Goal: Communication & Community: Answer question/provide support

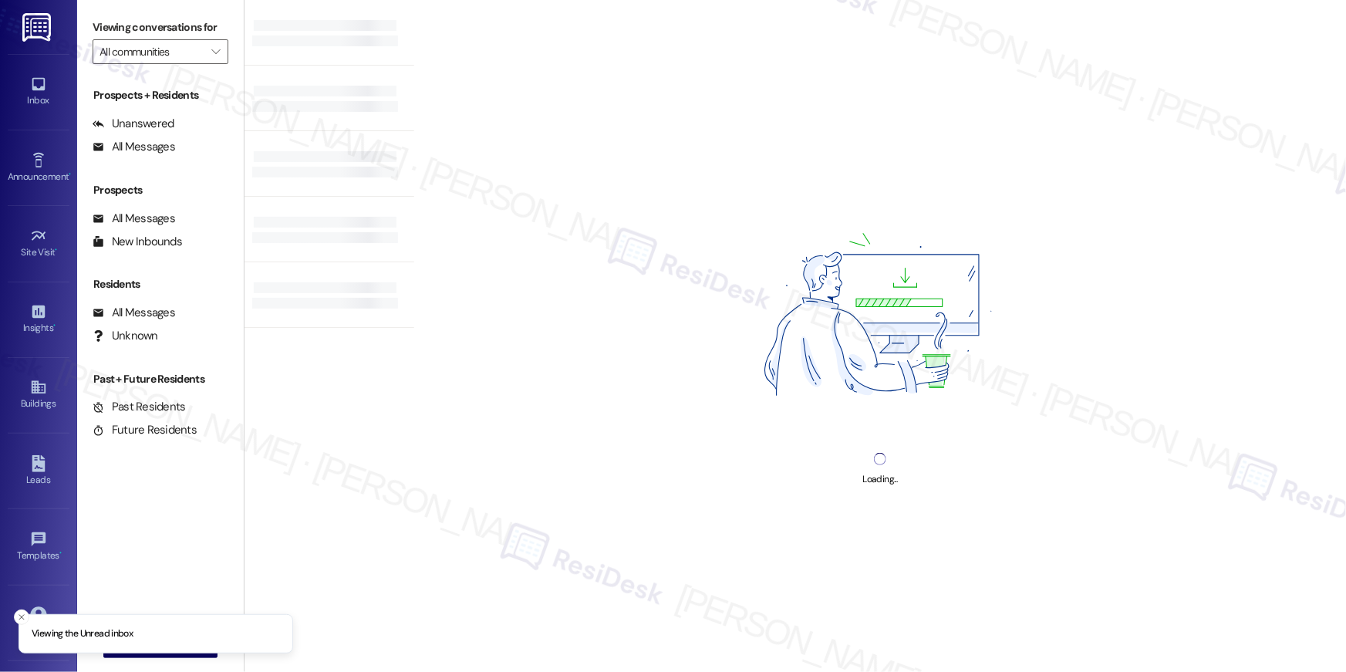
type input "Sunrise on [PERSON_NAME]"
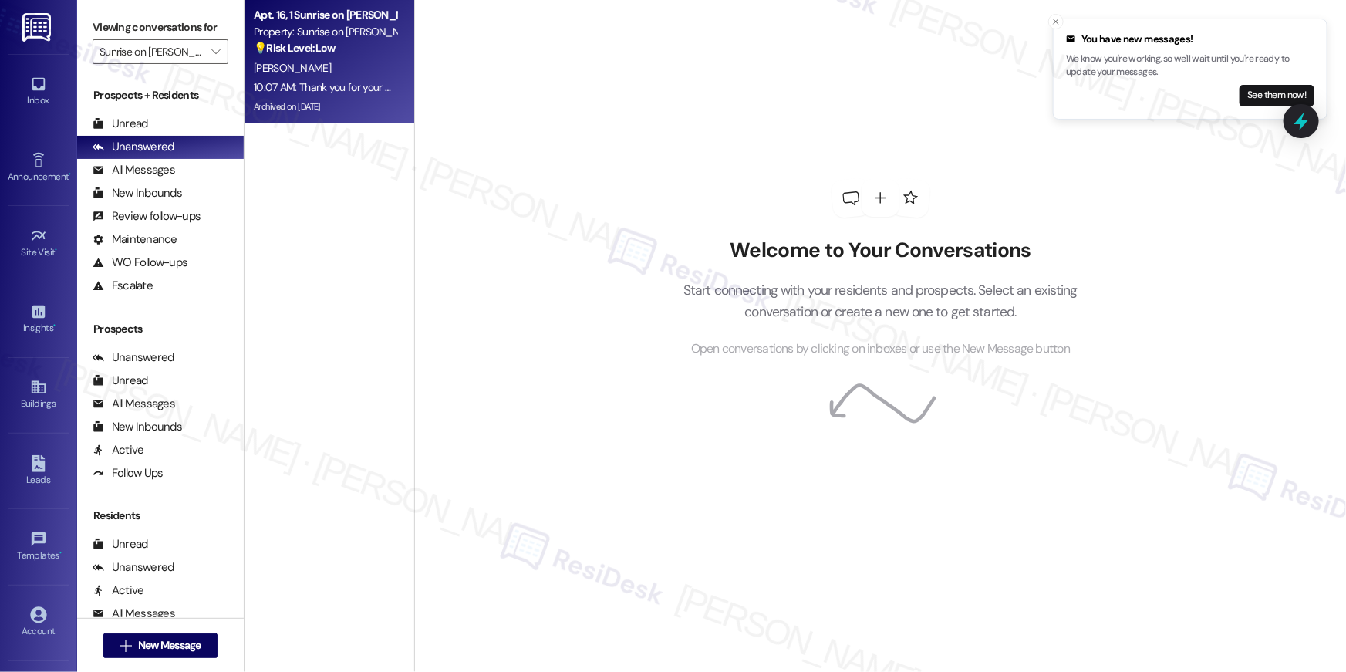
click at [370, 49] on div "💡 Risk Level: Low The resident is inquiring about parking assignments and how t…" at bounding box center [325, 48] width 143 height 16
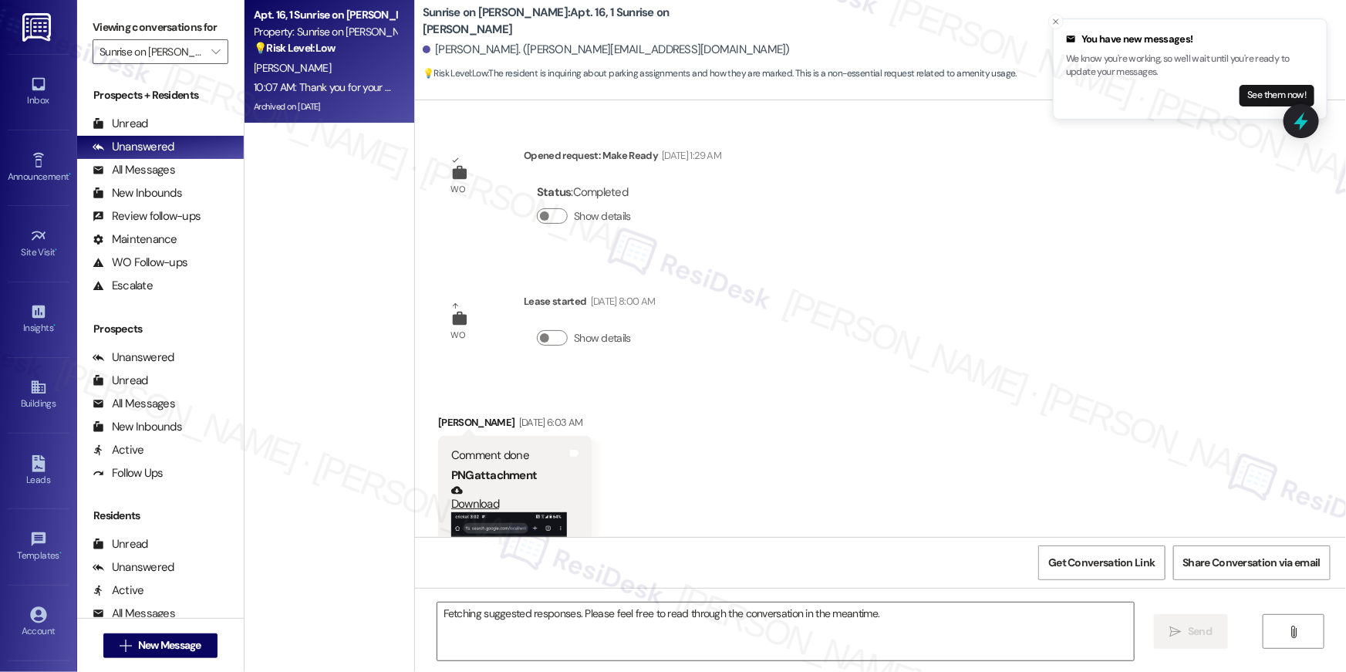
scroll to position [5128, 0]
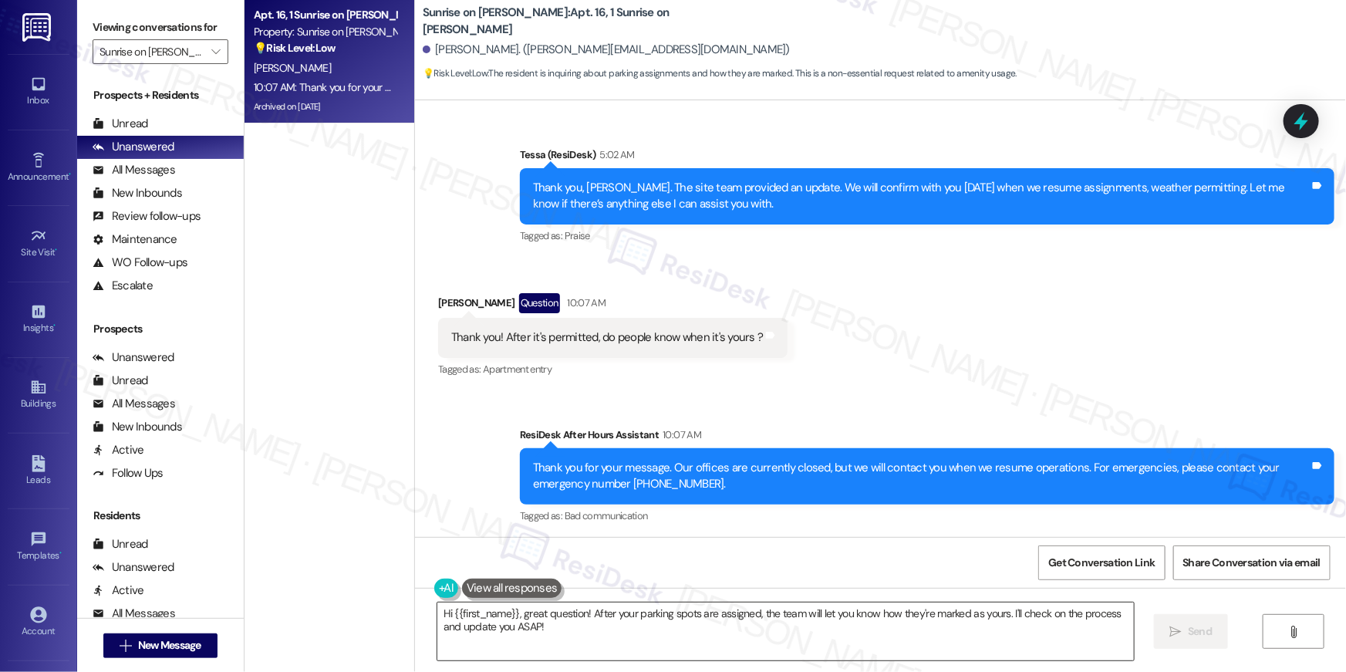
click at [764, 623] on textarea "Hi {{first_name}}, great question! After your parking spots are assigned, the t…" at bounding box center [785, 631] width 697 height 58
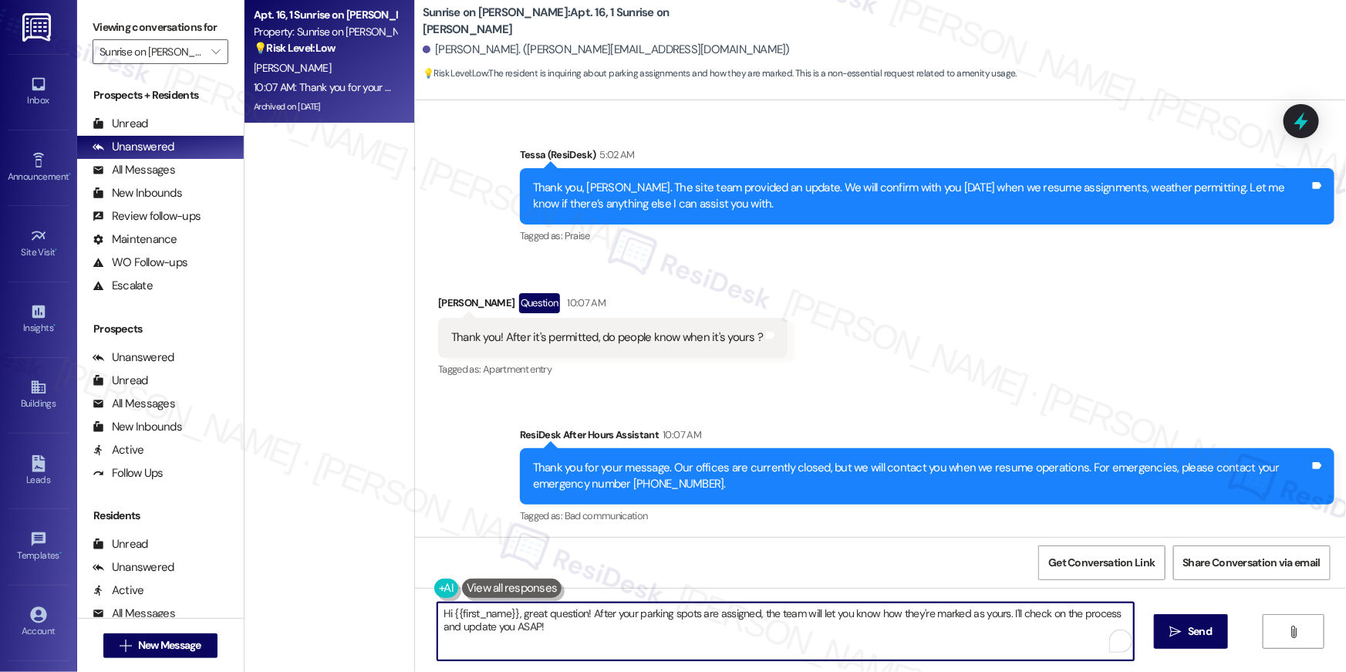
drag, startPoint x: 648, startPoint y: 619, endPoint x: 515, endPoint y: 619, distance: 132.7
click at [515, 619] on textarea "Hi {{first_name}}, great question! After your parking spots are assigned, the t…" at bounding box center [785, 631] width 697 height 58
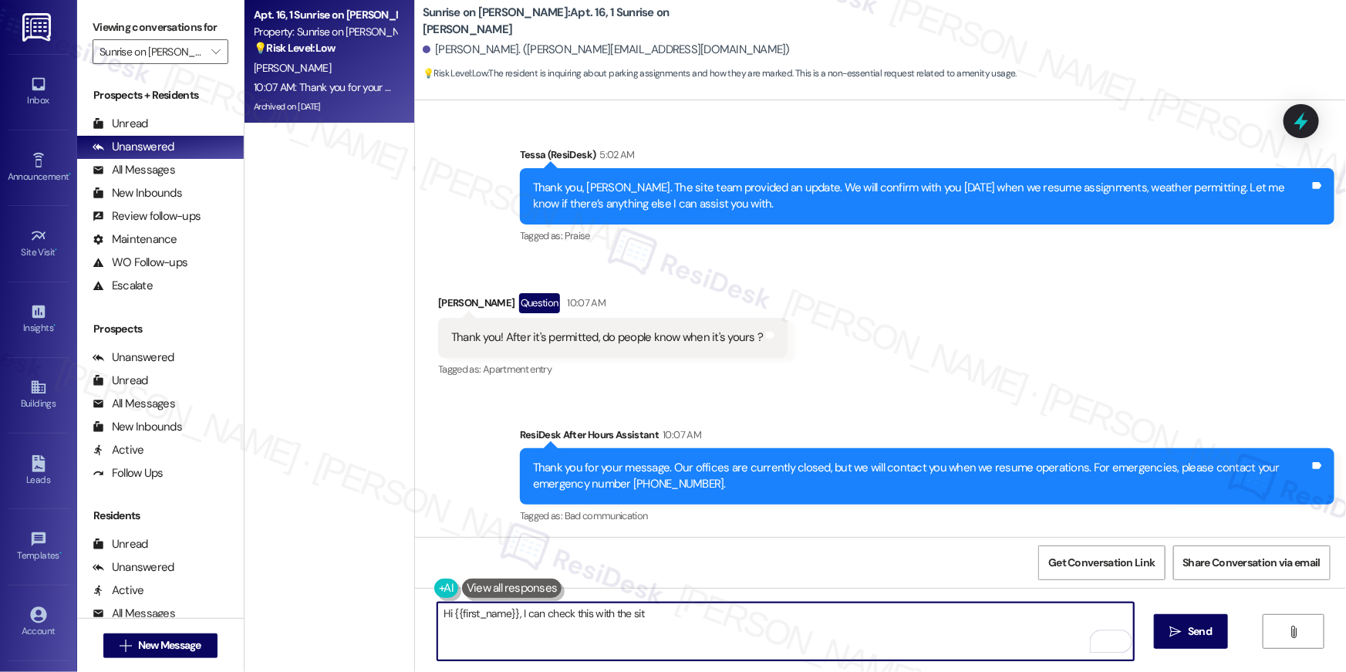
click at [512, 610] on textarea "Hi {{first_name}}, I can check this with the sit" at bounding box center [785, 631] width 697 height 58
click at [517, 613] on textarea "Hi {{first_name}}, I will check this with the site team" at bounding box center [785, 631] width 697 height 58
type textarea "Hi {{first_name}}, please wait for the site team to get back to you regarding t…"
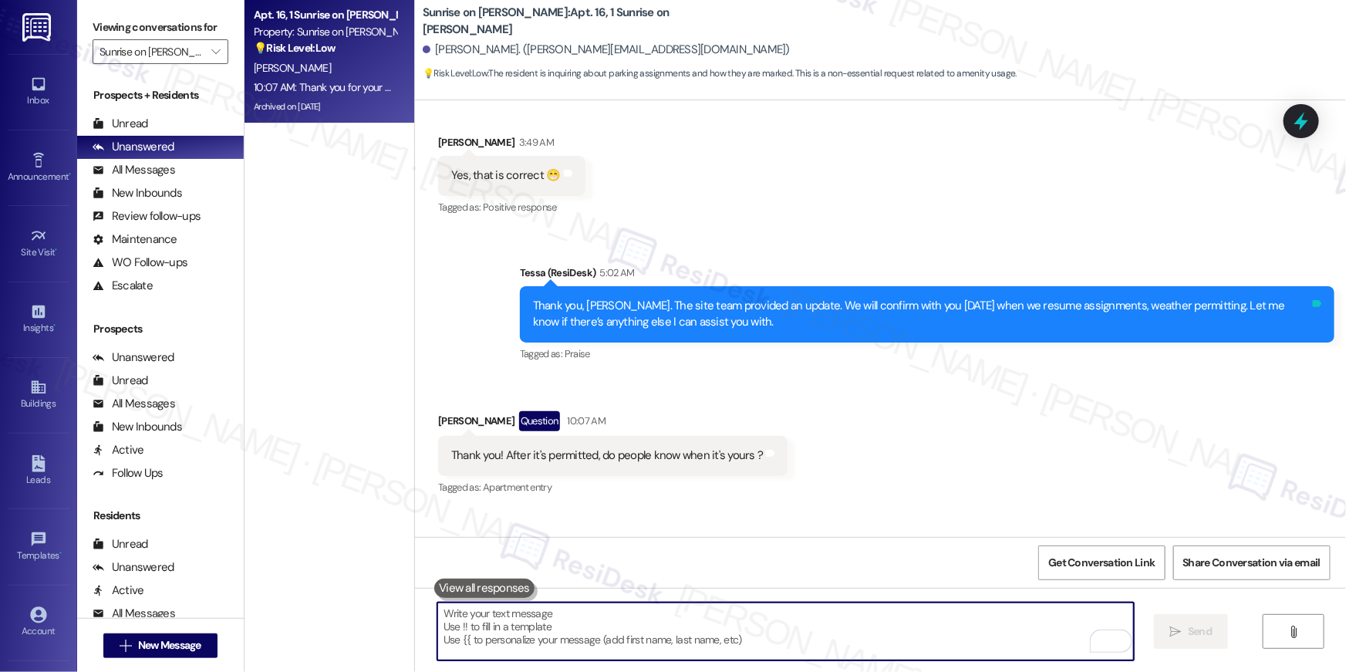
scroll to position [4980, 0]
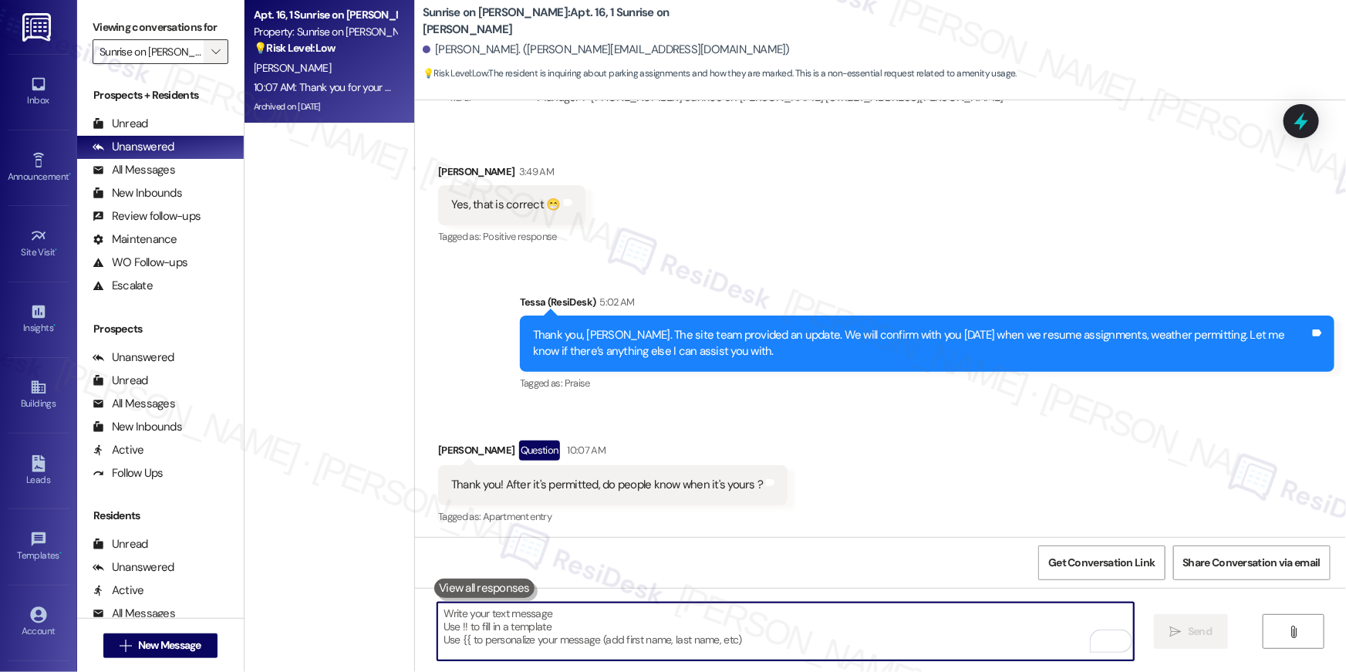
click at [211, 57] on icon "" at bounding box center [215, 52] width 8 height 12
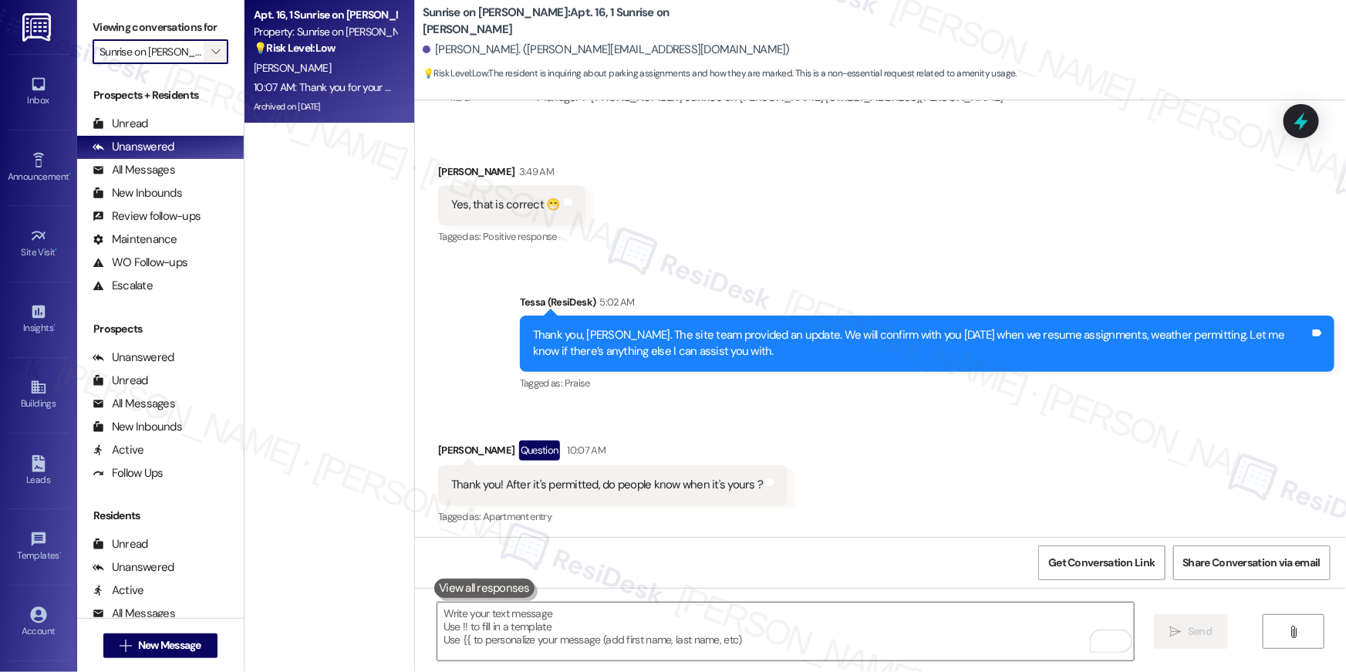
click at [211, 54] on icon "" at bounding box center [215, 52] width 8 height 12
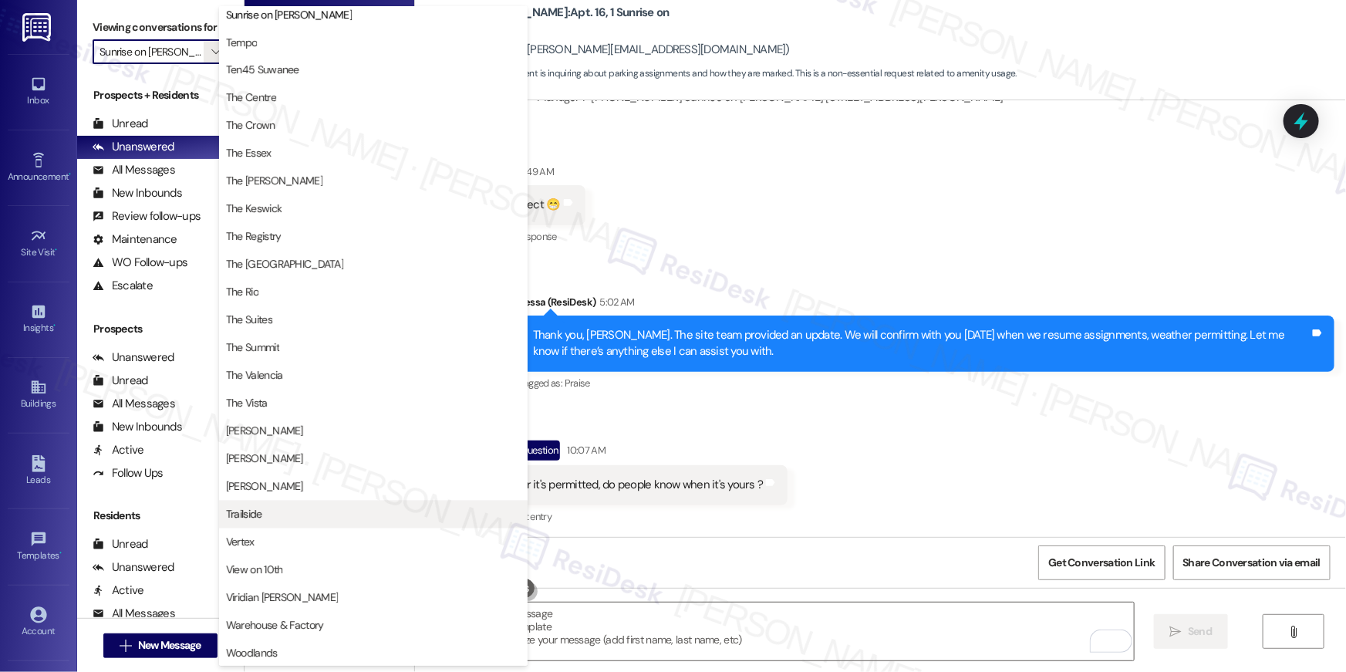
scroll to position [1423, 0]
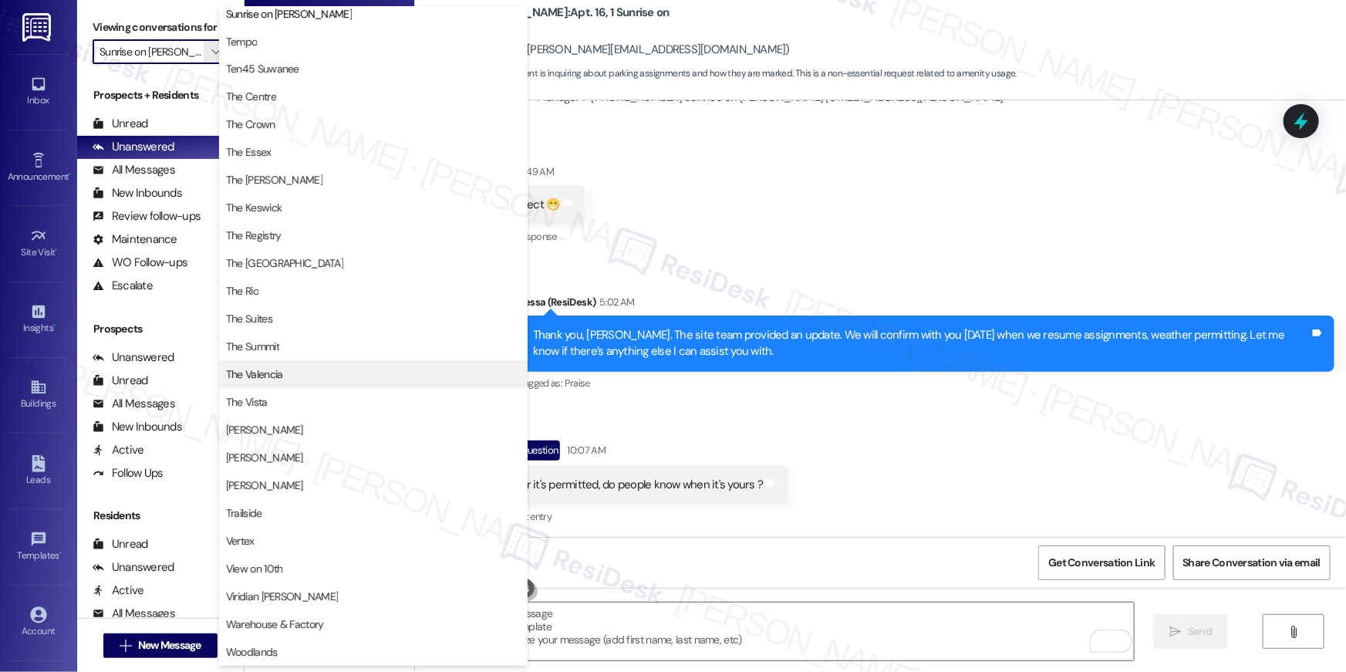
click at [268, 372] on span "The Valencia" at bounding box center [254, 374] width 57 height 15
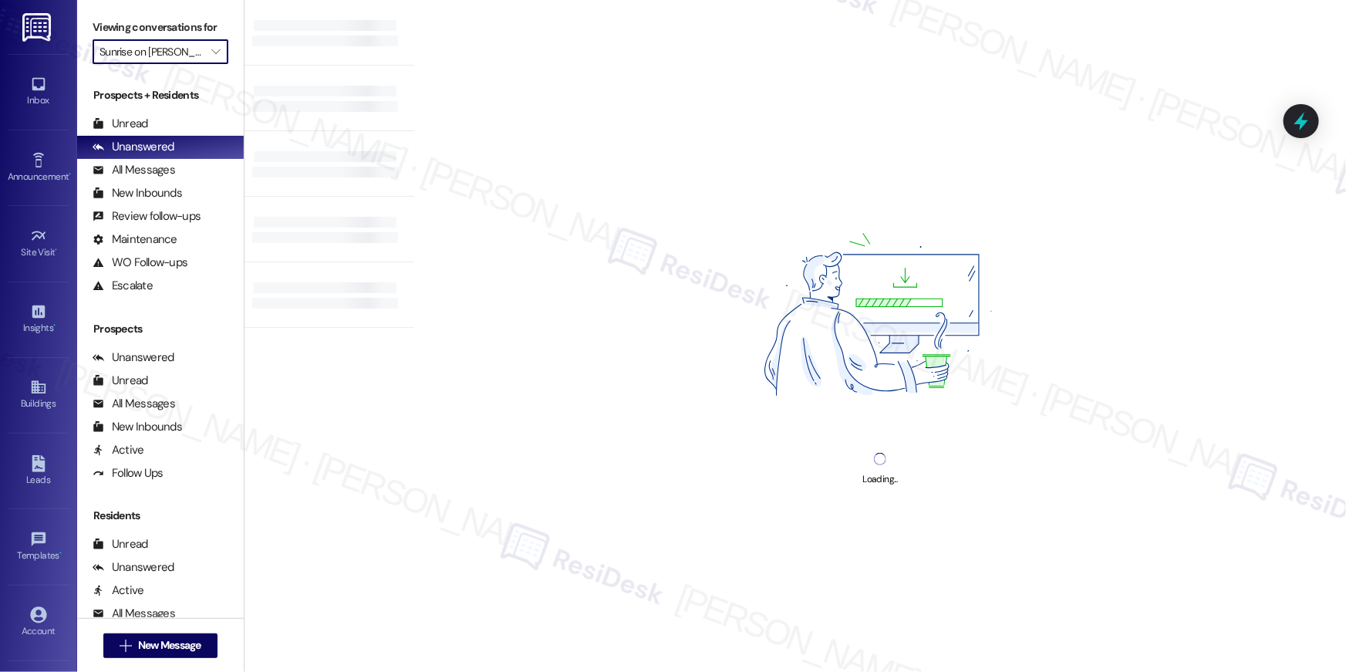
type input "The Valencia"
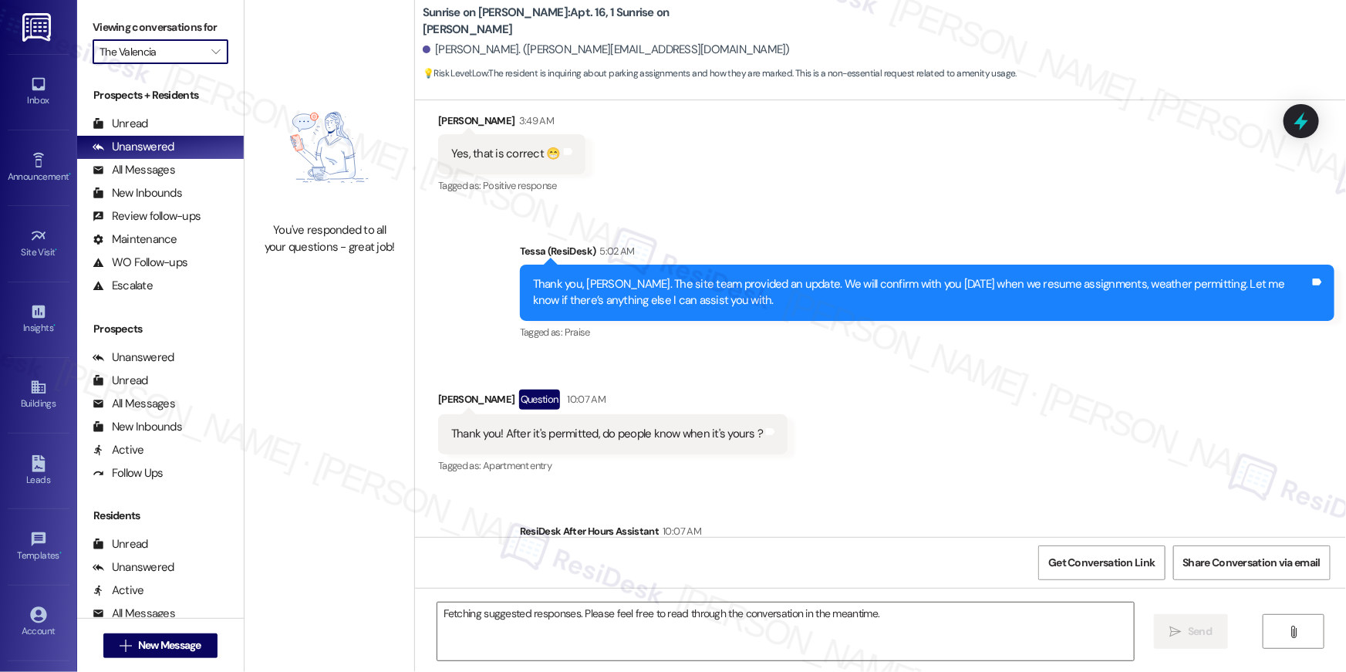
scroll to position [4980, 0]
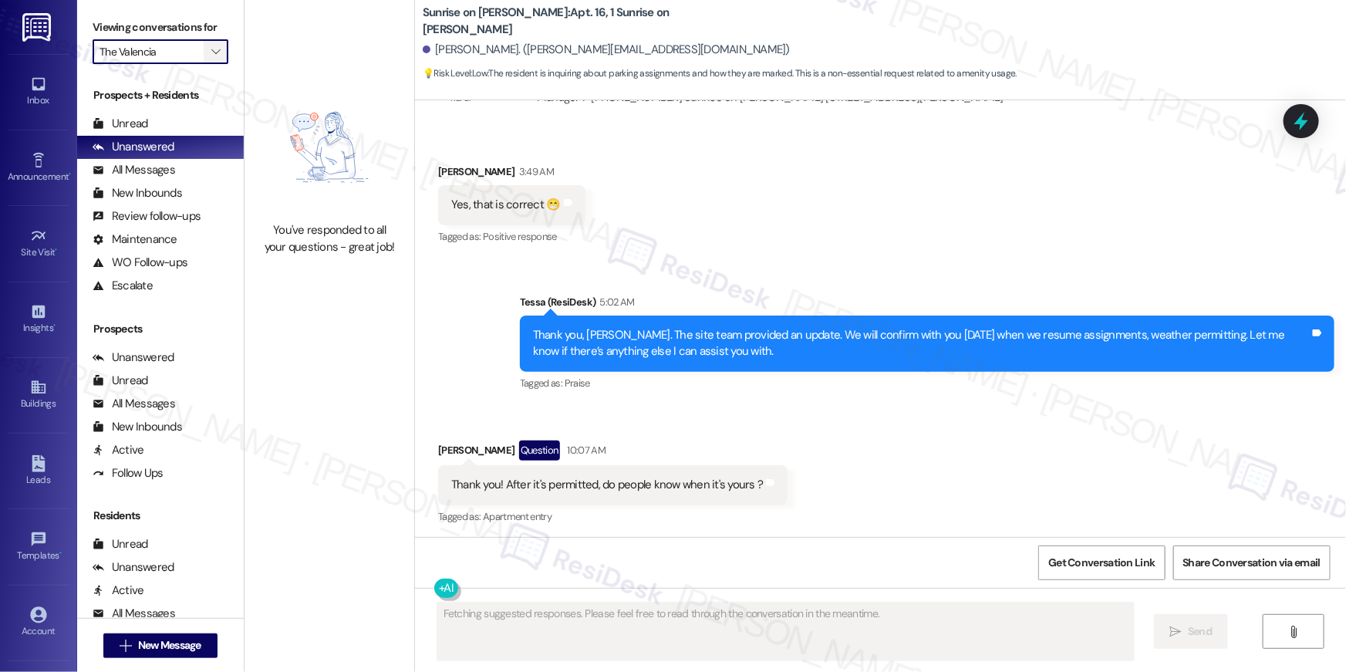
click at [211, 52] on icon "" at bounding box center [215, 52] width 8 height 12
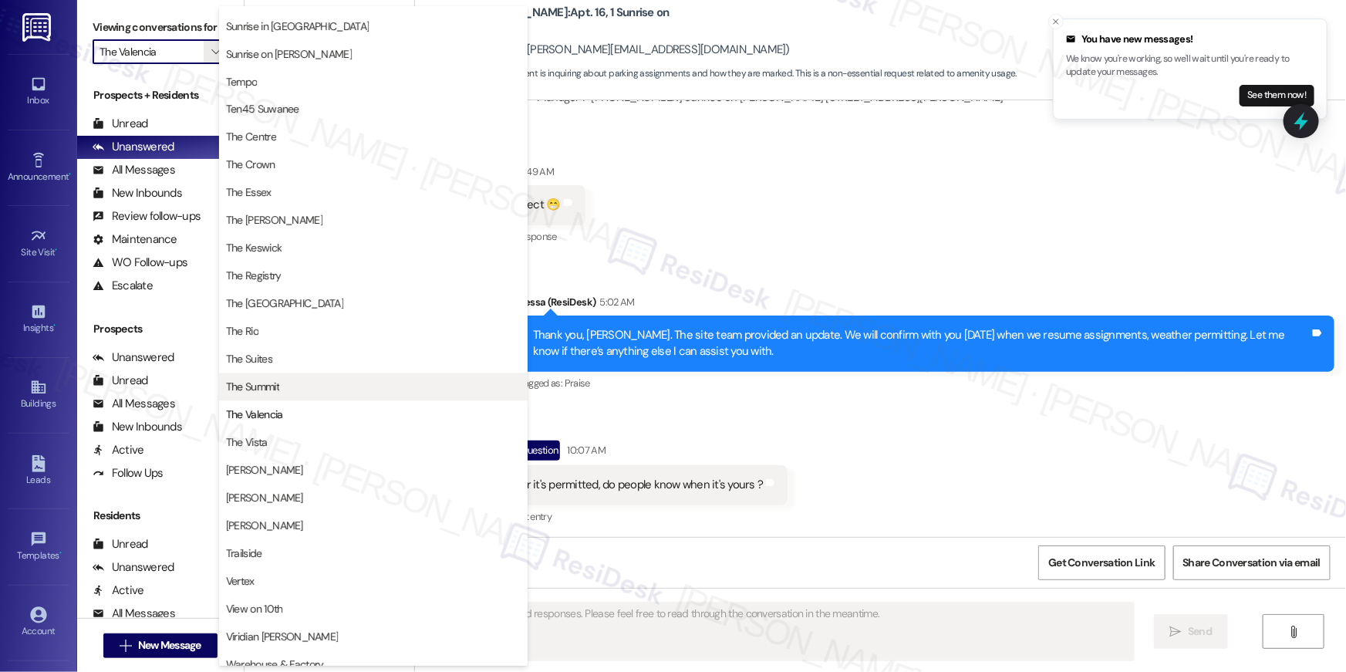
scroll to position [1399, 0]
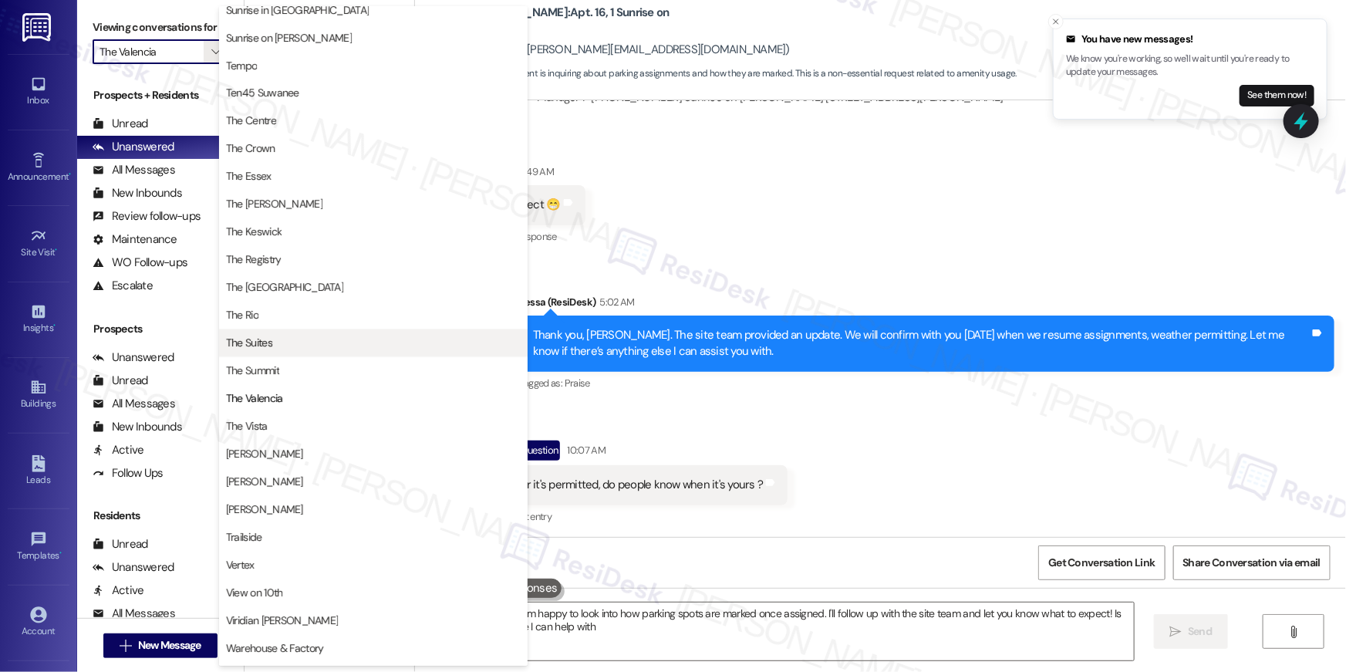
type textarea "Hi {{first_name}}, I'm happy to look into how parking spots are marked once ass…"
click at [643, 230] on div "Received via SMS Sergio Rangel 3:49 AM Yes, that is correct 😁 Tags and notes Ta…" at bounding box center [880, 194] width 931 height 130
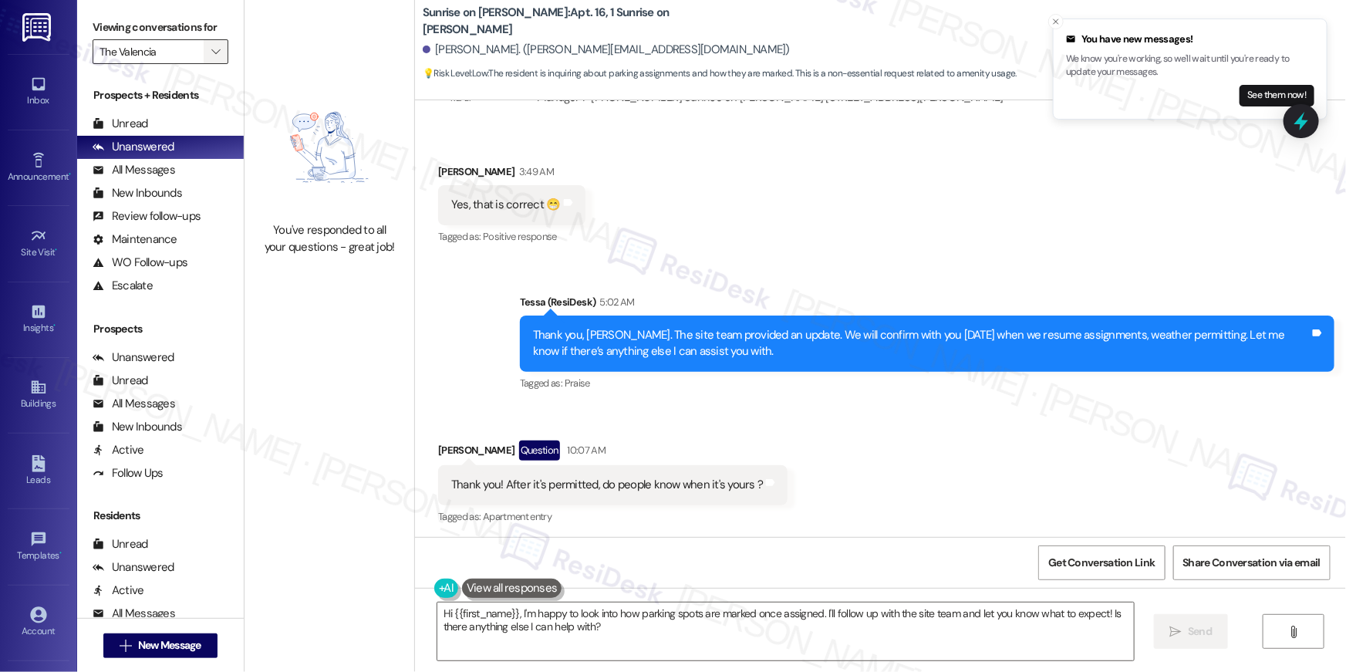
click at [211, 57] on icon "" at bounding box center [215, 52] width 8 height 12
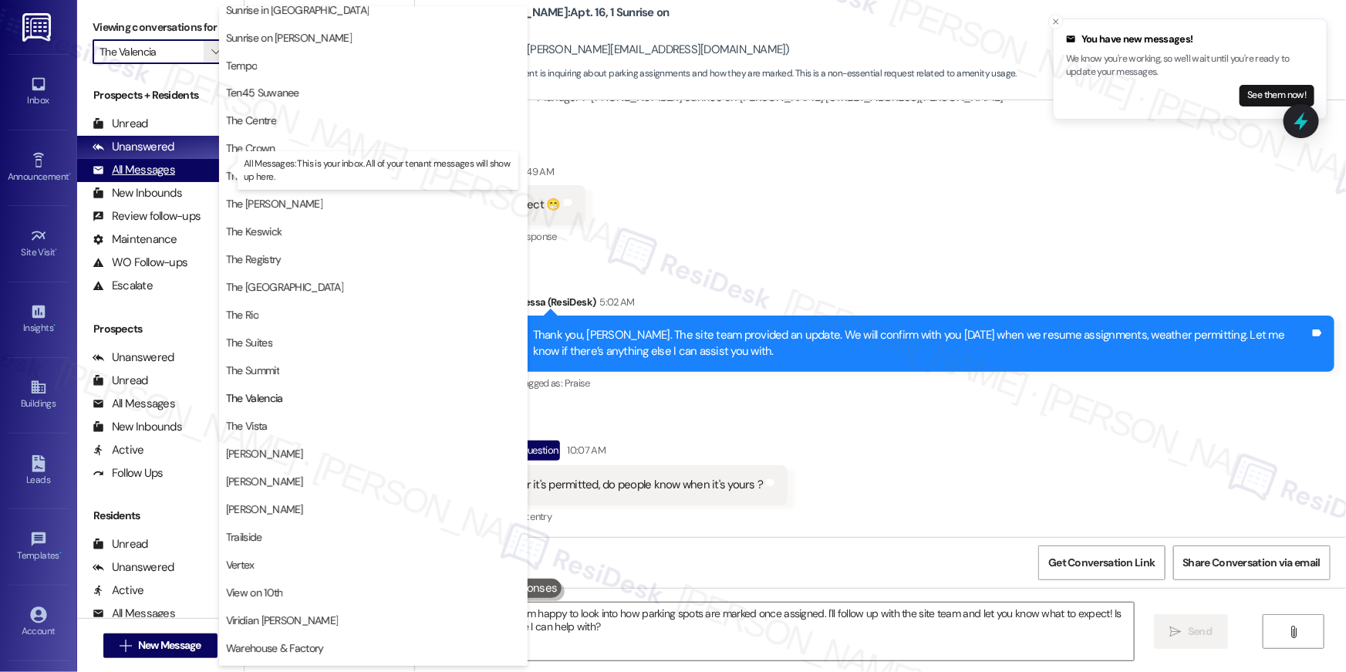
click at [159, 171] on div "All Messages" at bounding box center [134, 170] width 83 height 16
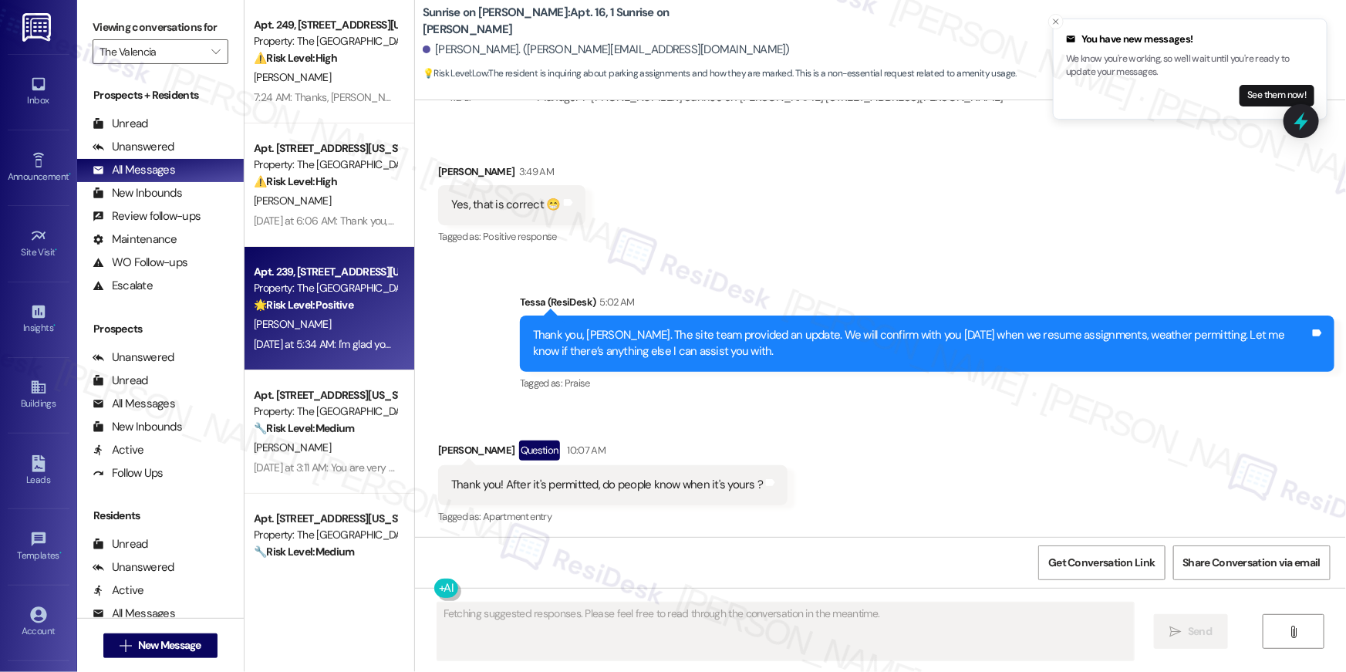
scroll to position [207, 0]
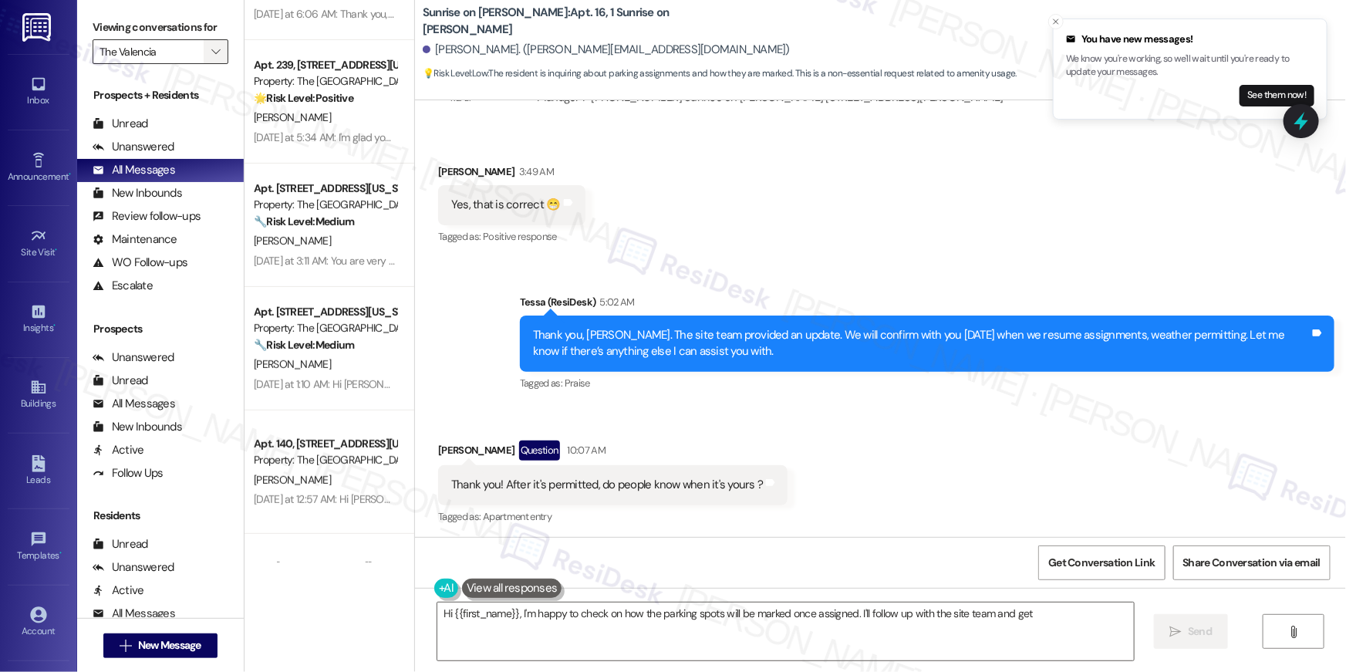
click at [211, 51] on icon "" at bounding box center [215, 52] width 8 height 12
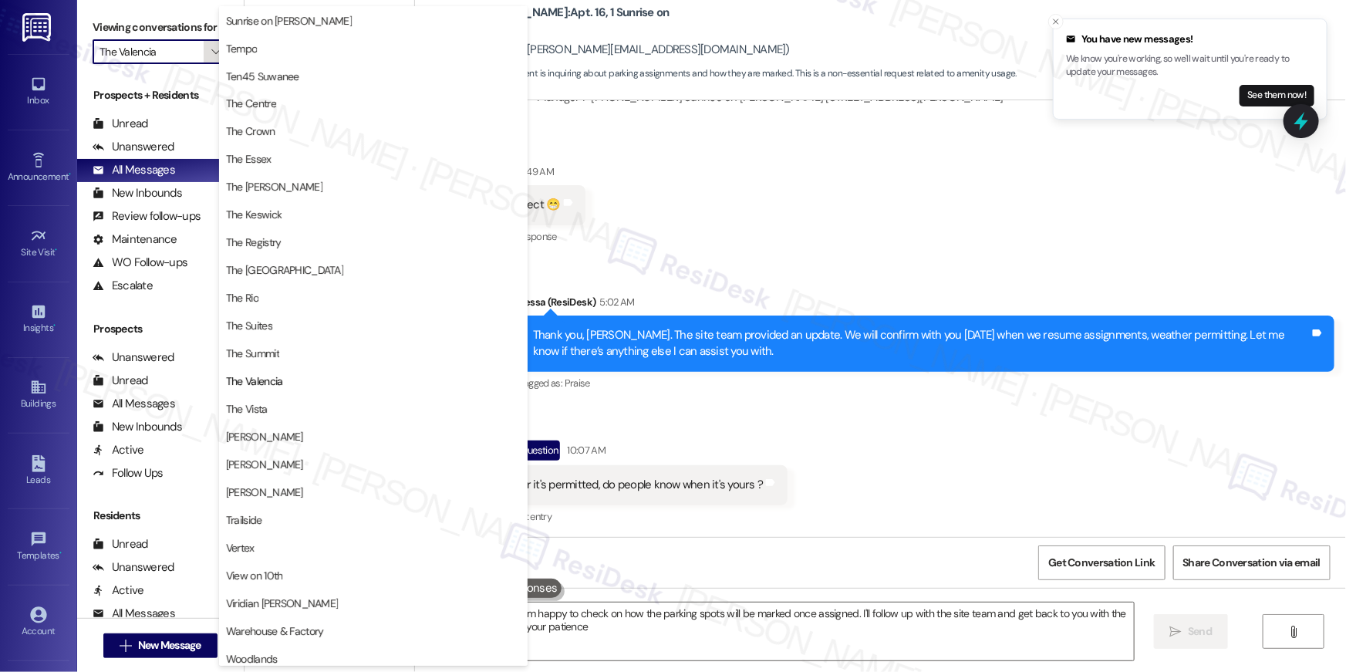
type textarea "Hi {{first_name}}, I'm happy to check on how the parking spots will be marked o…"
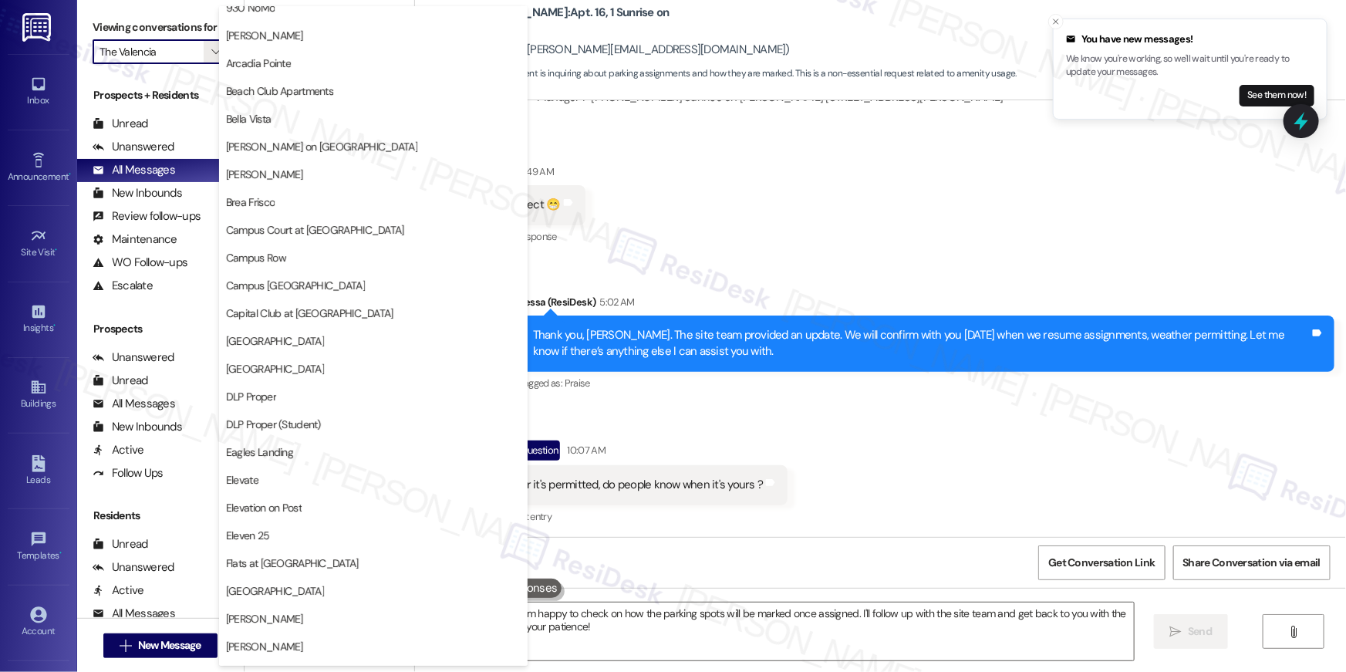
scroll to position [0, 0]
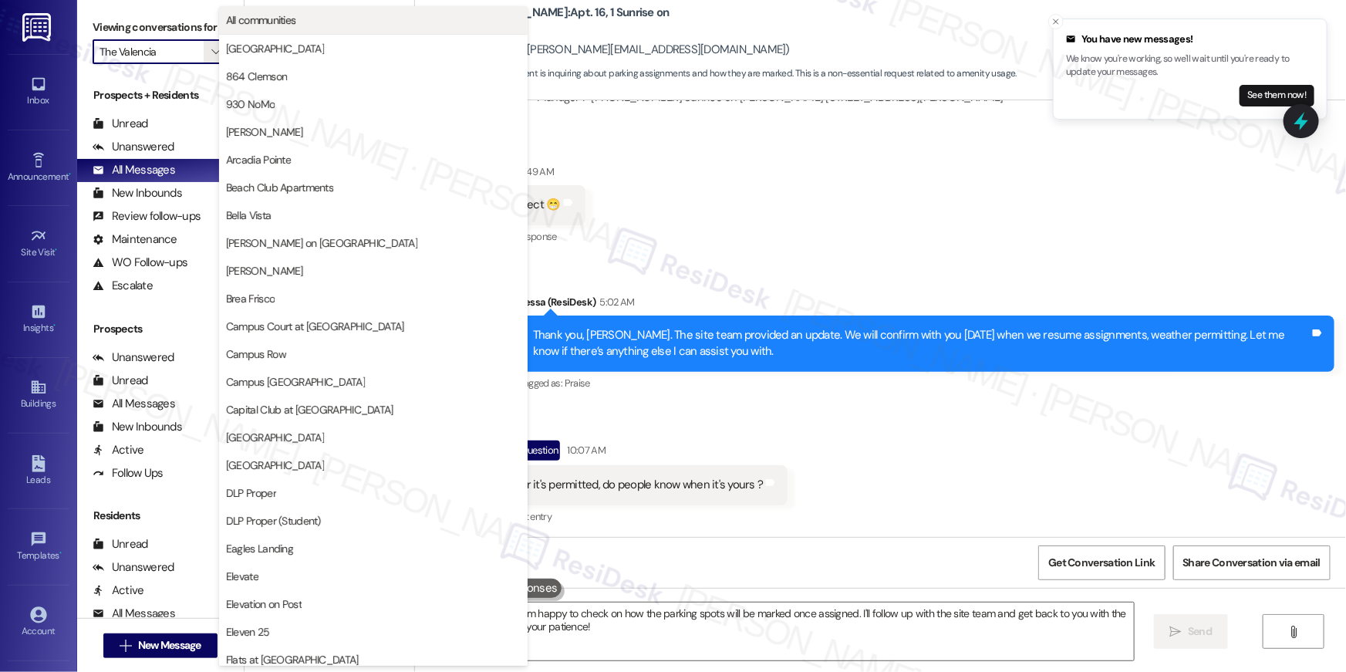
click at [305, 24] on span "All communities" at bounding box center [373, 19] width 295 height 15
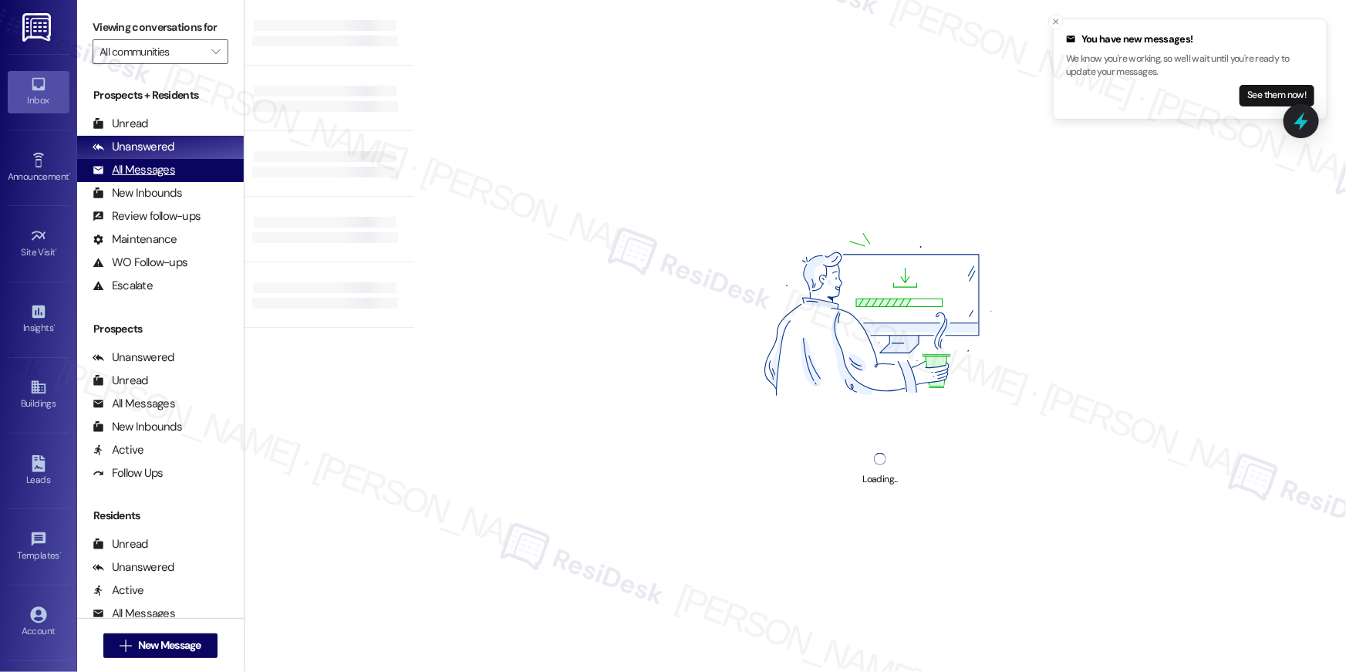
click at [150, 167] on div "All Messages" at bounding box center [134, 170] width 83 height 16
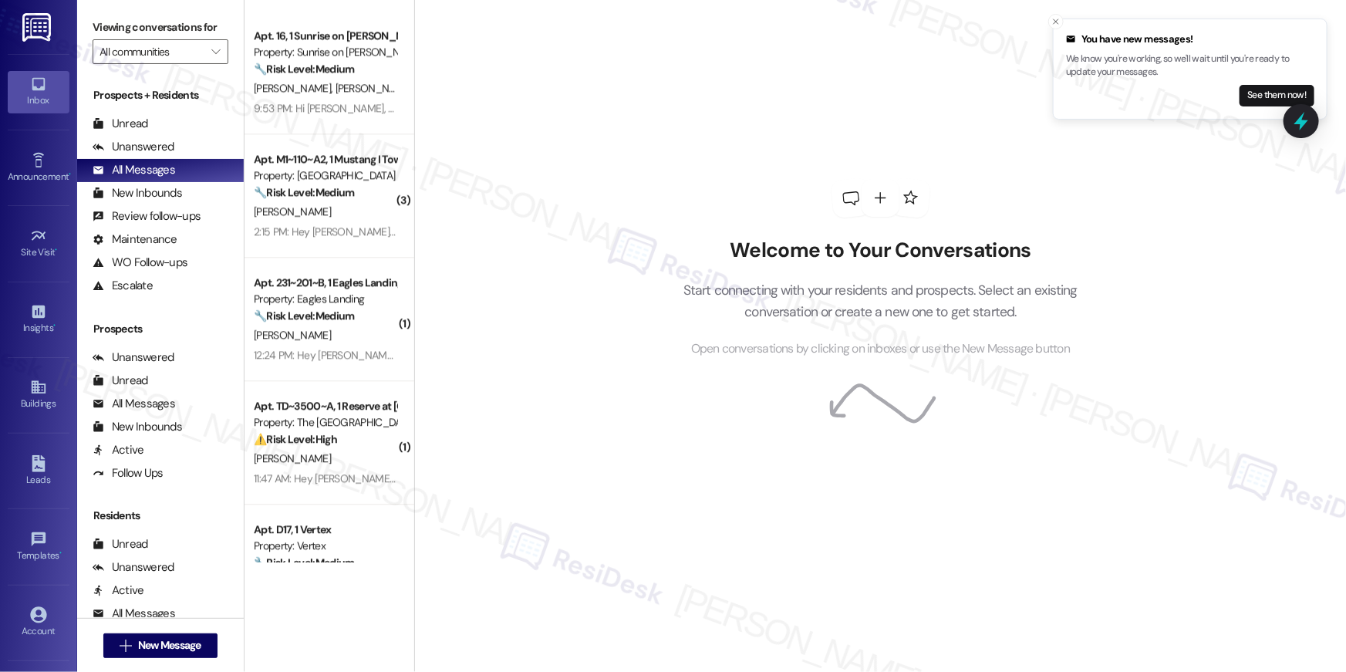
scroll to position [2050, 0]
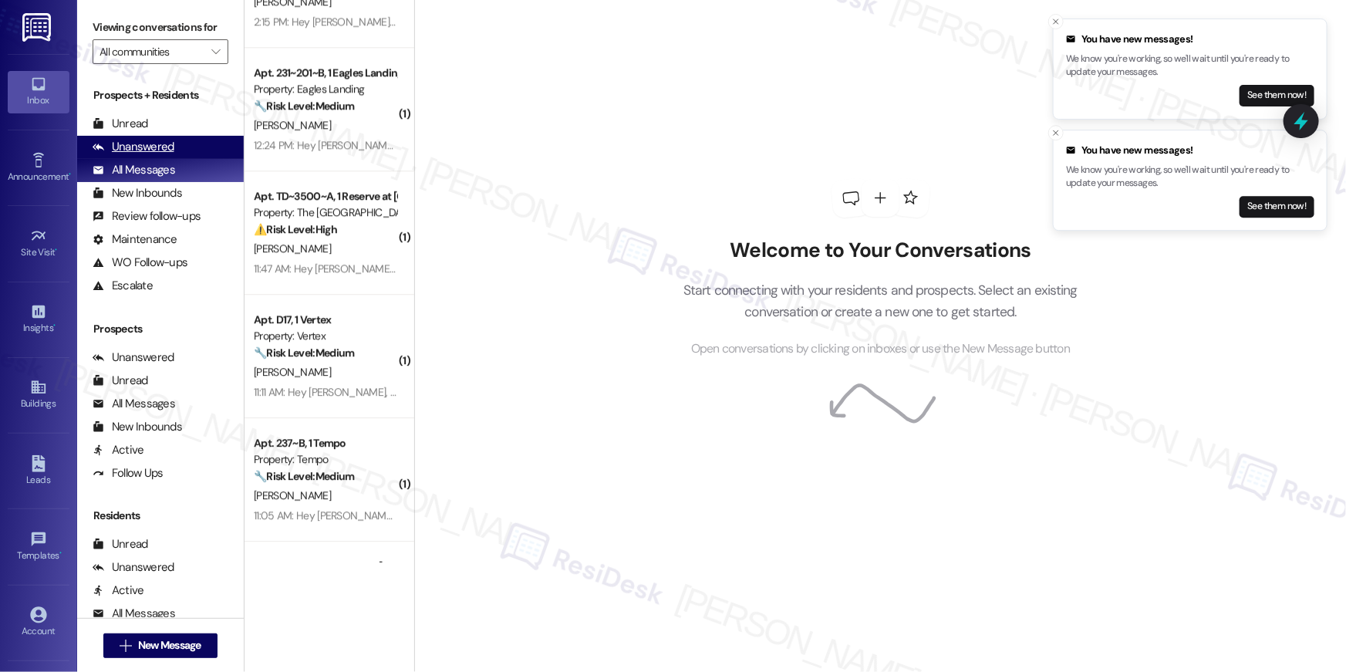
click at [147, 146] on div "Unanswered" at bounding box center [134, 147] width 82 height 16
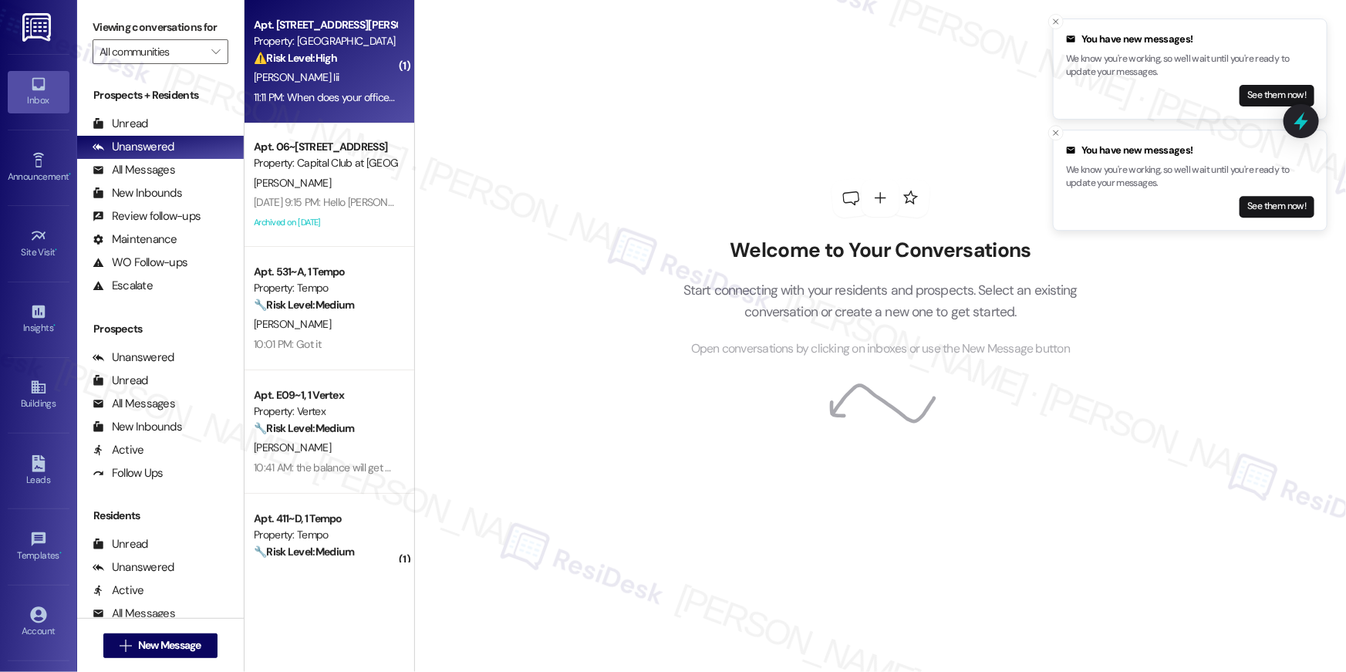
click at [316, 80] on div "S. Chavez Iii" at bounding box center [325, 77] width 146 height 19
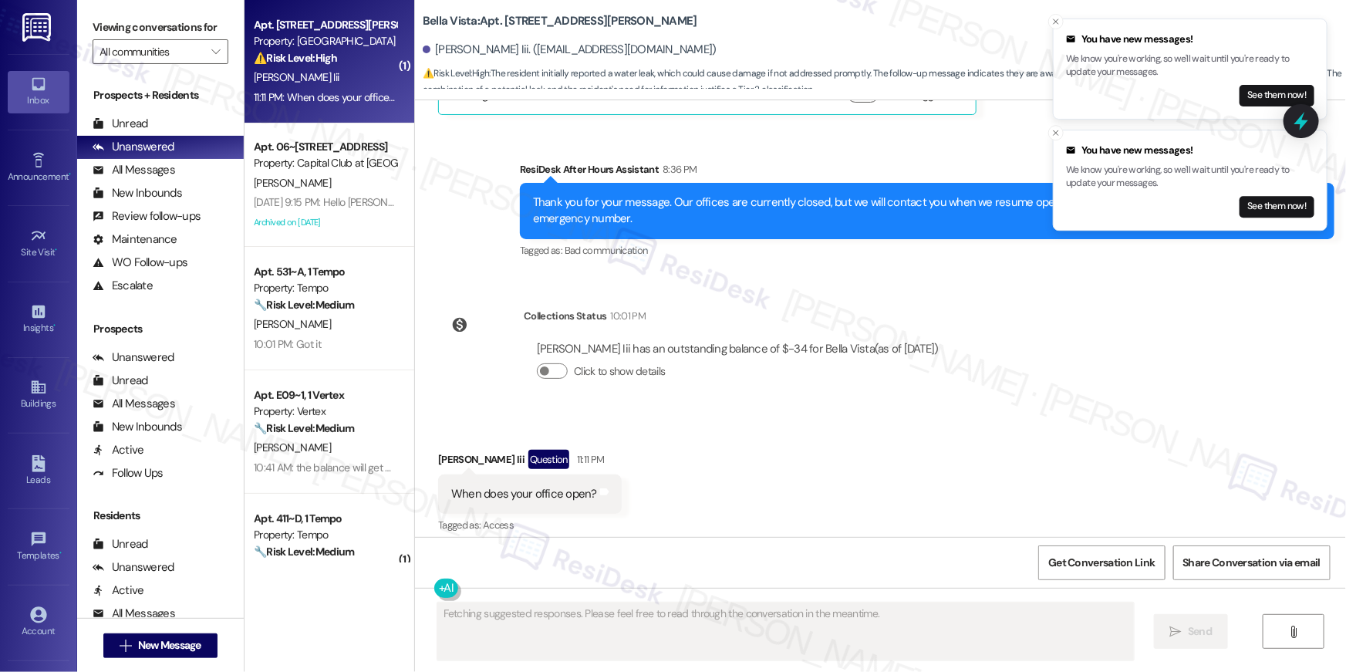
scroll to position [2335, 0]
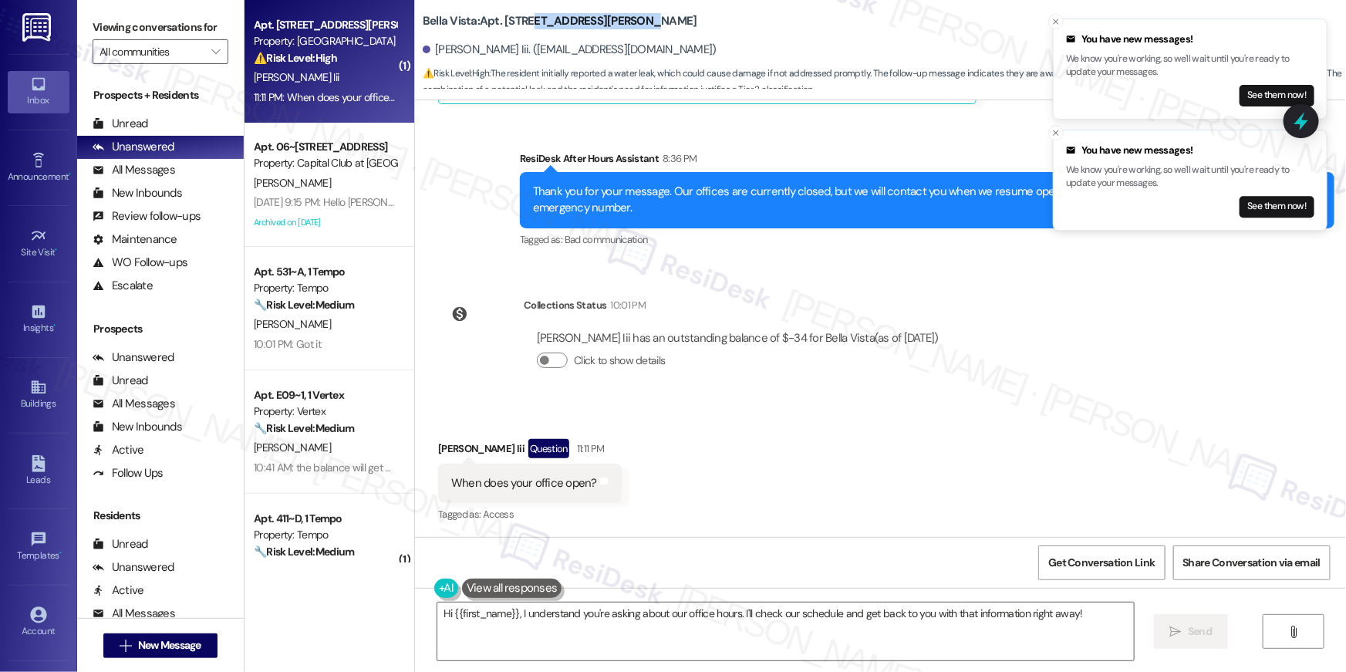
drag, startPoint x: 631, startPoint y: 13, endPoint x: 516, endPoint y: 21, distance: 115.2
click at [516, 21] on div "Bella Vista: Apt. 515, 1564 N Morrison Ave" at bounding box center [577, 21] width 309 height 19
copy b "1564 N Morrison Ave"
click at [580, 630] on textarea "Hi {{first_name}}, I understand you're asking about our office hours. I'll chec…" at bounding box center [785, 631] width 697 height 58
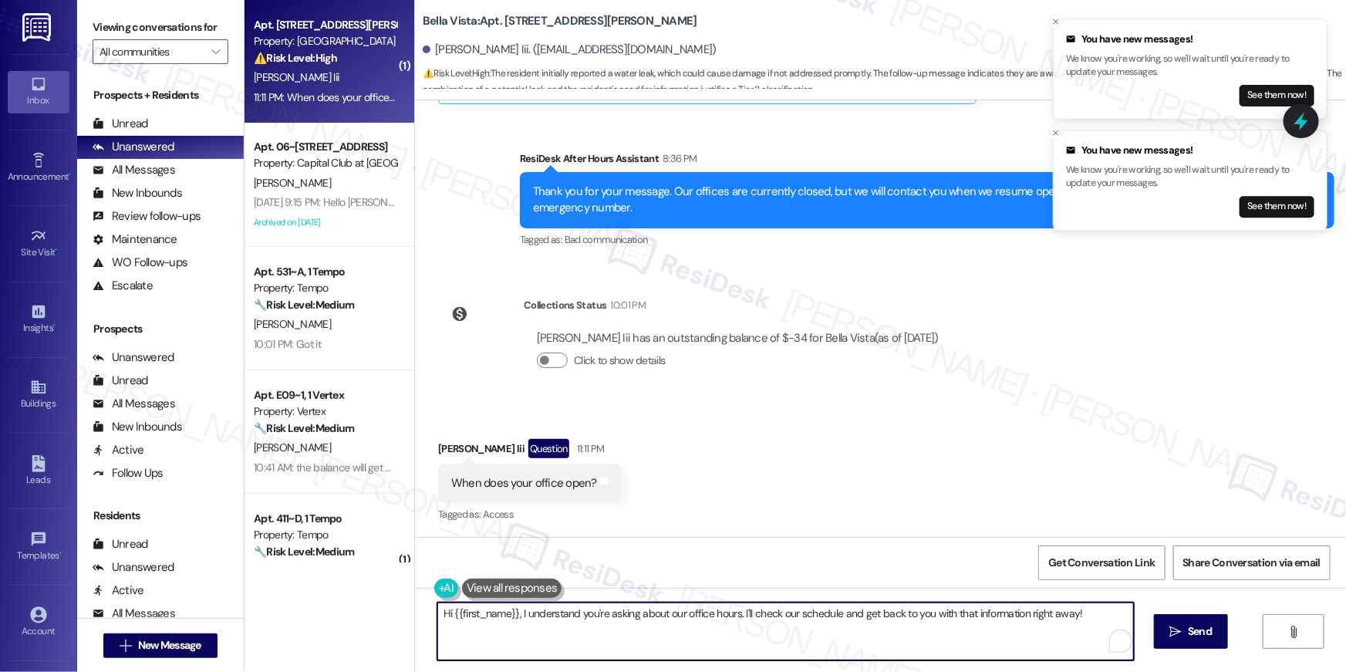
click at [542, 646] on textarea "Hi {{first_name}}, I understand you're asking about our office hours. I'll chec…" at bounding box center [785, 631] width 697 height 58
paste textarea "Monday: 8:30 AM to- 5:30 PM Tuesday: 8:30 AM to- 5:30 PM Wednesday: 8:30 AM to-…"
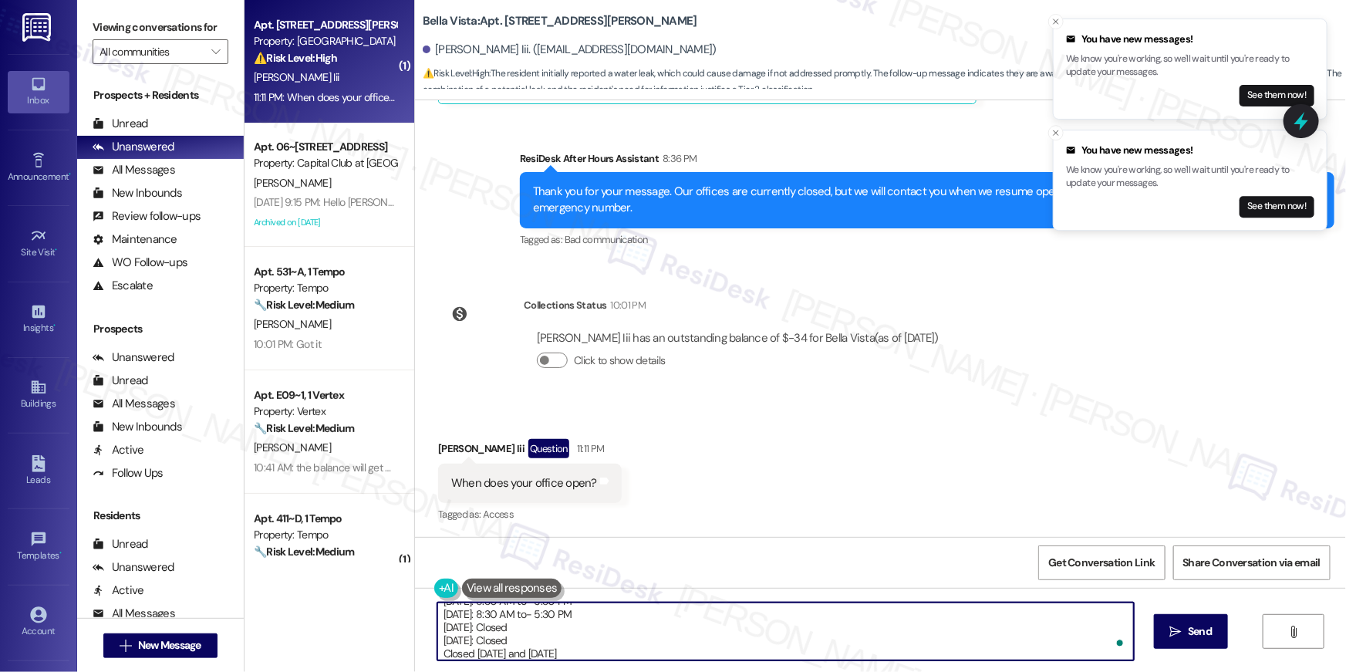
scroll to position [65, 0]
drag, startPoint x: 525, startPoint y: 643, endPoint x: 430, endPoint y: 630, distance: 96.4
click at [429, 629] on div "Hi {{first_name}}, thanks for reaching out! Here's our business hours: Monday: …" at bounding box center [880, 646] width 931 height 116
click at [468, 627] on textarea "Hi {{first_name}}, thanks for reaching out! Here's our business hours: Monday: …" at bounding box center [785, 631] width 697 height 58
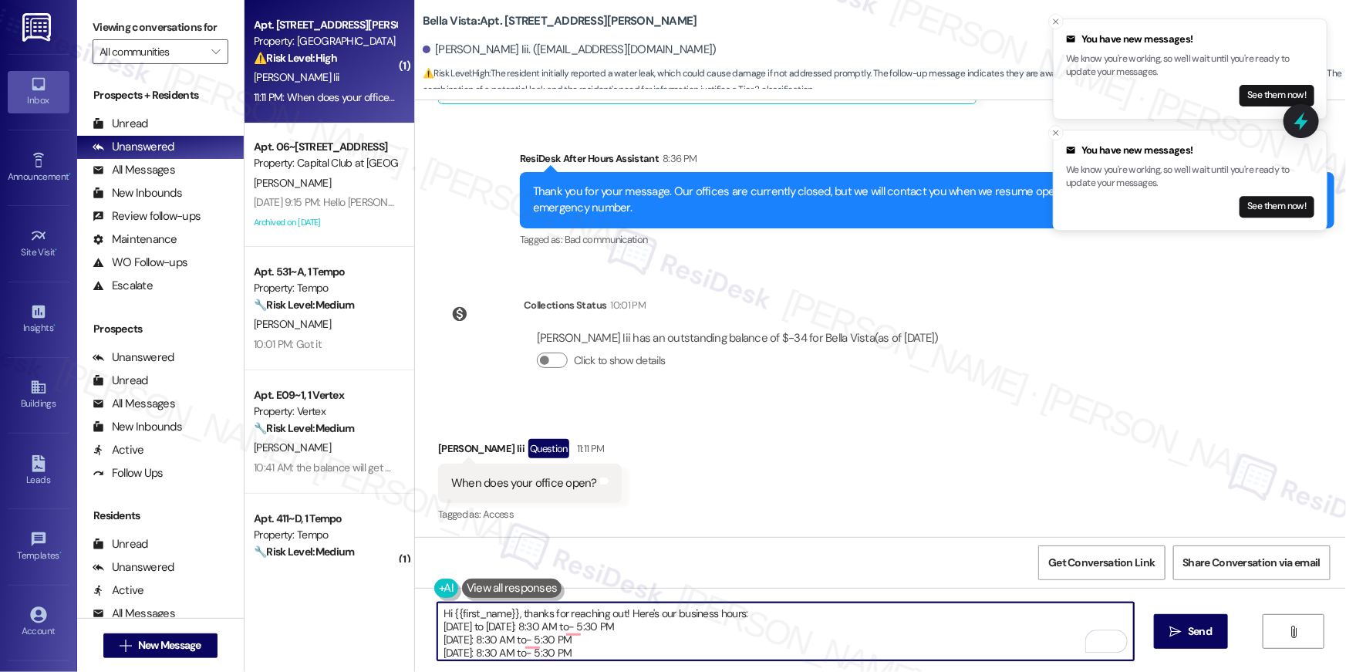
click at [437, 637] on textarea "Hi {{first_name}}, thanks for reaching out! Here's our business hours: Monday t…" at bounding box center [785, 631] width 697 height 58
click at [563, 639] on textarea "Hi {{first_name}}, thanks for reaching out! Here's our business hours: Monday t…" at bounding box center [785, 631] width 697 height 58
click at [581, 637] on textarea "Hi {{first_name}}, thanks for reaching out! Here's our business hours: Monday t…" at bounding box center [785, 631] width 697 height 58
click at [566, 627] on textarea "Hi {{first_name}}, thanks for reaching out! Here's our business hours: Monday t…" at bounding box center [785, 631] width 697 height 58
click at [643, 644] on textarea "Hi {{first_name}}, thanks for reaching out! Here's our business hours: Monday t…" at bounding box center [785, 631] width 697 height 58
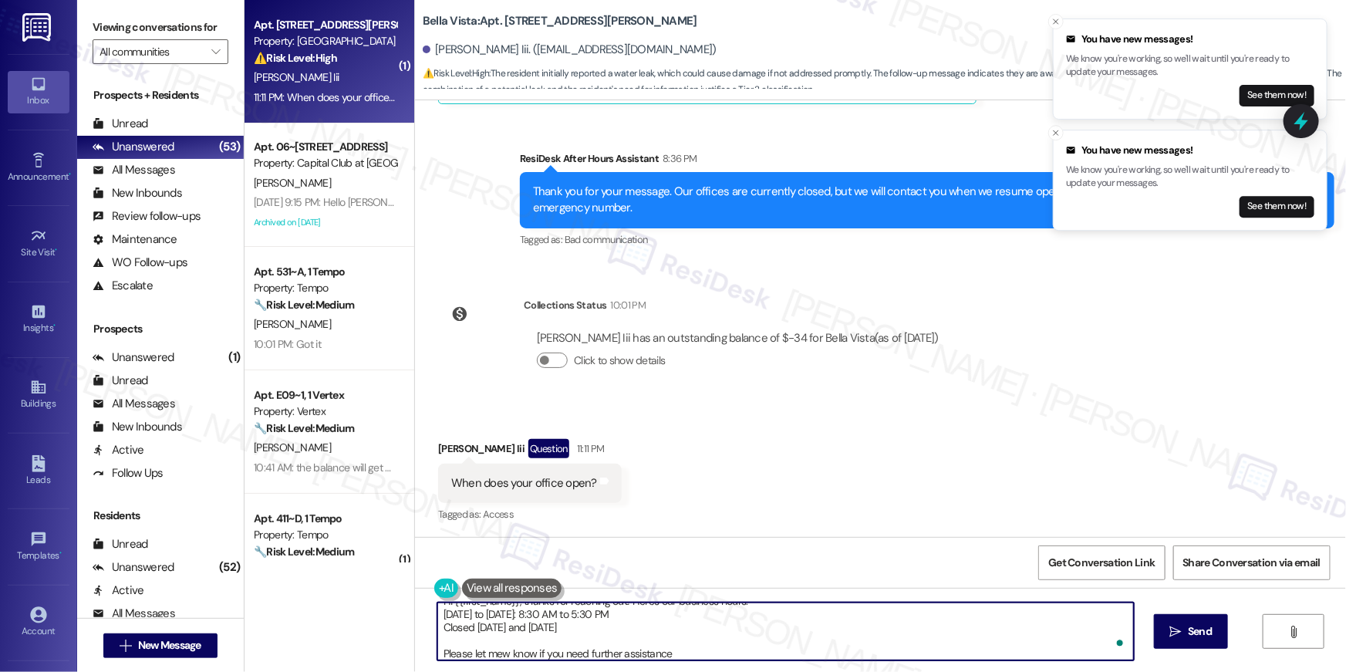
type textarea "Hi {{first_name}}, thanks for reaching out! Here's our business hours: Monday t…"
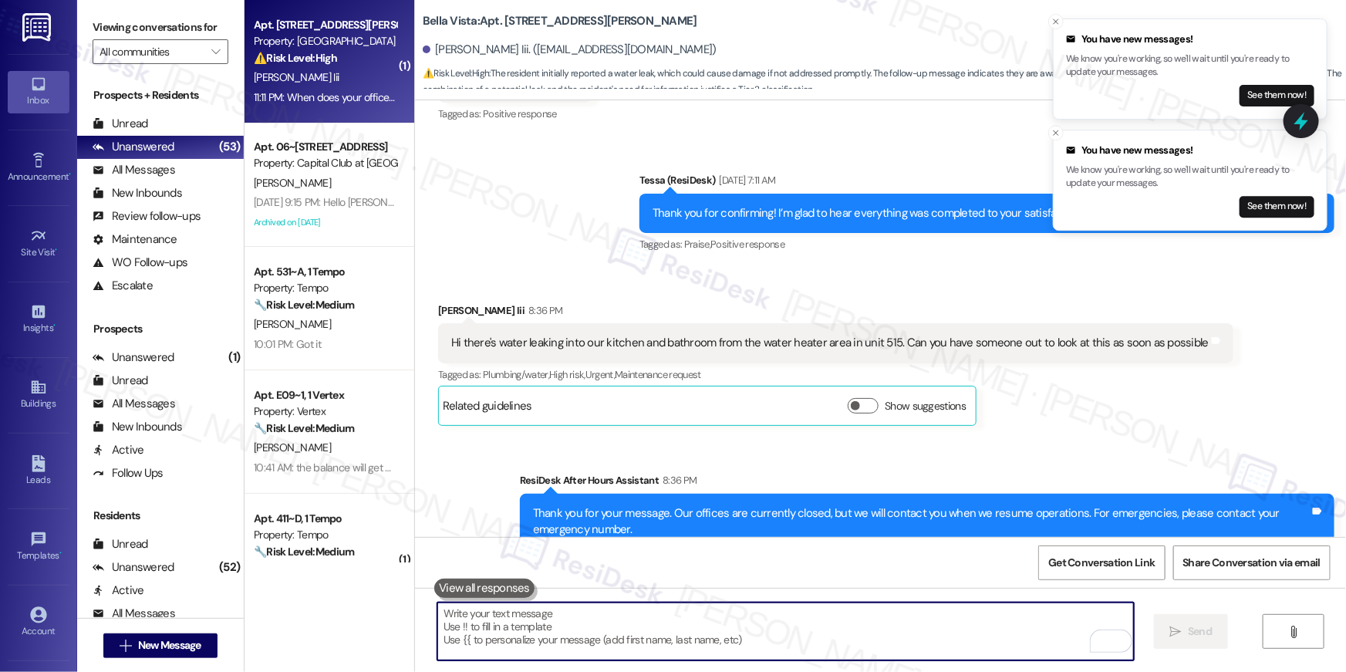
click at [645, 338] on div "Hi there's water leaking into our kitchen and bathroom from the water heater ar…" at bounding box center [830, 343] width 758 height 16
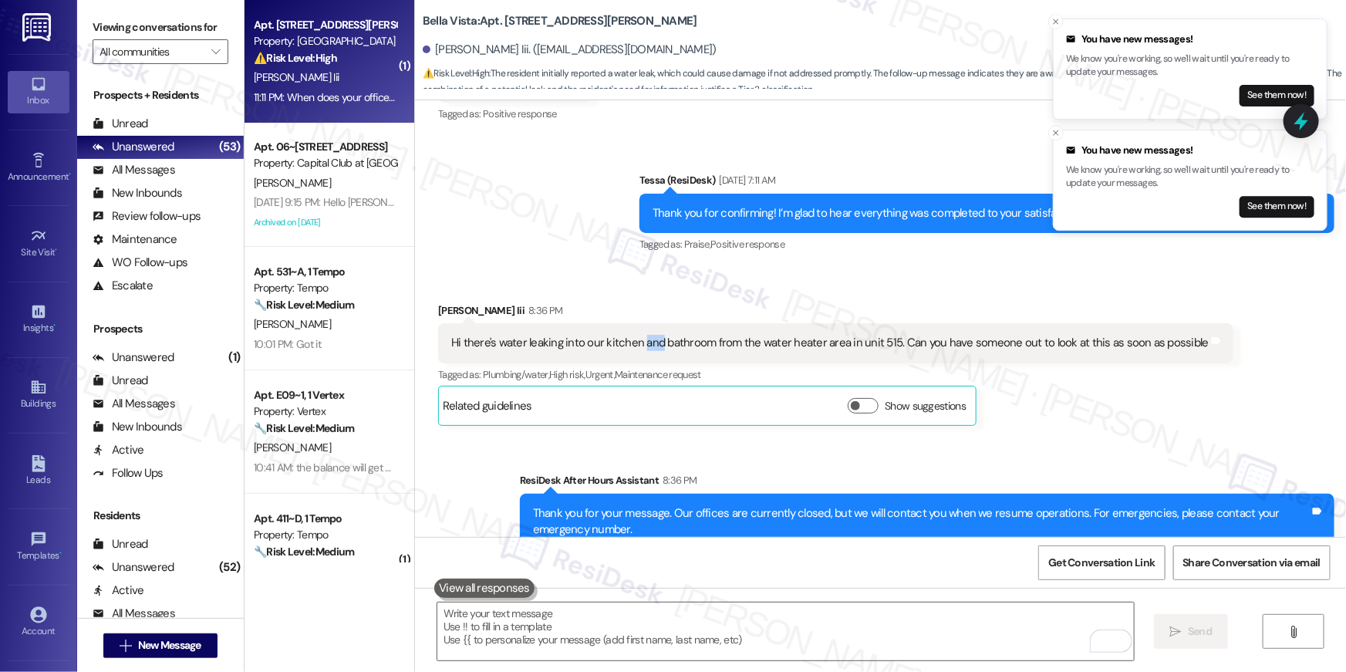
click at [645, 338] on div "Hi there's water leaking into our kitchen and bathroom from the water heater ar…" at bounding box center [830, 343] width 758 height 16
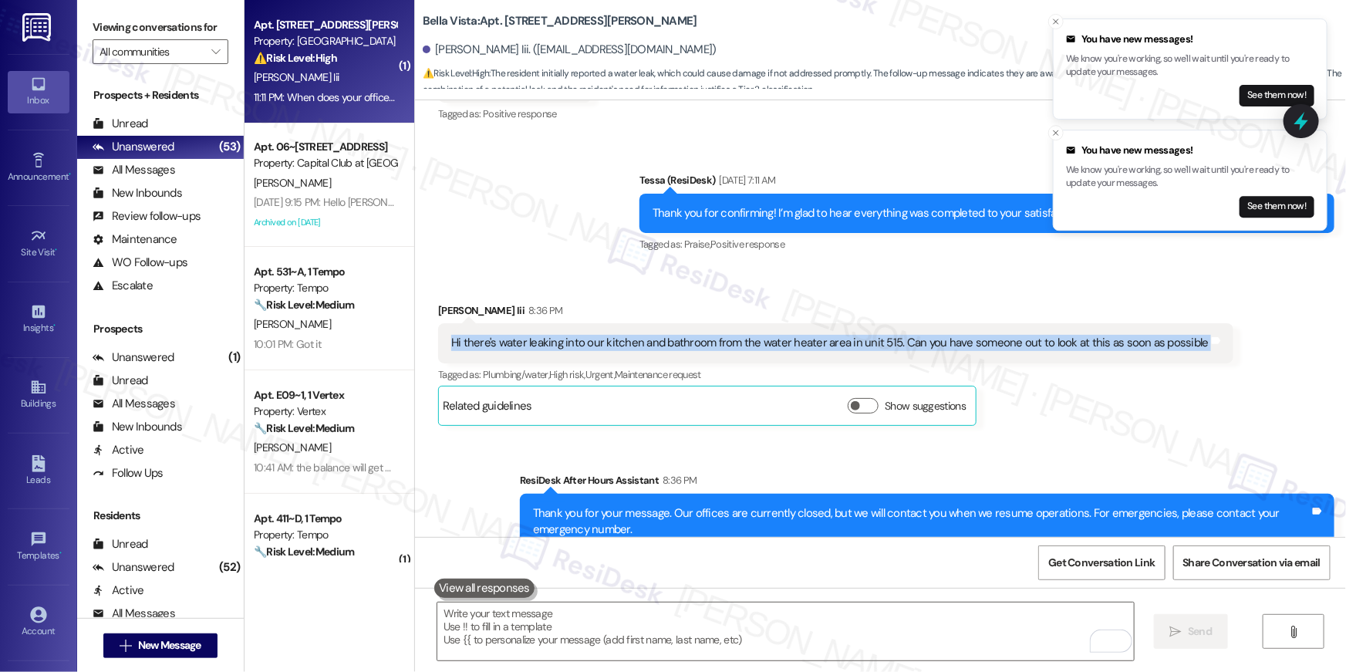
click at [645, 338] on div "Hi there's water leaking into our kitchen and bathroom from the water heater ar…" at bounding box center [830, 343] width 758 height 16
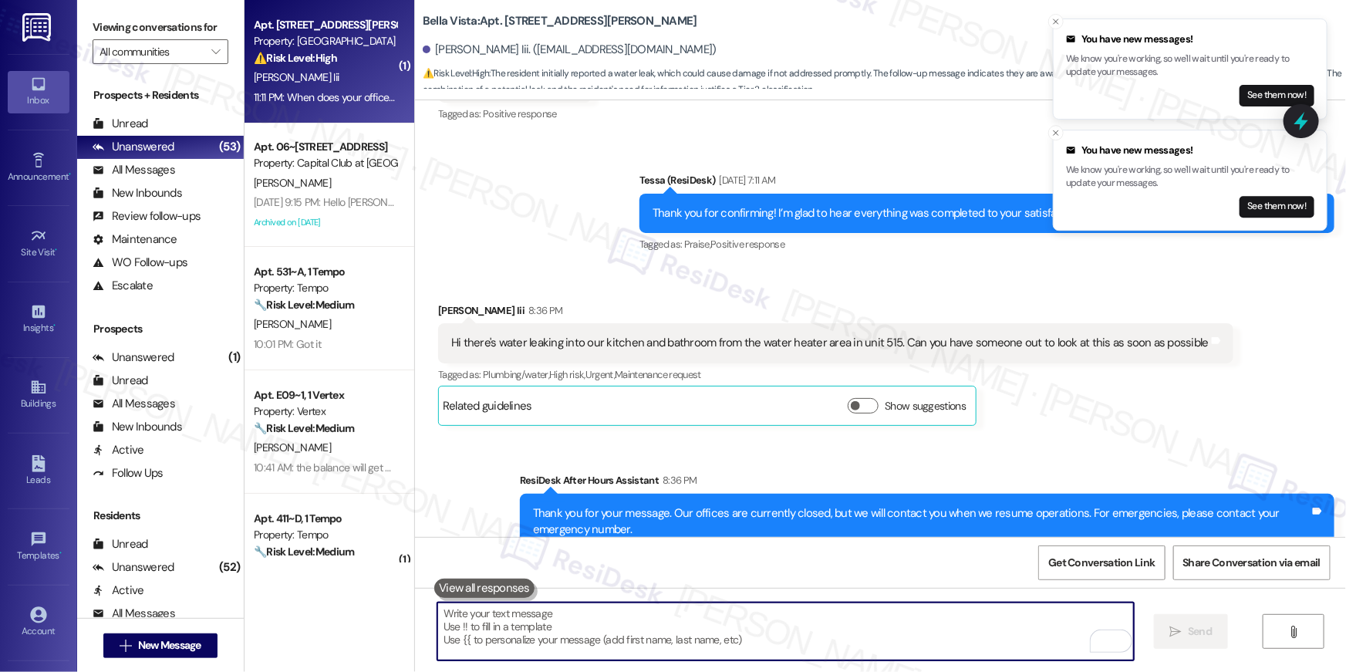
click at [771, 629] on textarea "To enrich screen reader interactions, please activate Accessibility in Grammarl…" at bounding box center [785, 631] width 697 height 58
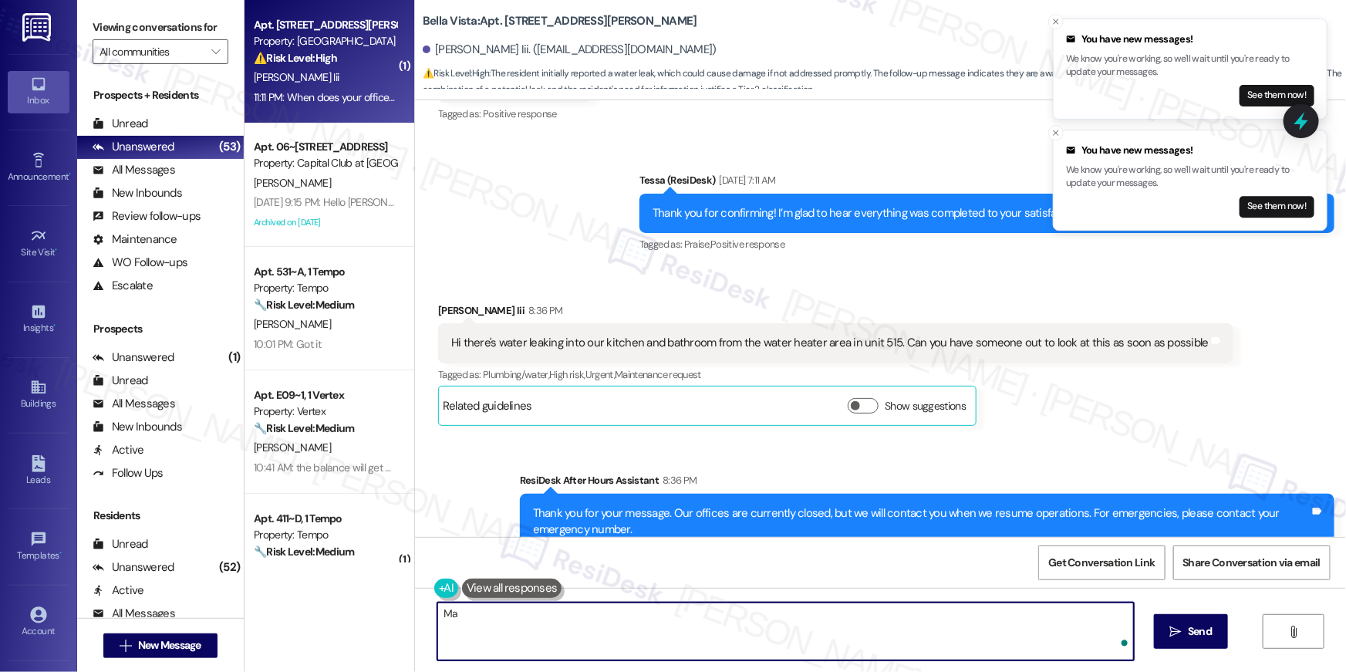
type textarea "M"
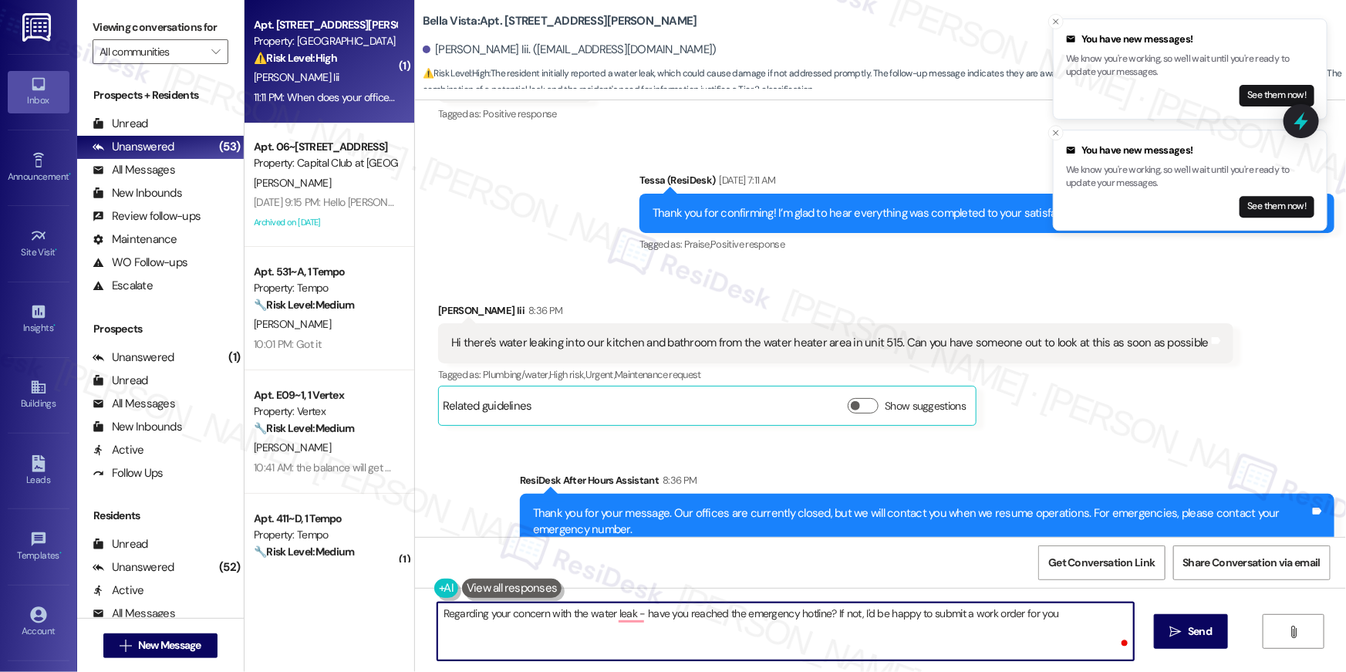
type textarea "Regarding your concern with the water leak - have you reached the emergency hot…"
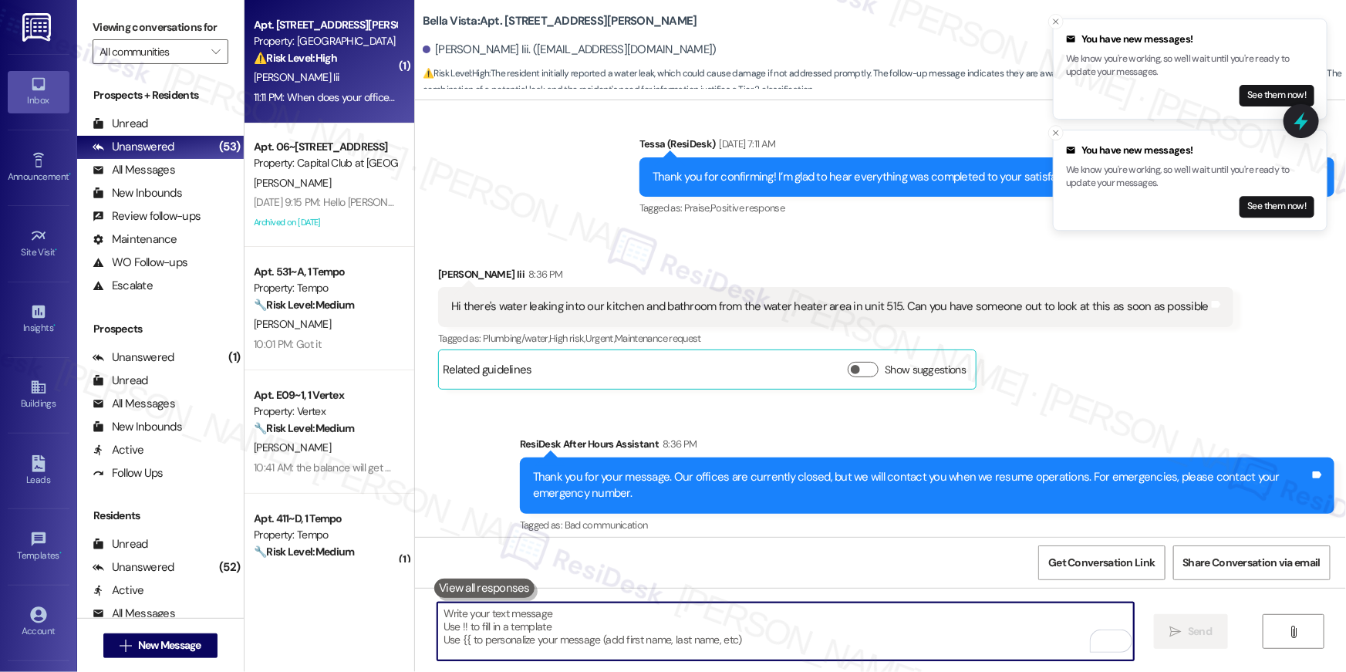
scroll to position [2049, 0]
click at [663, 299] on div "Hi there's water leaking into our kitchen and bathroom from the water heater ar…" at bounding box center [830, 307] width 758 height 16
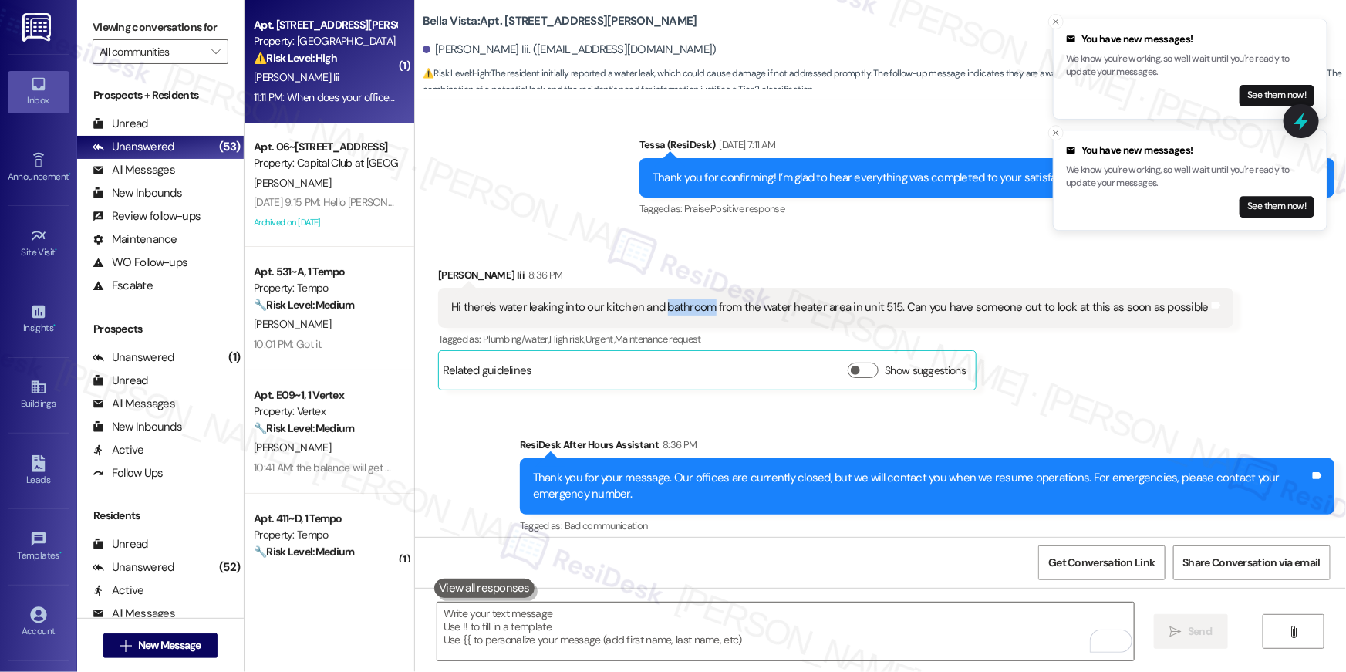
click at [663, 299] on div "Hi there's water leaking into our kitchen and bathroom from the water heater ar…" at bounding box center [830, 307] width 758 height 16
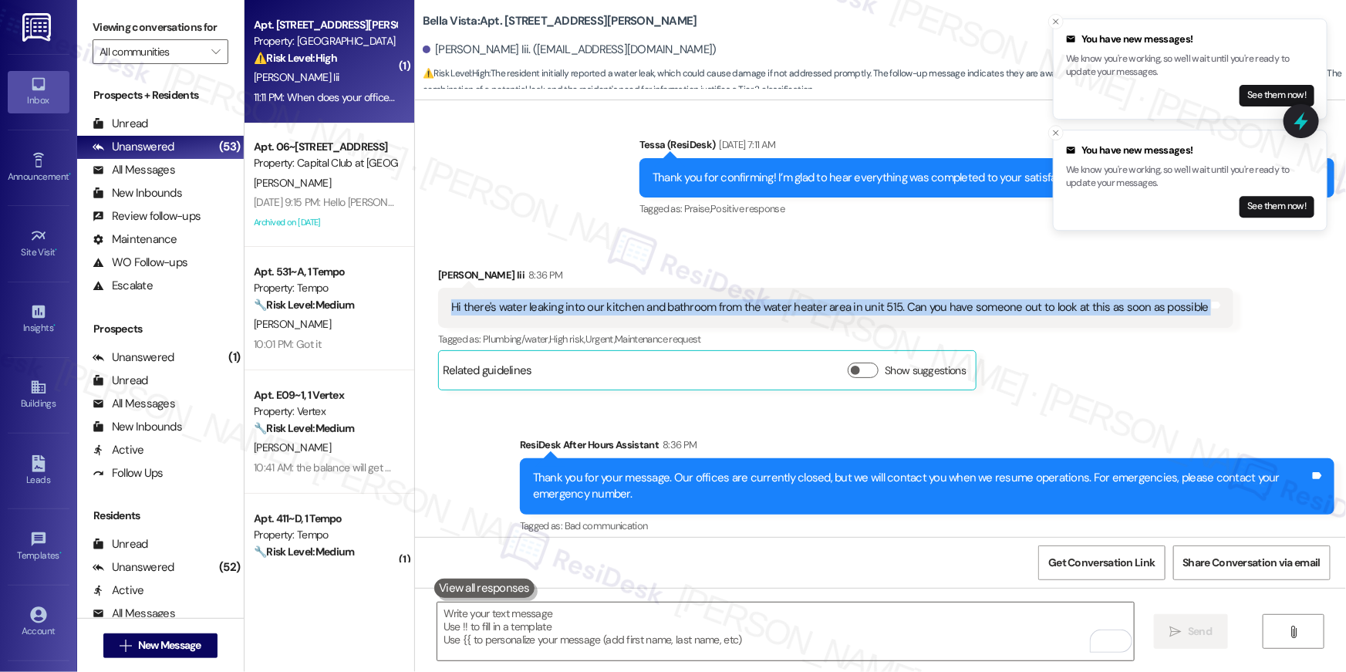
click at [663, 299] on div "Hi there's water leaking into our kitchen and bathroom from the water heater ar…" at bounding box center [830, 307] width 758 height 16
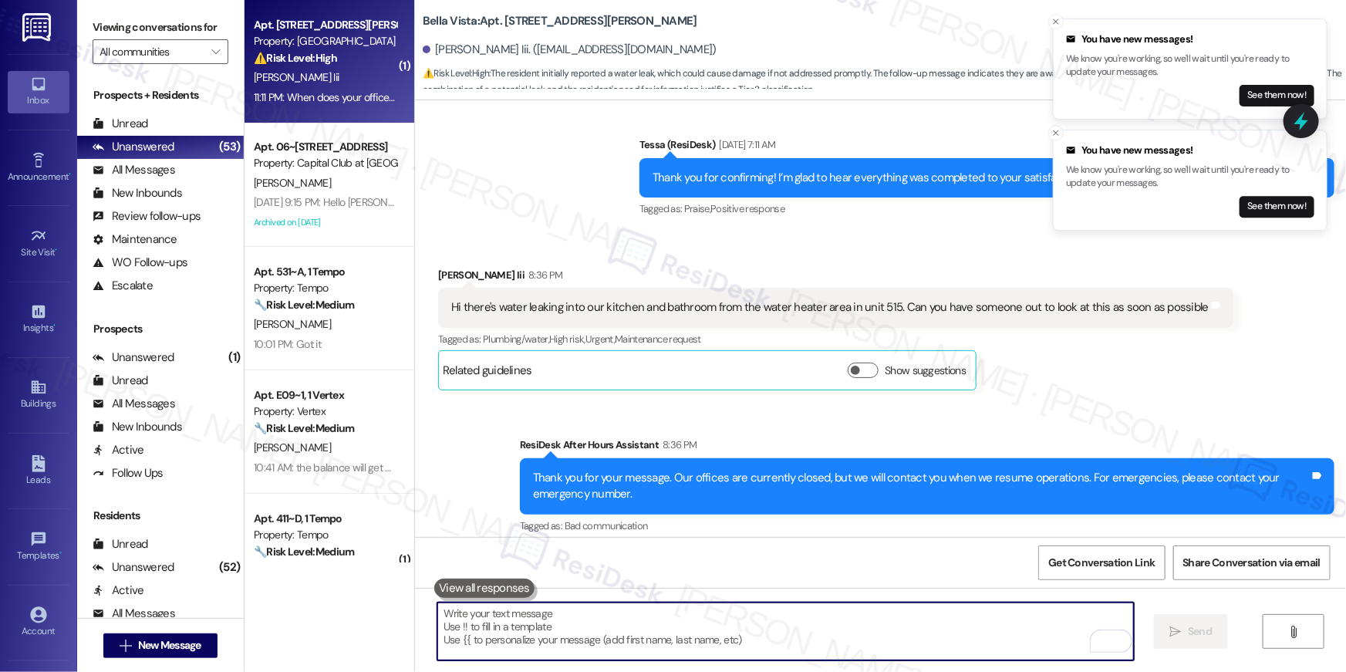
click at [795, 638] on textarea "To enrich screen reader interactions, please activate Accessibility in Grammarl…" at bounding box center [785, 631] width 697 height 58
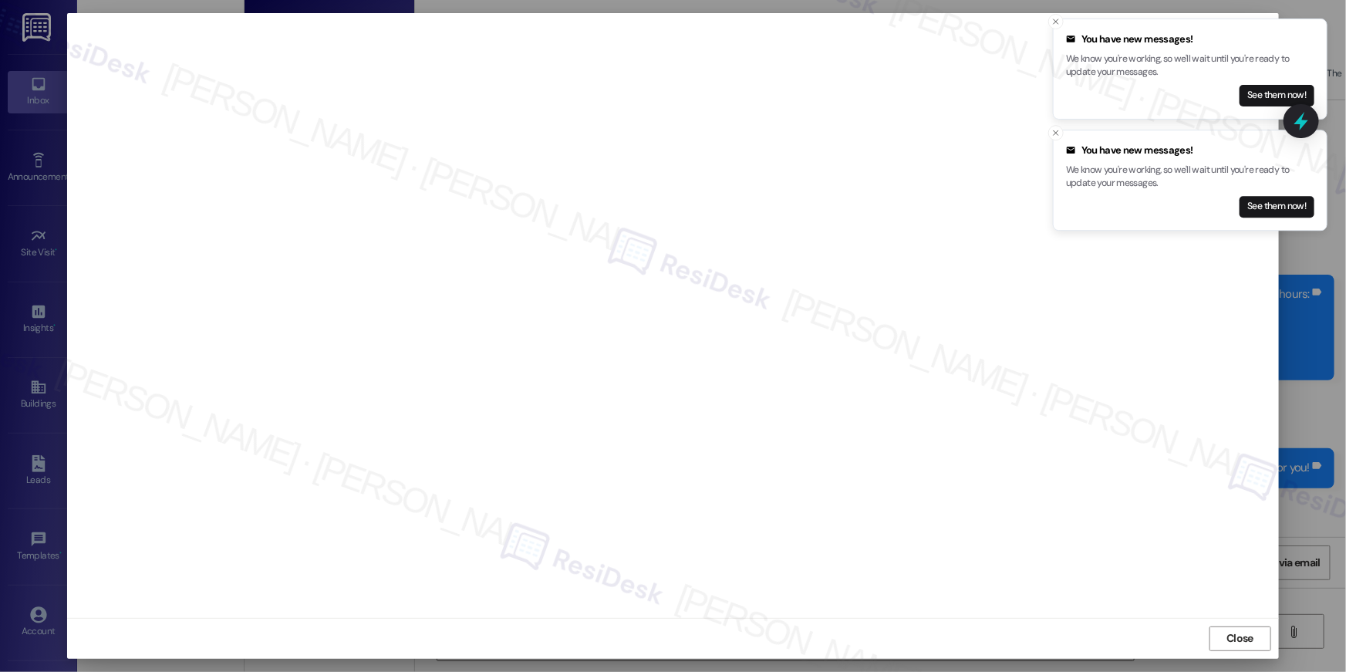
scroll to position [2723, 0]
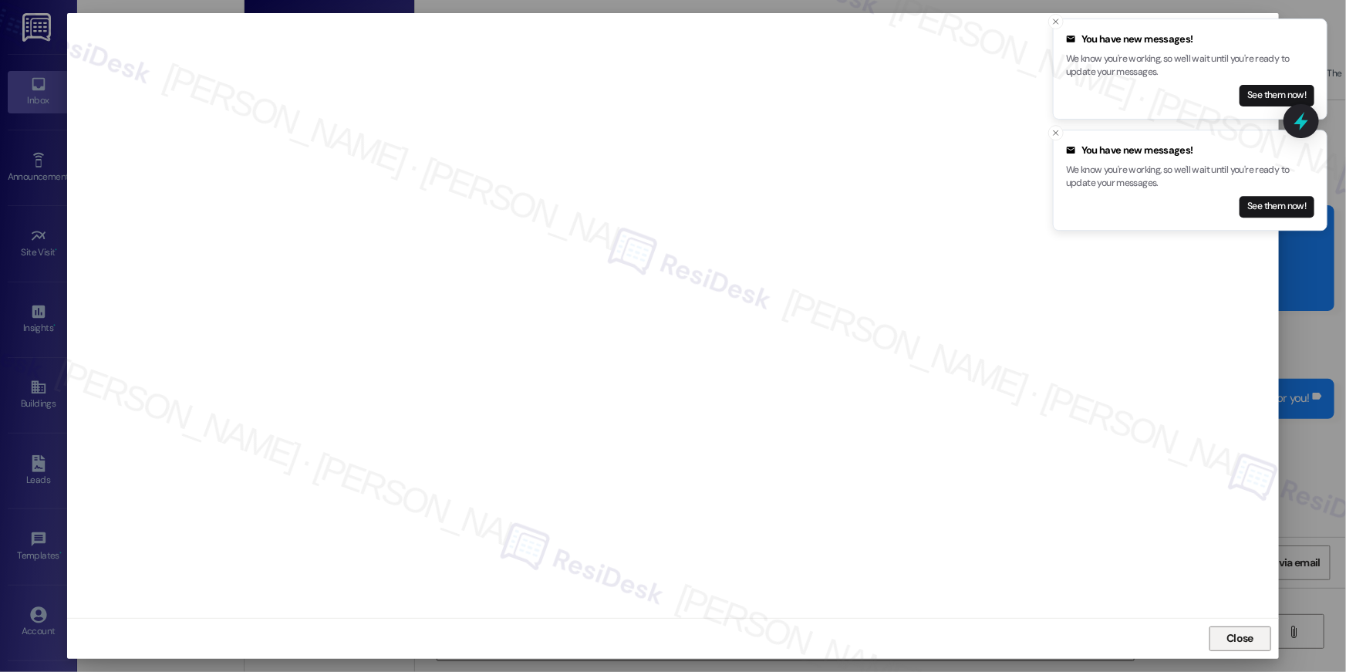
click at [1250, 641] on span "Close" at bounding box center [1240, 638] width 27 height 16
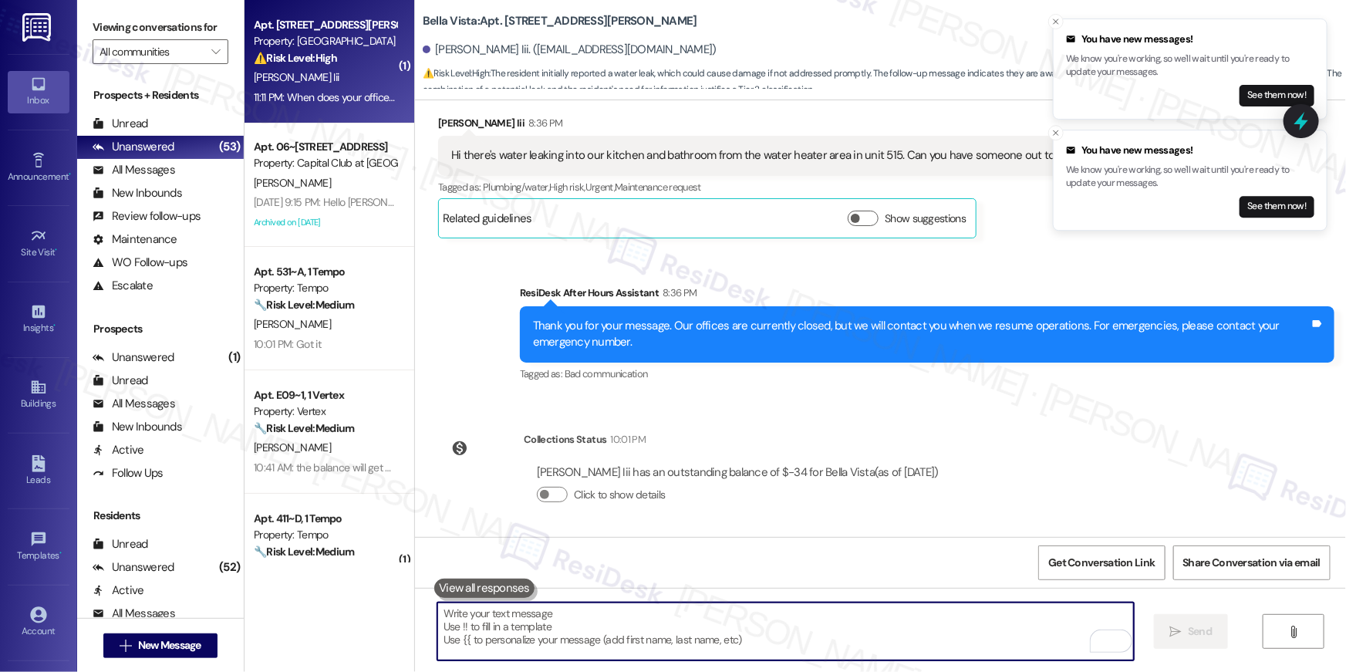
scroll to position [2158, 0]
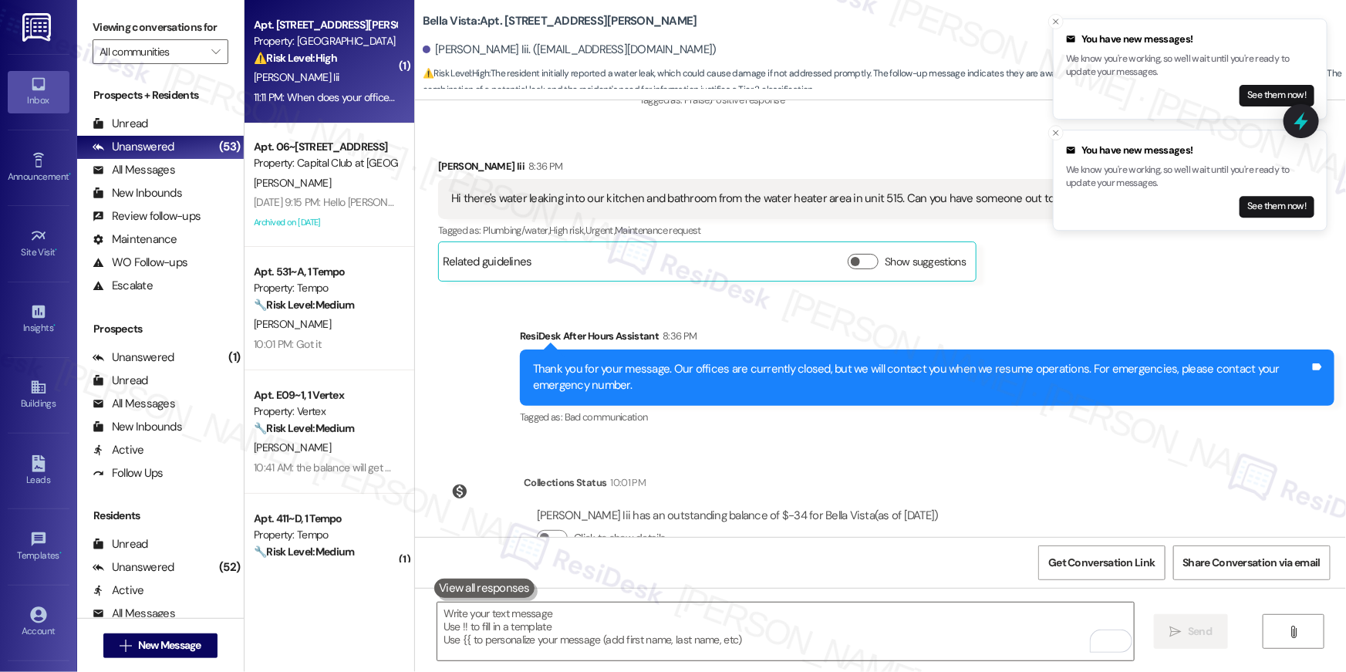
click at [612, 201] on div "Hi there's water leaking into our kitchen and bathroom from the water heater ar…" at bounding box center [830, 199] width 758 height 16
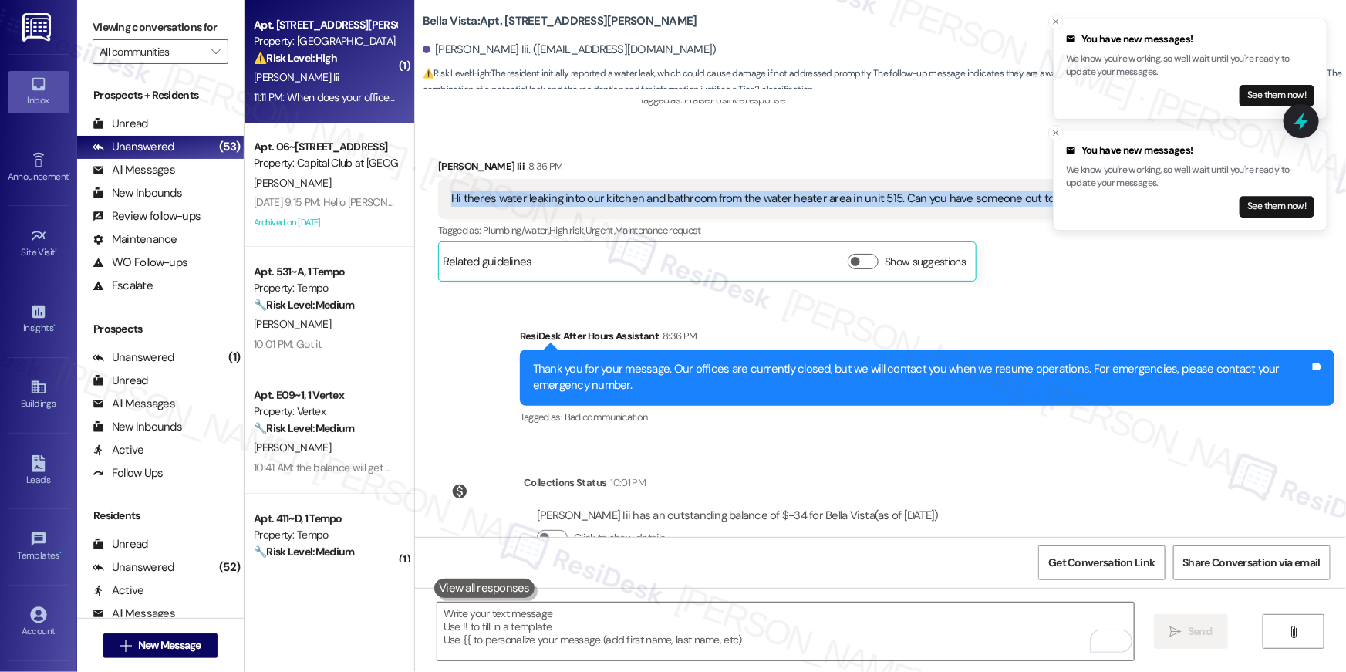
click at [612, 201] on div "Hi there's water leaking into our kitchen and bathroom from the water heater ar…" at bounding box center [830, 199] width 758 height 16
copy div "Hi there's water leaking into our kitchen and bathroom from the water heater ar…"
drag, startPoint x: 1112, startPoint y: 565, endPoint x: 895, endPoint y: 620, distance: 224.3
click at [896, 614] on div "Lease started Jul 30, 2025 at 8:00 AM Announcement, sent via SMS Tessa (ResiDes…" at bounding box center [880, 436] width 931 height 672
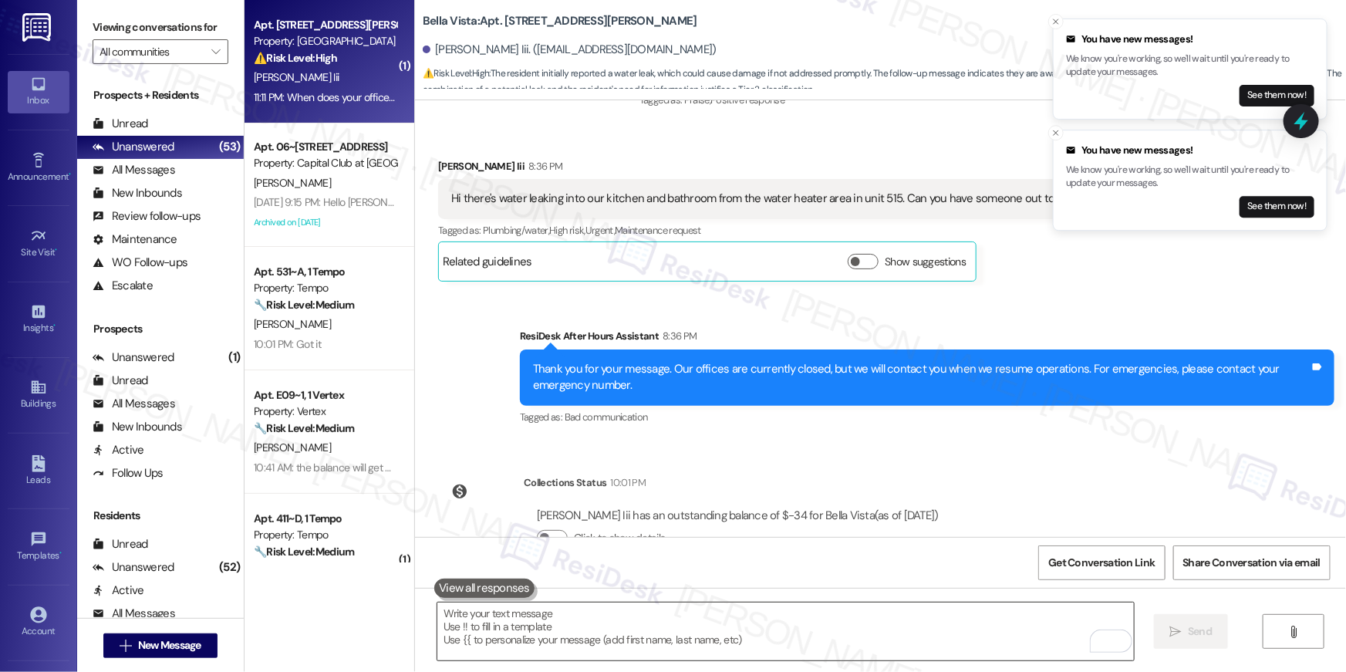
click at [895, 620] on textarea "To enrich screen reader interactions, please activate Accessibility in Grammarl…" at bounding box center [785, 631] width 697 height 58
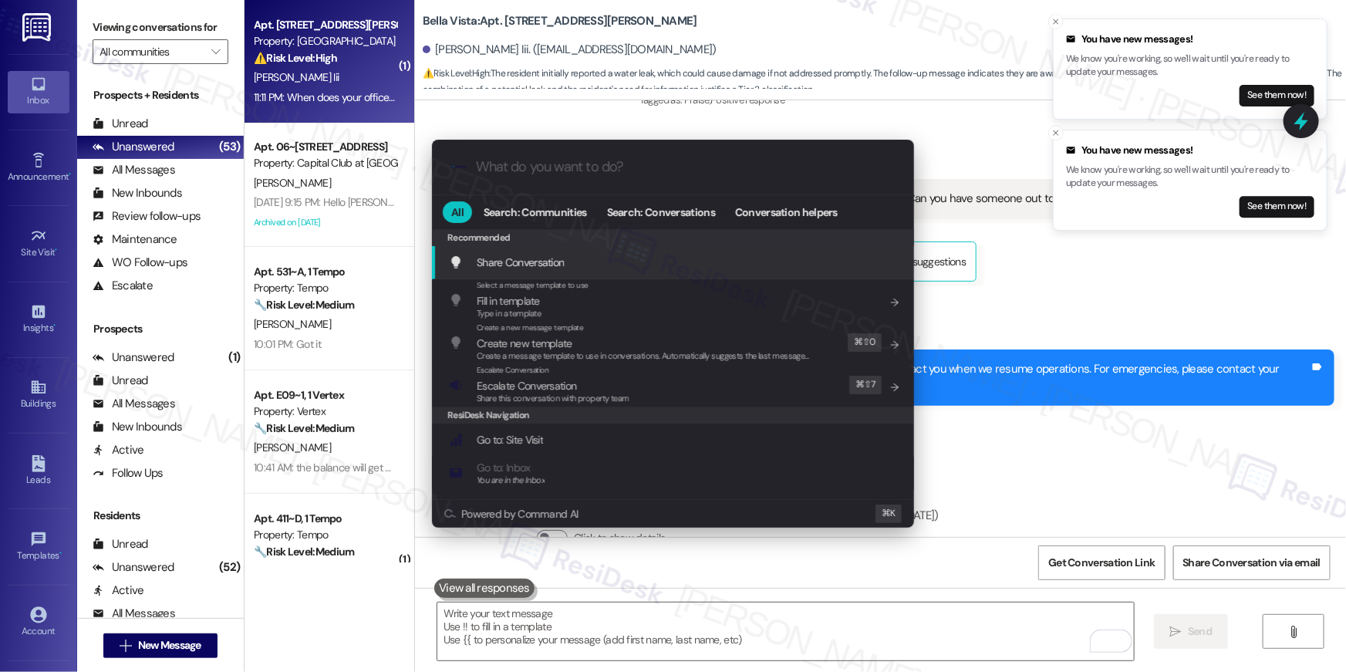
type input "e"
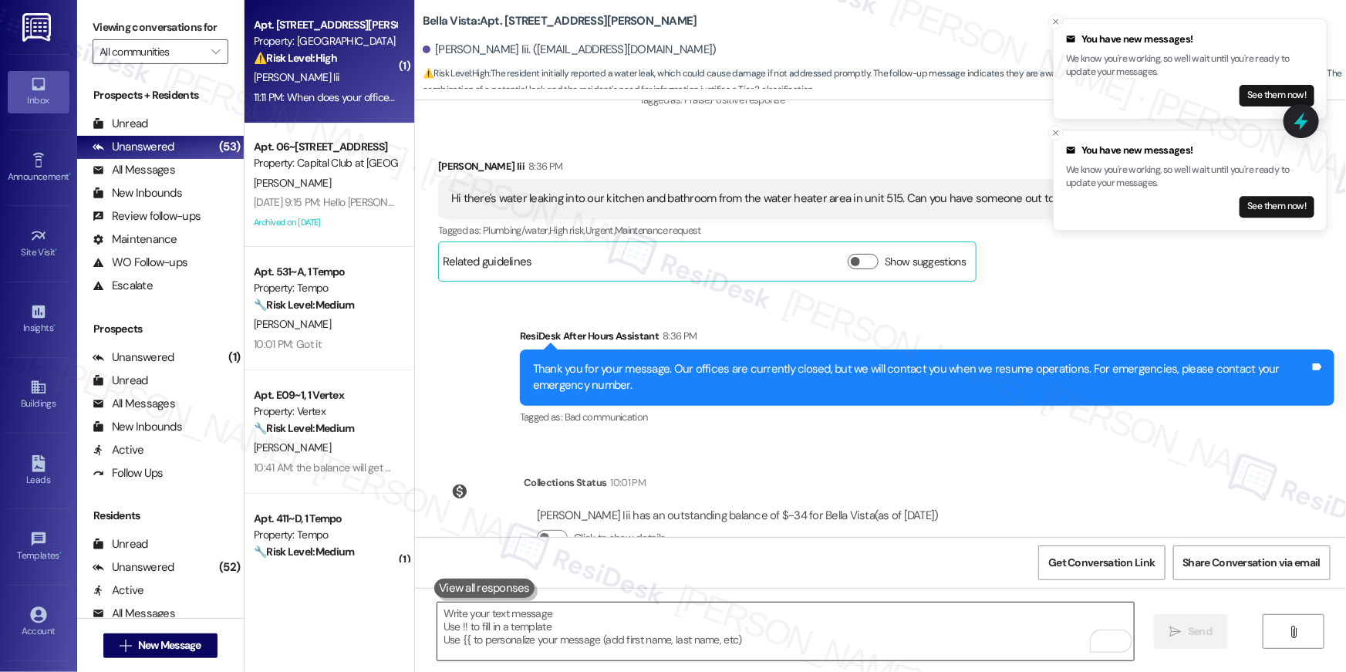
drag, startPoint x: 930, startPoint y: 593, endPoint x: 892, endPoint y: 641, distance: 61.4
click at [928, 604] on div " Send " at bounding box center [880, 646] width 931 height 116
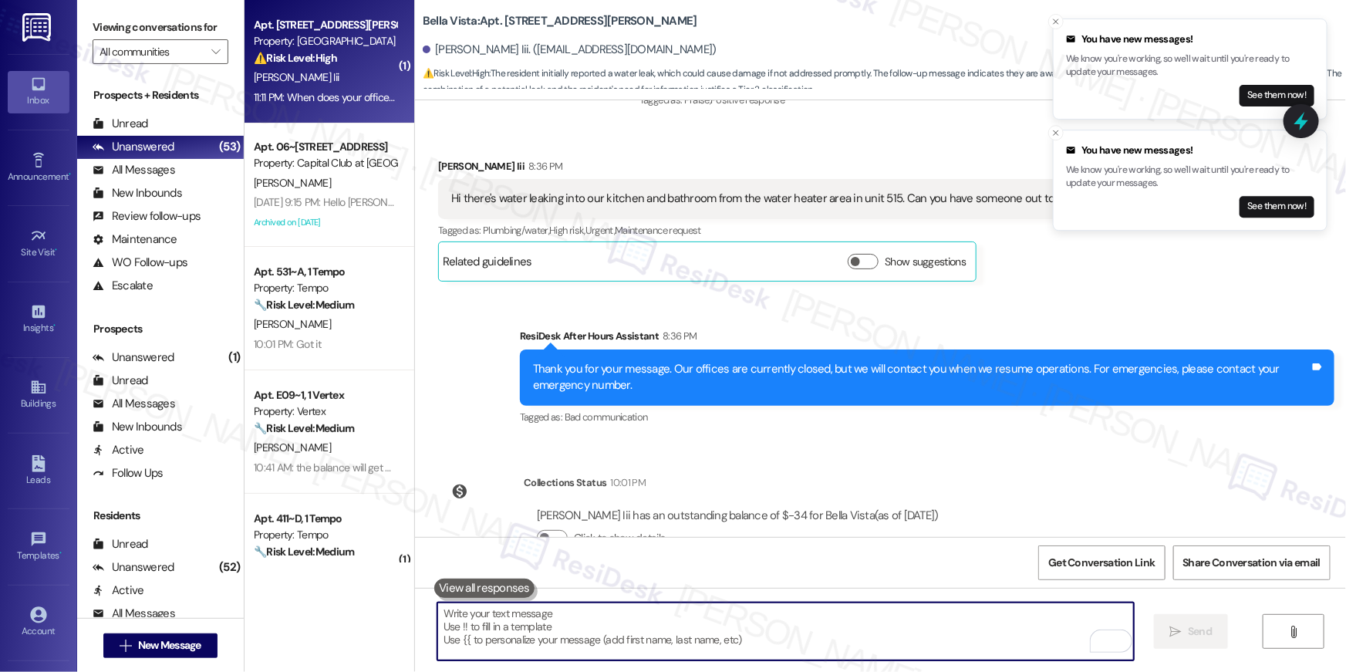
click at [892, 642] on textarea "To enrich screen reader interactions, please activate Accessibility in Grammarl…" at bounding box center [785, 631] width 697 height 58
drag, startPoint x: 892, startPoint y: 642, endPoint x: 907, endPoint y: 629, distance: 19.8
click at [892, 642] on textarea "To enrich screen reader interactions, please activate Accessibility in Grammarl…" at bounding box center [785, 631] width 697 height 58
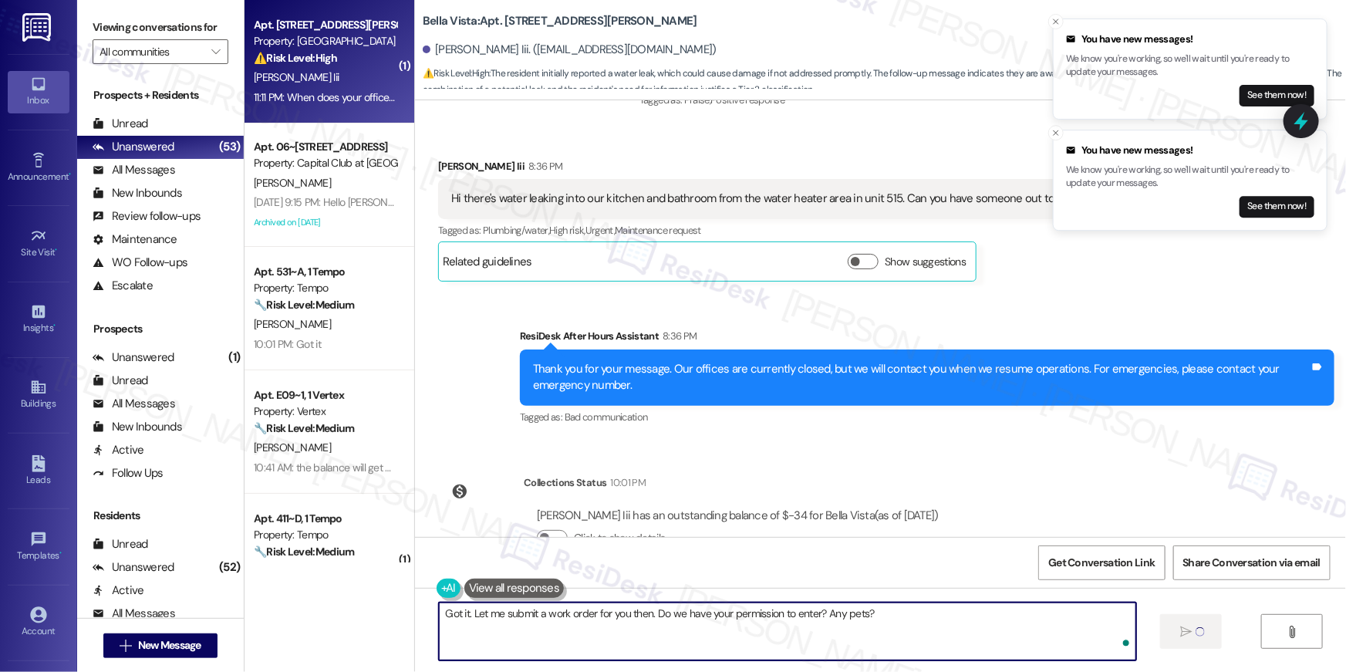
type textarea "Got it. Let me submit a work order for you then. Do we have your permission to …"
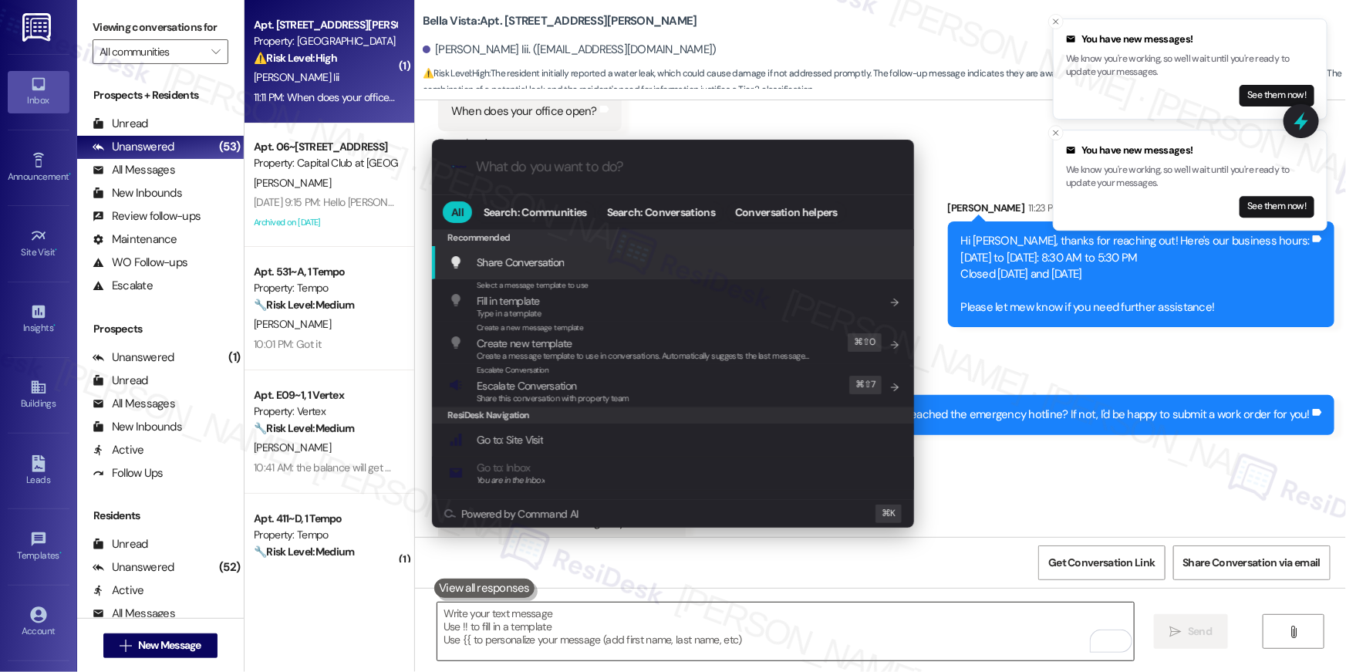
scroll to position [2723, 0]
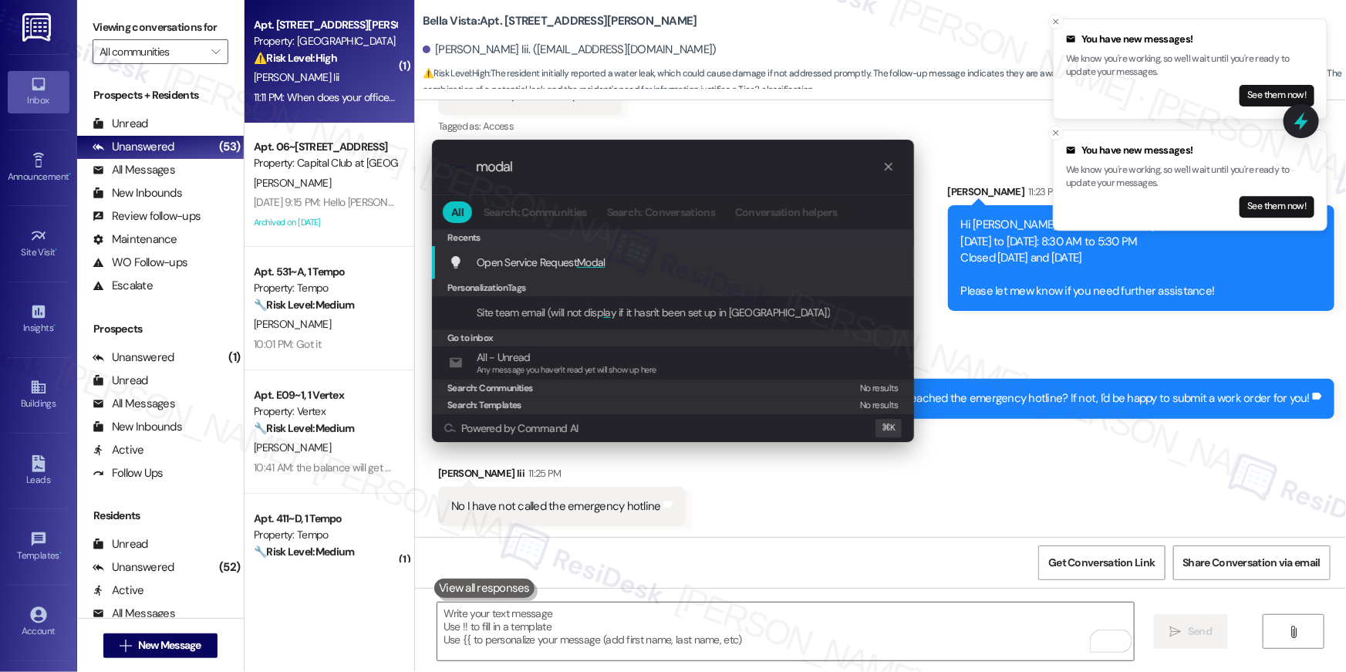
click at [581, 268] on span "Modal" at bounding box center [591, 262] width 29 height 14
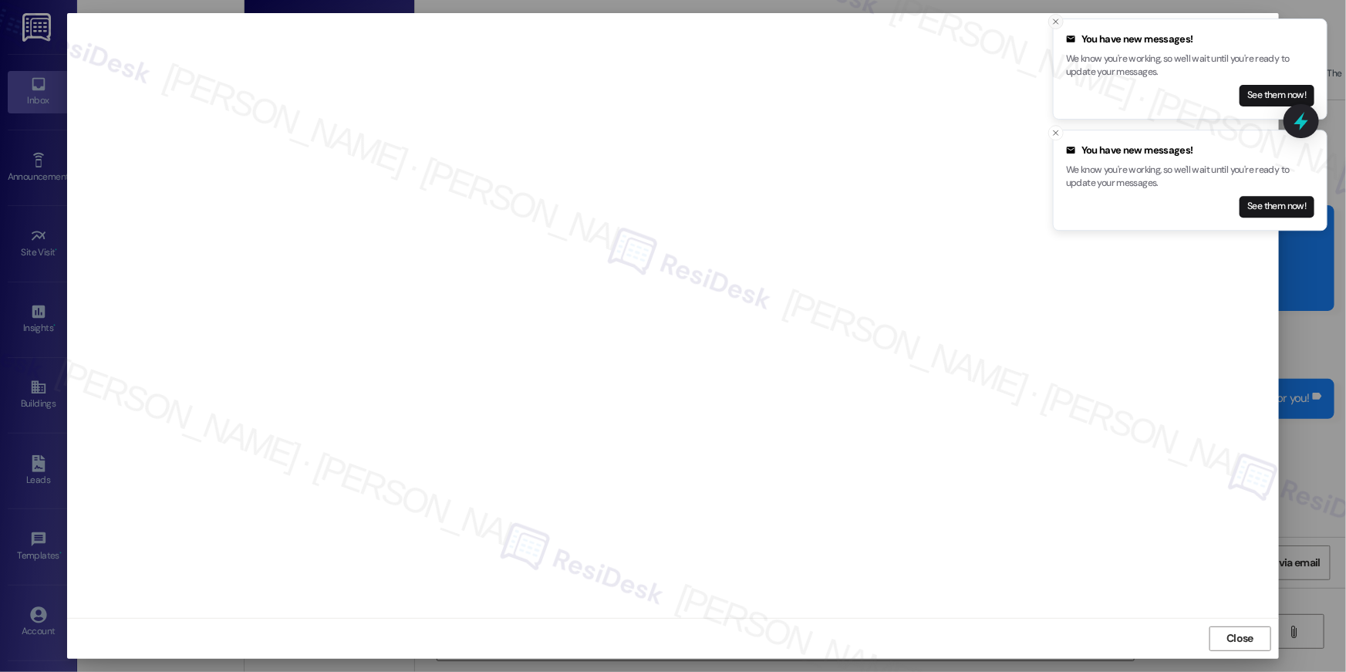
click at [1052, 22] on icon "Close toast" at bounding box center [1055, 21] width 9 height 9
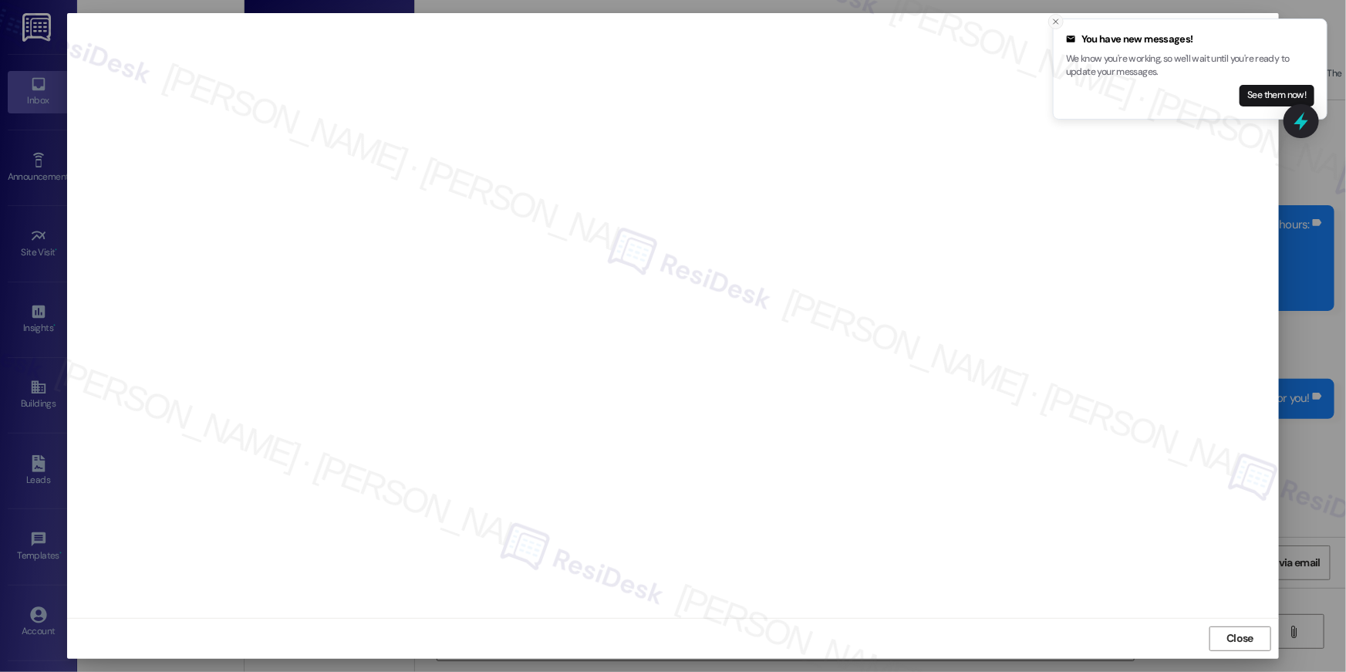
click at [1054, 24] on icon "Close toast" at bounding box center [1055, 21] width 9 height 9
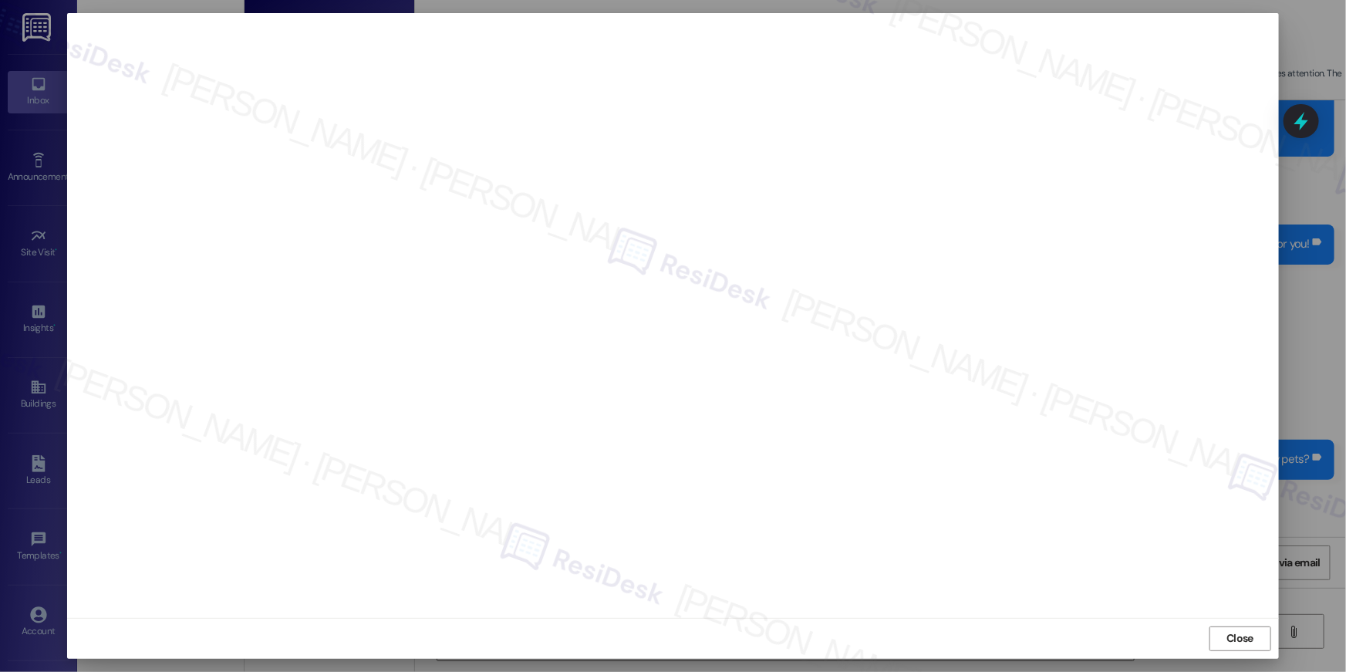
scroll to position [2938, 0]
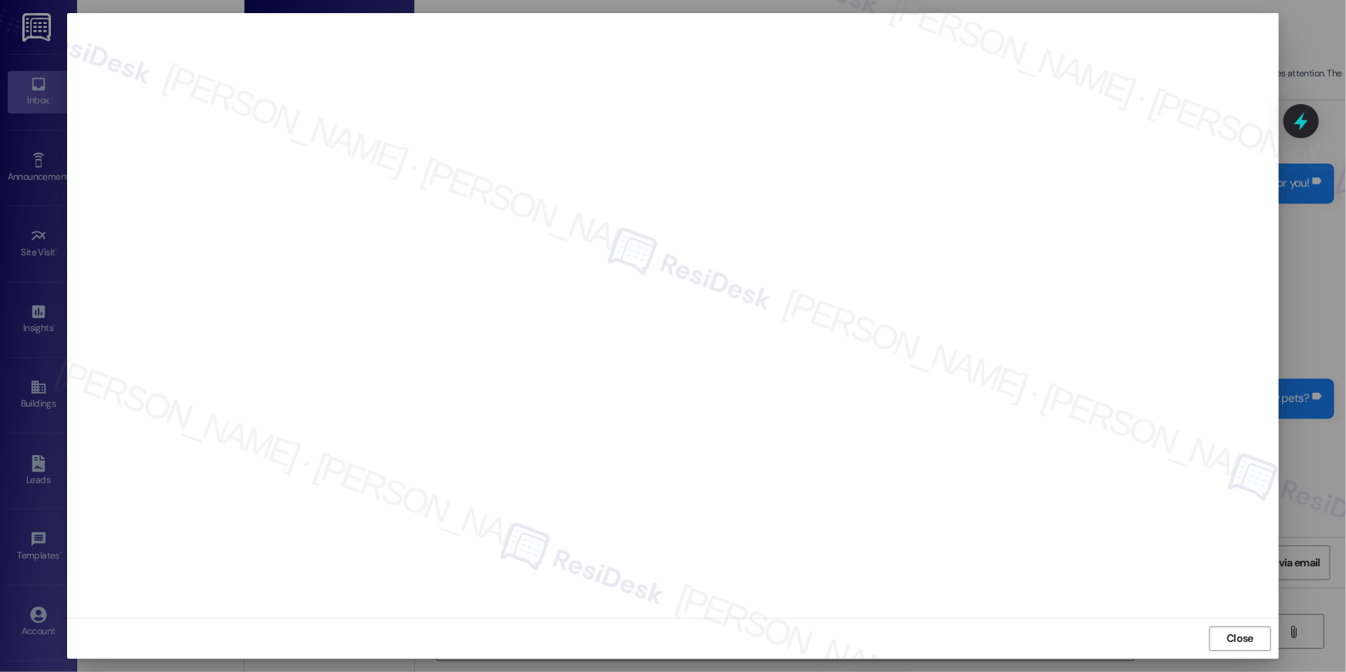
click at [1238, 632] on span "Close" at bounding box center [1240, 638] width 27 height 16
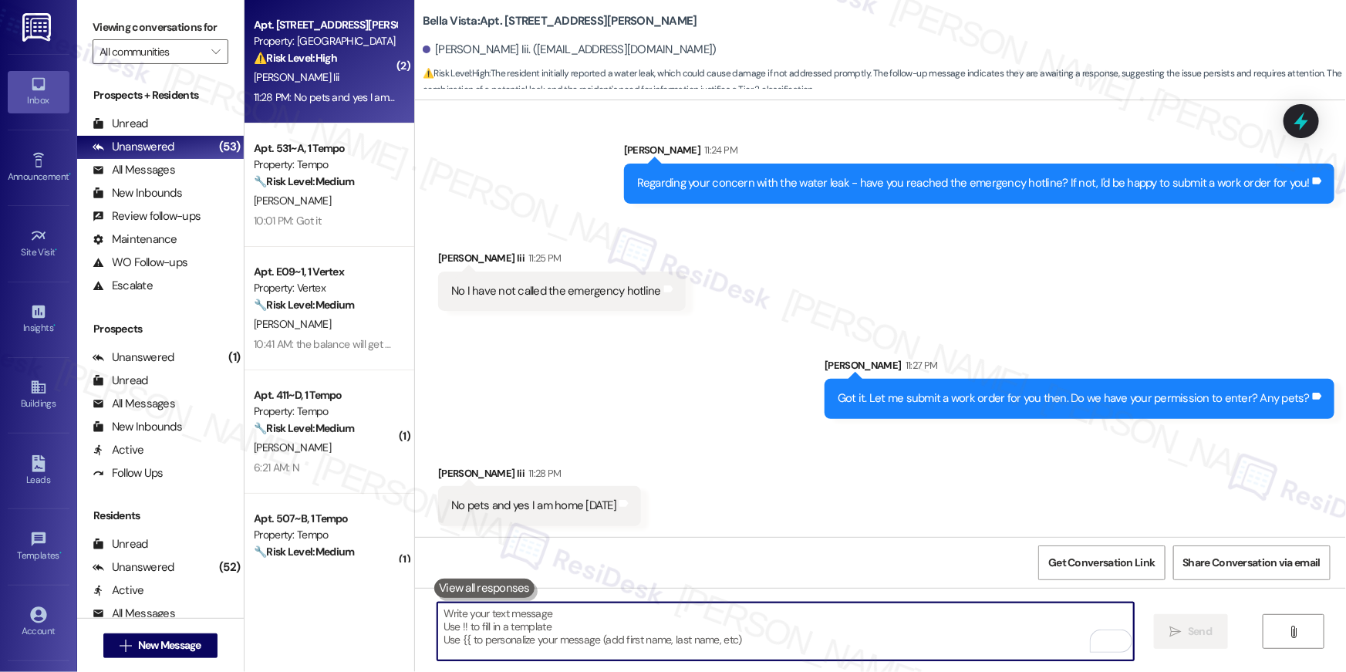
click at [798, 642] on textarea "To enrich screen reader interactions, please activate Accessibility in Grammarl…" at bounding box center [785, 631] width 697 height 58
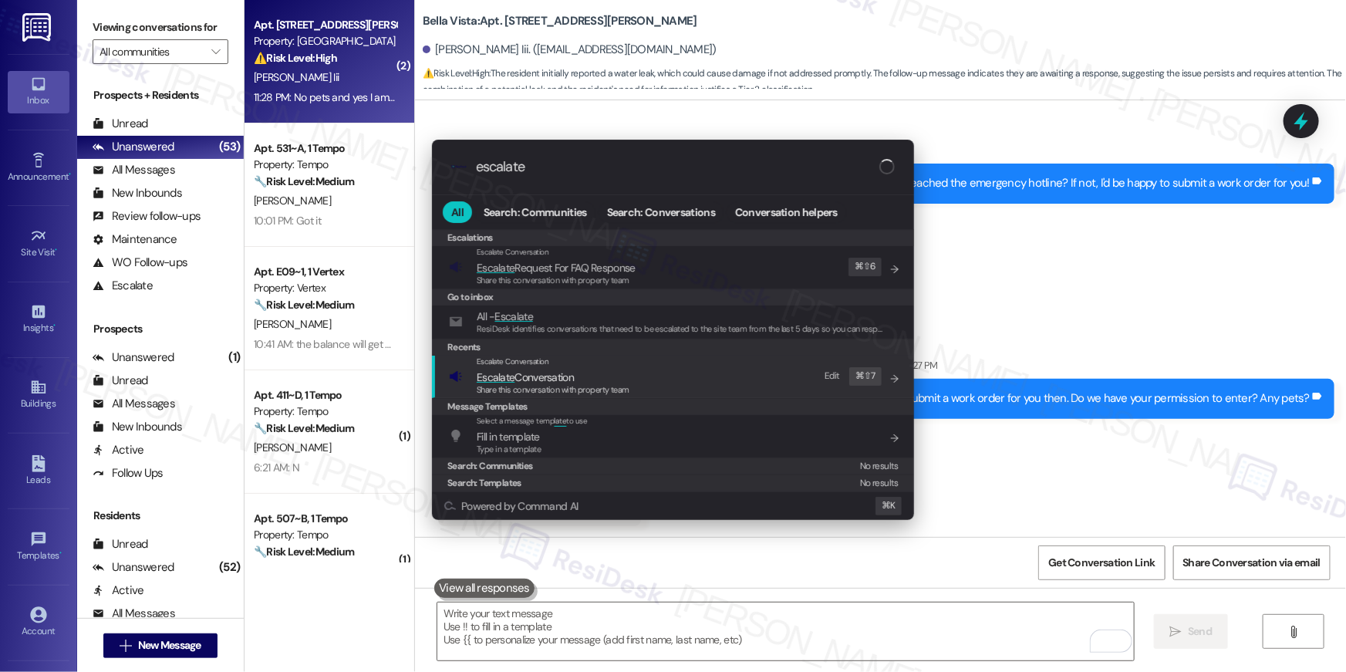
type input "escalate"
click at [726, 392] on div "Escalate Conversation Escalate Conversation Share this conversation with proper…" at bounding box center [674, 377] width 451 height 42
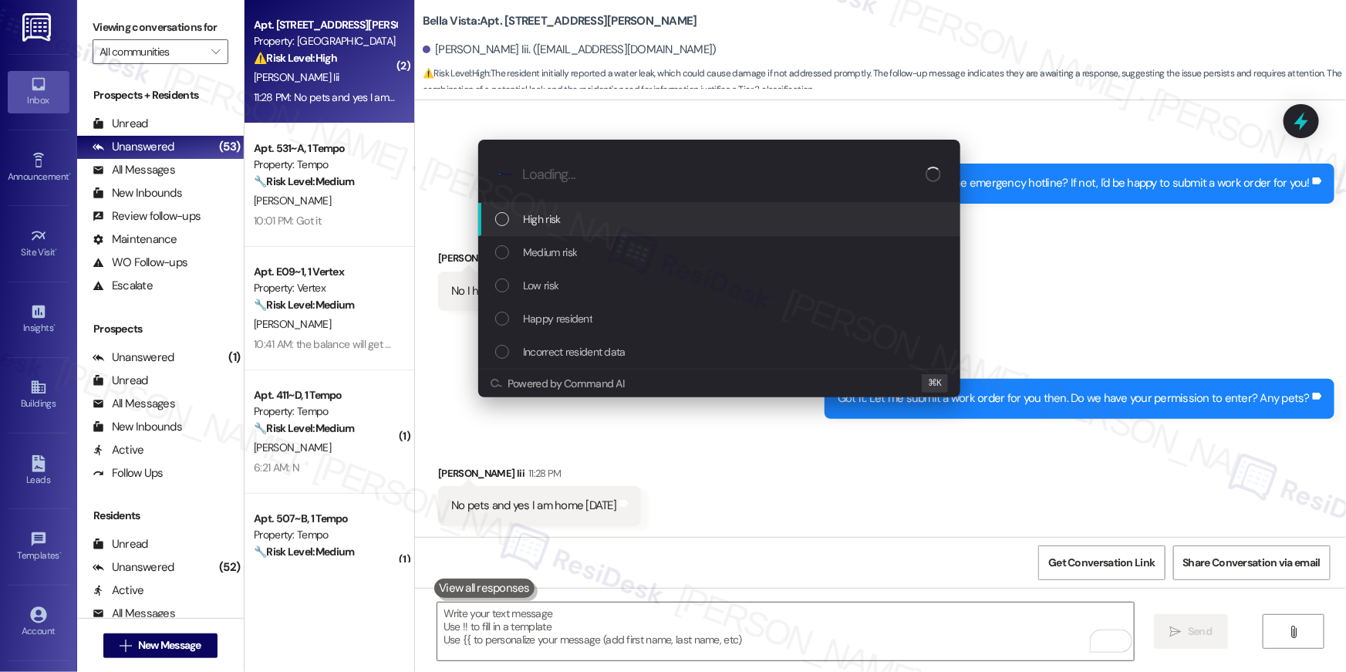
click at [581, 226] on div "High risk" at bounding box center [720, 219] width 451 height 17
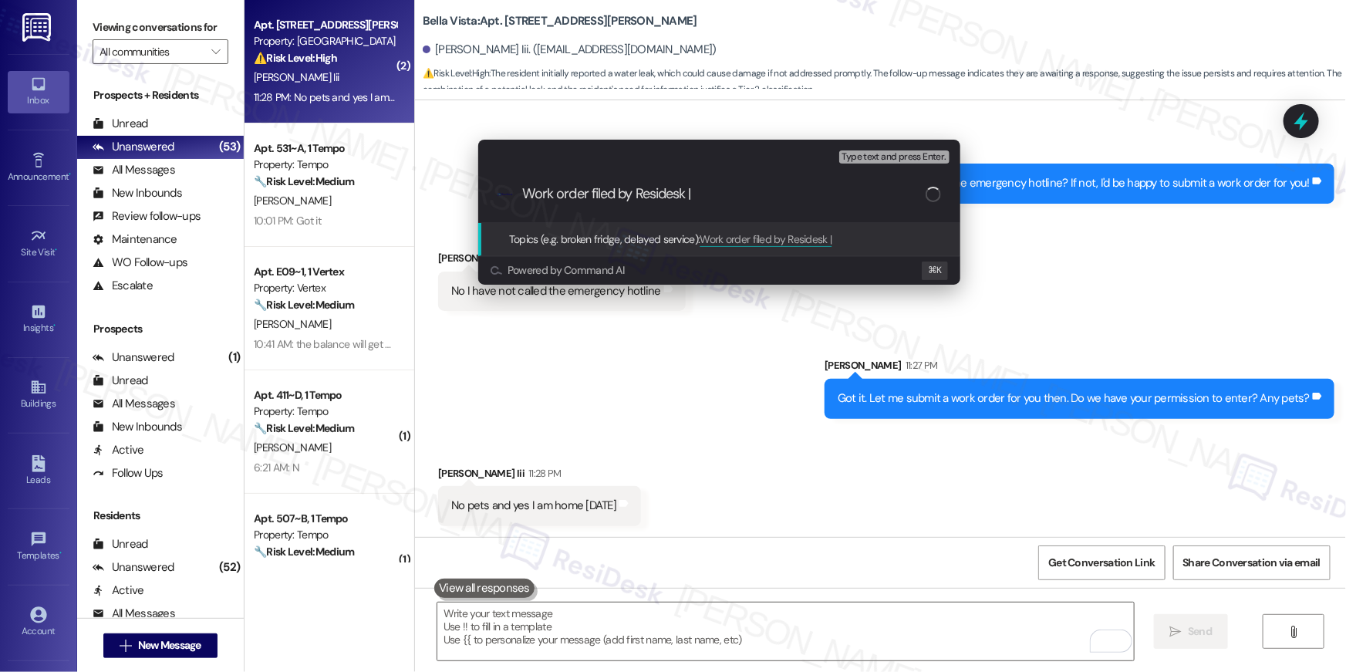
paste input "serviceRequestId:"1139495""
click at [697, 194] on input "Work order filed by Residesk | serviceRequestId:"1139495"" at bounding box center [723, 194] width 403 height 16
drag, startPoint x: 797, startPoint y: 197, endPoint x: 805, endPoint y: 197, distance: 8.5
click at [797, 197] on input "Work order filed by Residesk | serviceRequestId:"1139495"" at bounding box center [723, 194] width 403 height 16
type input "Work order filed by Residesk | WO # "1139495""
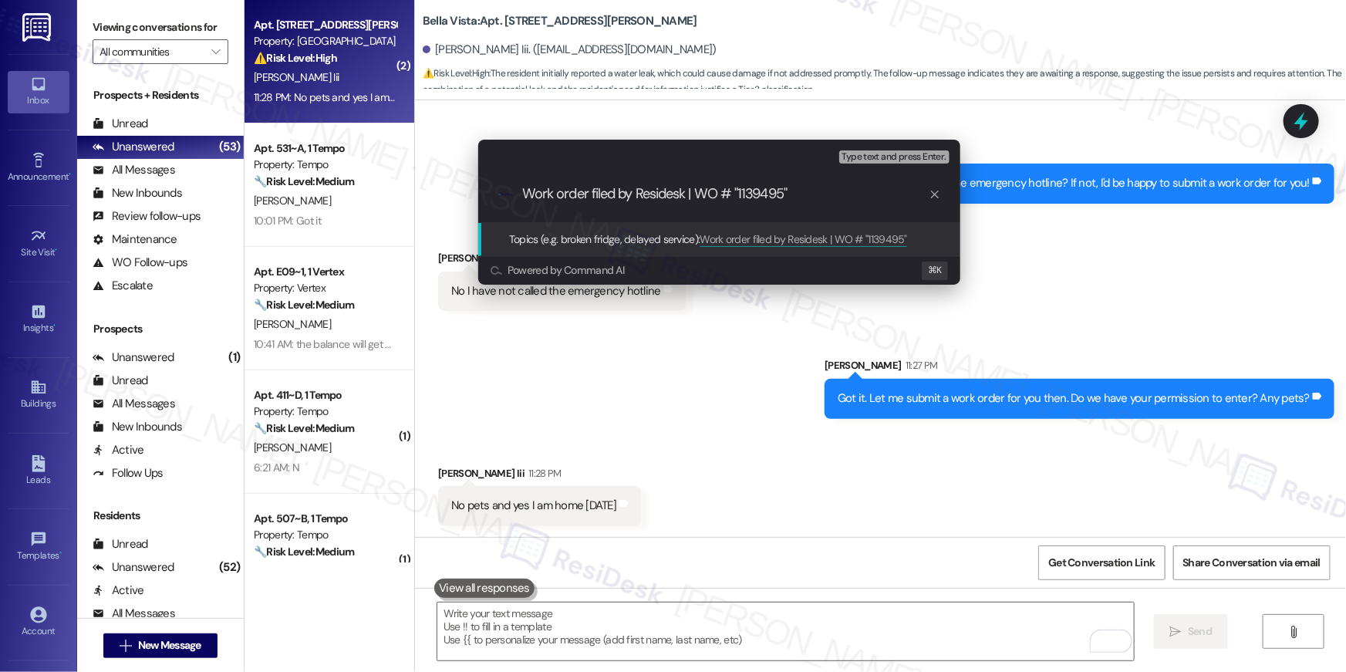
click at [840, 200] on input "Work order filed by Residesk | WO # "1139495"" at bounding box center [725, 194] width 407 height 16
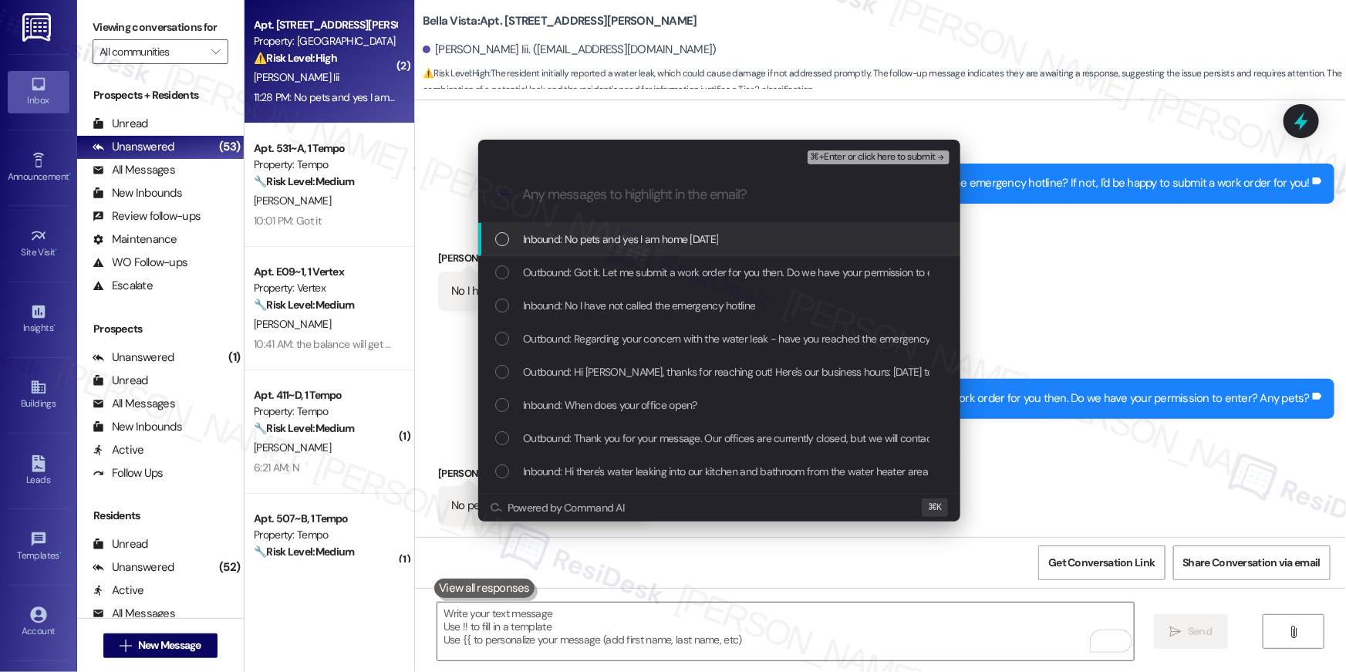
click at [666, 242] on span "Inbound: No pets and yes I am home today" at bounding box center [620, 239] width 195 height 17
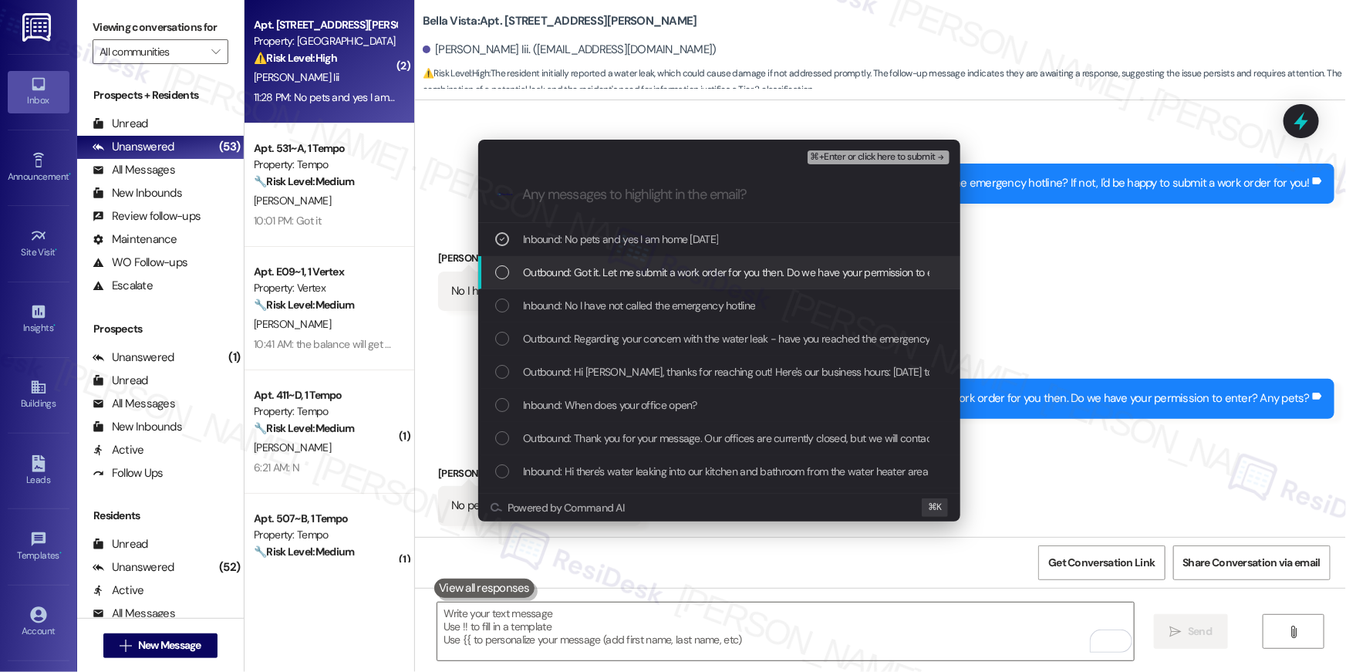
click at [654, 268] on span "Outbound: Got it. Let me submit a work order for you then. Do we have your perm…" at bounding box center [763, 272] width 481 height 17
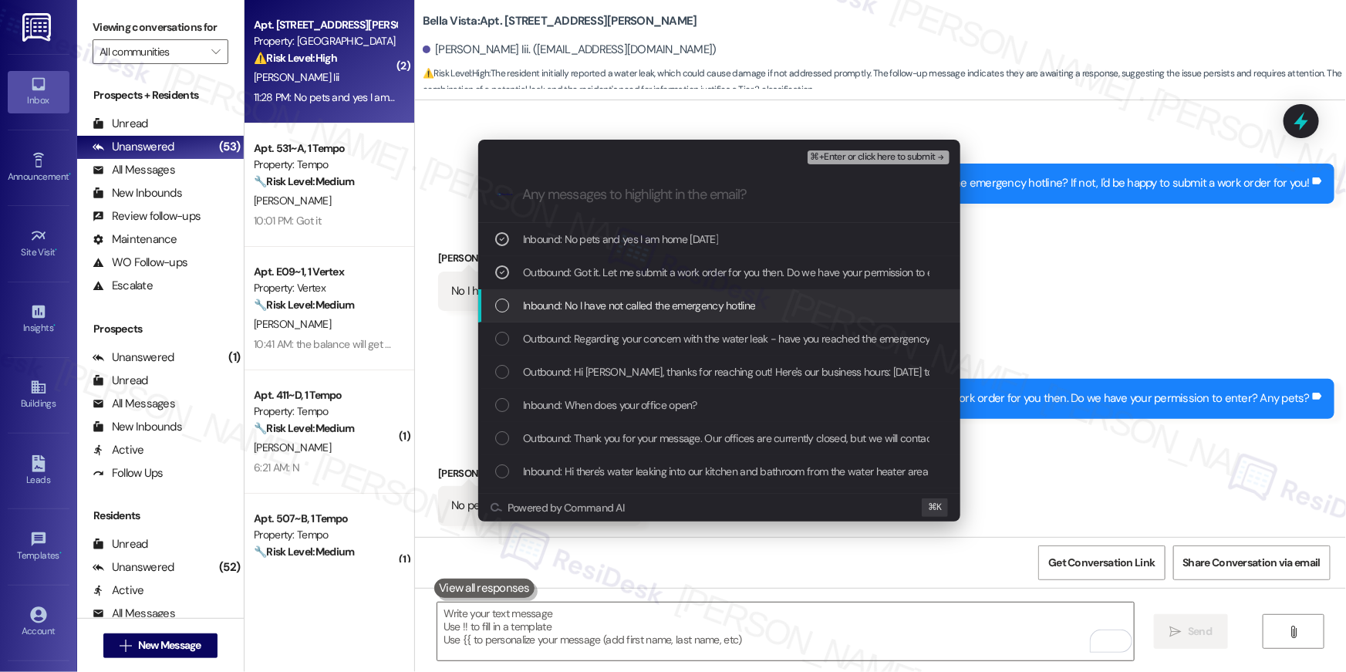
click at [645, 312] on span "Inbound: No I have not called the emergency hotline" at bounding box center [639, 305] width 232 height 17
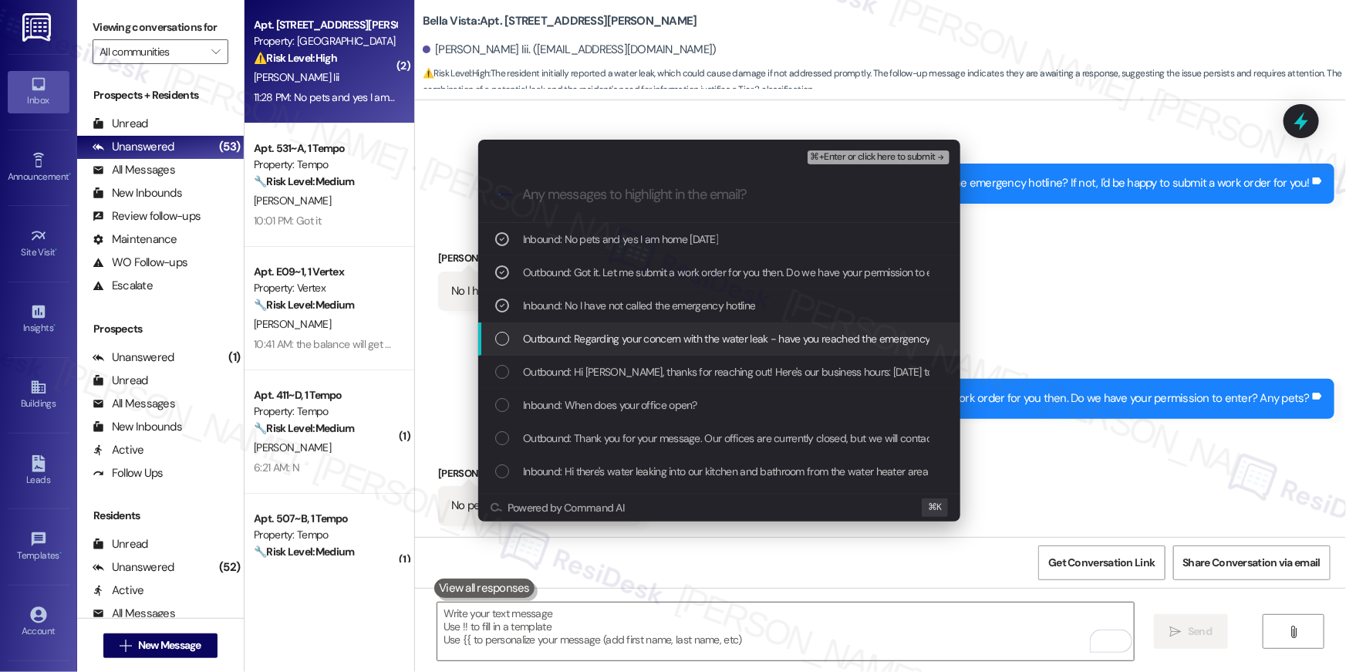
click at [645, 351] on div "Outbound: Regarding your concern with the water leak - have you reached the eme…" at bounding box center [719, 338] width 482 height 33
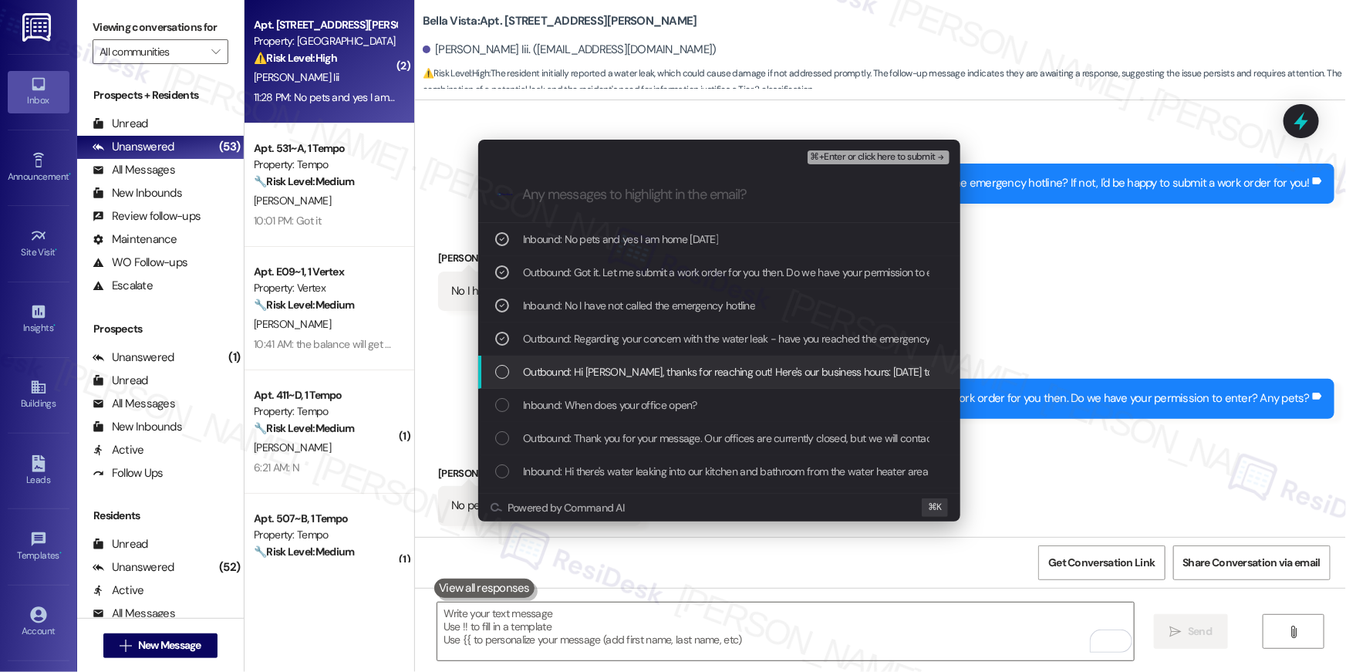
drag, startPoint x: 639, startPoint y: 381, endPoint x: 634, endPoint y: 408, distance: 27.4
click at [639, 381] on div "Outbound: Hi Sergio, thanks for reaching out! Here's our business hours: Monday…" at bounding box center [719, 372] width 482 height 33
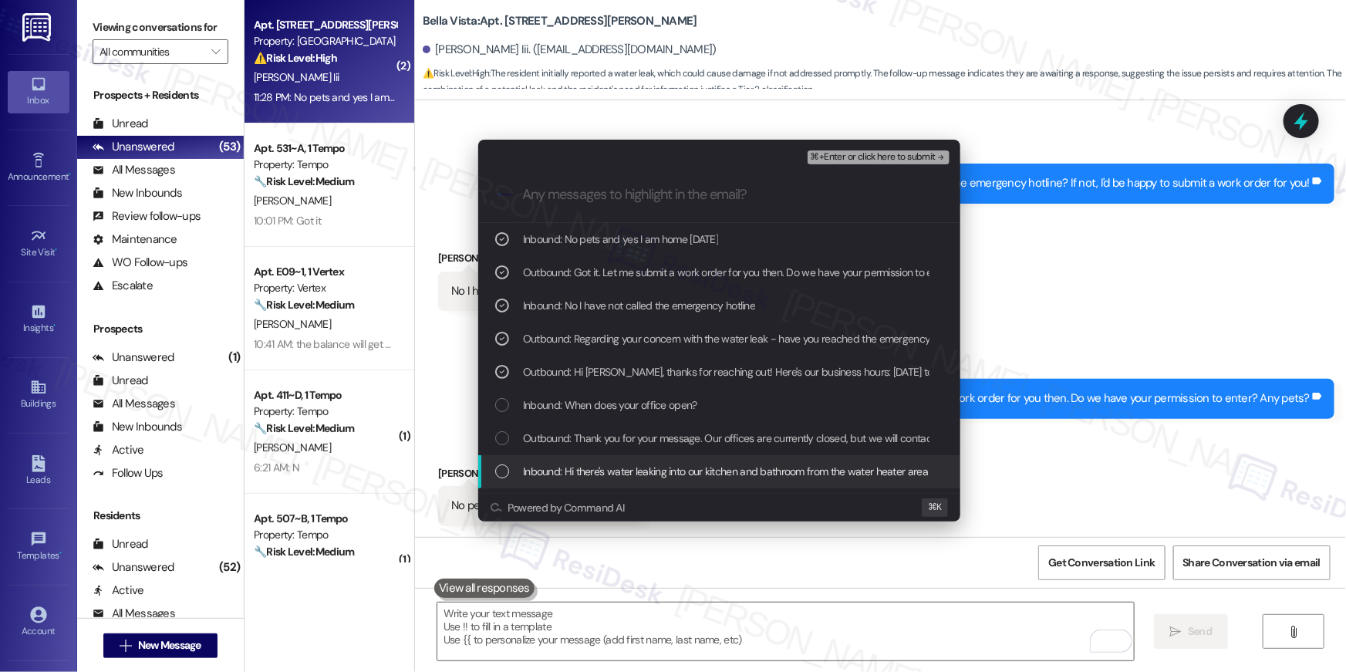
click at [634, 464] on span "Inbound: Hi there's water leaking into our kitchen and bathroom from the water …" at bounding box center [888, 471] width 731 height 17
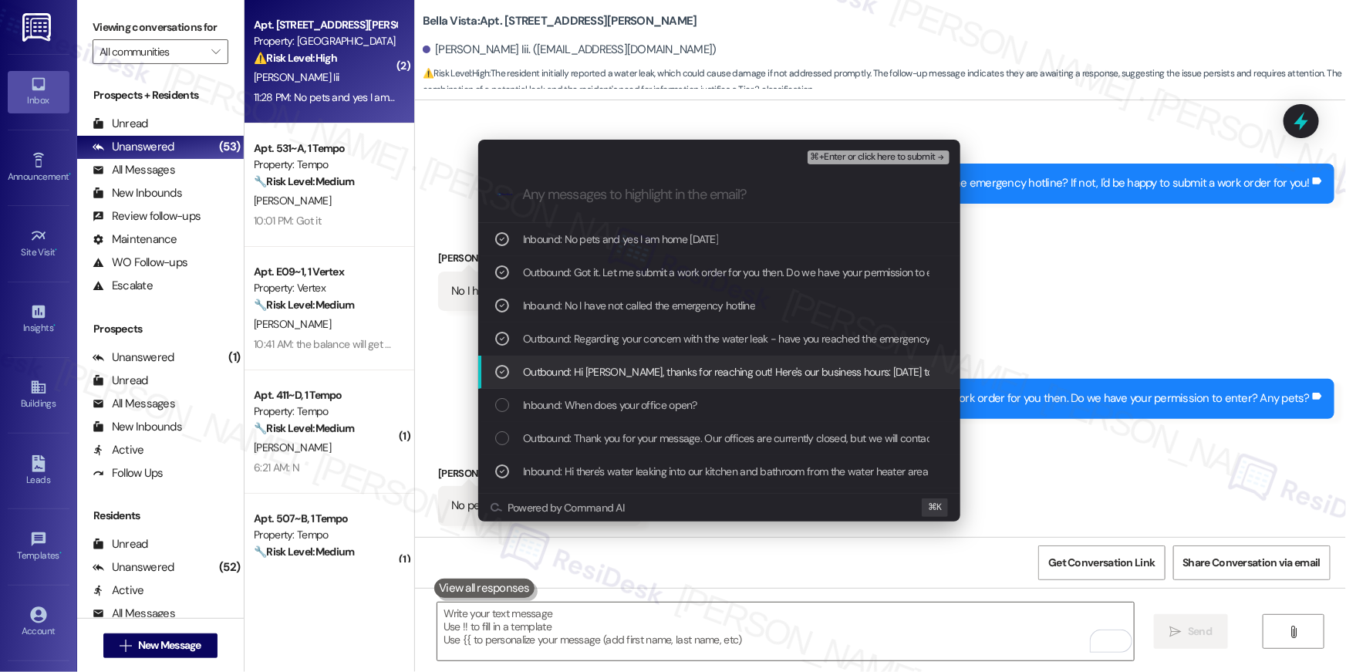
click at [673, 367] on span "Outbound: Hi Sergio, thanks for reaching out! Here's our business hours: Monday…" at bounding box center [966, 371] width 886 height 17
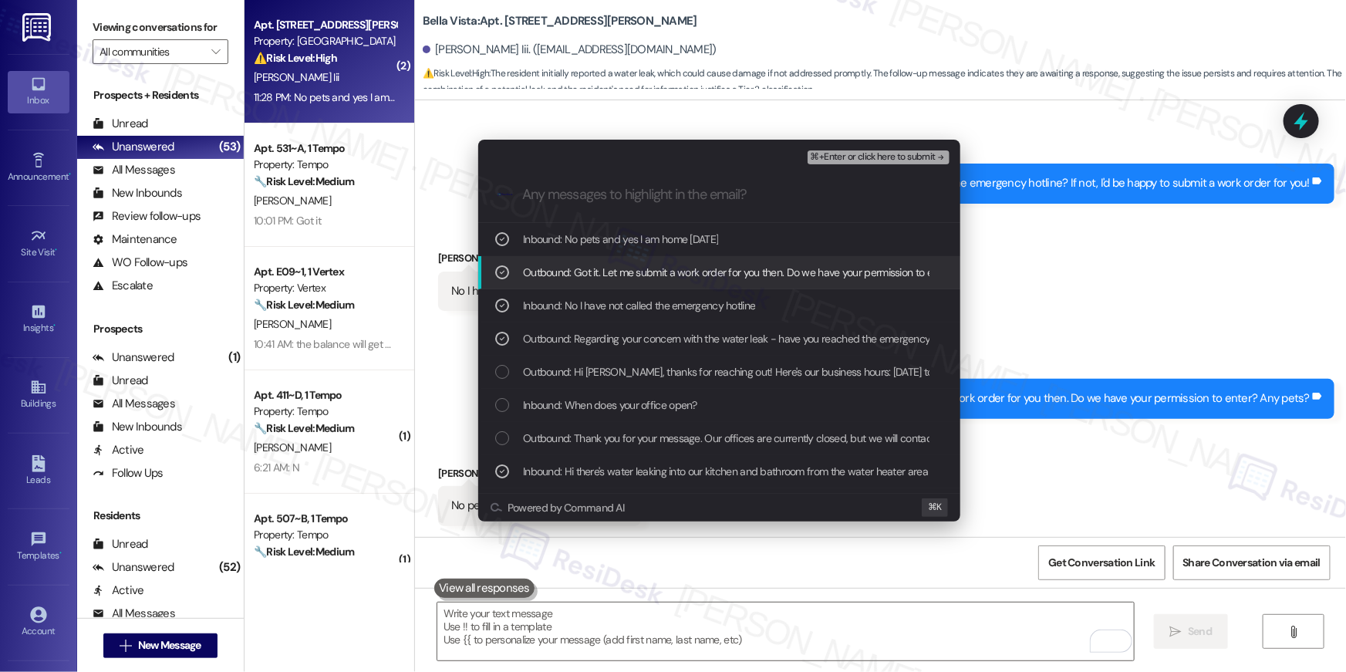
click at [915, 154] on span "⌘+Enter or click here to submit" at bounding box center [873, 157] width 125 height 11
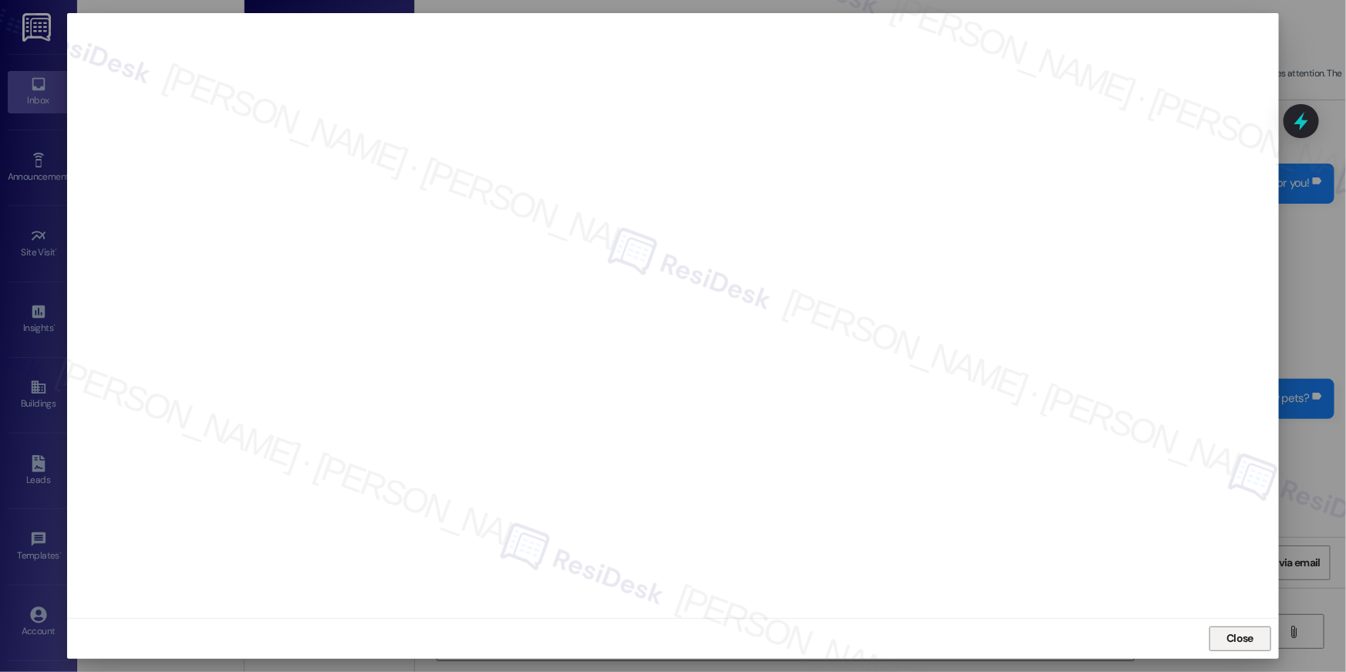
click at [1224, 636] on span "Close" at bounding box center [1239, 638] width 33 height 16
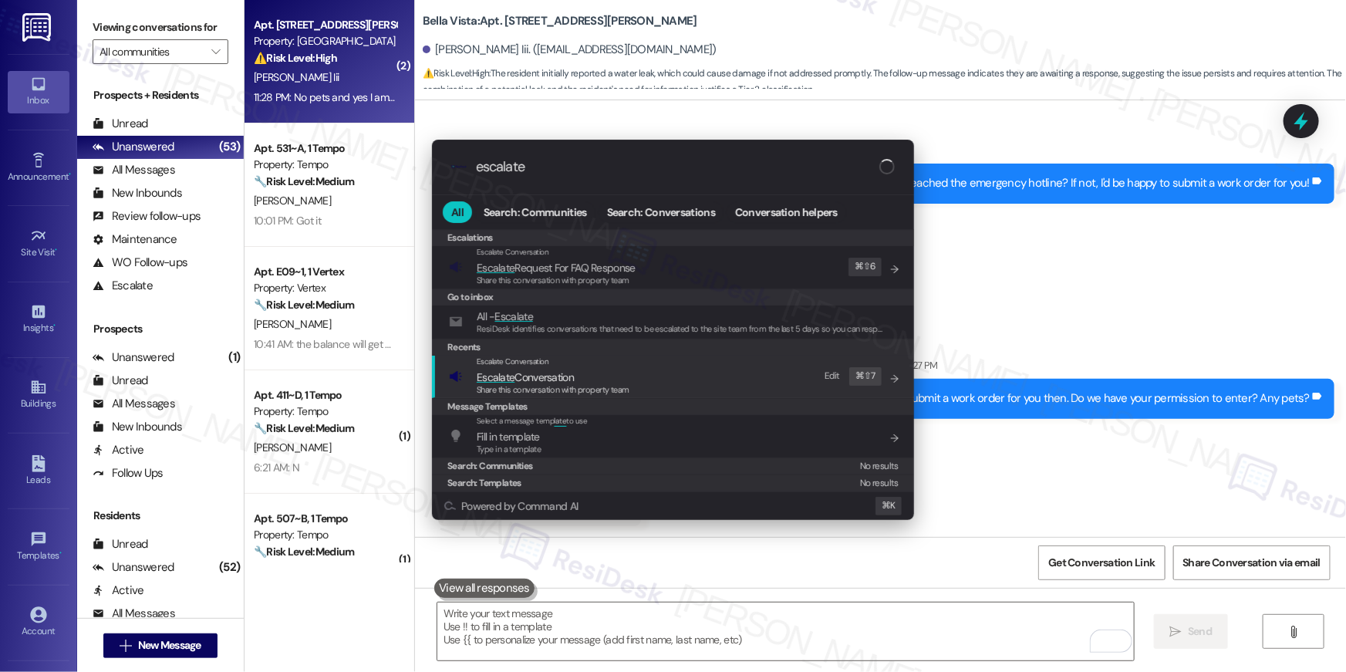
type input "escalate"
drag, startPoint x: 607, startPoint y: 390, endPoint x: 609, endPoint y: 373, distance: 17.0
click at [607, 390] on span "Share this conversation with property team" at bounding box center [553, 389] width 153 height 11
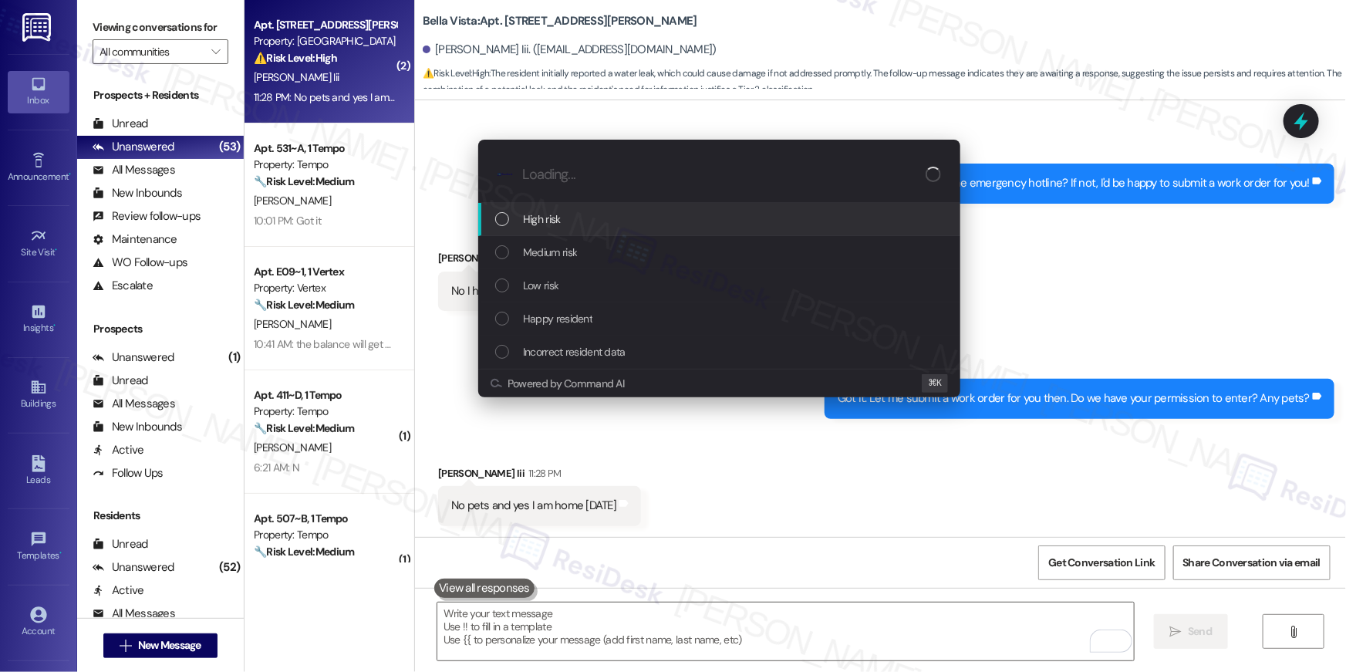
click at [573, 224] on div "High risk" at bounding box center [720, 219] width 451 height 17
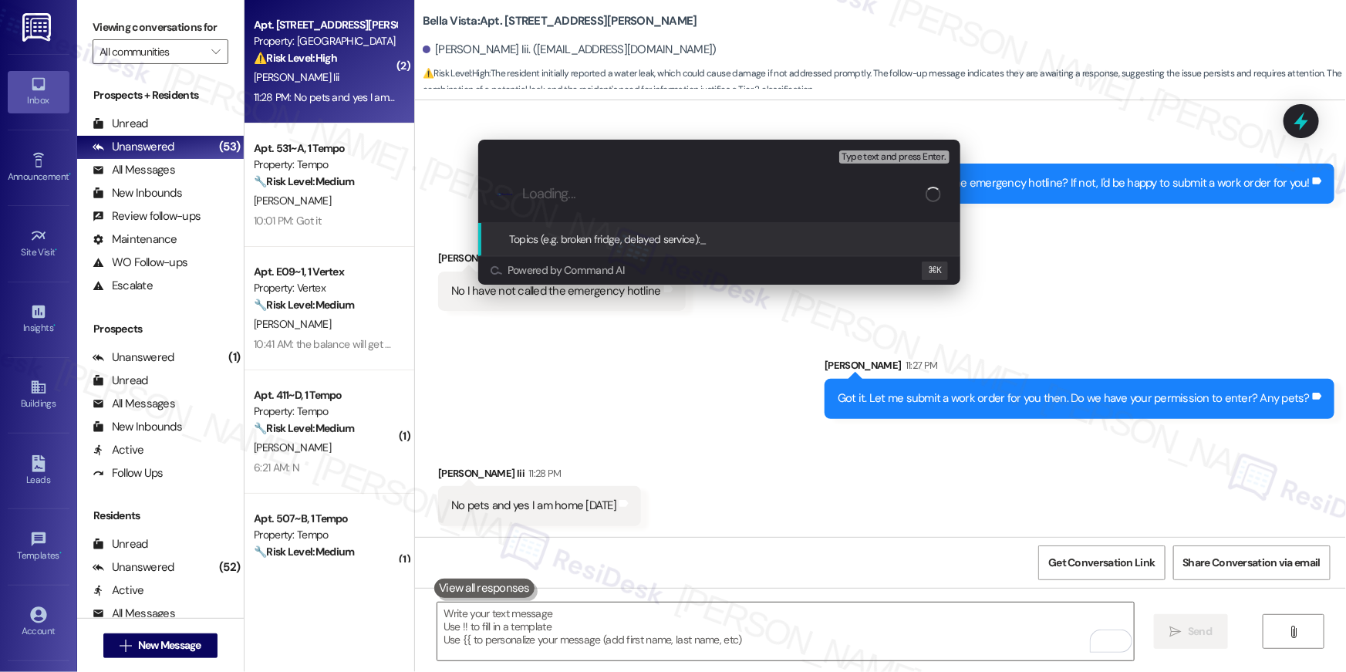
paste input "Work order filed by Residesk | WO # "1139495""
type input "Work order filed by Residesk | WO # "1139495""
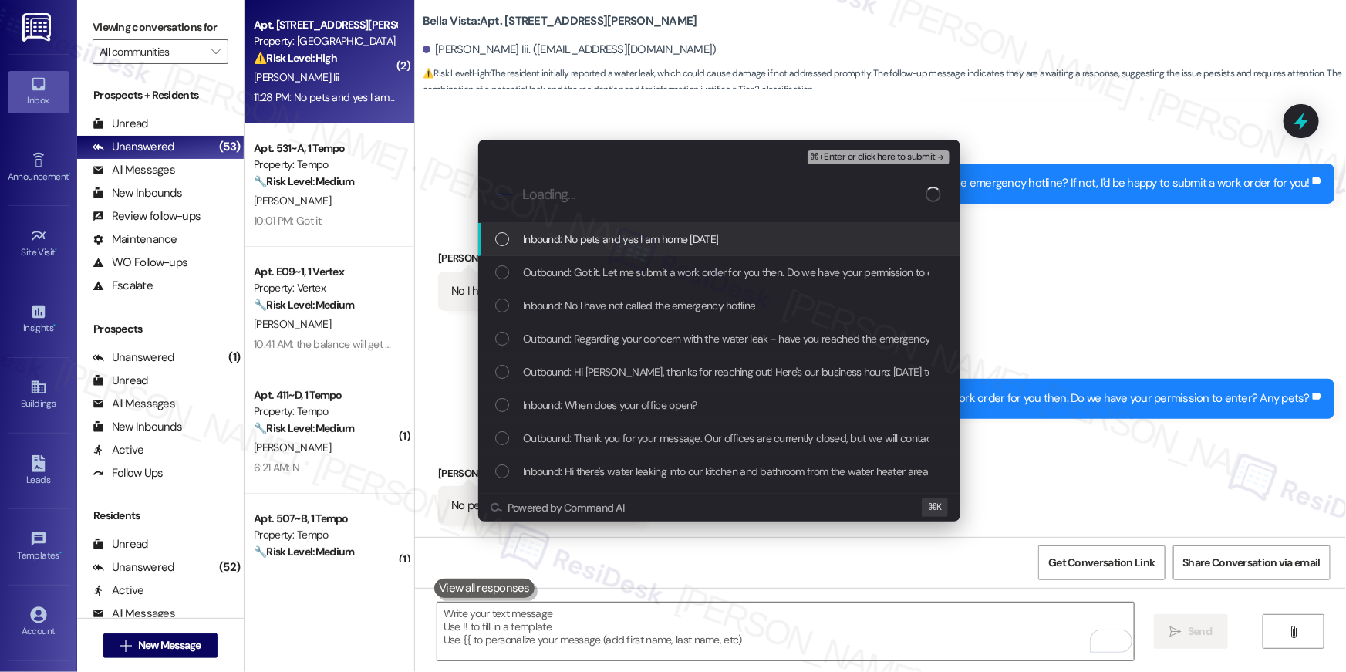
click at [505, 248] on div "Inbound: No pets and yes I am home today" at bounding box center [719, 239] width 482 height 33
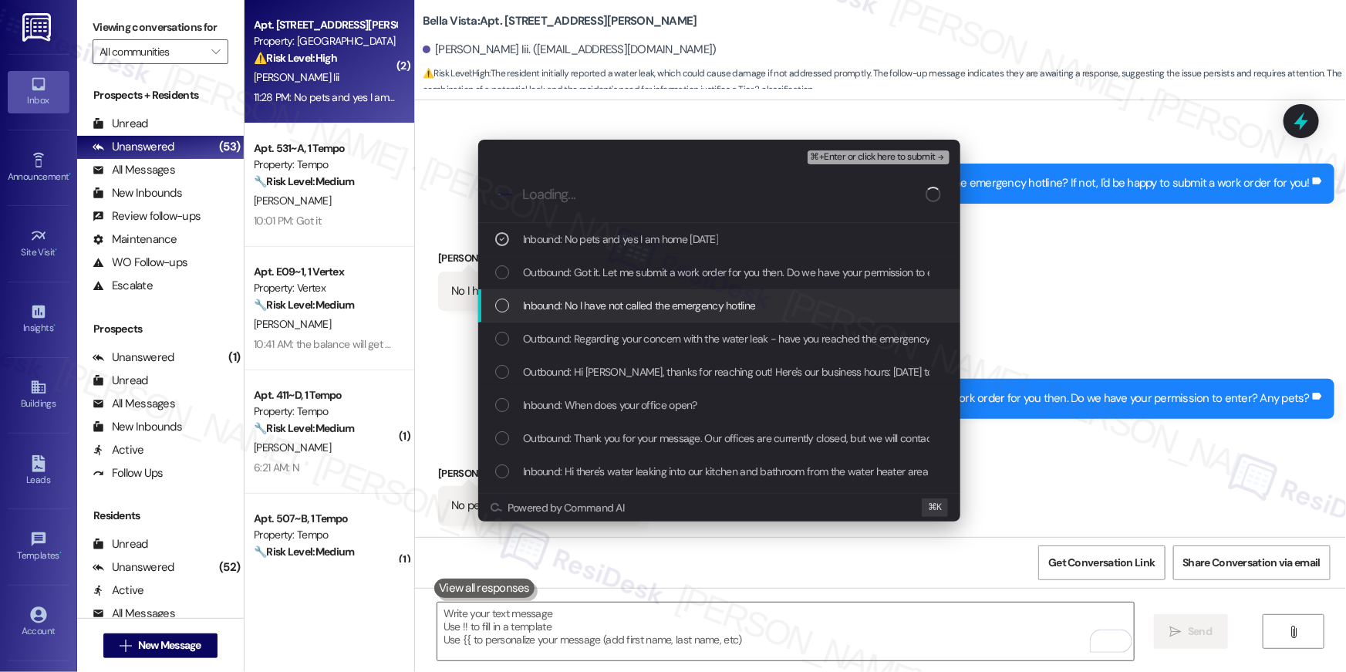
click at [502, 299] on div "List of options" at bounding box center [502, 306] width 14 height 14
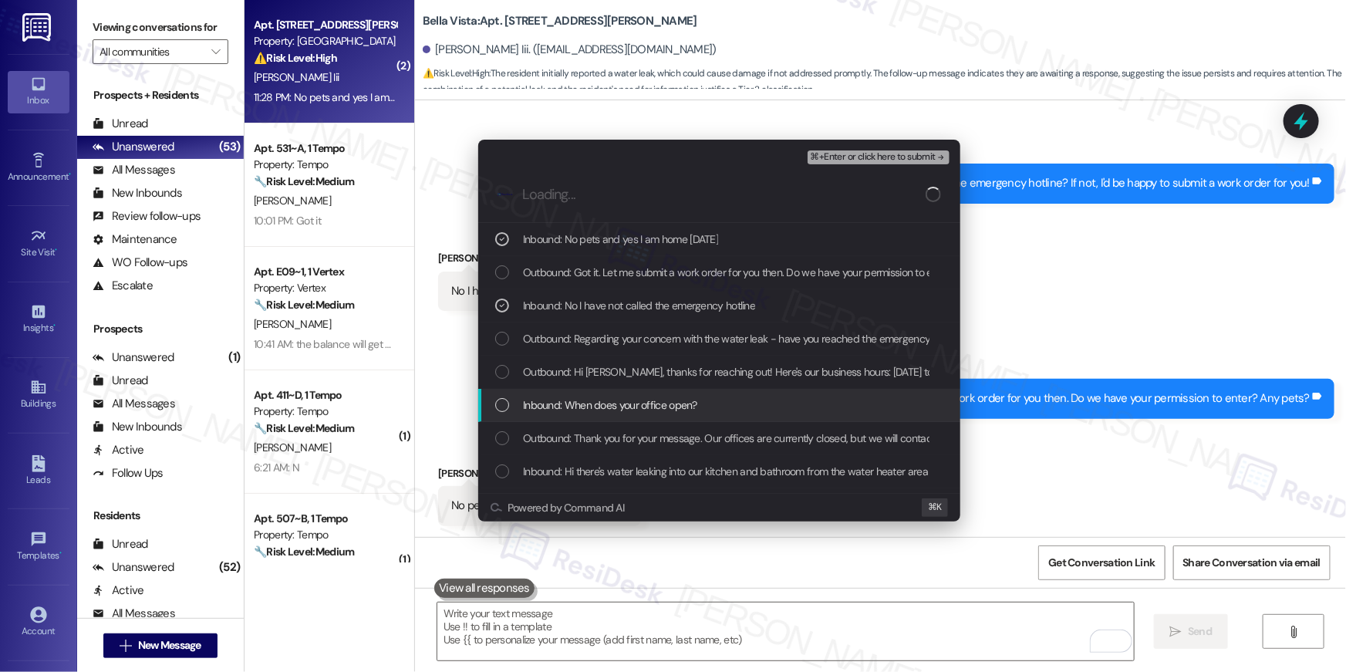
click at [498, 399] on div "List of options" at bounding box center [502, 405] width 14 height 14
click at [501, 410] on div "List of options" at bounding box center [502, 405] width 14 height 14
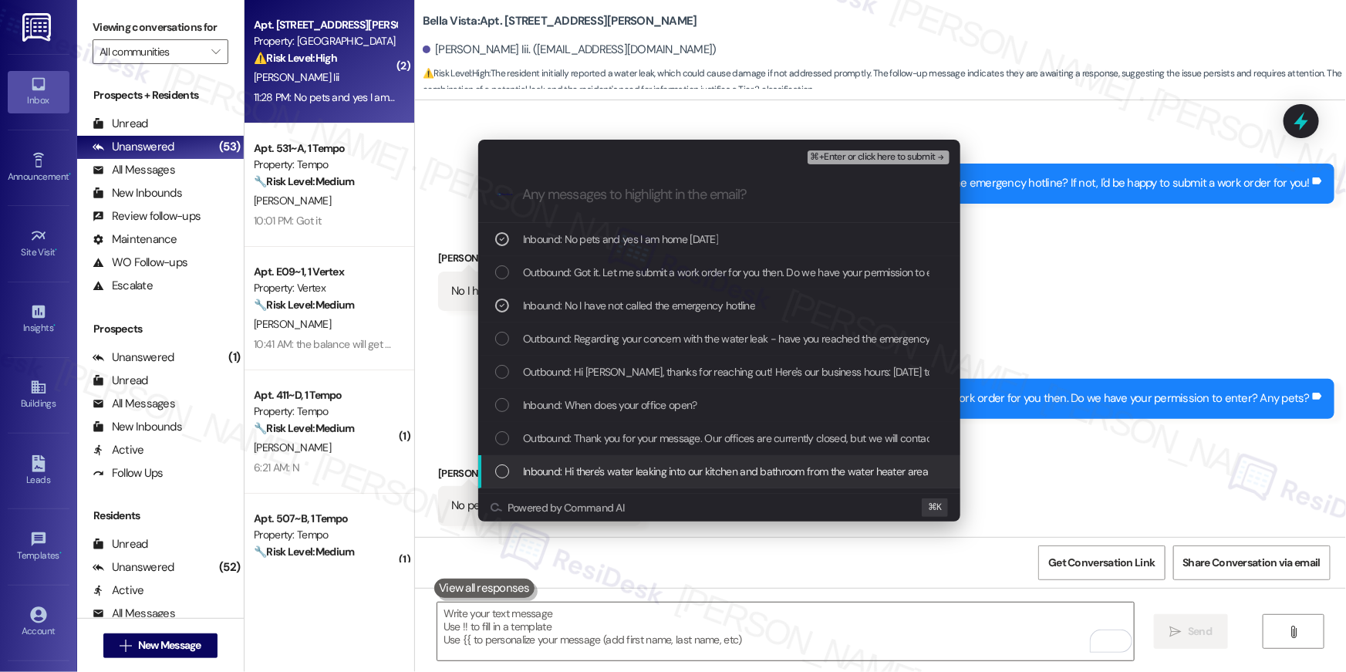
click at [501, 471] on div "List of options" at bounding box center [502, 471] width 14 height 14
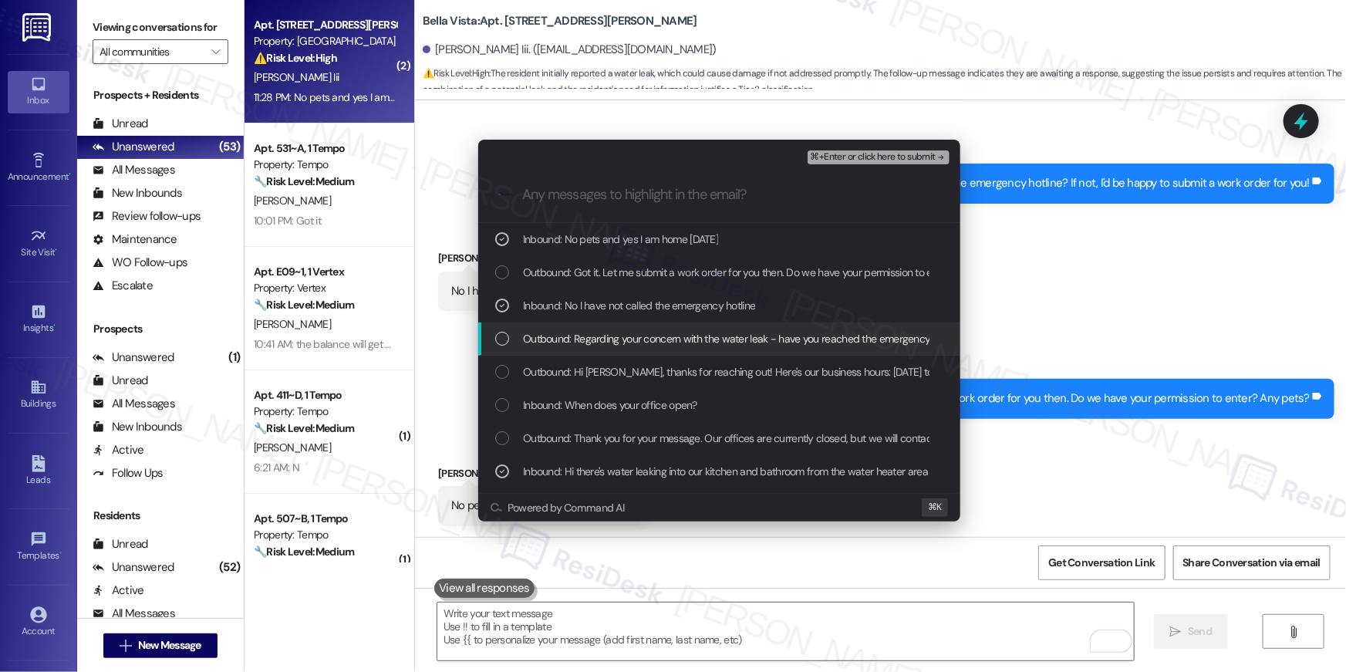
click at [896, 154] on span "⌘+Enter or click here to submit" at bounding box center [873, 157] width 125 height 11
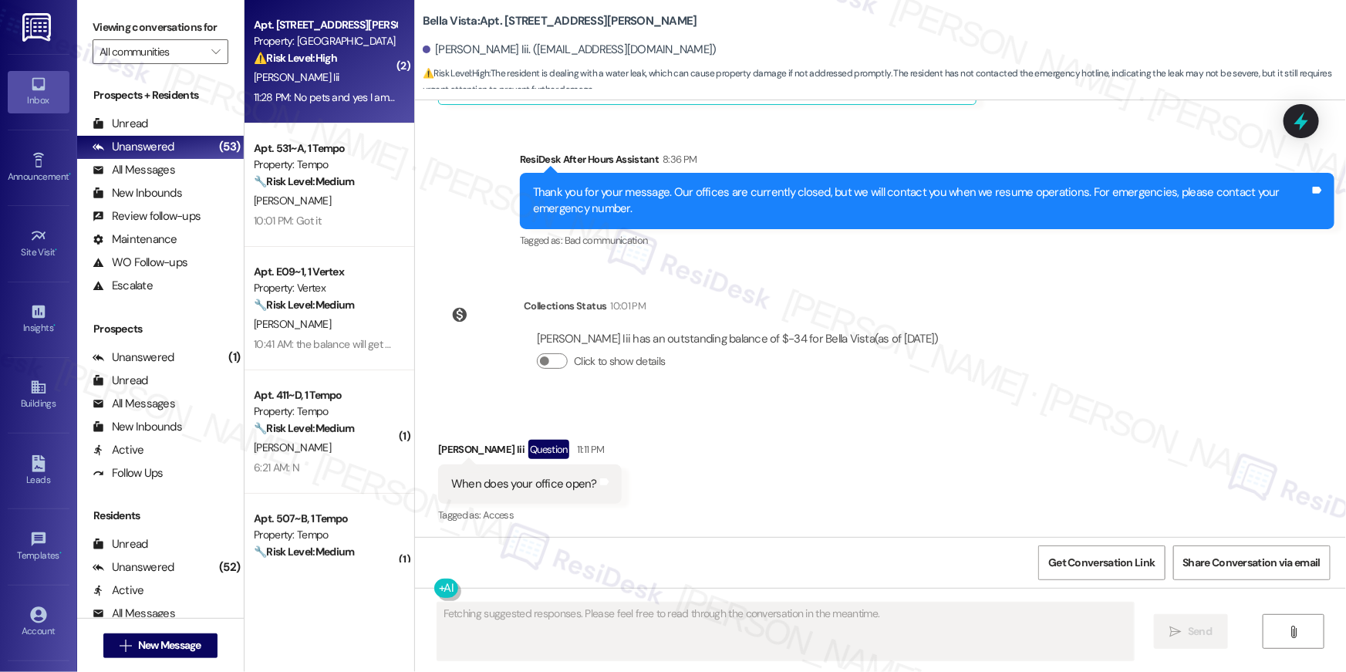
scroll to position [3046, 0]
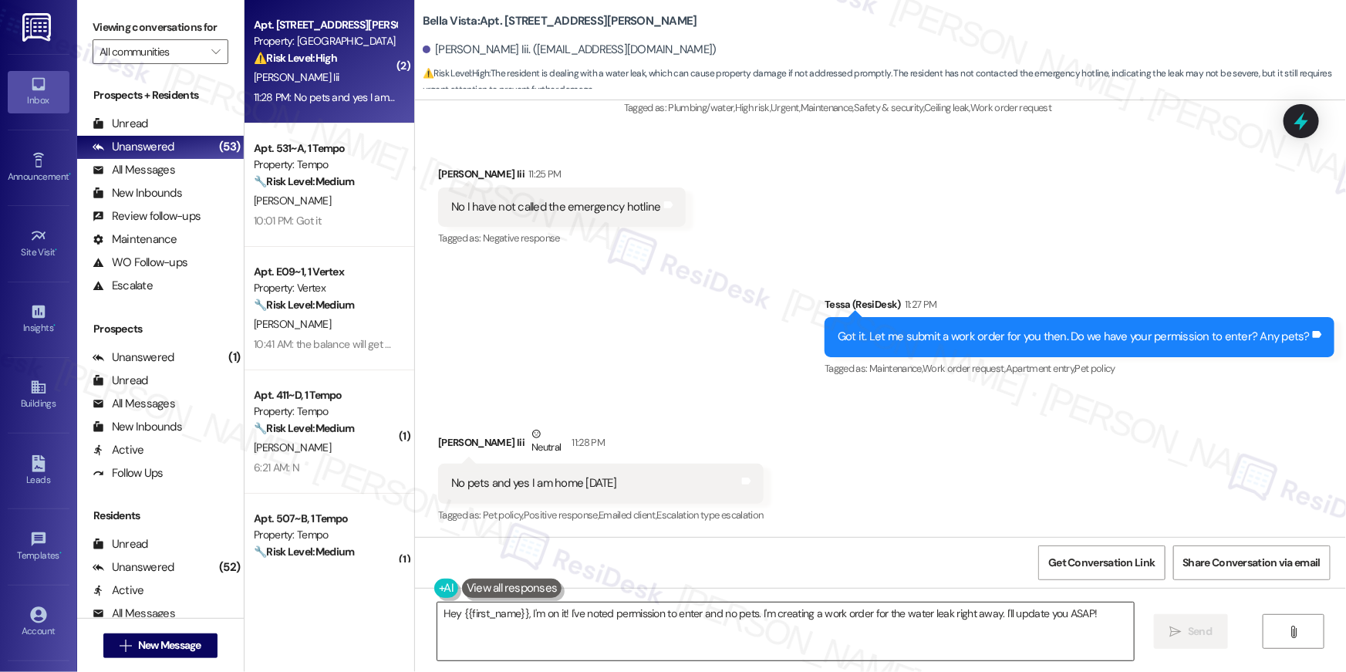
click at [850, 643] on textarea "Hey {{first_name}}, I'm on it! I've noted permission to enter and no pets. I'm …" at bounding box center [785, 631] width 697 height 58
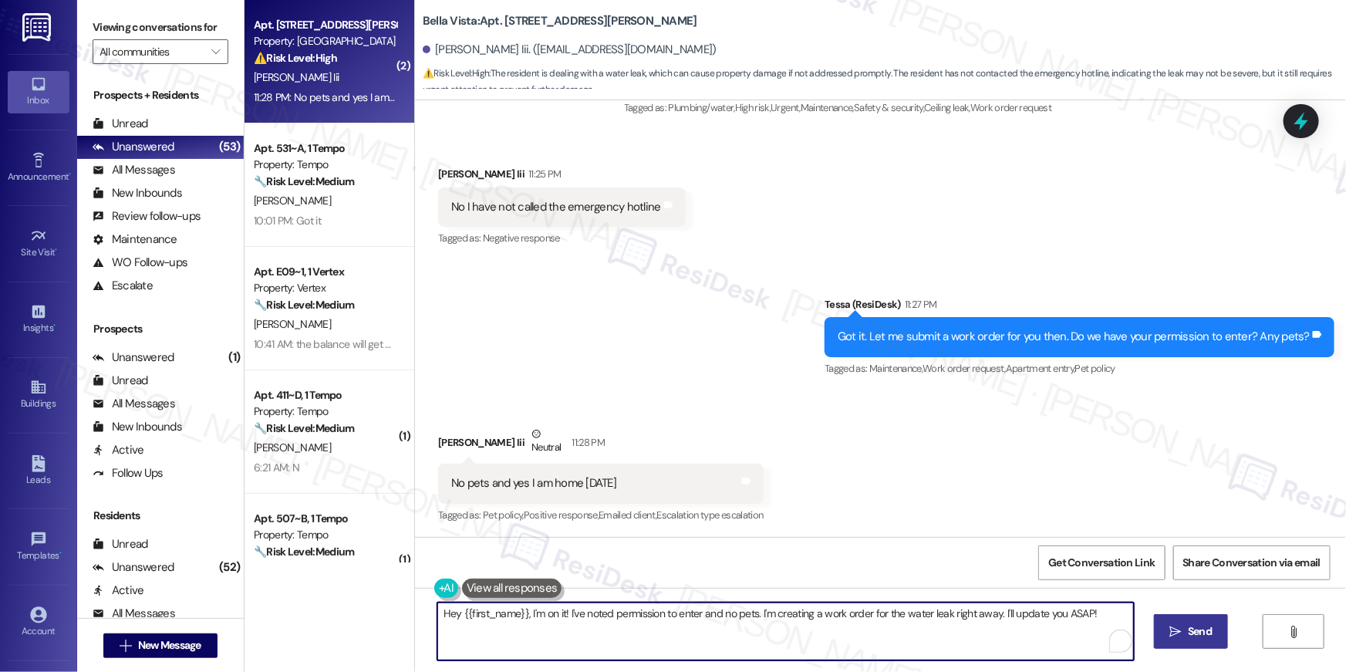
paste textarea "Thank you, {{first_name}}! I’ve submitted your request, and our maintenance tea…"
type textarea "Thank you, {{first_name}}! I’ve submitted your request, and our maintenance tea…"
click at [1170, 620] on button " Send" at bounding box center [1191, 631] width 75 height 35
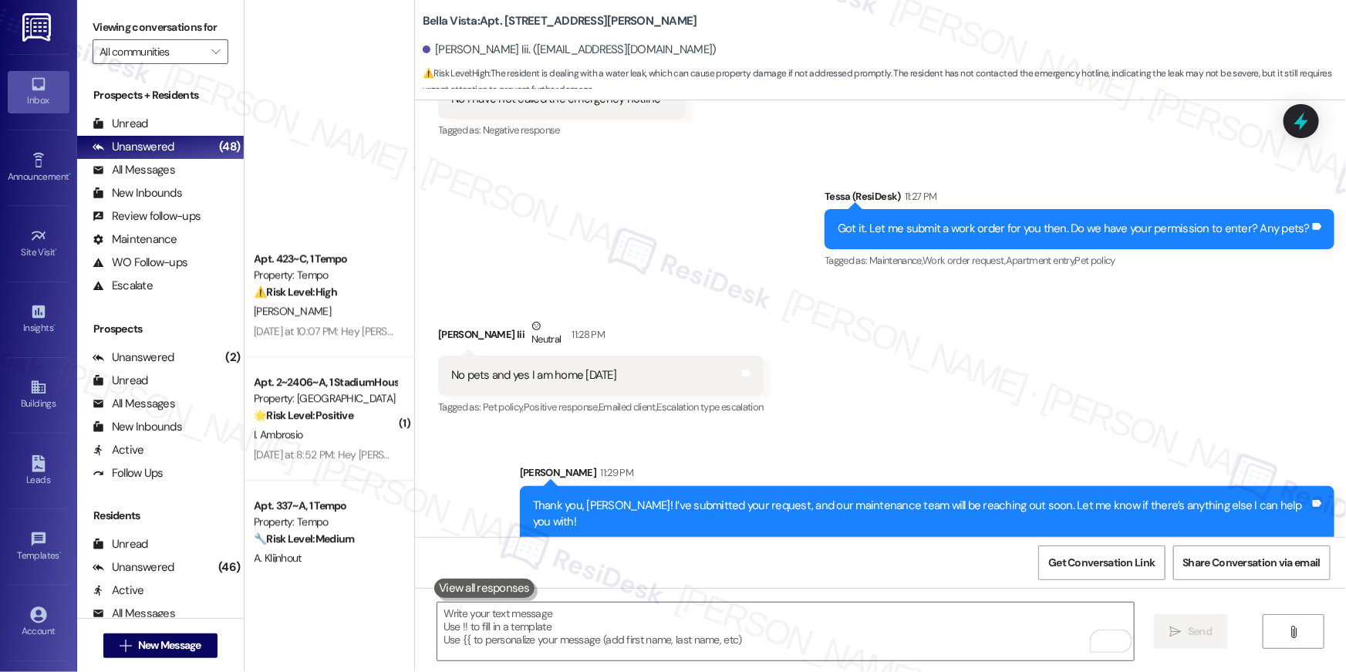
scroll to position [5238, 0]
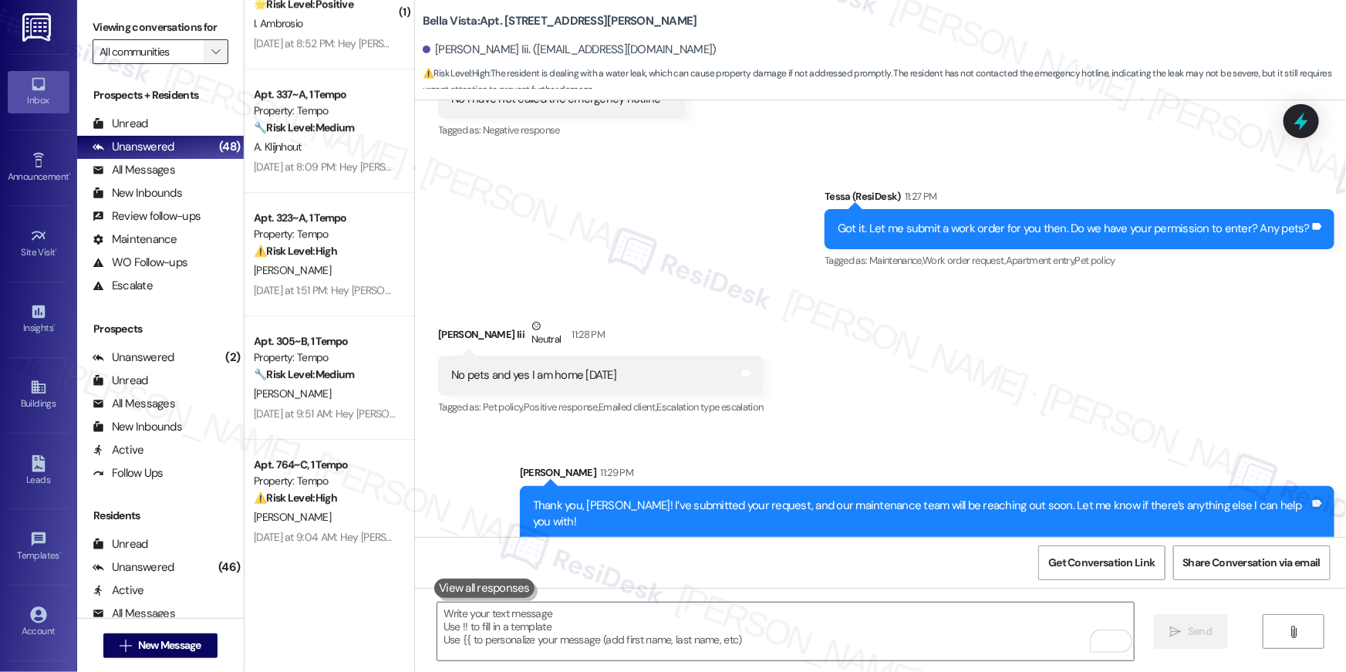
click at [208, 51] on span "" at bounding box center [215, 51] width 15 height 25
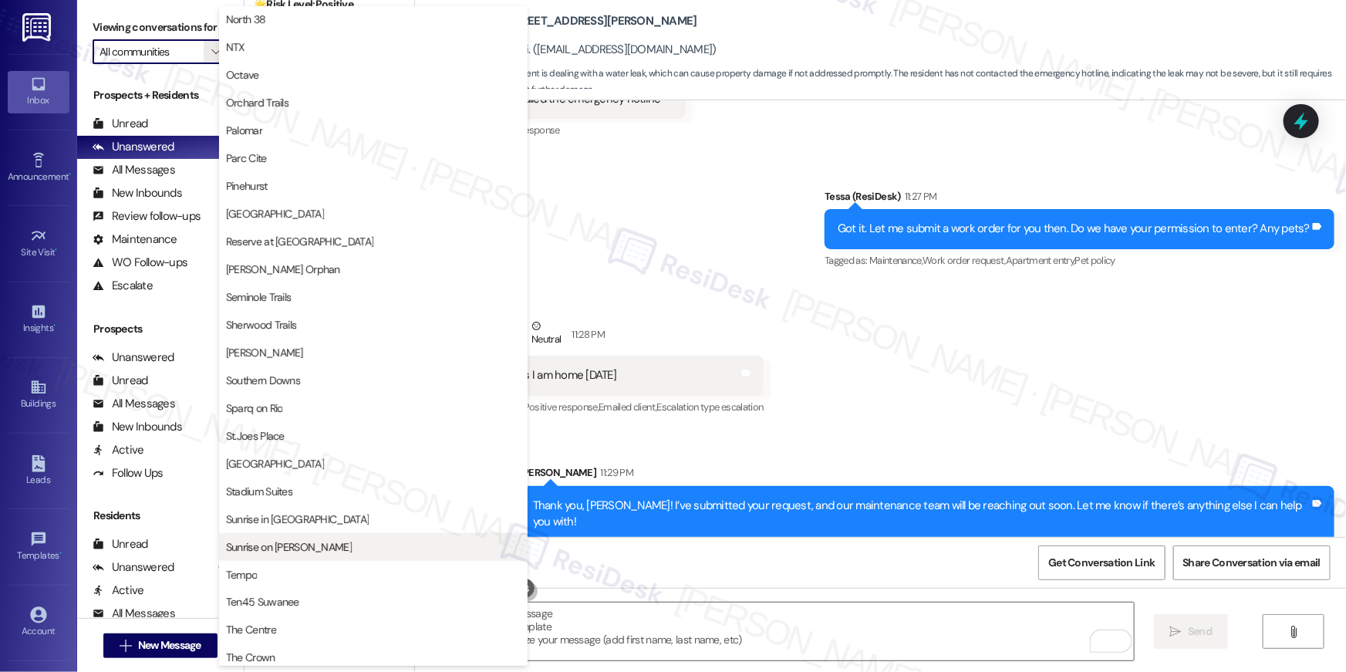
scroll to position [891, 0]
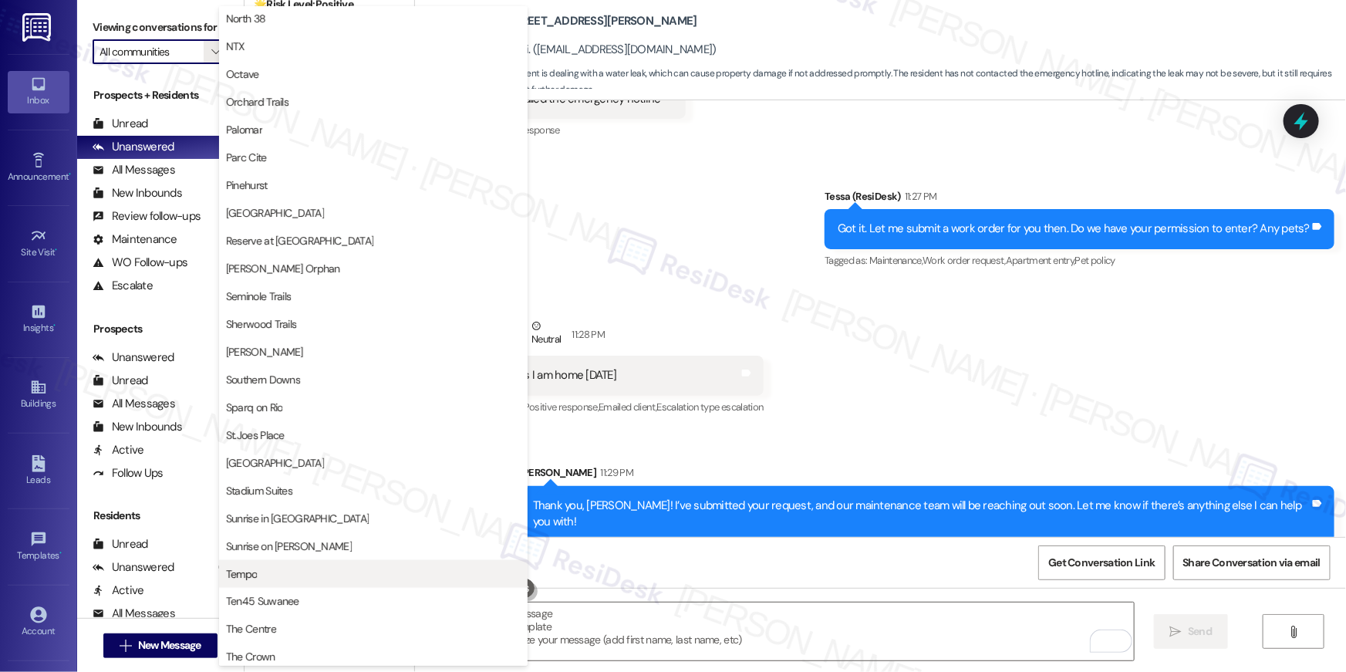
drag, startPoint x: 267, startPoint y: 559, endPoint x: 265, endPoint y: 569, distance: 10.9
click at [265, 569] on div "Stadium Suites Sunrise in Chandler Sunrise on Bethany Tempo Ten45 Suwanee The C…" at bounding box center [373, 616] width 309 height 278
click at [265, 566] on span "Tempo" at bounding box center [373, 573] width 295 height 15
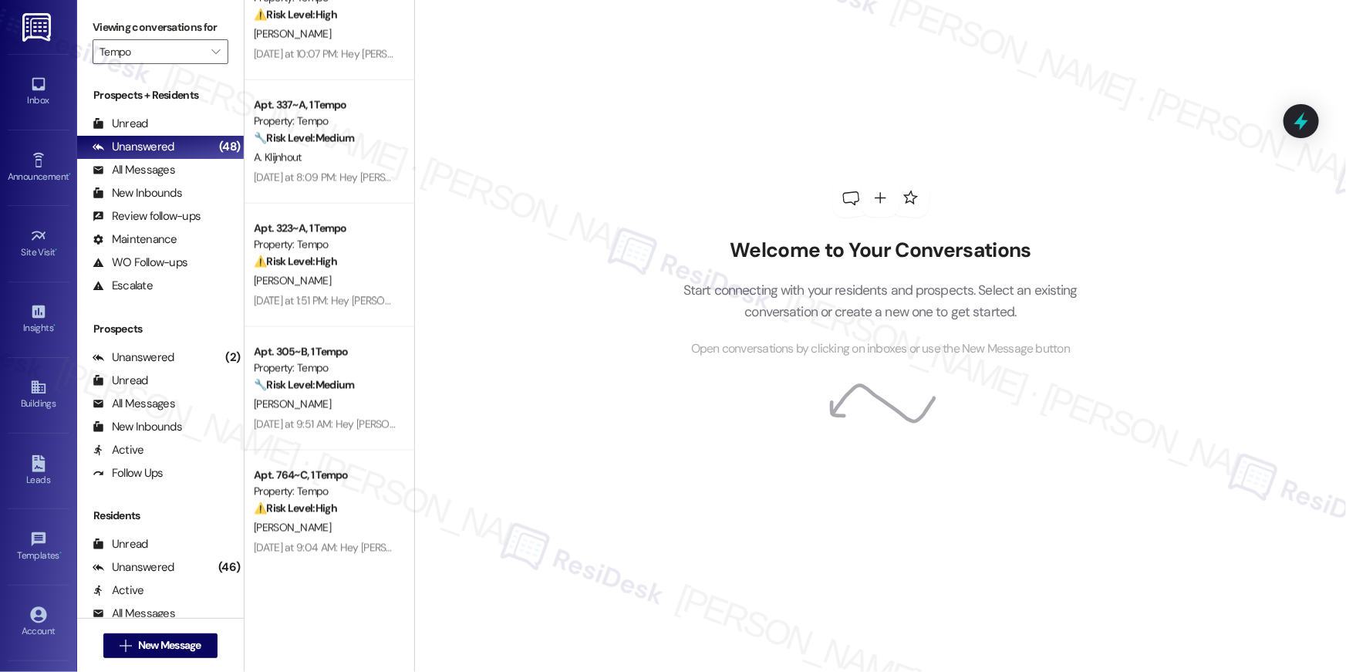
scroll to position [1288, 0]
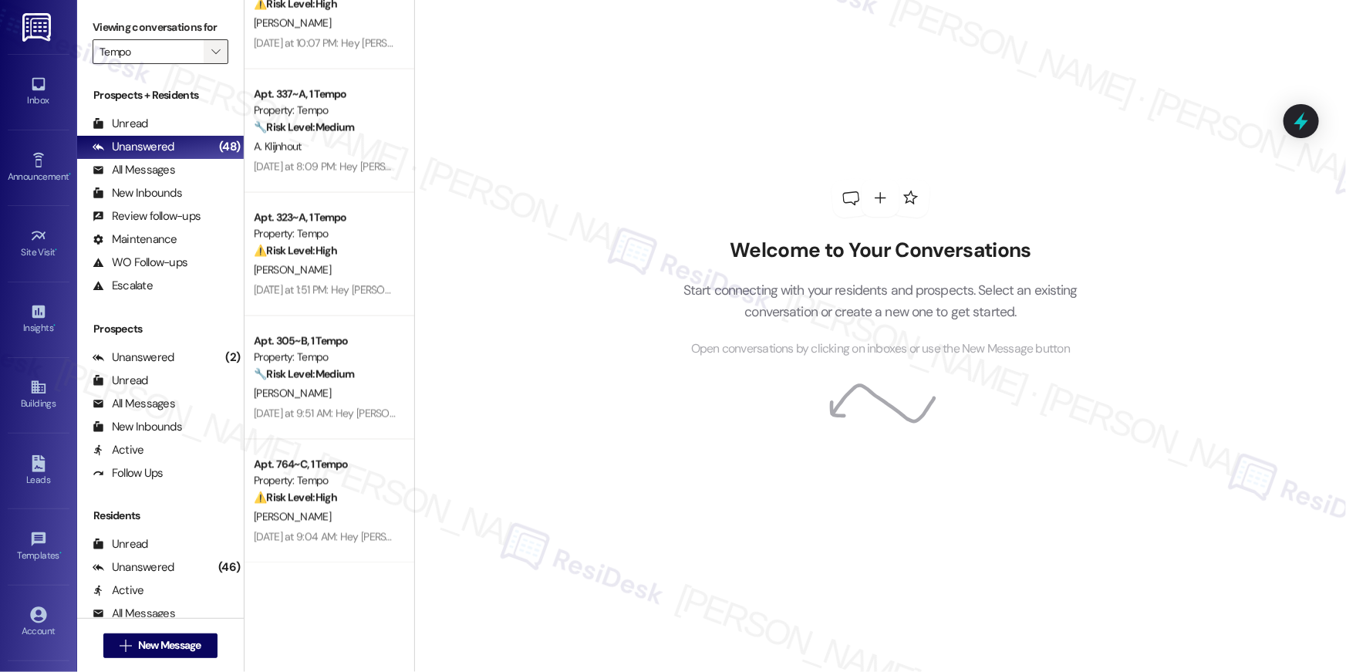
click at [211, 50] on span "" at bounding box center [215, 51] width 15 height 25
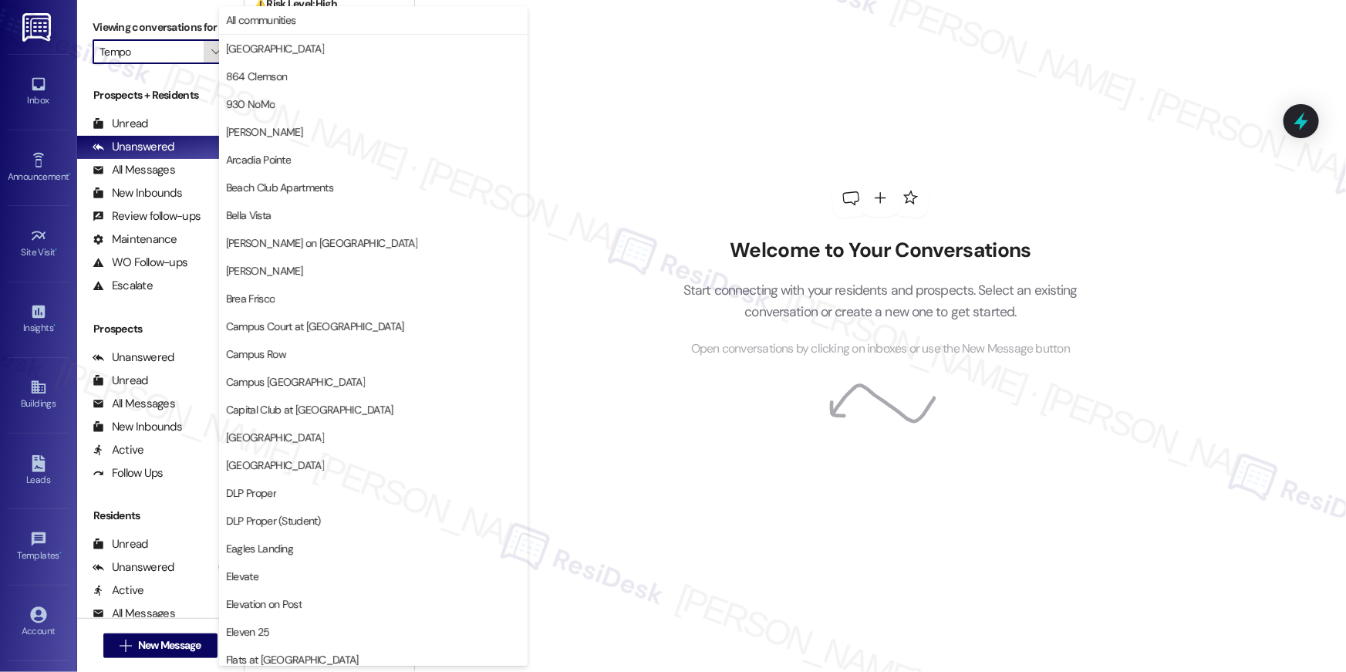
scroll to position [1344, 0]
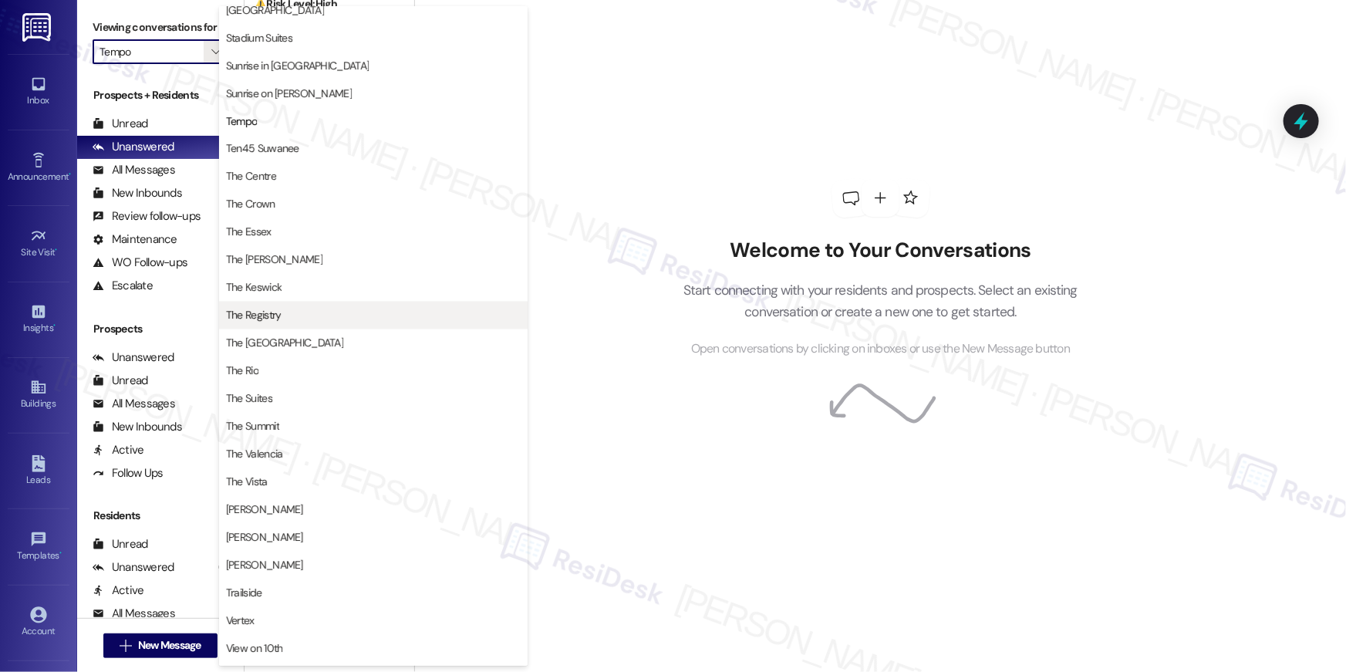
click at [272, 319] on span "The Registry" at bounding box center [254, 315] width 56 height 15
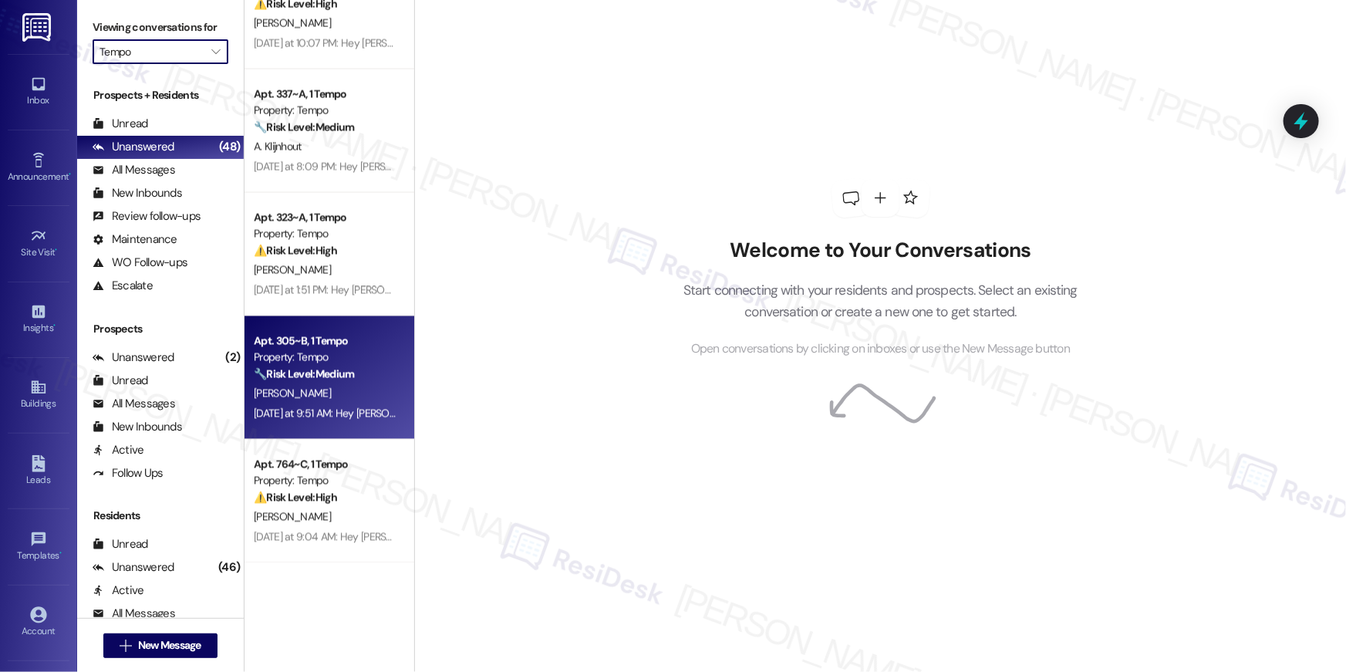
type input "The Registry"
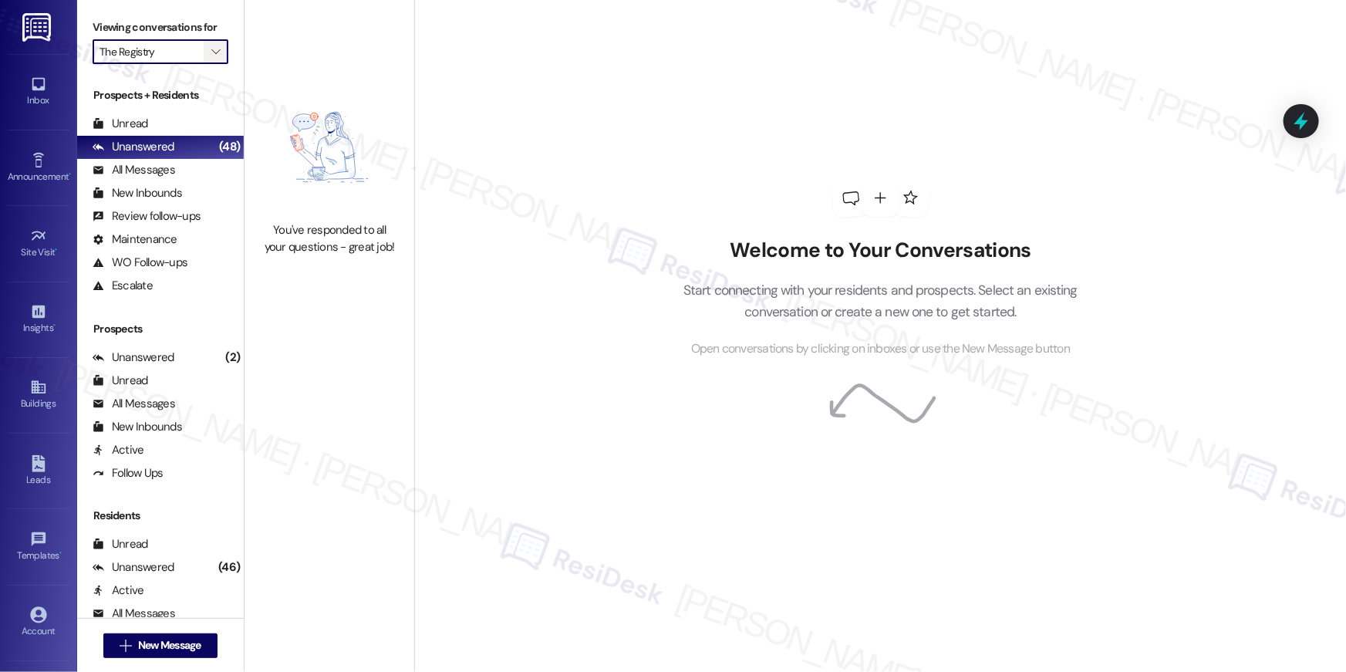
click at [215, 55] on button "" at bounding box center [216, 51] width 25 height 25
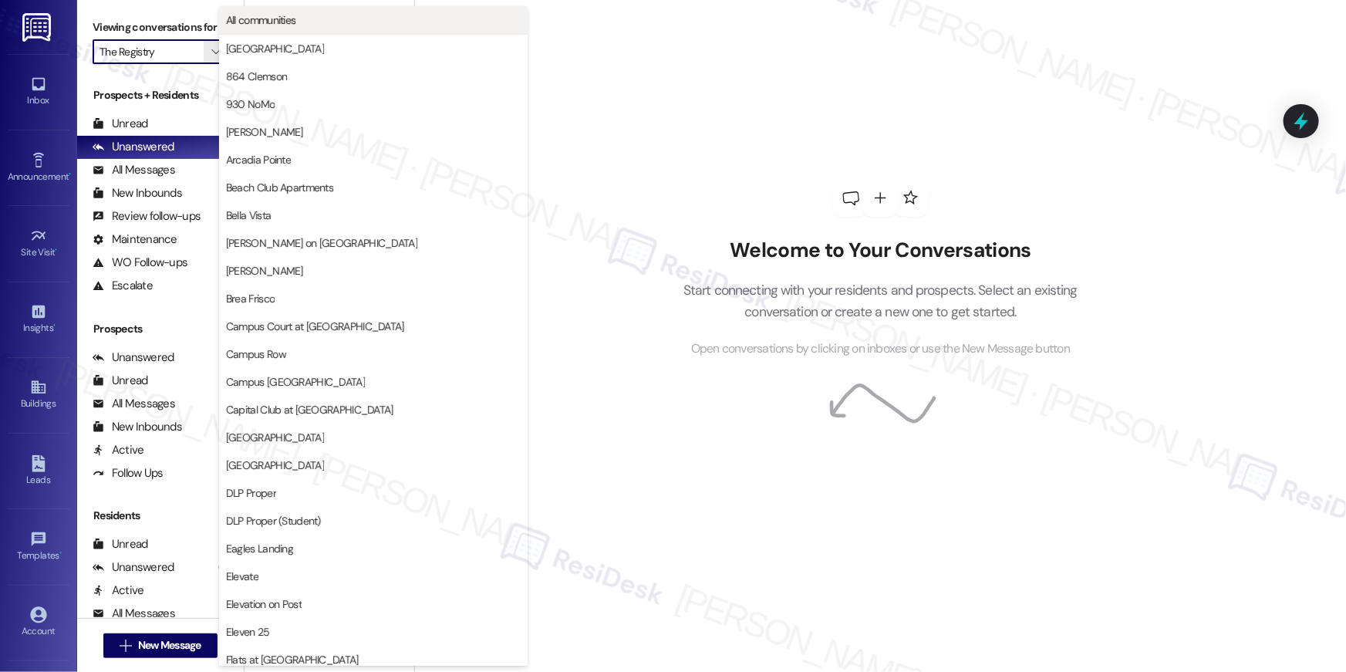
click at [299, 23] on span "All communities" at bounding box center [373, 19] width 295 height 15
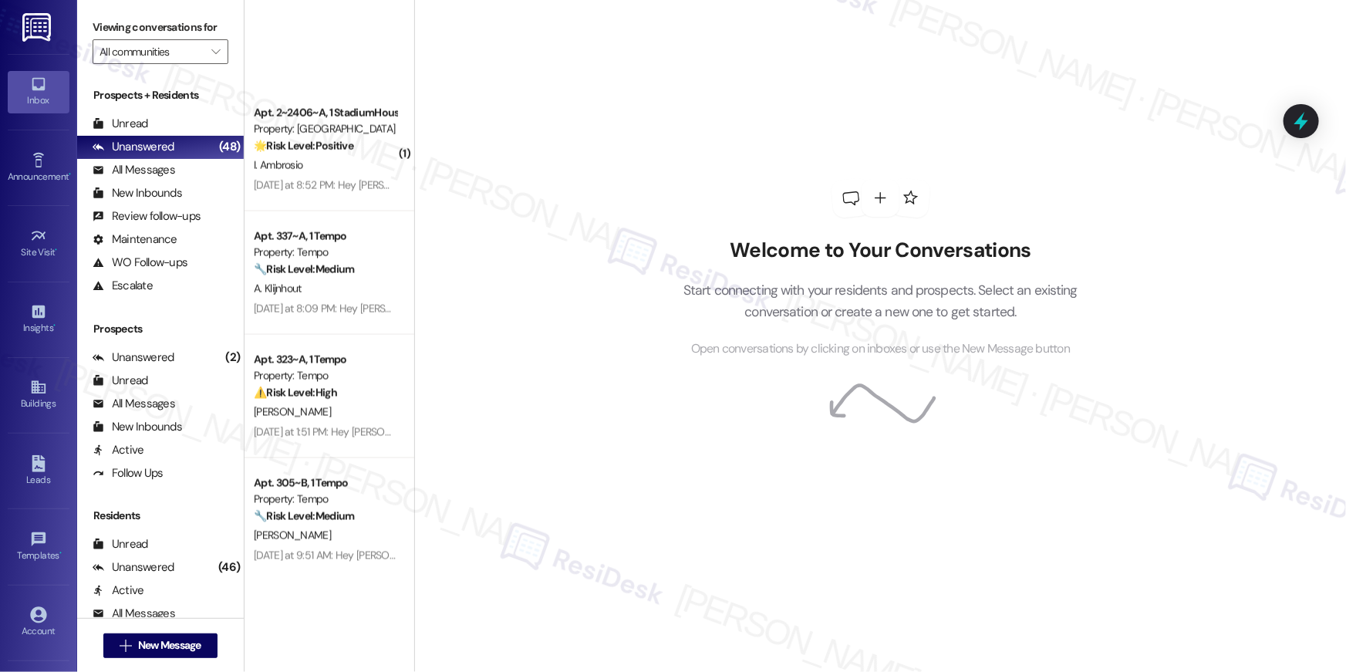
scroll to position [4374, 0]
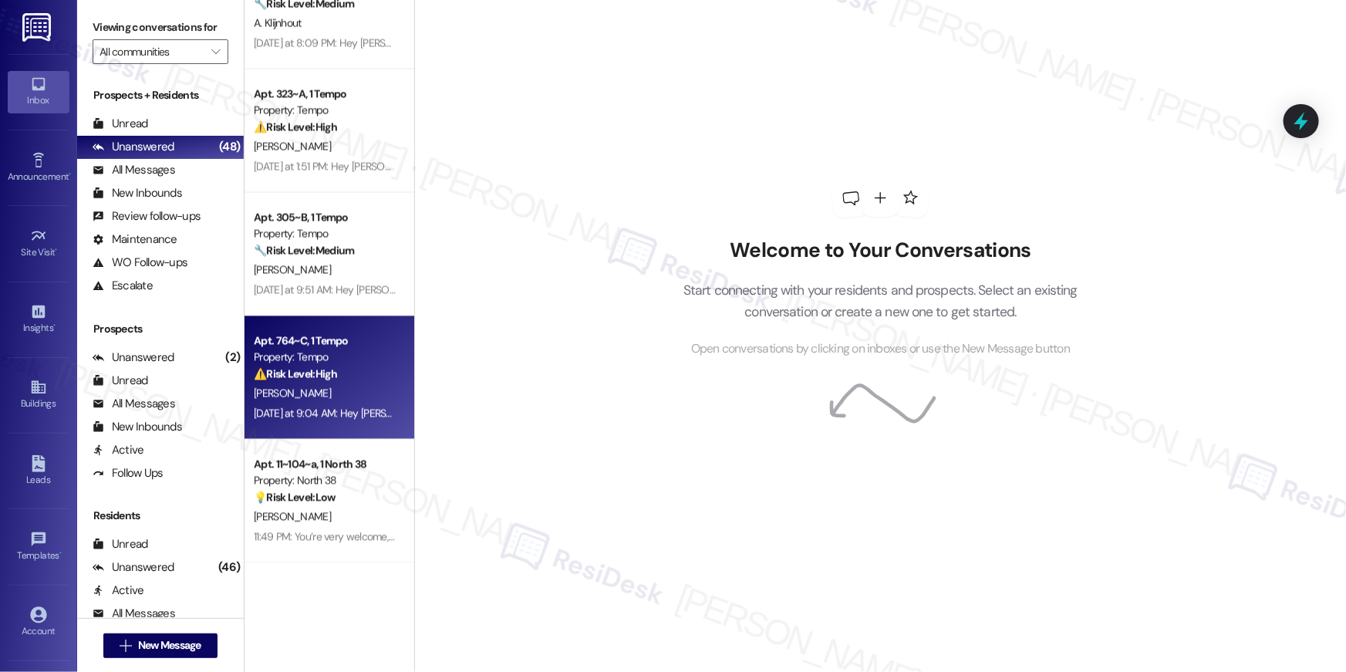
click at [314, 394] on div "J. Lahart" at bounding box center [325, 393] width 146 height 19
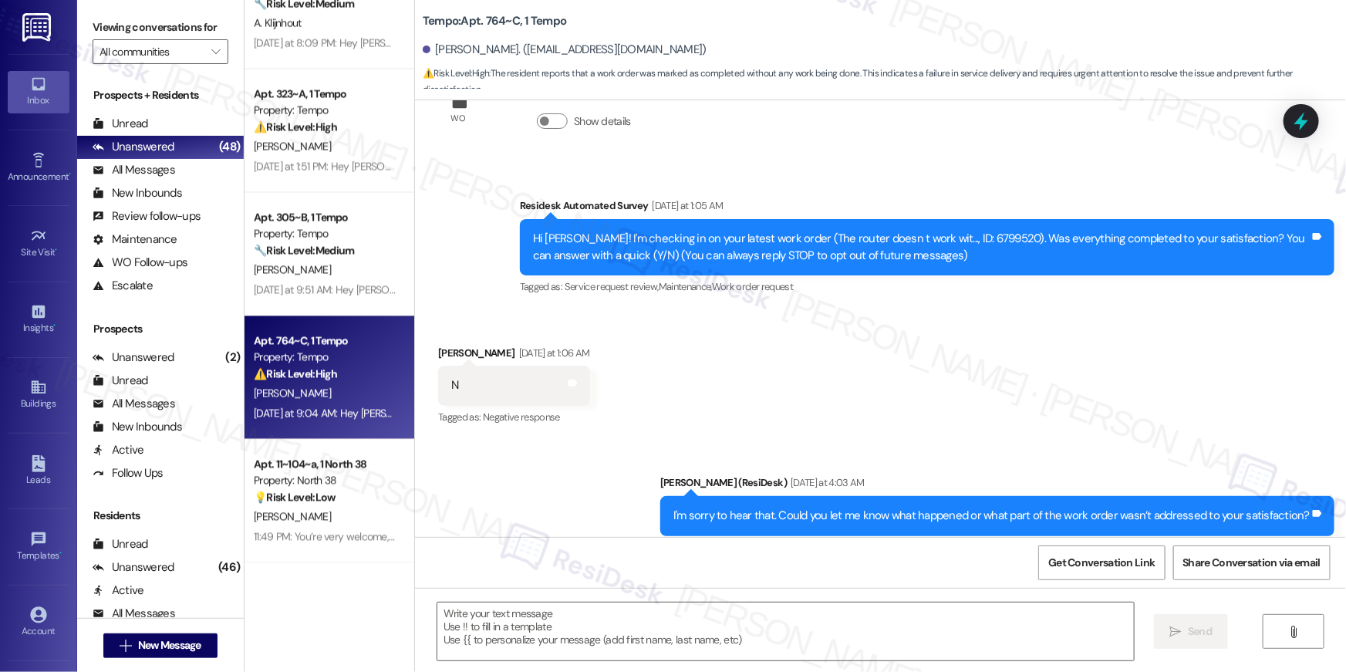
scroll to position [234, 0]
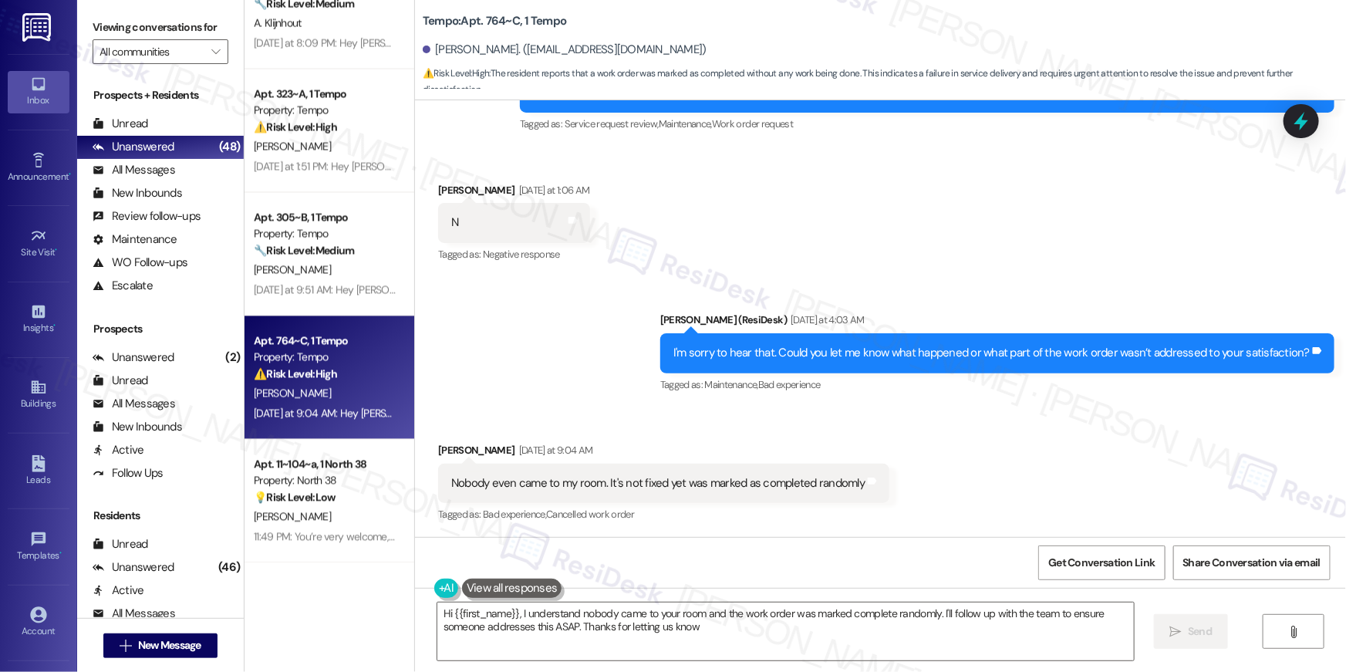
type textarea "Hi {{first_name}}, I understand nobody came to your room and the work order was…"
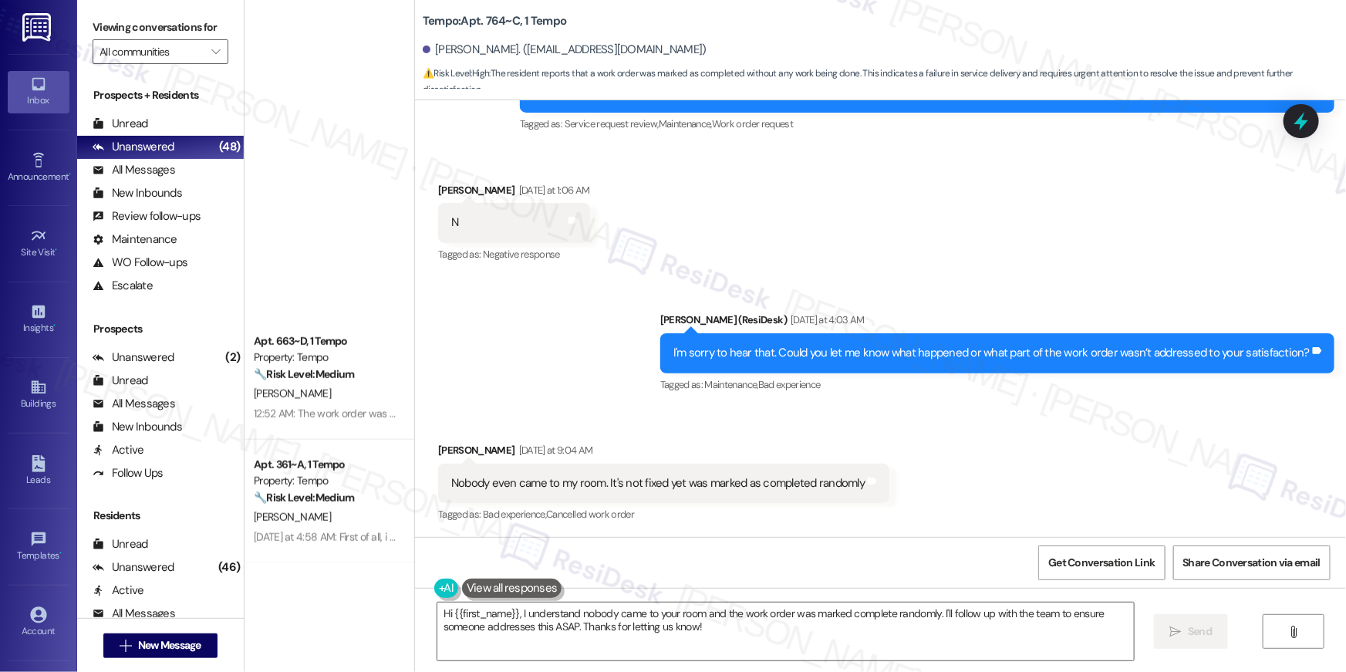
scroll to position [0, 0]
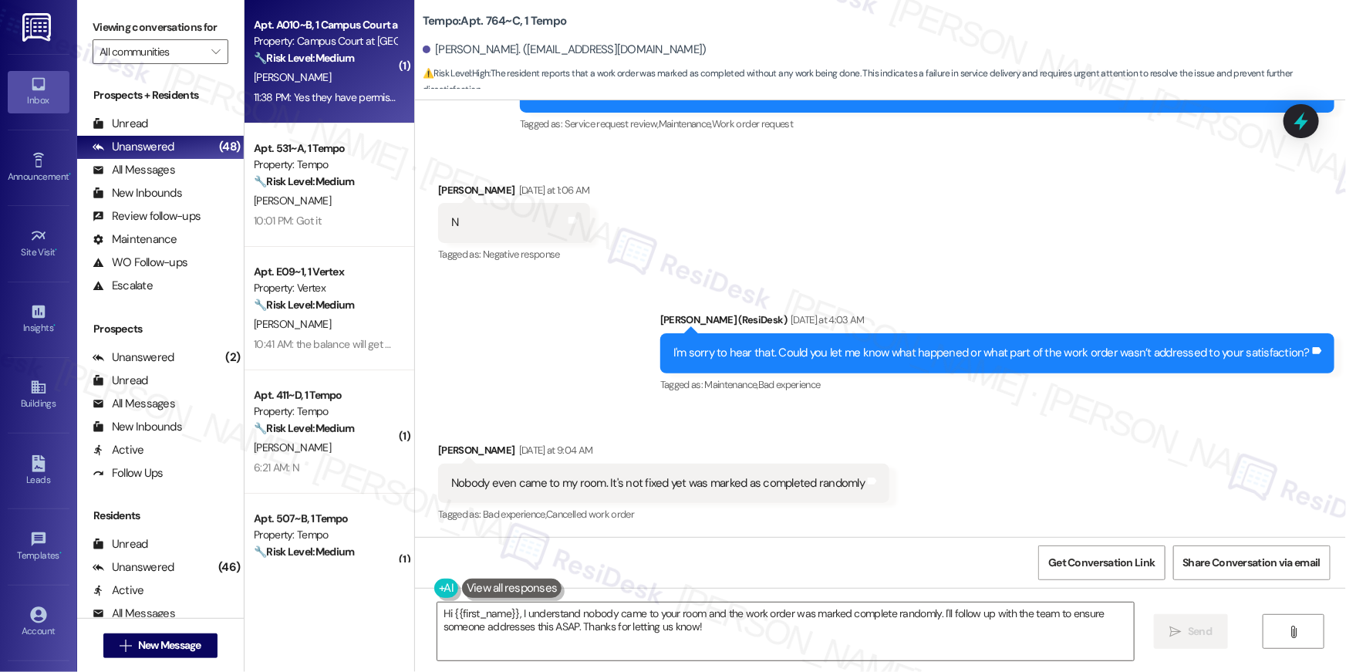
click at [305, 112] on div "Apt. A010~B, 1 Campus Court at Knollwood Property: Campus Court at Knollwood 🔧 …" at bounding box center [330, 61] width 170 height 123
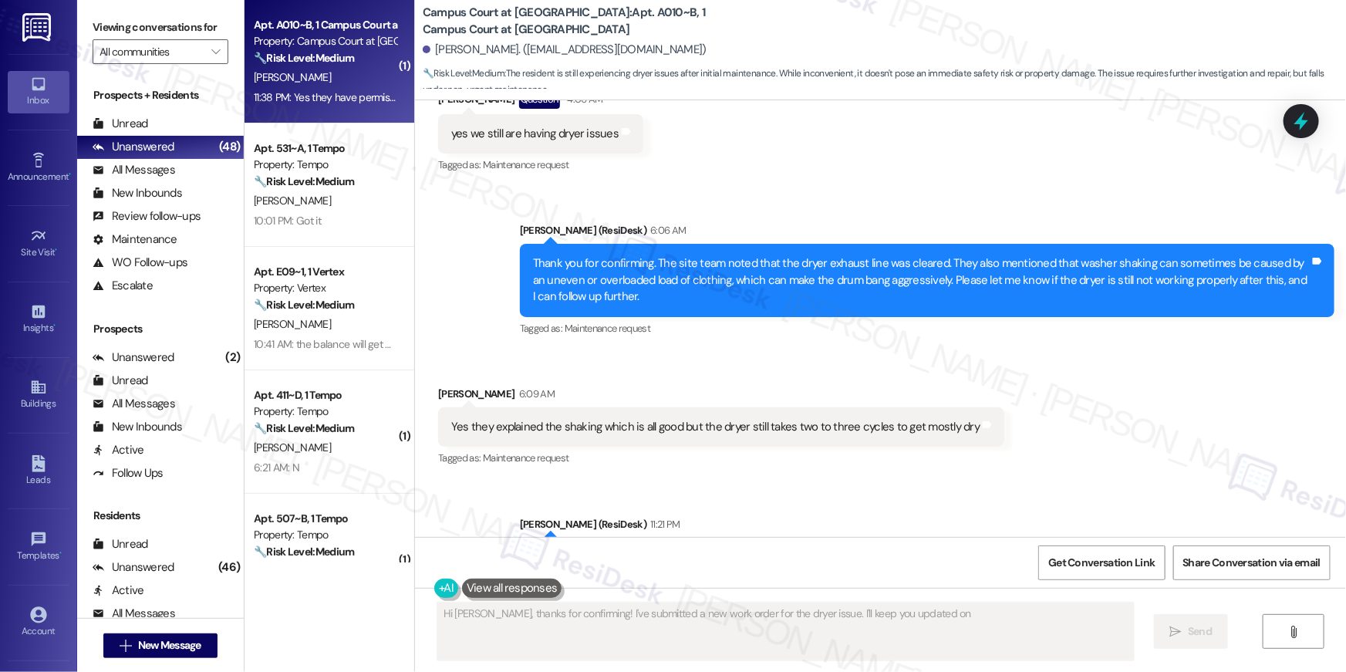
scroll to position [1058, 0]
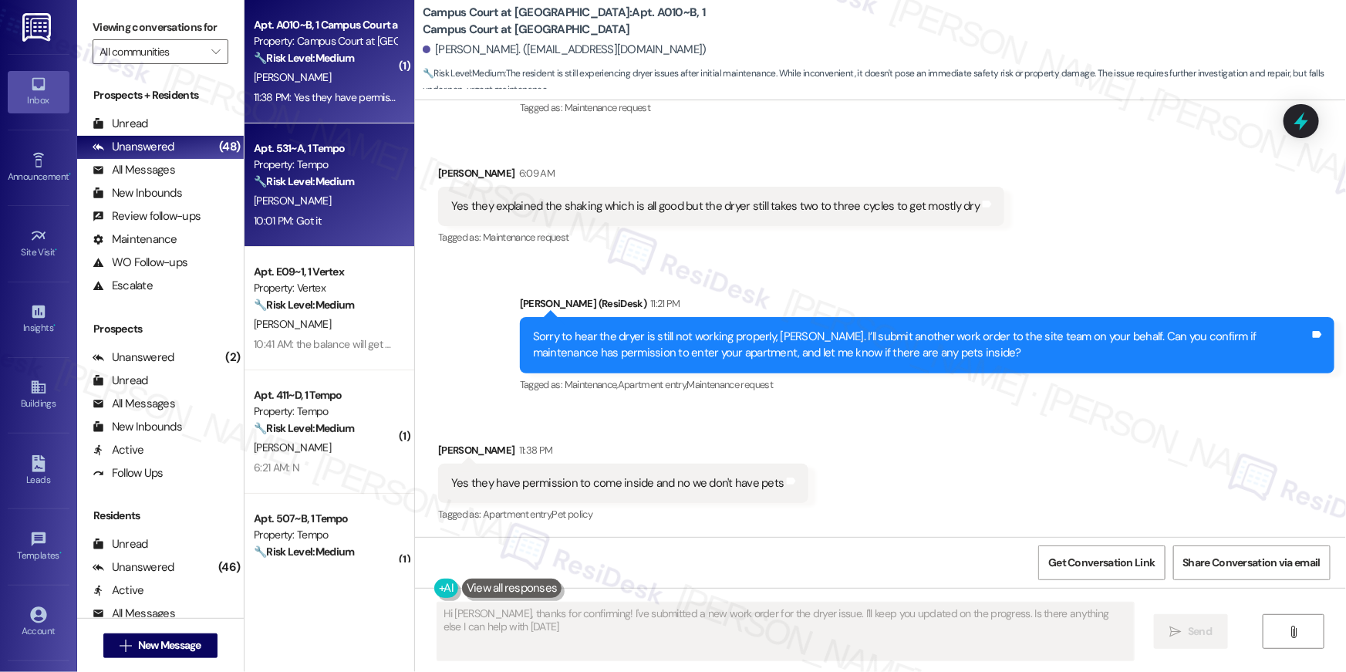
type textarea "Hi Ella, thanks for confirming! I've submitted a new work order for the dryer i…"
click at [314, 194] on div "[PERSON_NAME]" at bounding box center [325, 200] width 146 height 19
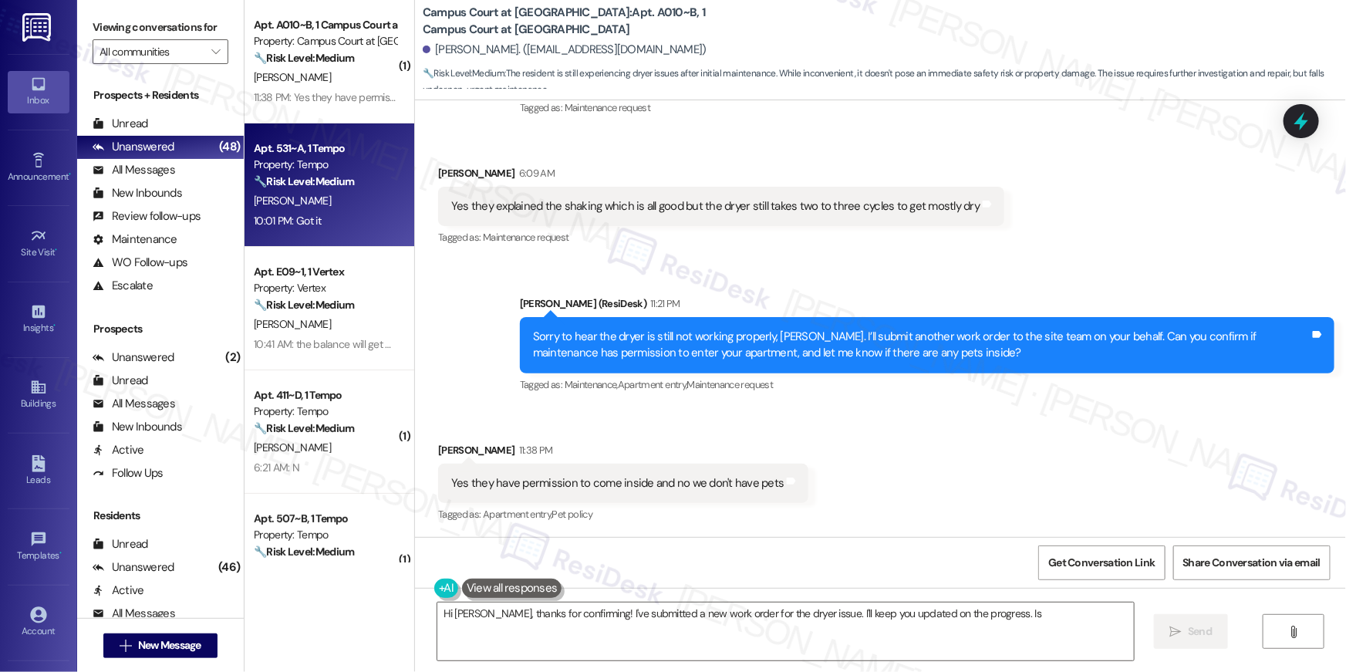
type textarea "Hi Ella, thanks for confirming! I've submitted a new work order for the dryer i…"
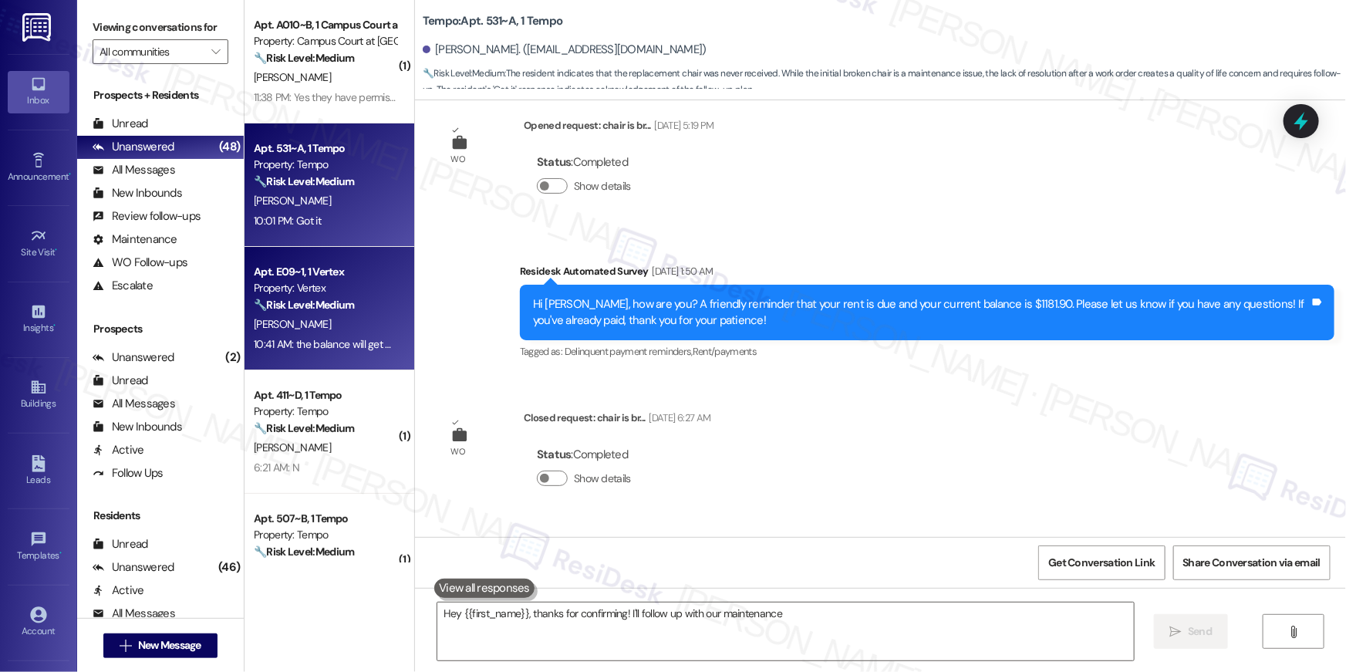
type textarea "Hey {{first_name}}, thanks for confirming! I'll follow up with our maintenance"
click at [315, 300] on strong "🔧 Risk Level: Medium" at bounding box center [304, 305] width 100 height 14
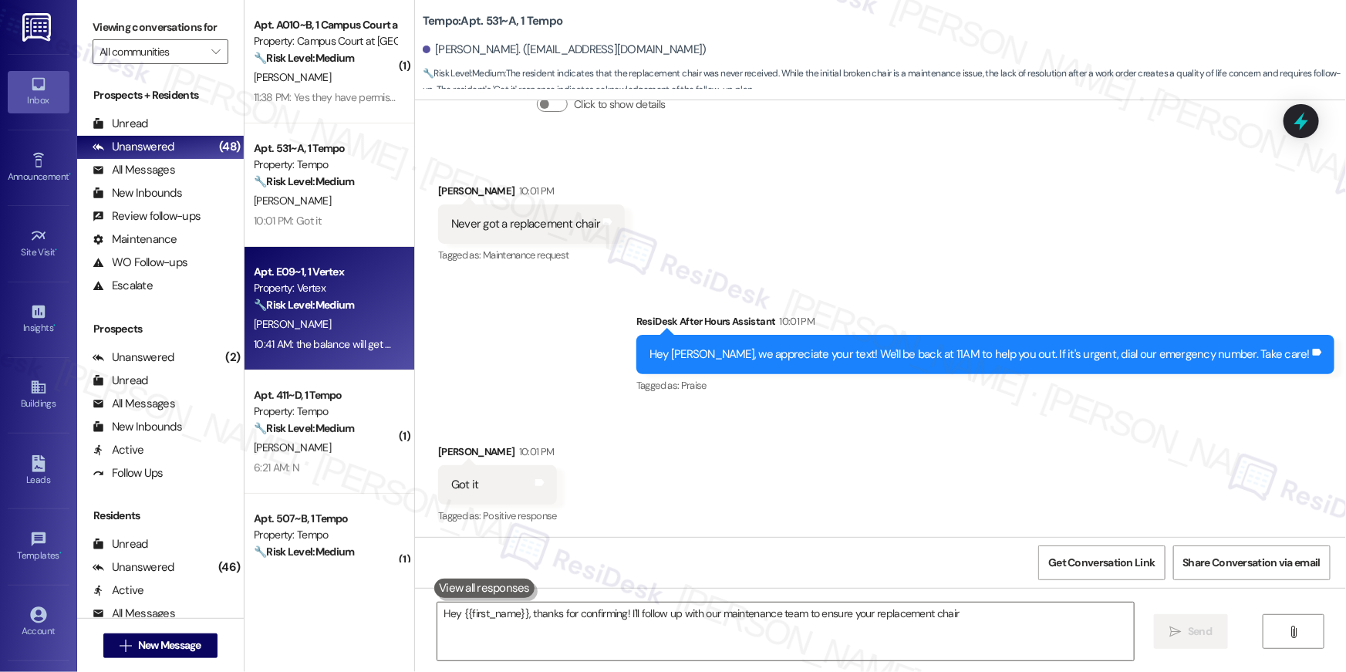
scroll to position [1320, 0]
type textarea "Hey {{first_name}}, thanks for confirming! I'll follow up with our maintenance …"
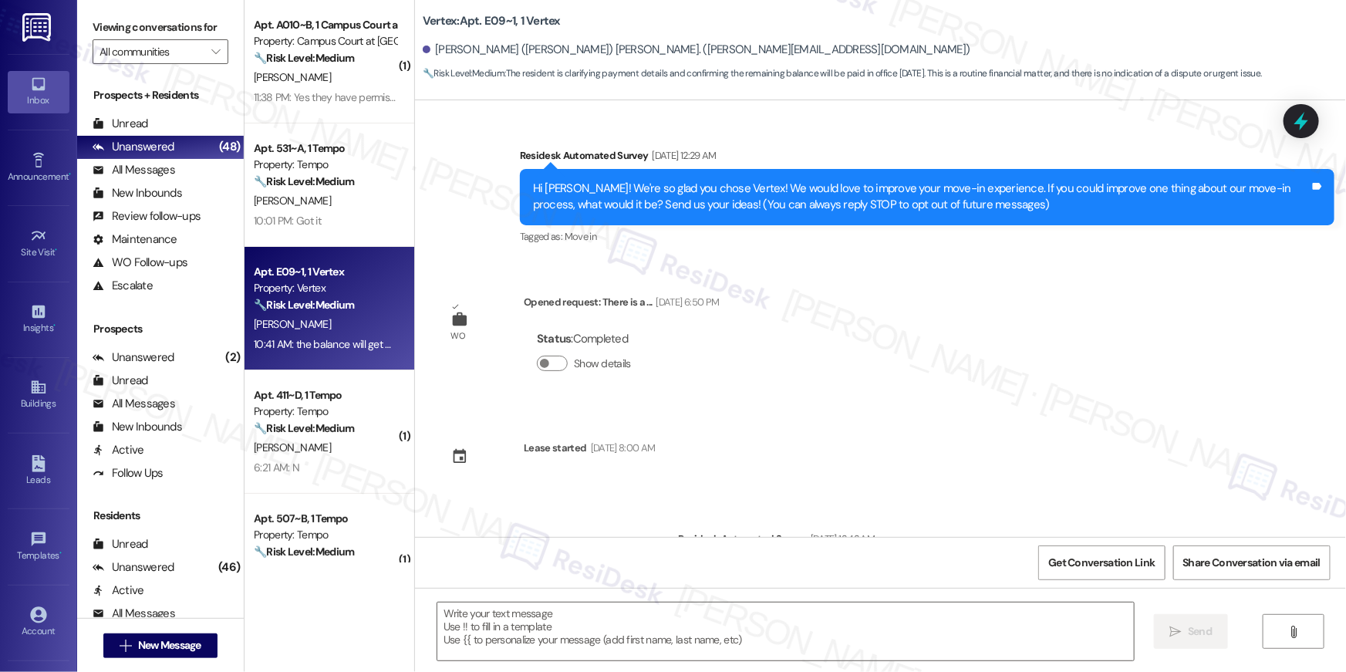
scroll to position [3083, 0]
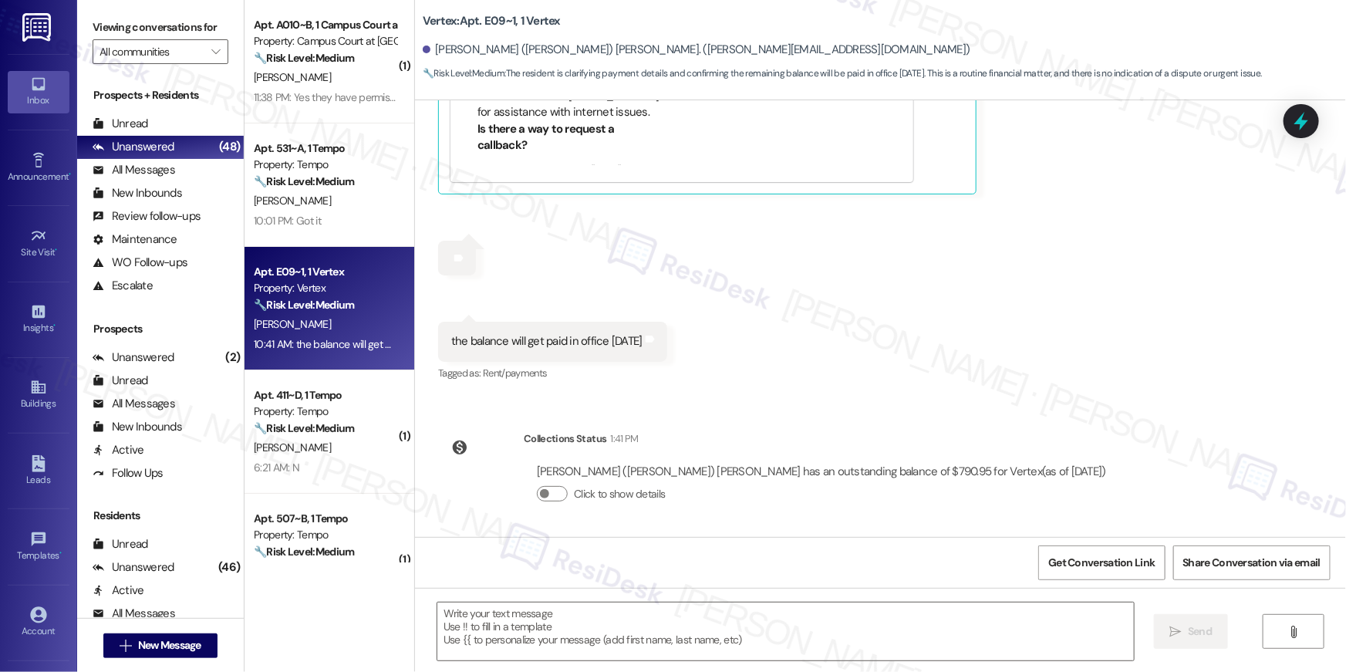
type textarea "Fetching suggested responses. Please feel free to read through the conversation…"
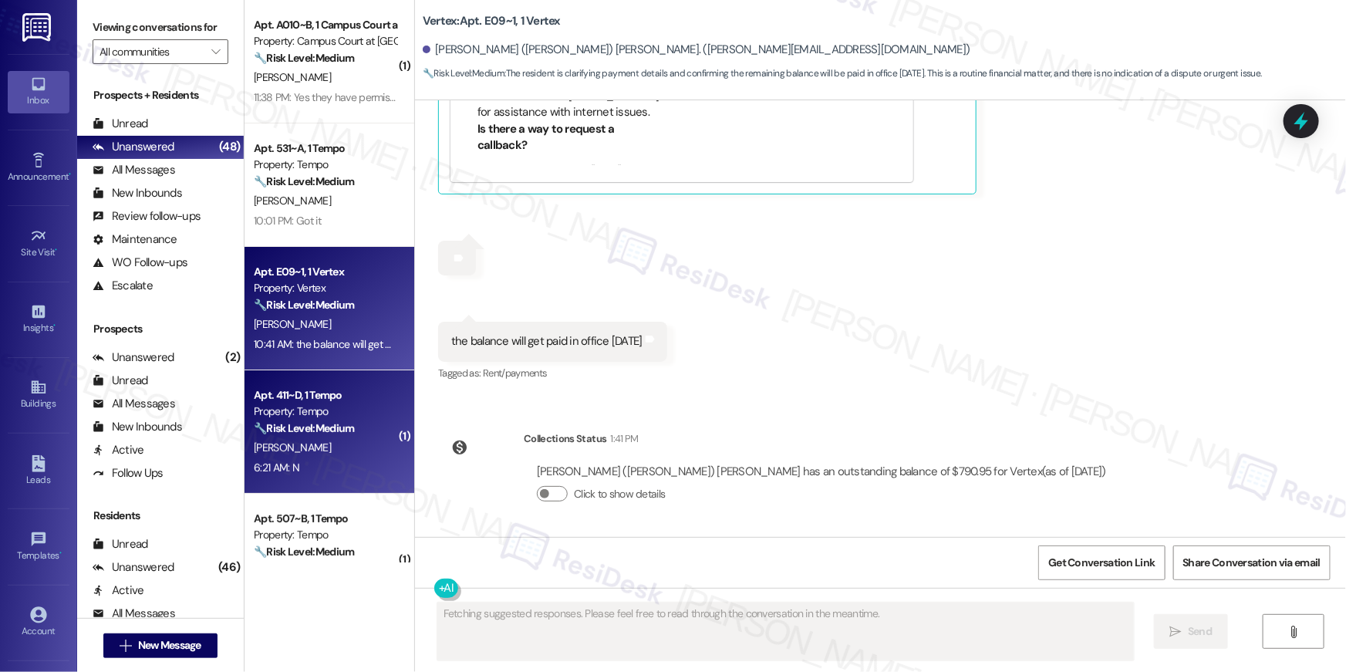
click at [369, 411] on div "Property: Tempo" at bounding box center [325, 411] width 143 height 16
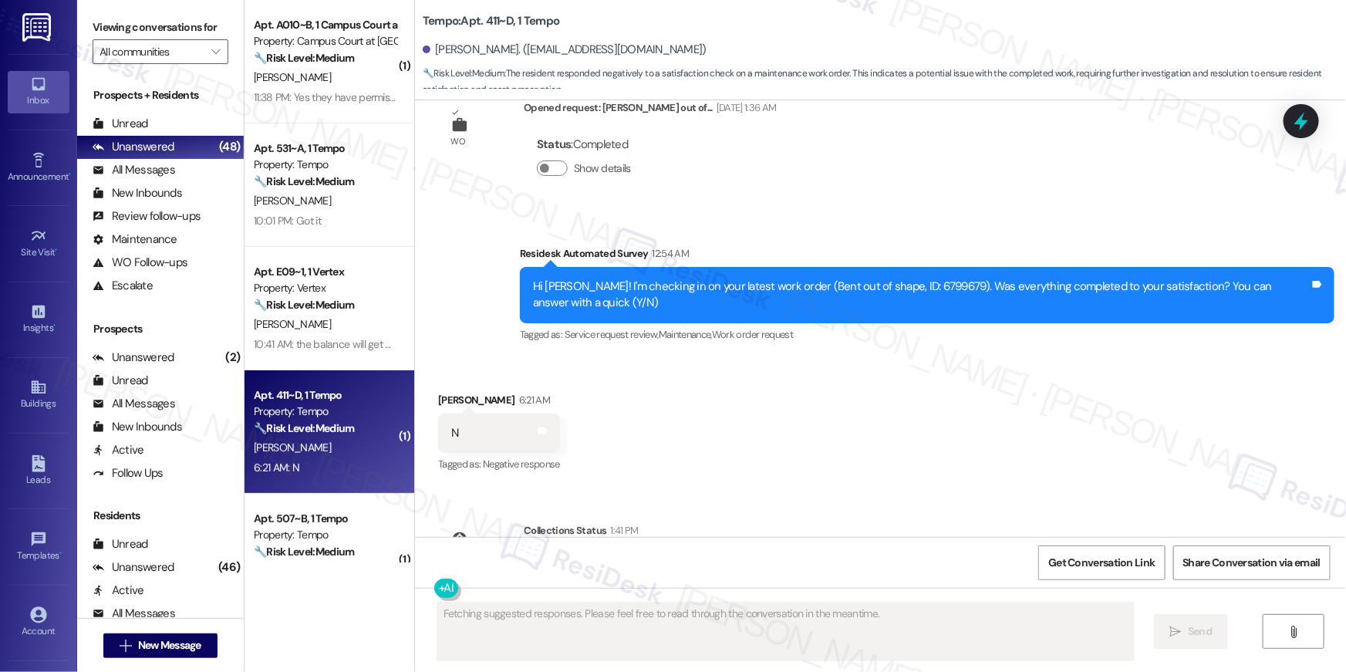
scroll to position [362, 0]
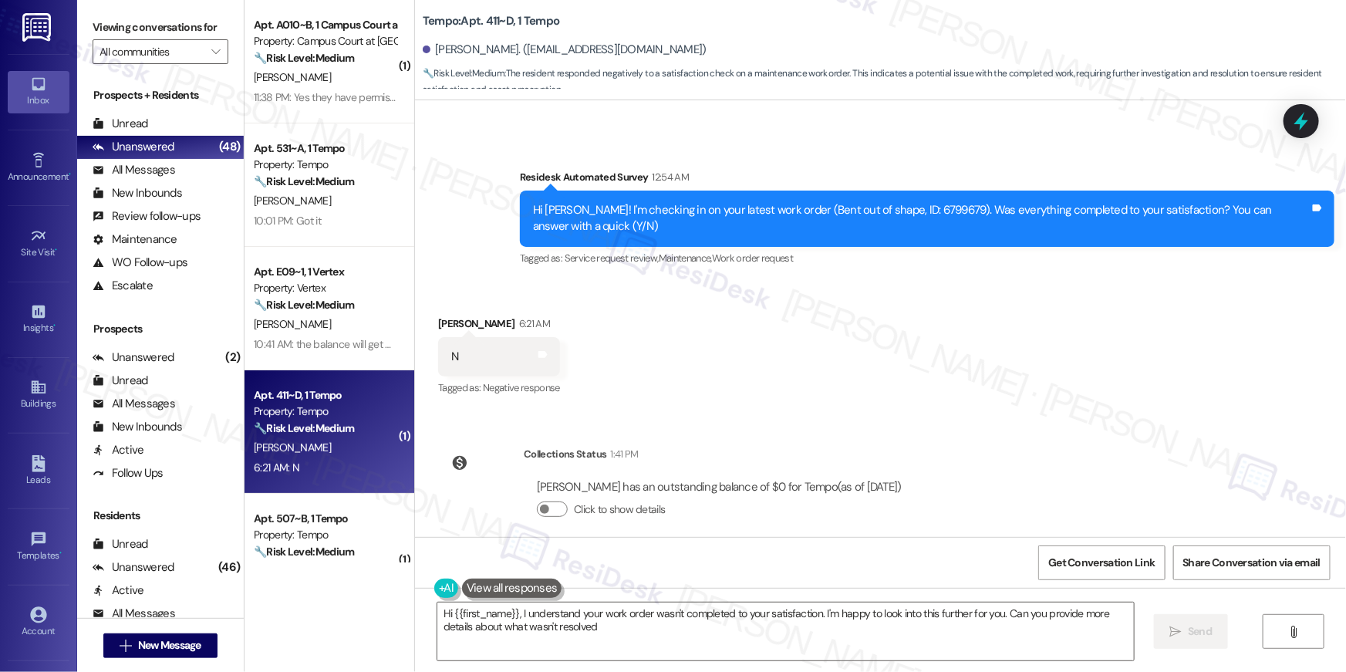
type textarea "Hi {{first_name}}, I understand your work order wasn't completed to your satisf…"
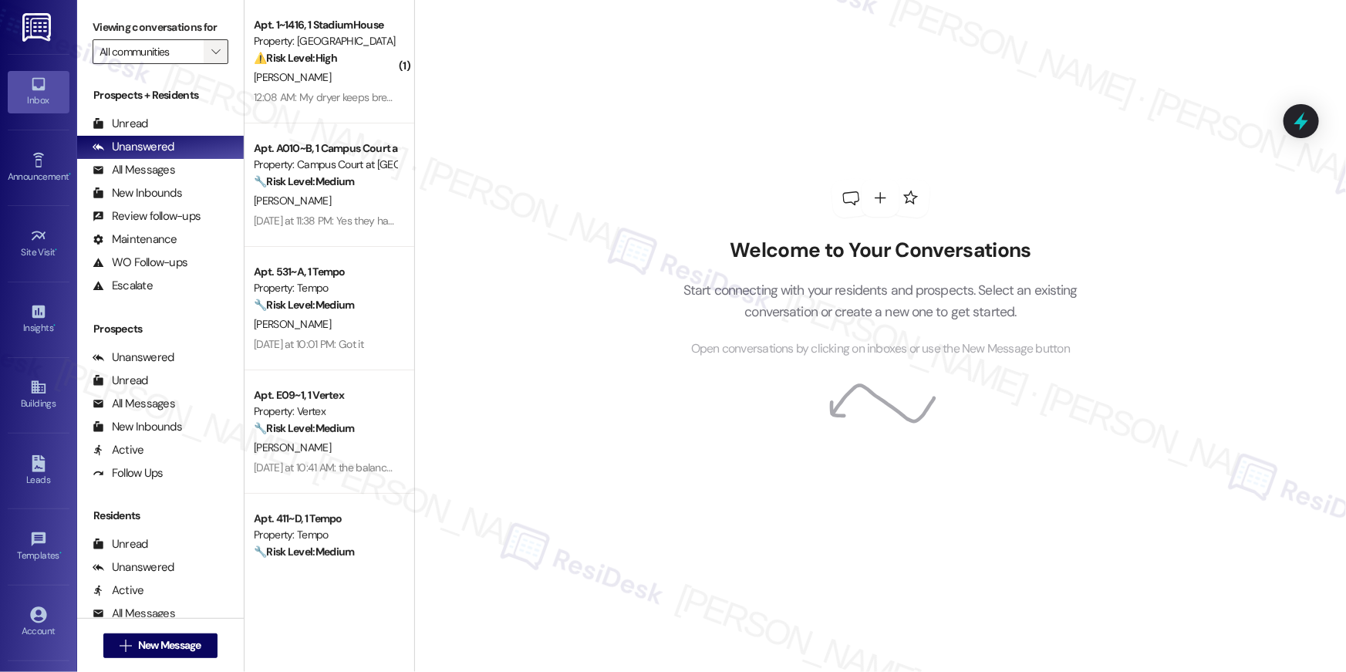
click at [211, 61] on span "" at bounding box center [215, 51] width 15 height 25
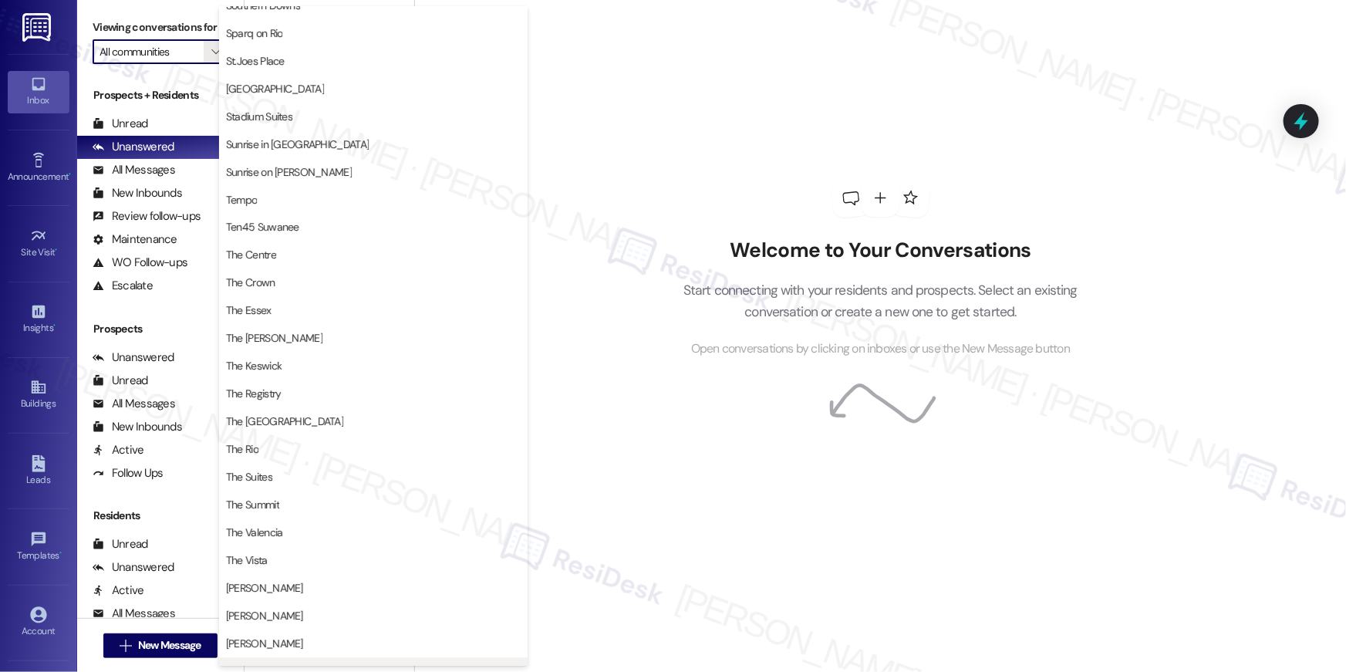
scroll to position [1423, 0]
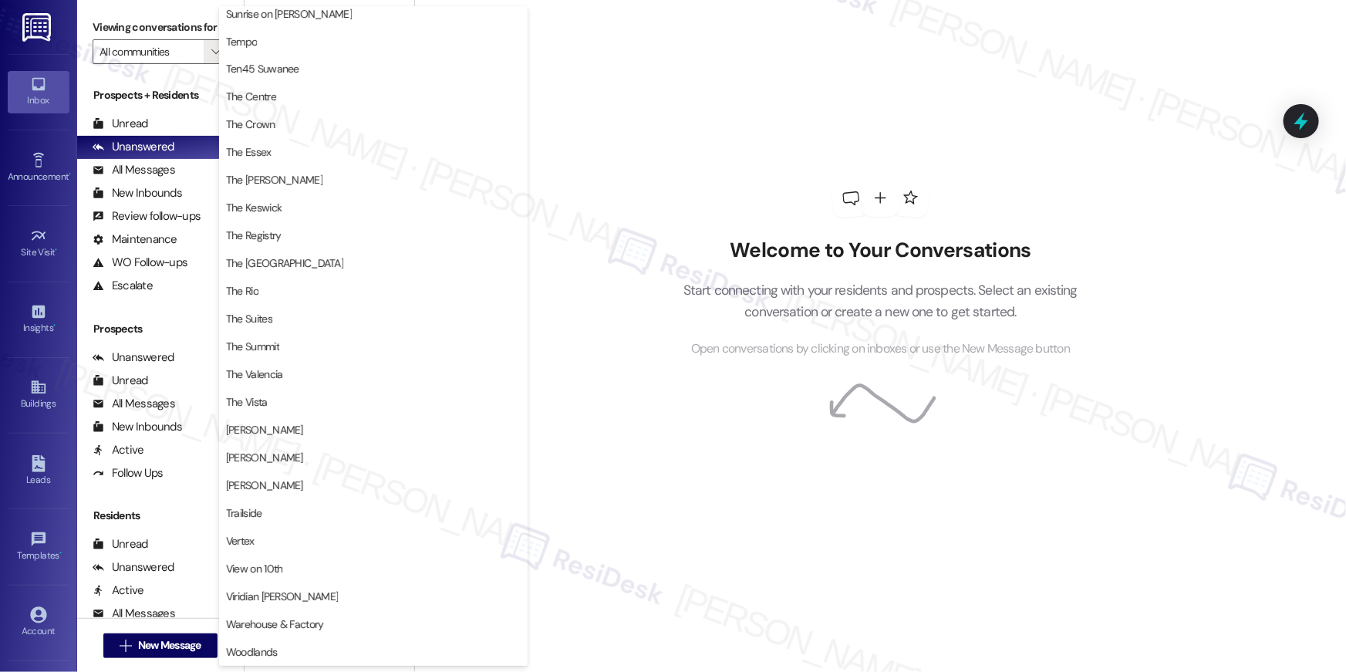
click at [619, 255] on div "Welcome to Your Conversations Start connecting with your residents and prospect…" at bounding box center [880, 336] width 932 height 672
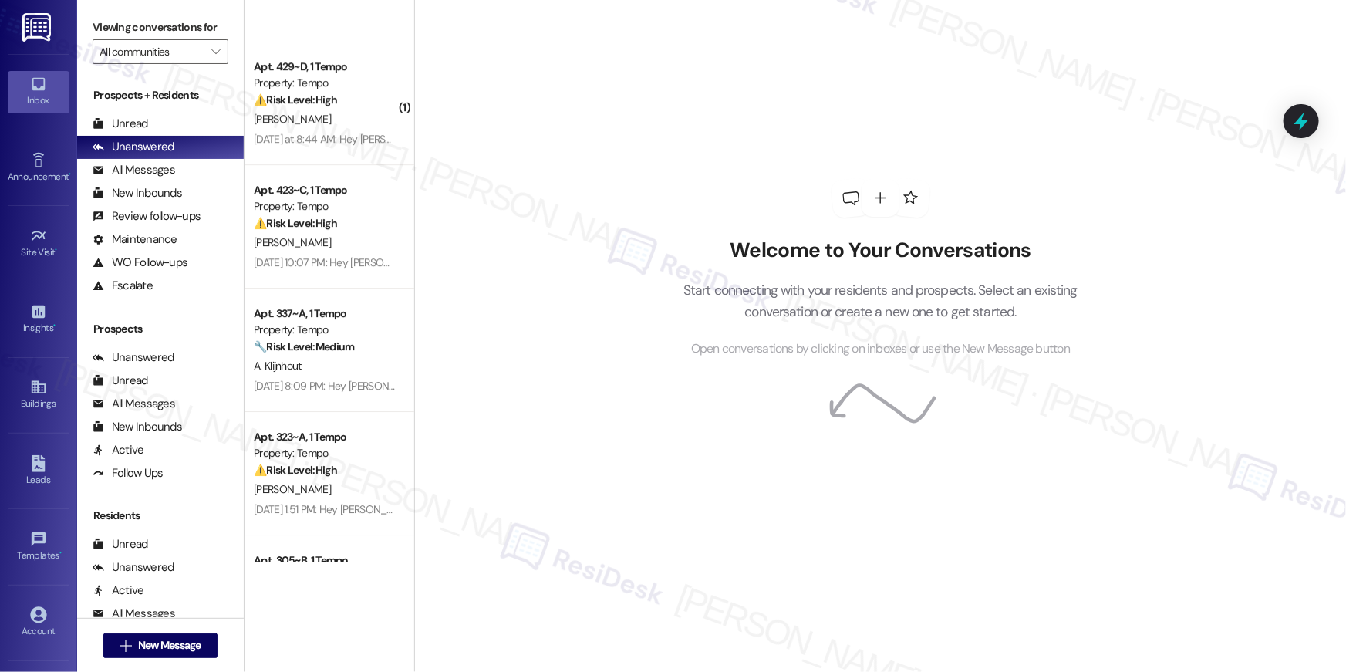
scroll to position [2646, 0]
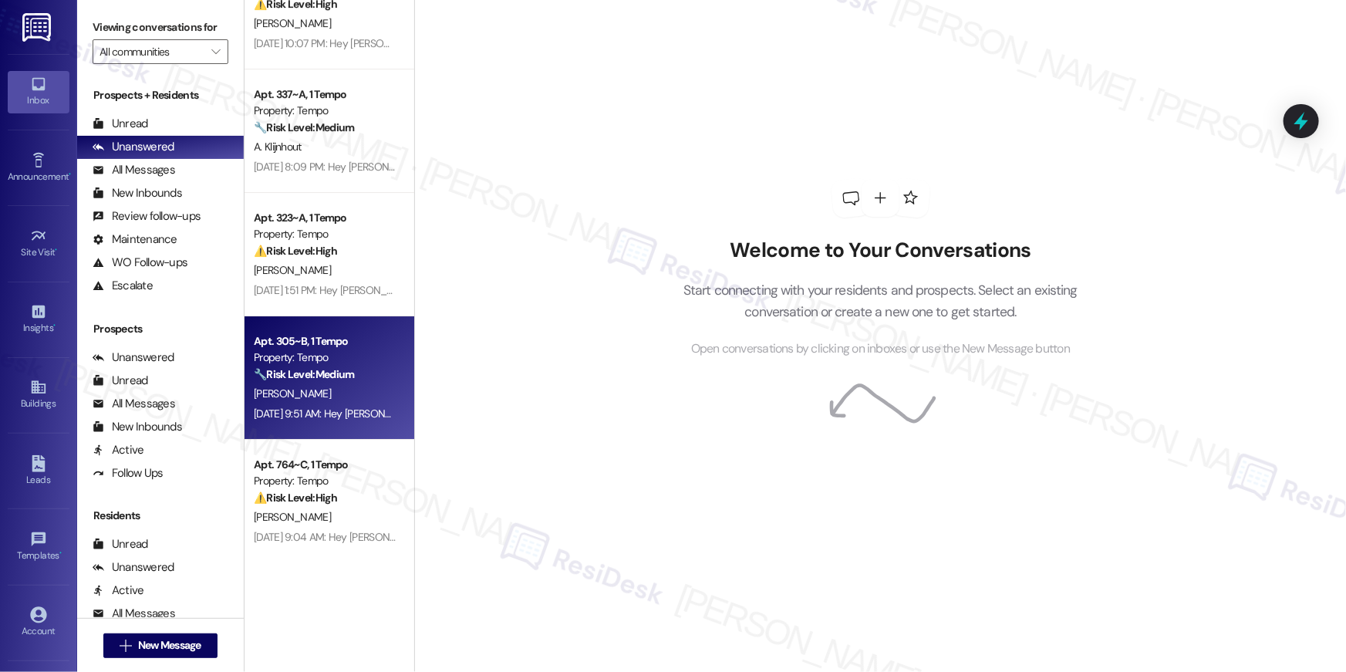
click at [336, 407] on div "Sep 18, 2025 at 9:51 AM: Hey Britton, we appreciate your text! We'll be back at…" at bounding box center [594, 414] width 680 height 14
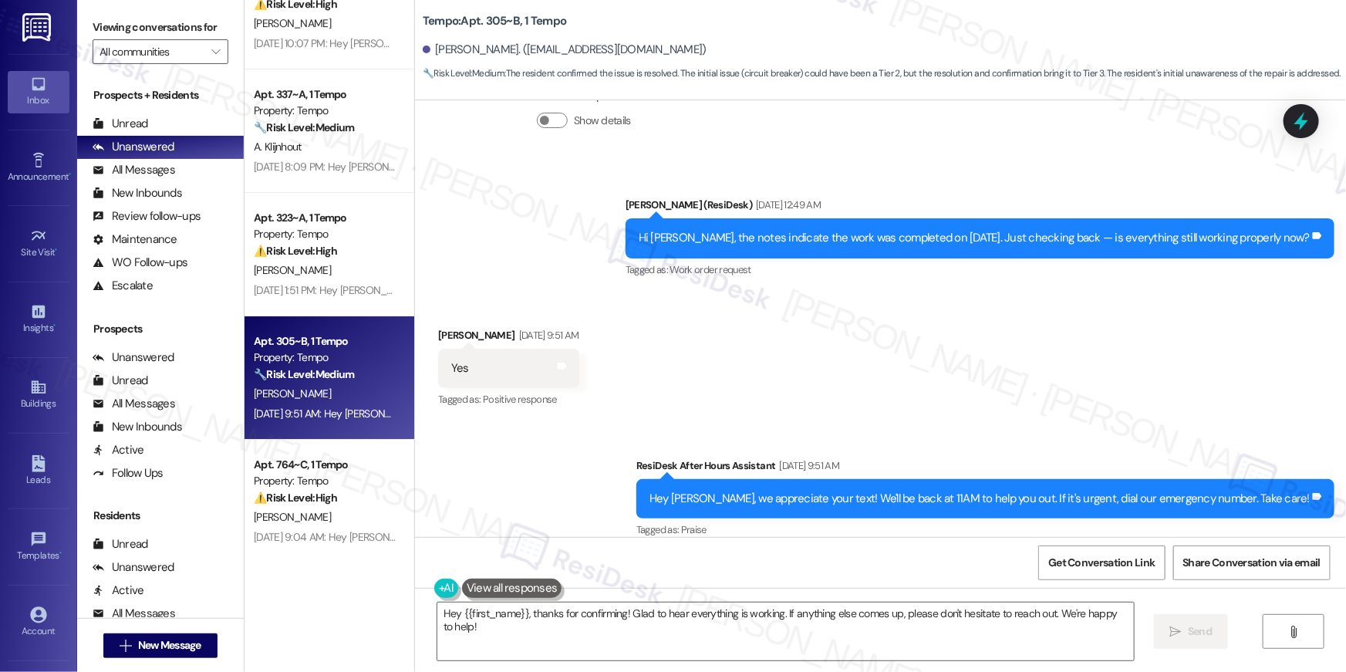
scroll to position [987, 0]
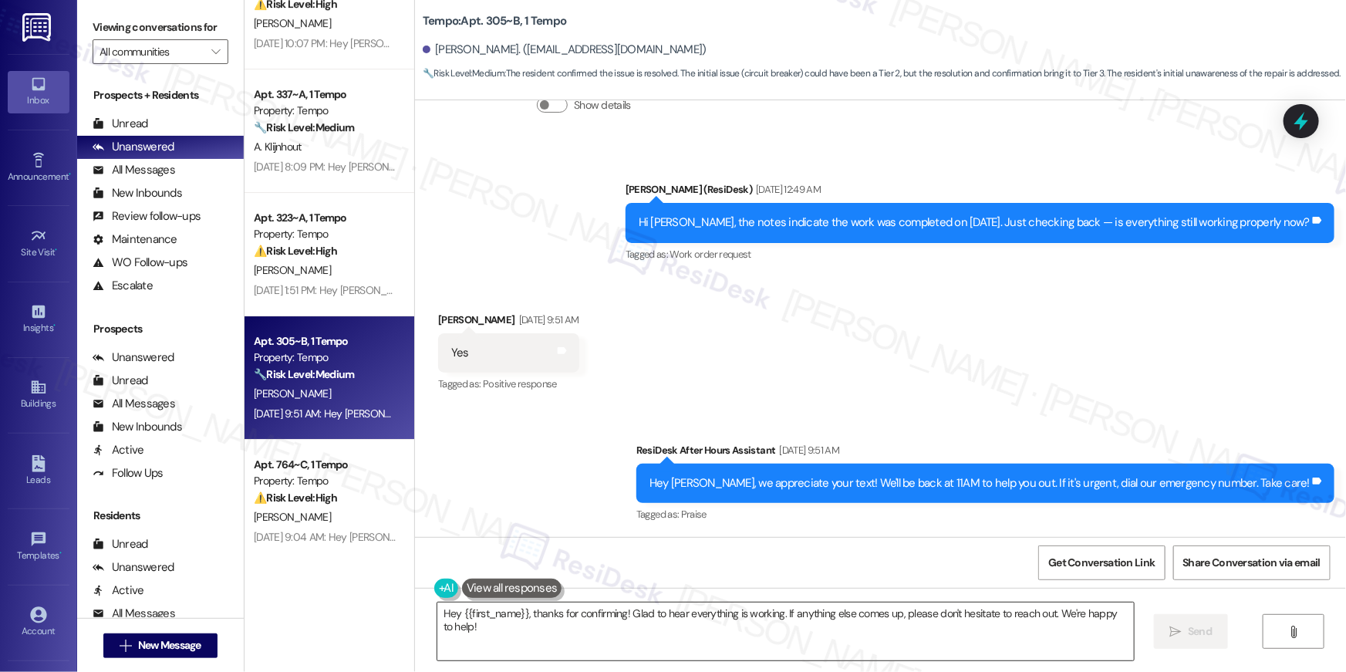
click at [657, 634] on textarea "Hey {{first_name}}, thanks for confirming! Glad to hear everything is working. …" at bounding box center [785, 631] width 697 height 58
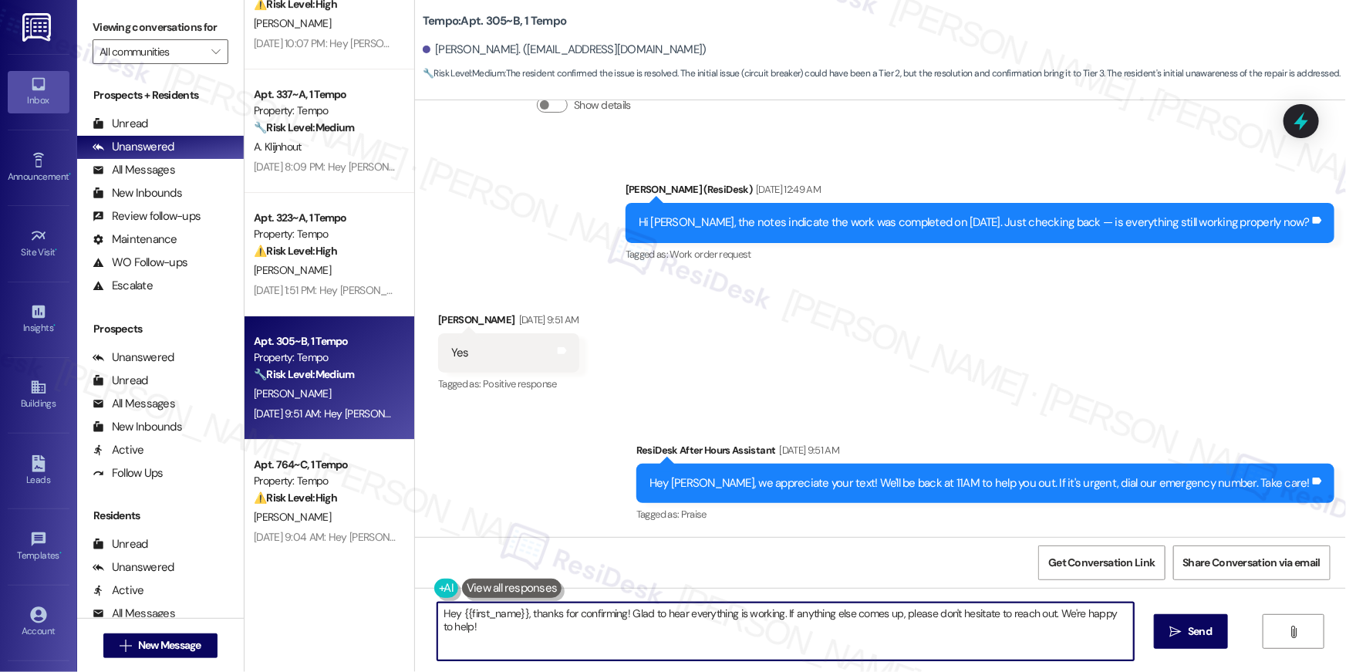
click at [710, 627] on textarea "Hey {{first_name}}, thanks for confirming! Glad to hear everything is working. …" at bounding box center [785, 631] width 697 height 58
click at [808, 627] on textarea "Hey {{first_name}}, thanks for confirming! Glad to hear everything is working. …" at bounding box center [785, 631] width 697 height 58
click at [523, 615] on textarea "Hey {{first_name}}, thanks for confirming! Glad to hear everything is working. …" at bounding box center [785, 631] width 697 height 58
click at [755, 626] on textarea "Hey {{first_name}}, just getting back to you again - thanks for confirming! Gla…" at bounding box center [785, 631] width 697 height 58
type textarea "Hey {{first_name}}, just getting back to you again - thanks for confirming! Gla…"
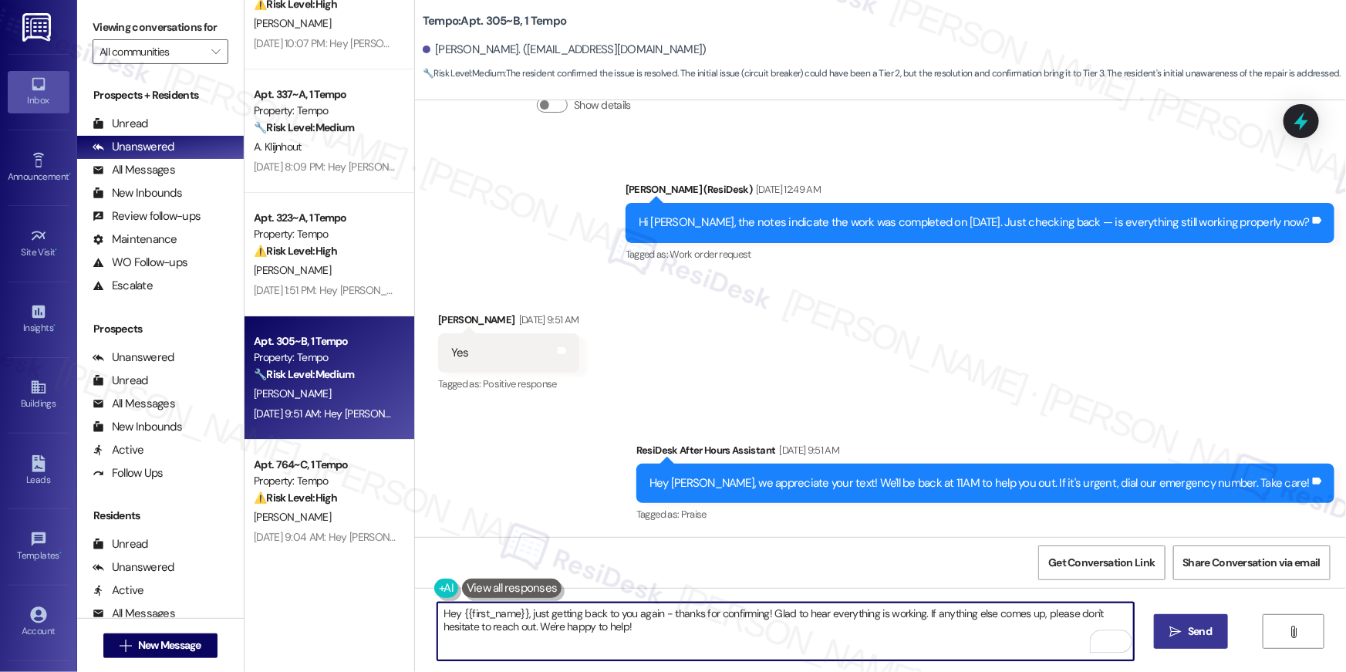
click at [1196, 631] on span "Send" at bounding box center [1200, 631] width 24 height 16
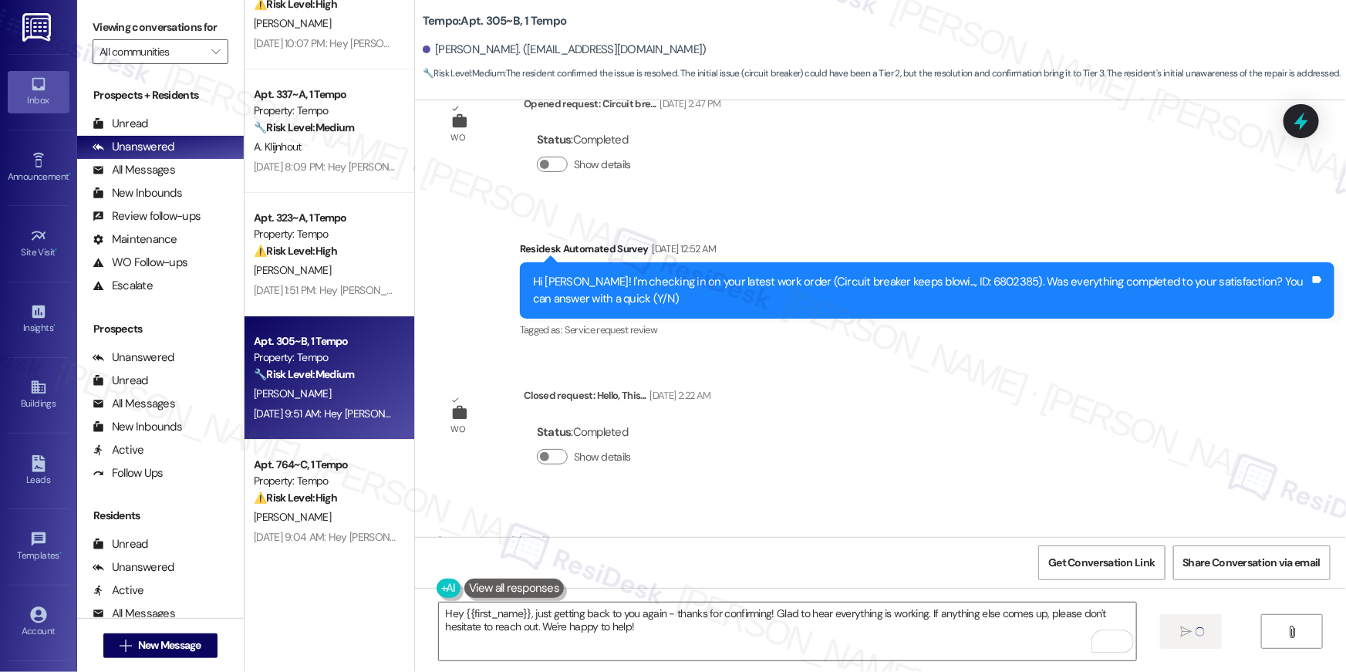
scroll to position [0, 0]
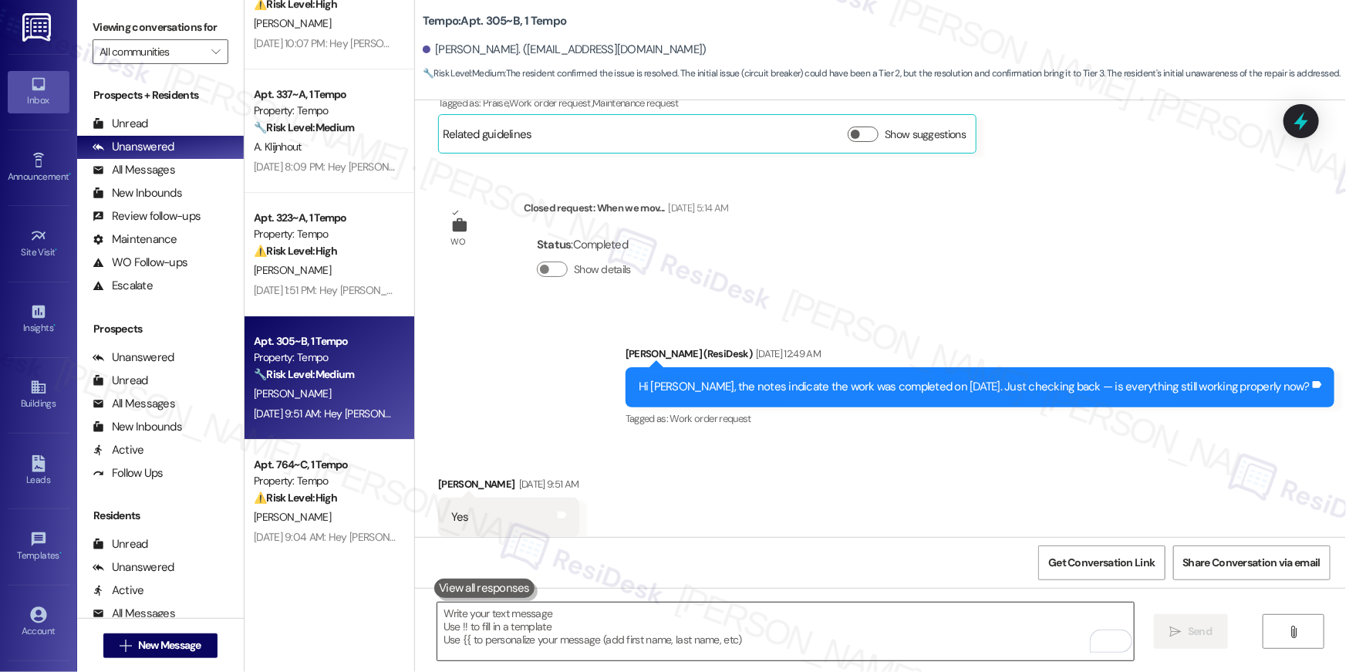
click at [965, 646] on textarea "To enrich screen reader interactions, please activate Accessibility in Grammarl…" at bounding box center [785, 631] width 697 height 58
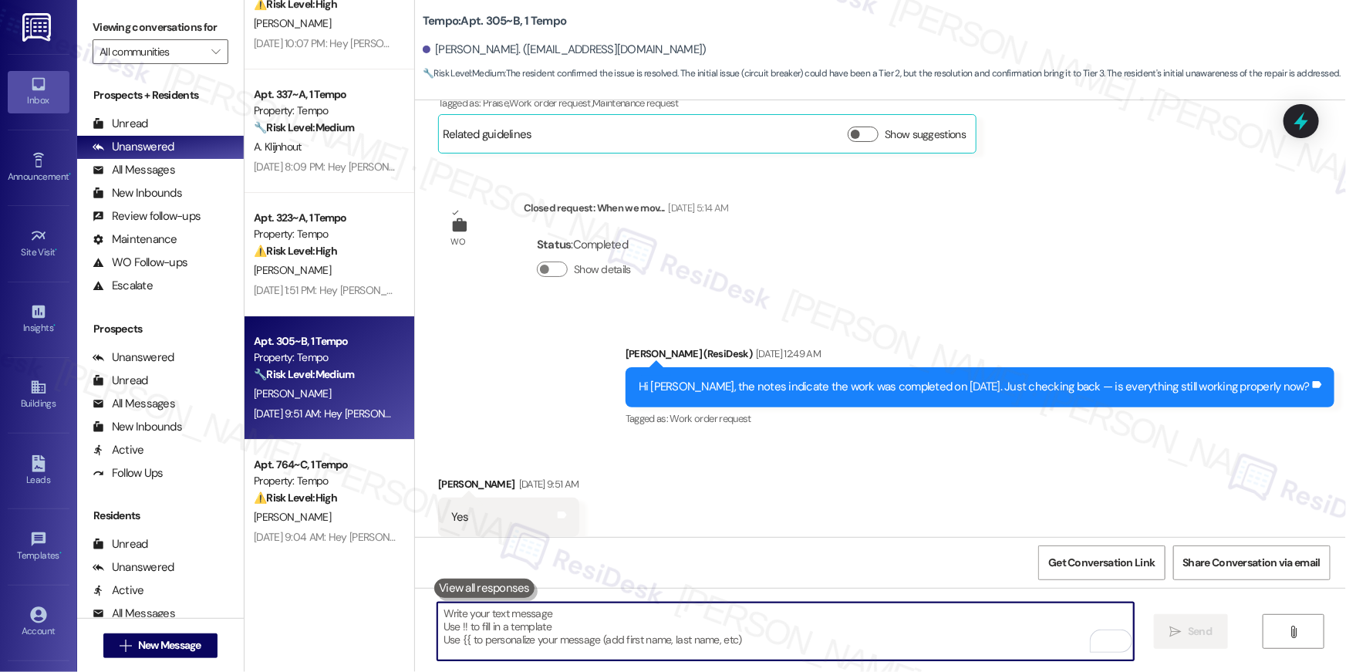
scroll to position [857, 0]
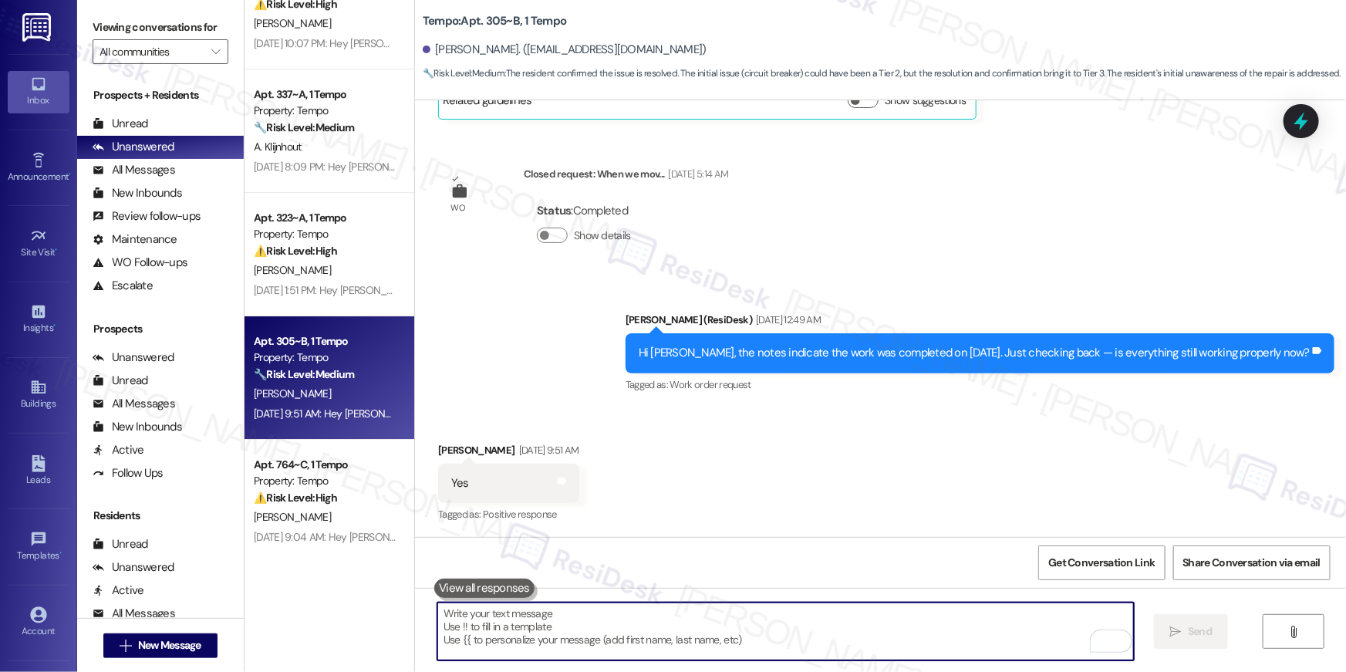
click at [966, 644] on textarea "To enrich screen reader interactions, please activate Accessibility in Grammarl…" at bounding box center [785, 631] width 697 height 58
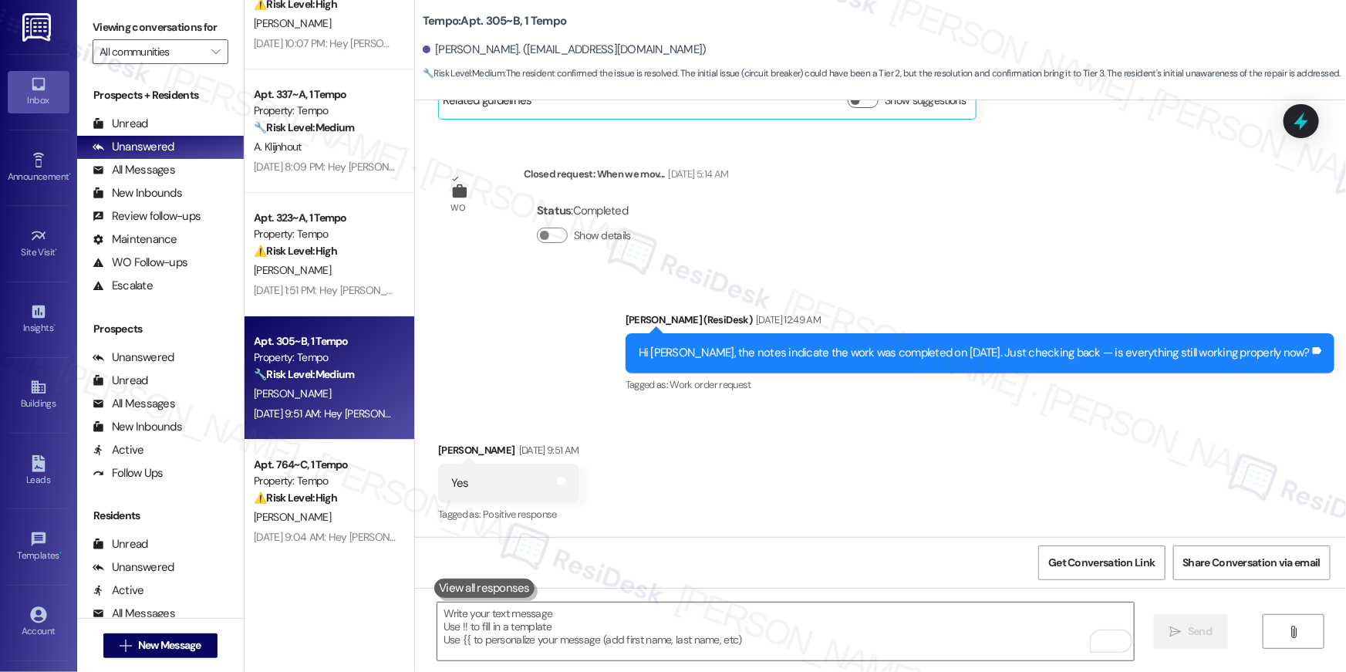
scroll to position [1112, 0]
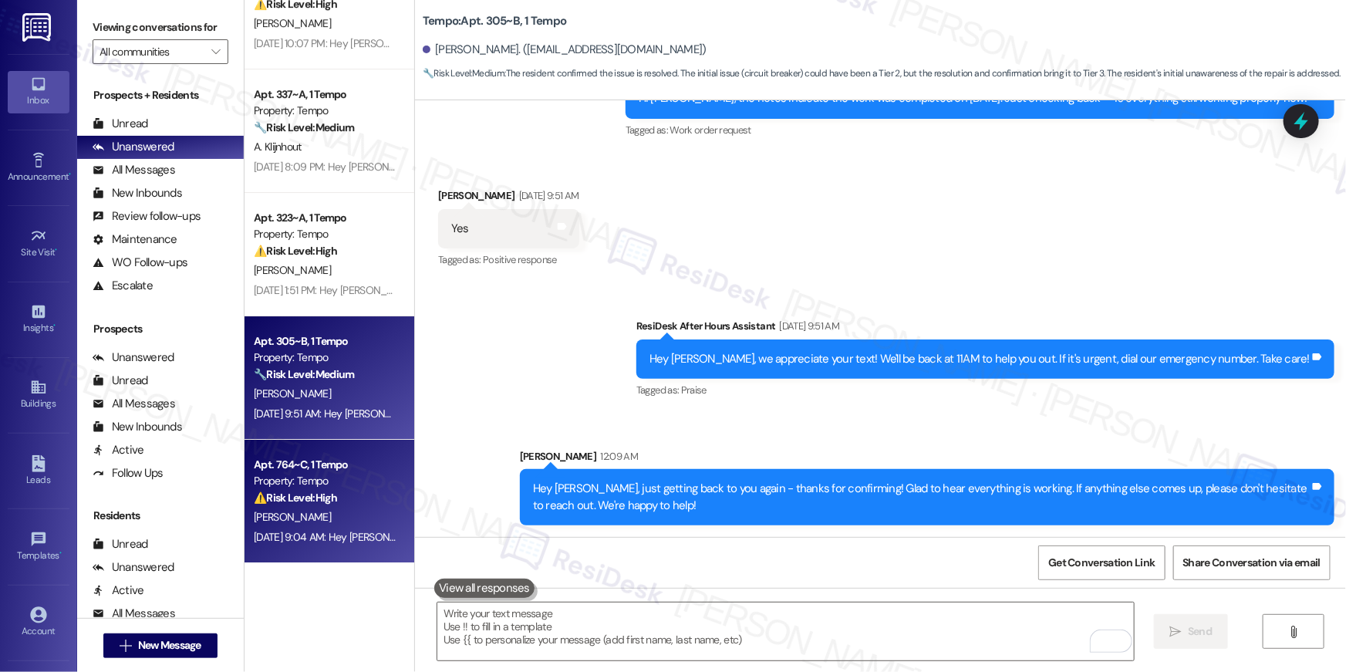
click at [306, 504] on div "⚠️ Risk Level: High The resident reports that a work order was marked as comple…" at bounding box center [325, 498] width 143 height 16
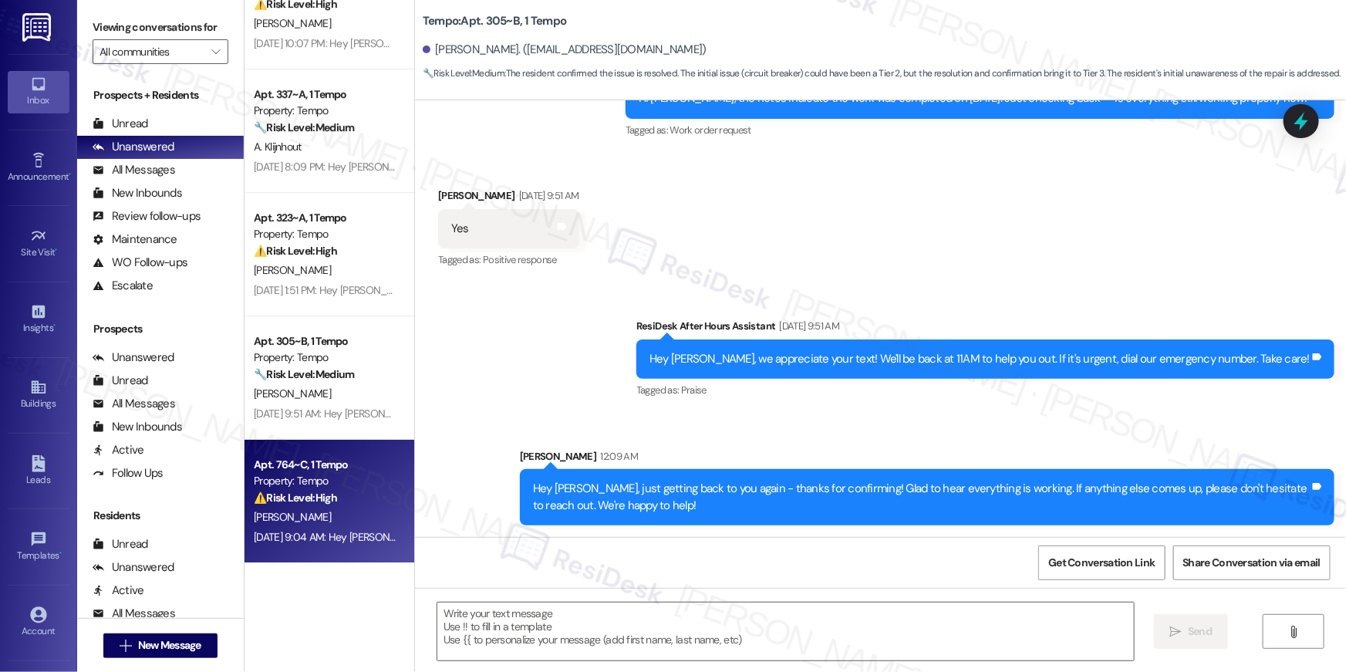
type textarea "Fetching suggested responses. Please feel free to read through the conversation…"
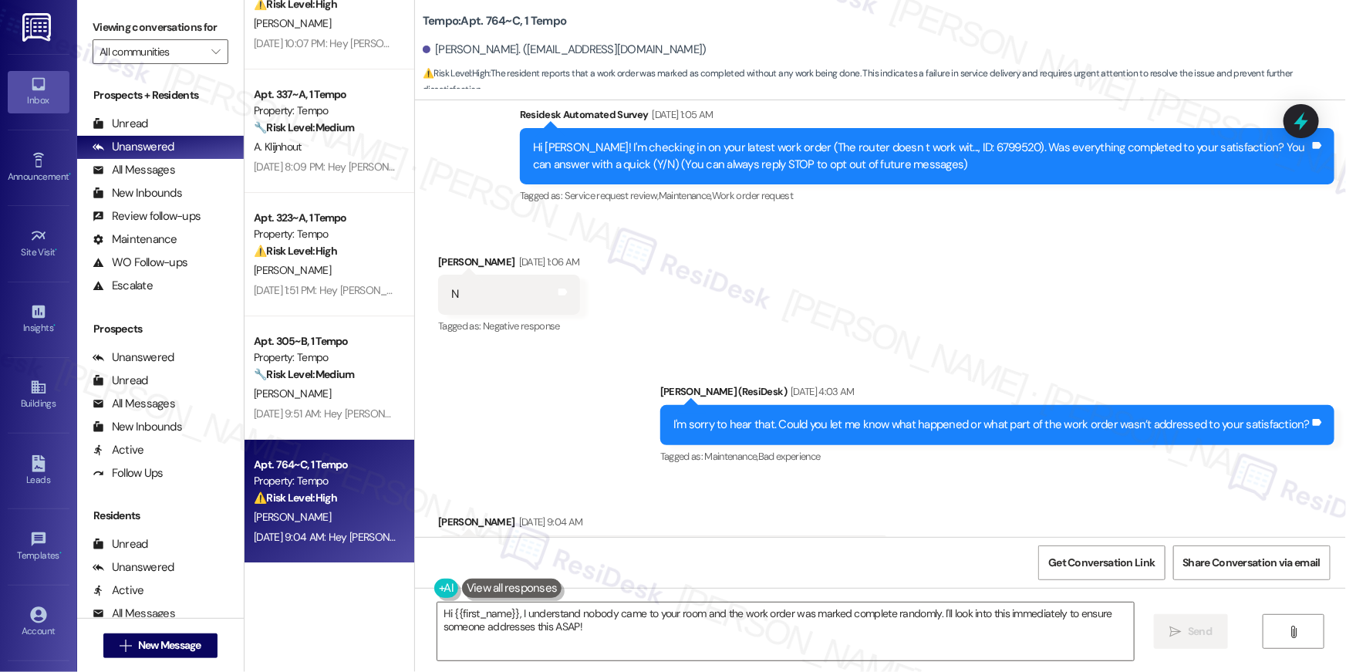
scroll to position [0, 0]
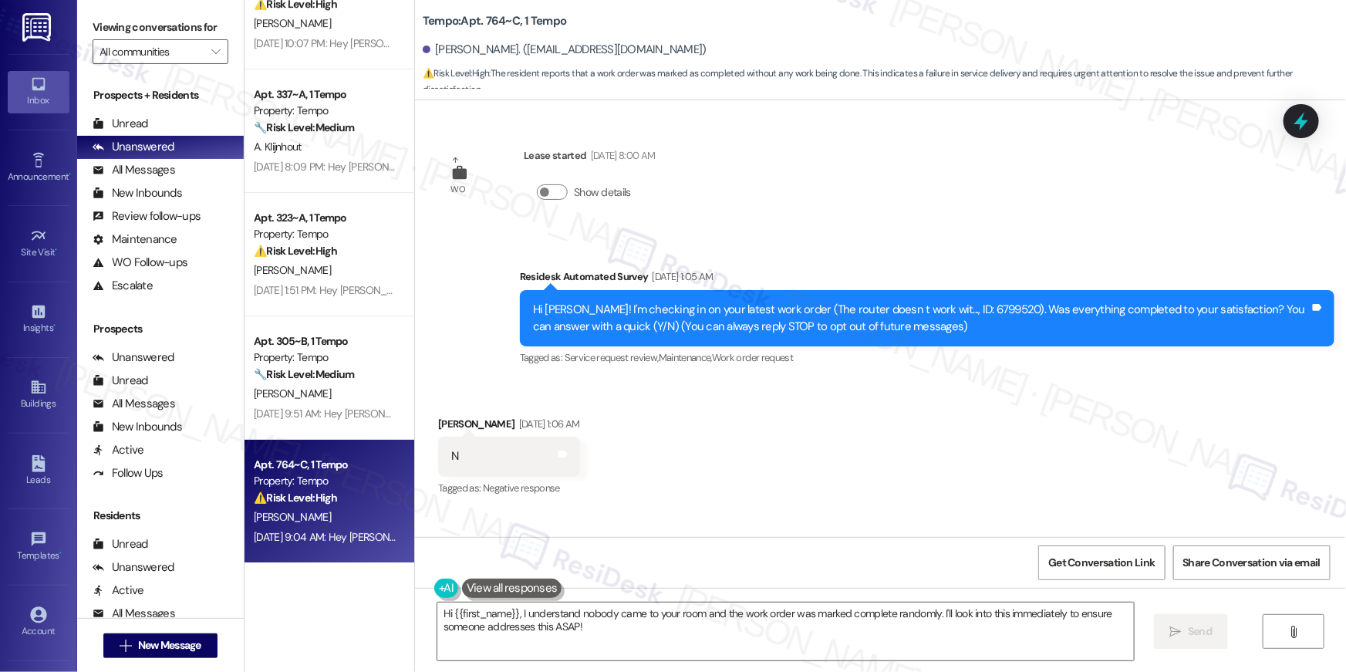
click at [946, 309] on div "Hi Jacob! I'm checking in on your latest work order (The router doesn t work wi…" at bounding box center [921, 318] width 777 height 33
copy div "6799520"
click at [696, 636] on textarea "Hi {{first_name}}, I understand nobody came to your room and the work order was…" at bounding box center [785, 631] width 697 height 58
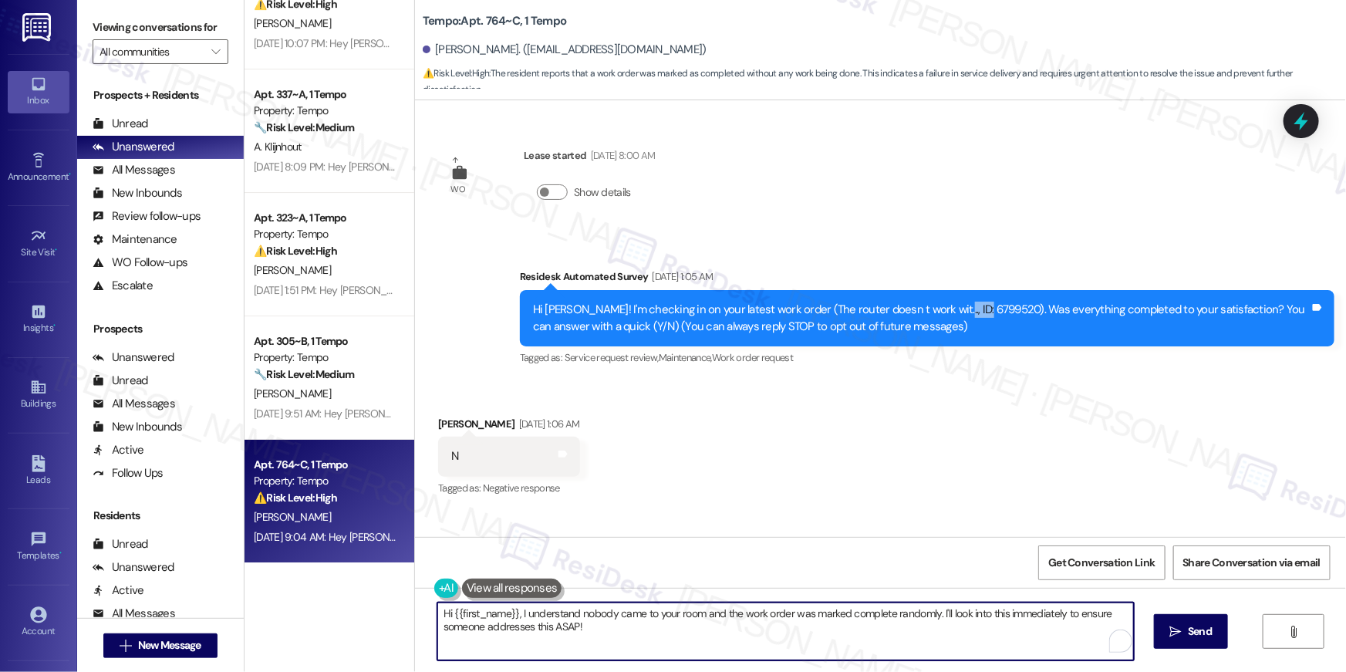
click at [696, 636] on textarea "Hi {{first_name}}, I understand nobody came to your room and the work order was…" at bounding box center [785, 631] width 697 height 58
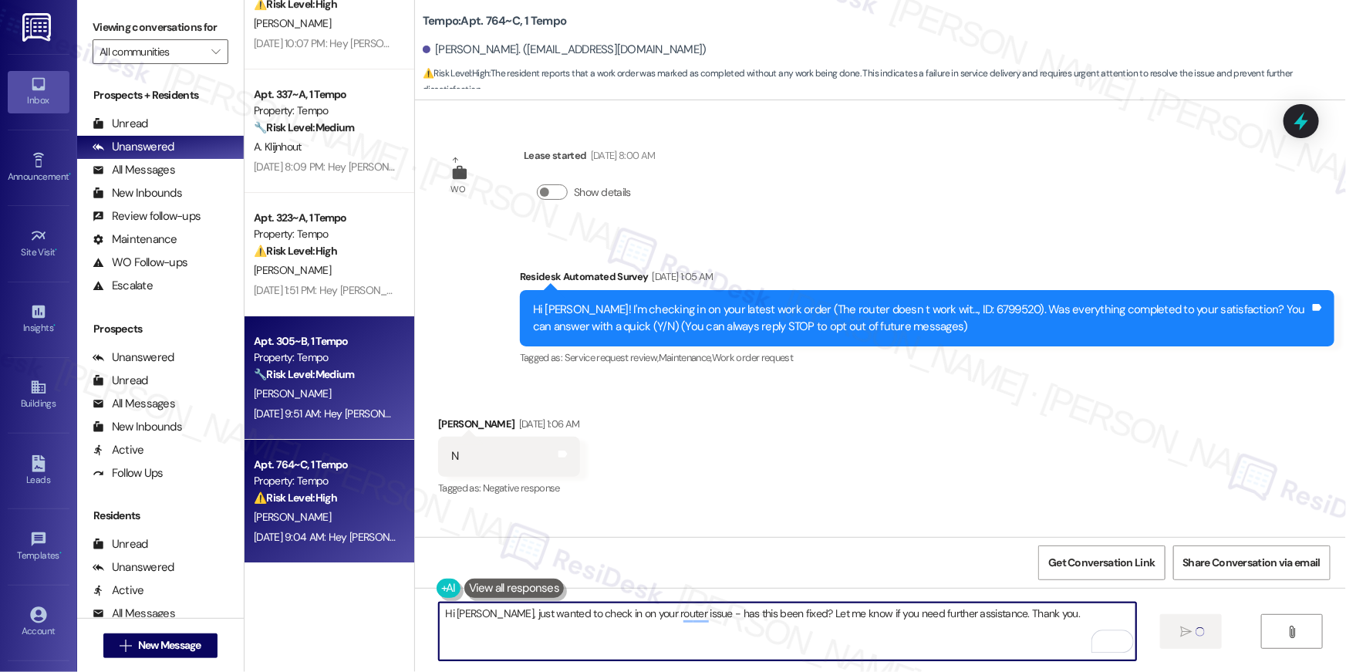
type textarea "Hi Jacob, just wanted to check in on your router issue - has this been fixed? L…"
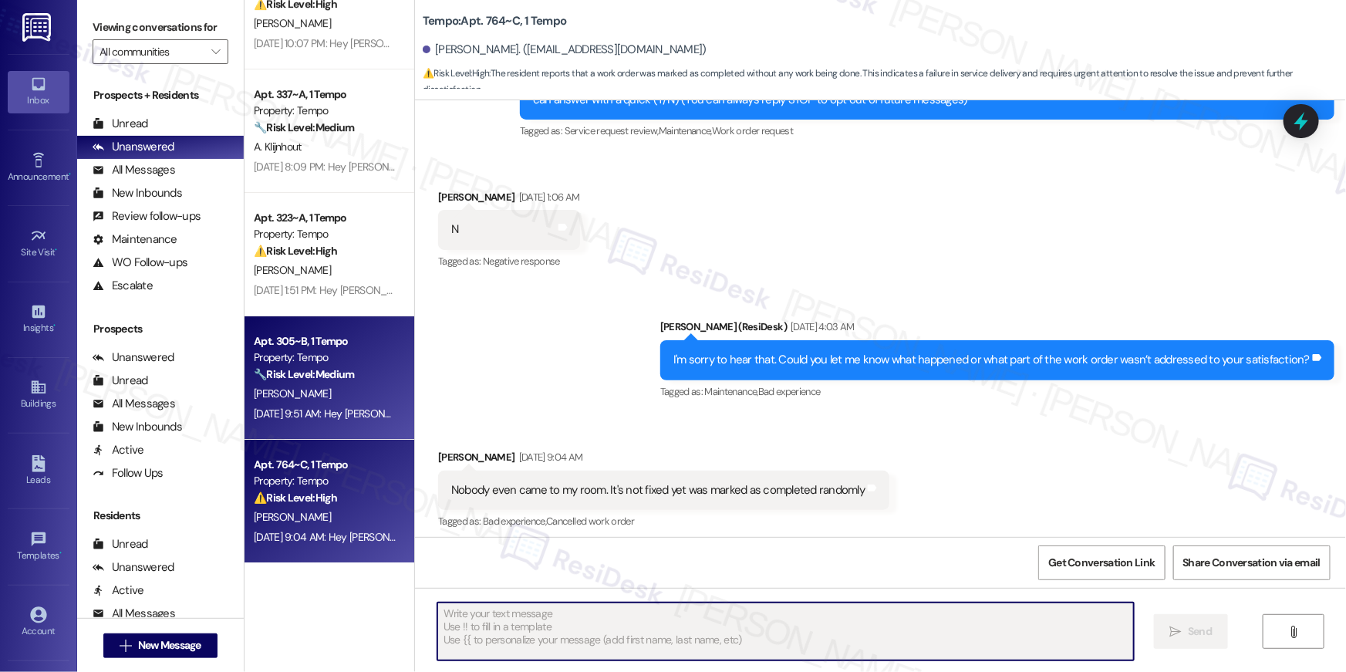
scroll to position [234, 0]
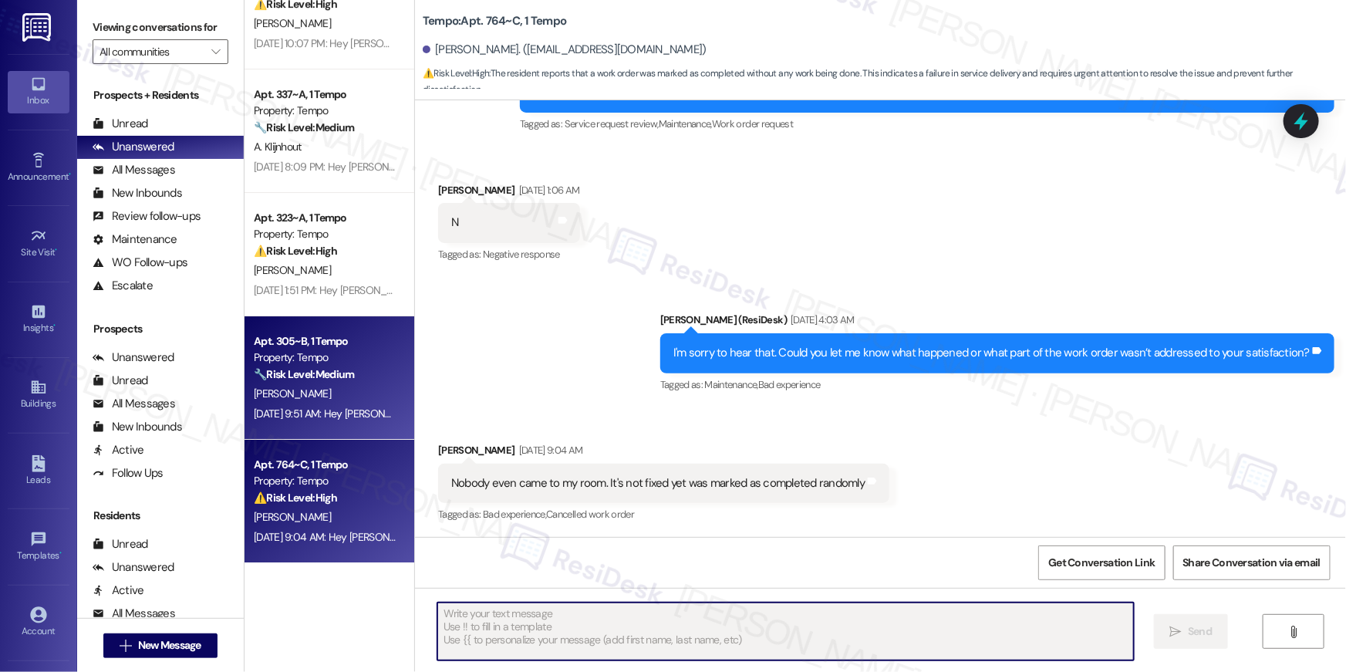
click at [332, 401] on div "B. Henline" at bounding box center [325, 393] width 146 height 19
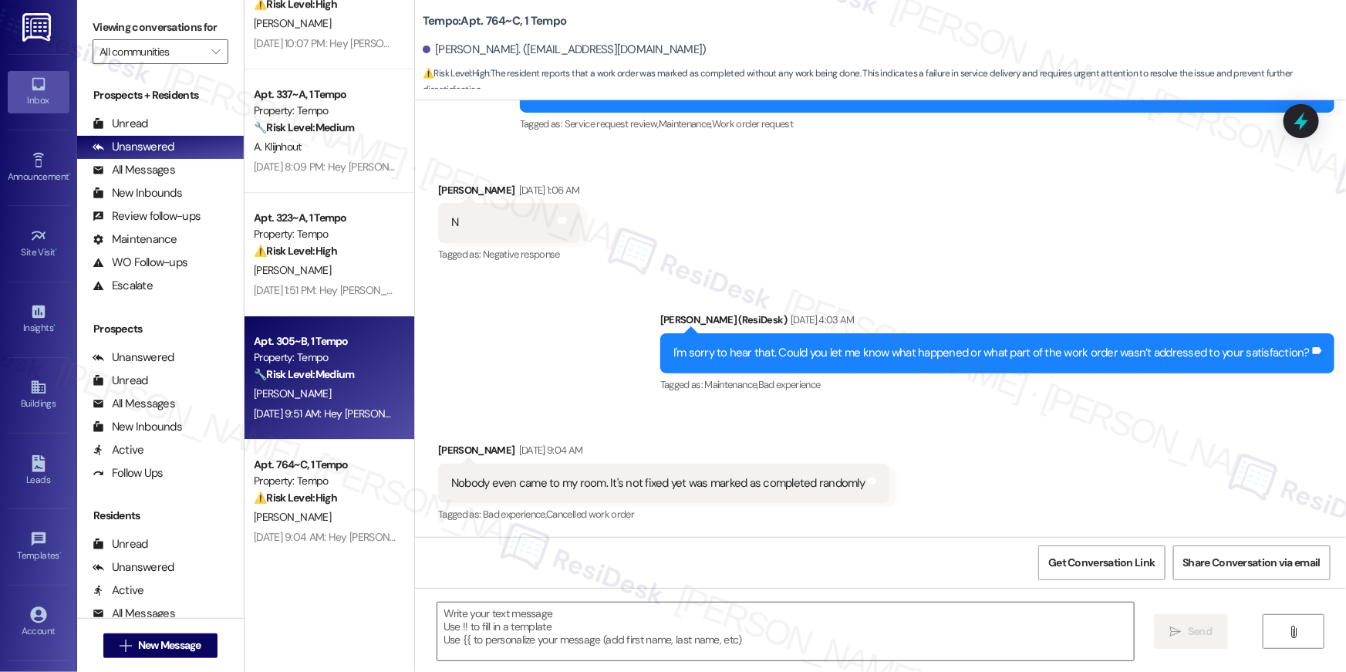
type textarea "Fetching suggested responses. Please feel free to read through the conversation…"
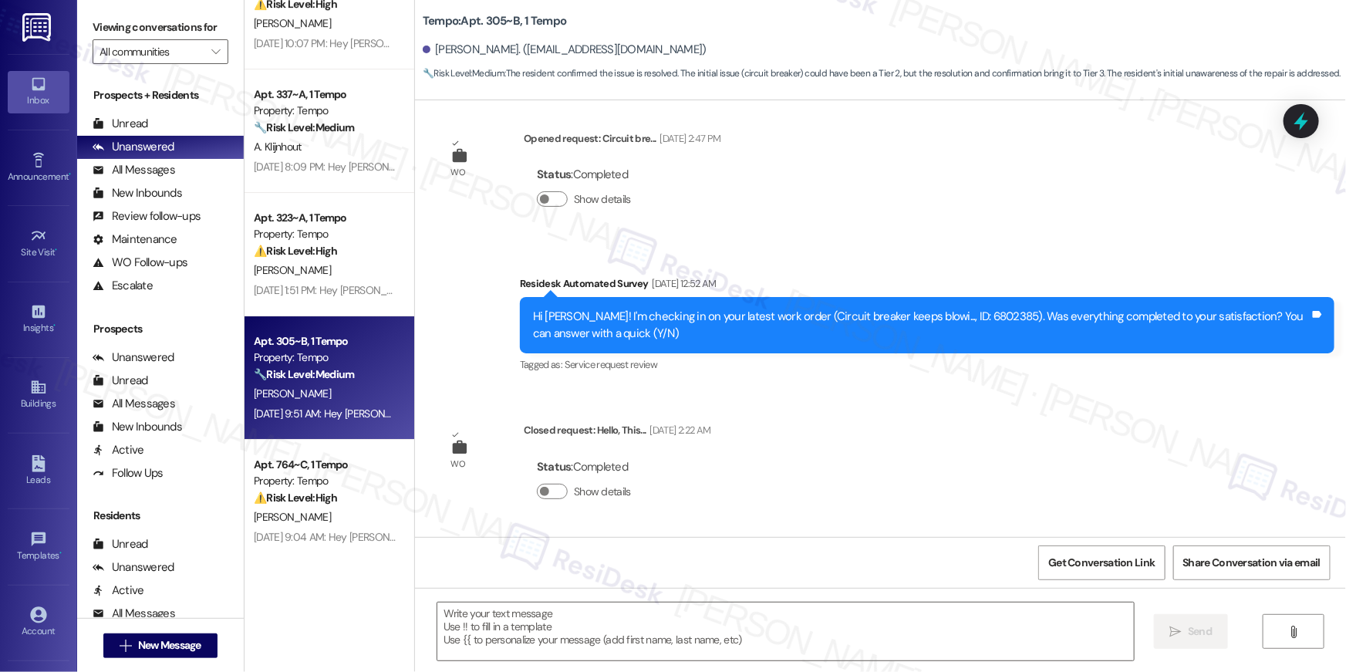
type textarea "Fetching suggested responses. Please feel free to read through the conversation…"
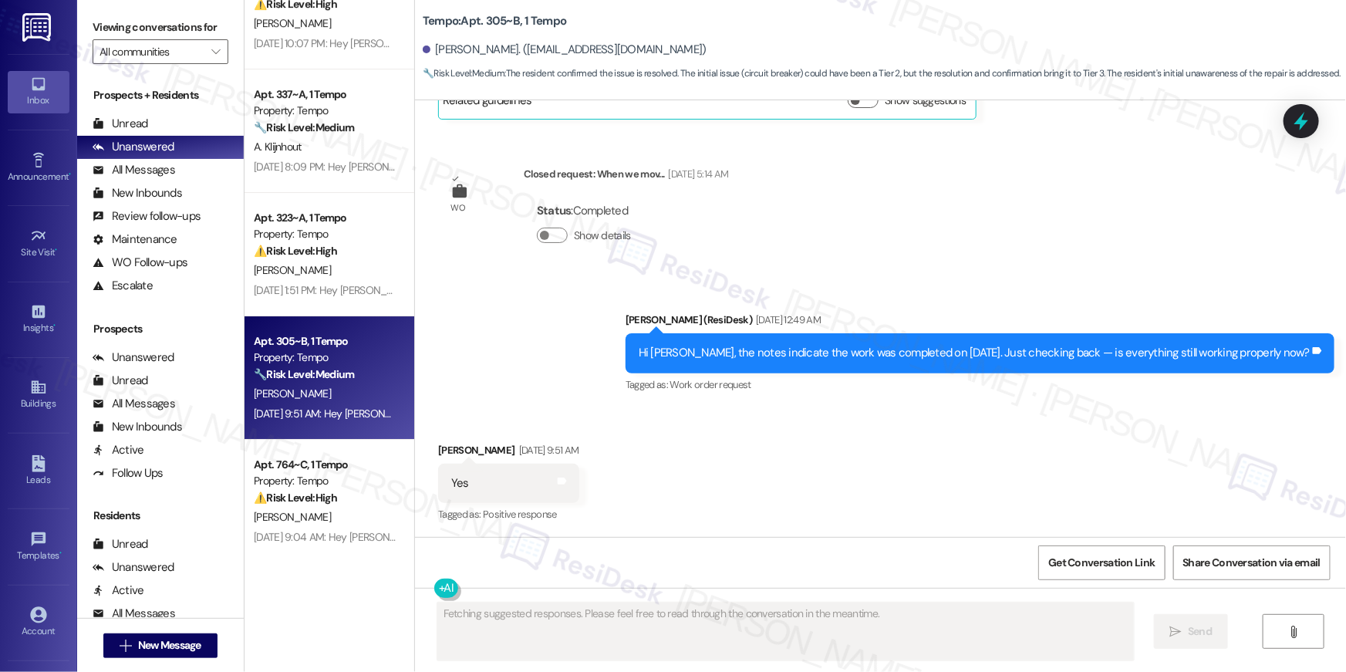
scroll to position [1134, 0]
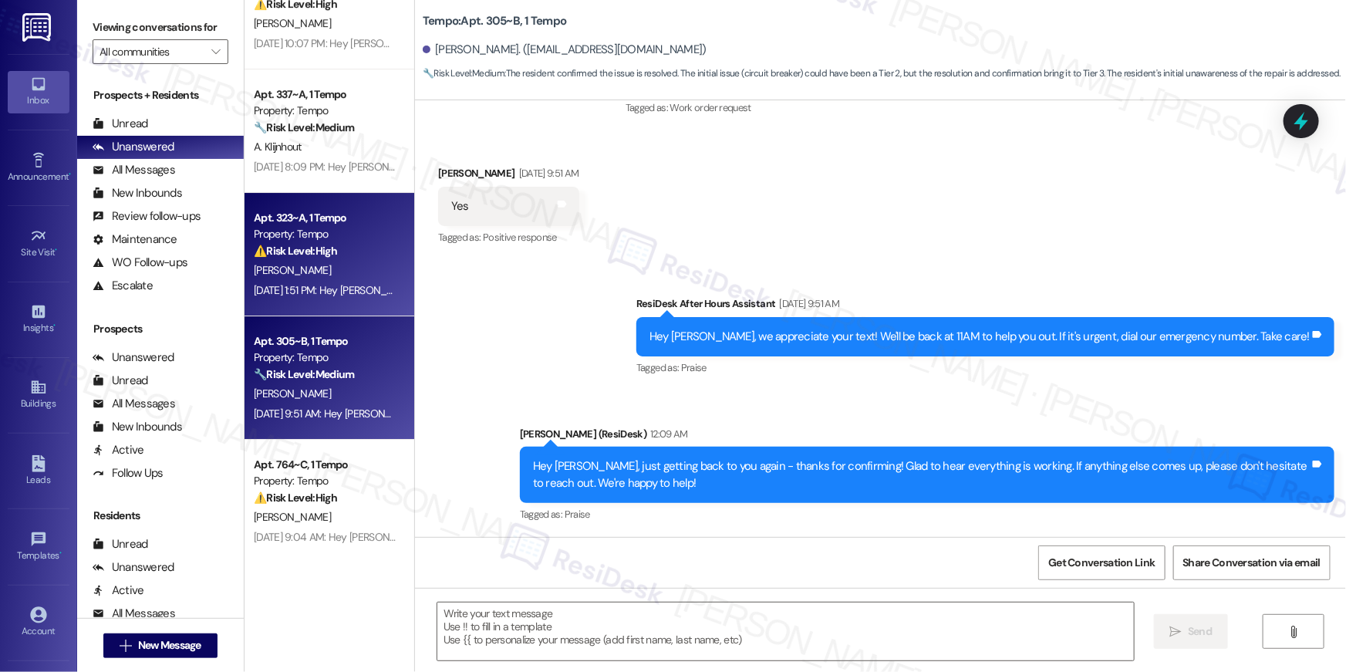
click at [341, 272] on div "B. Burke" at bounding box center [325, 270] width 146 height 19
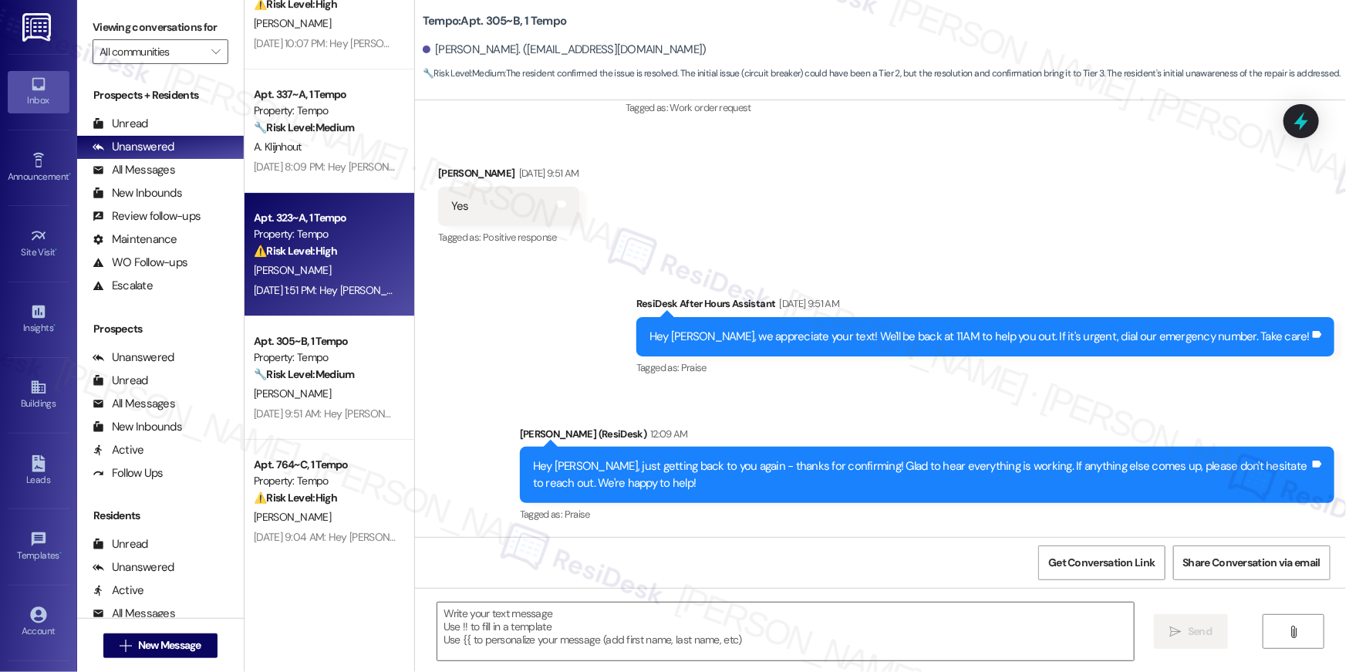
type textarea "Fetching suggested responses. Please feel free to read through the conversation…"
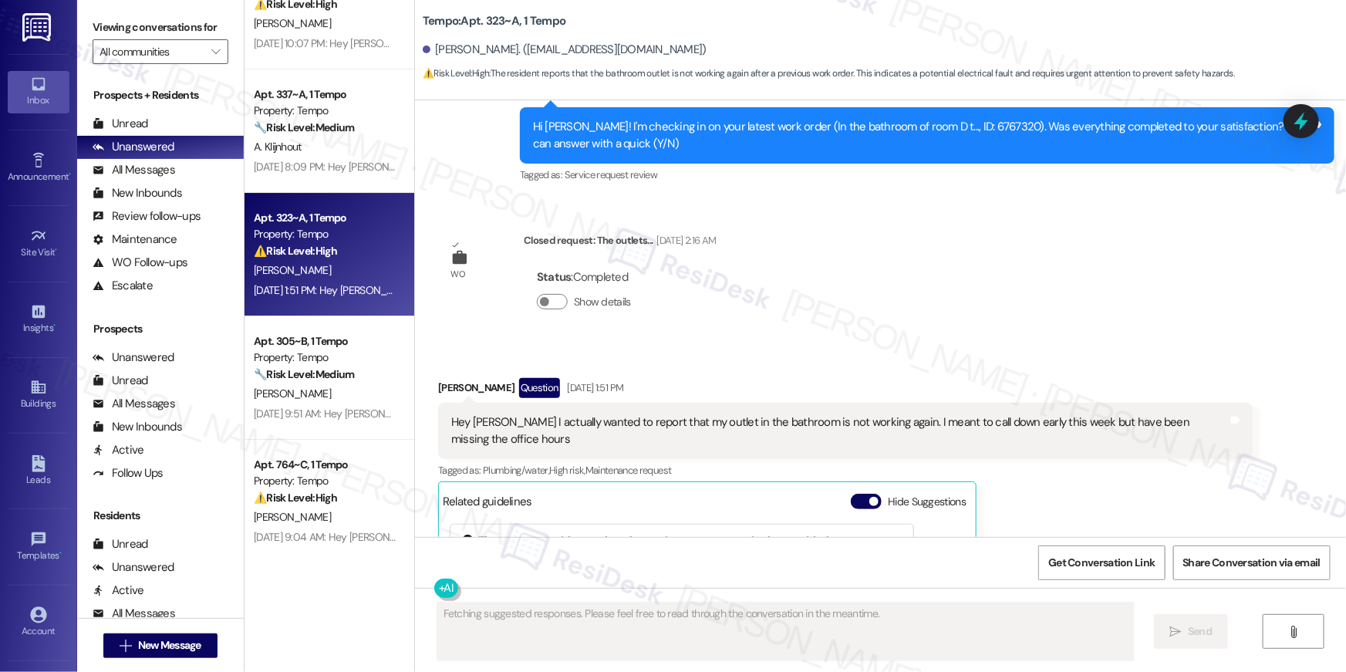
scroll to position [731, 0]
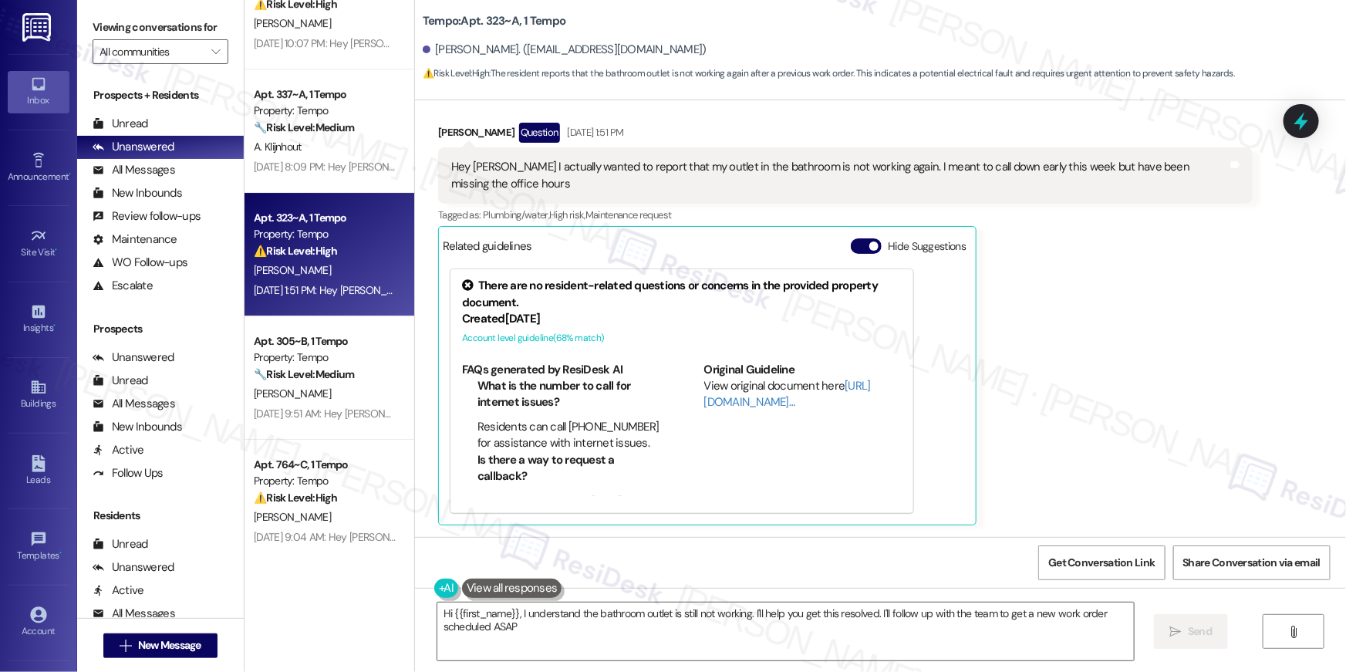
type textarea "Hi {{first_name}}, I understand the bathroom outlet is still not working. I'll …"
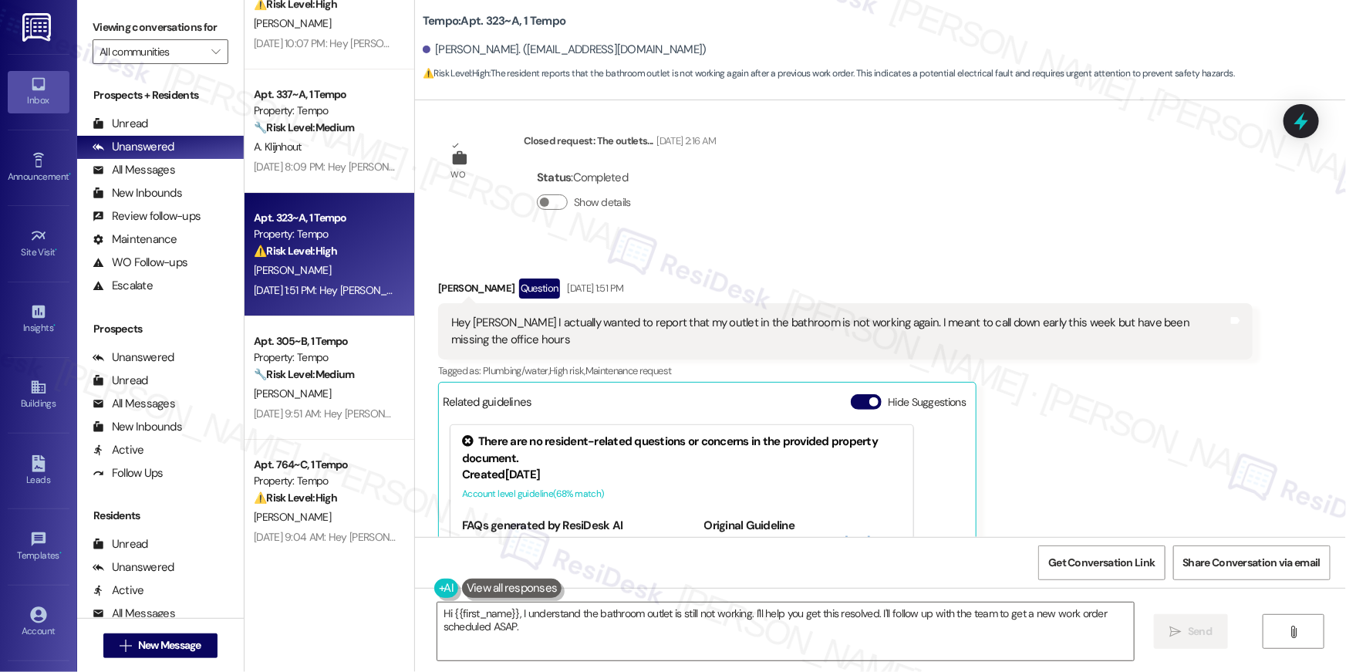
scroll to position [555, 0]
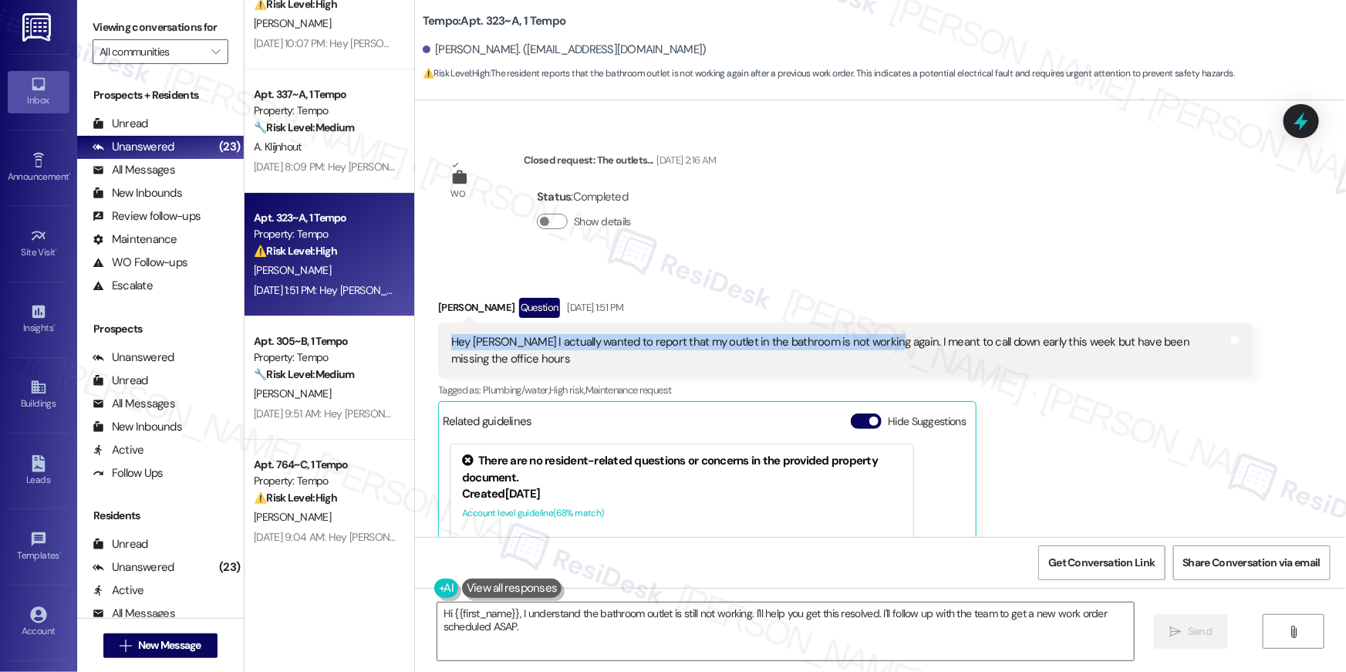
drag, startPoint x: 868, startPoint y: 343, endPoint x: 440, endPoint y: 343, distance: 428.1
click at [450, 343] on div "Hey Sarah I actually wanted to report that my outlet in the bathroom is not wor…" at bounding box center [840, 350] width 780 height 33
copy div "Hey Sarah I actually wanted to report that my outlet in the bathroom is not wor…"
click at [794, 647] on textarea "Hi {{first_name}}, I understand the bathroom outlet is still not working. I'll …" at bounding box center [785, 631] width 697 height 58
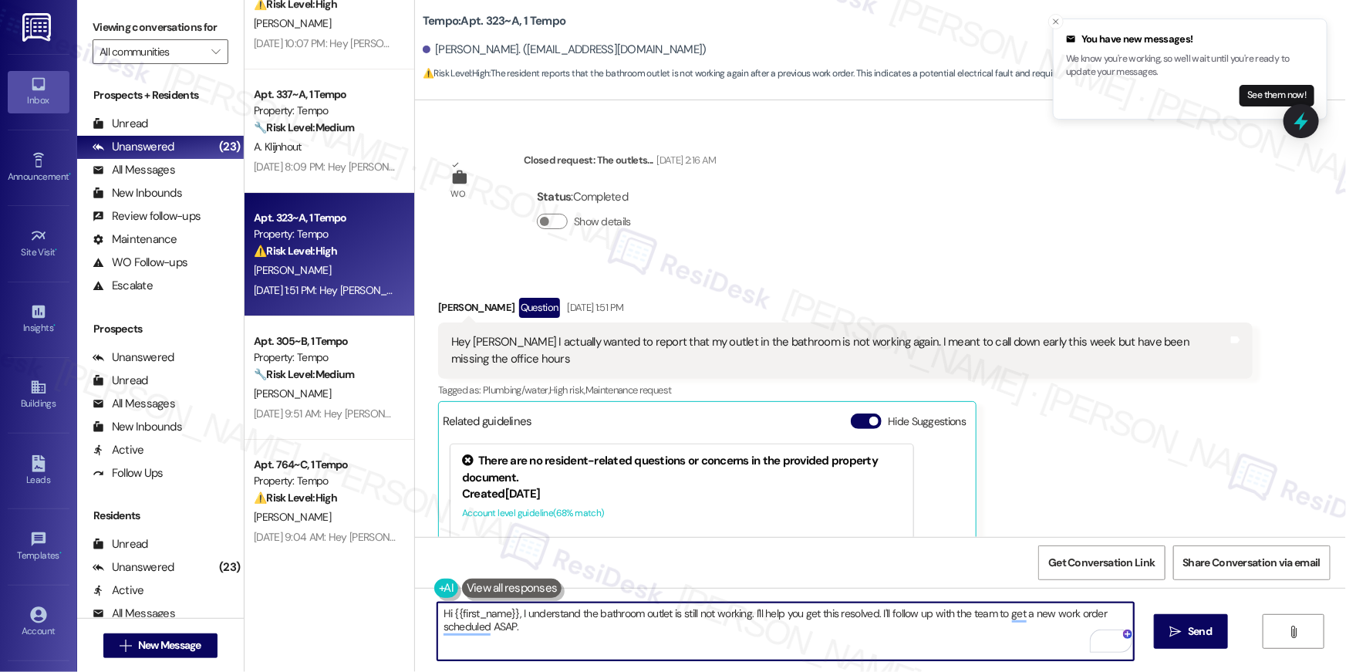
click at [795, 643] on textarea "Hi {{first_name}}, I understand the bathroom outlet is still not working. I'll …" at bounding box center [785, 631] width 697 height 58
click at [795, 633] on textarea "Hi {{first_name}}, I understand the bathroom outlet is still not working. I'll …" at bounding box center [785, 631] width 697 height 58
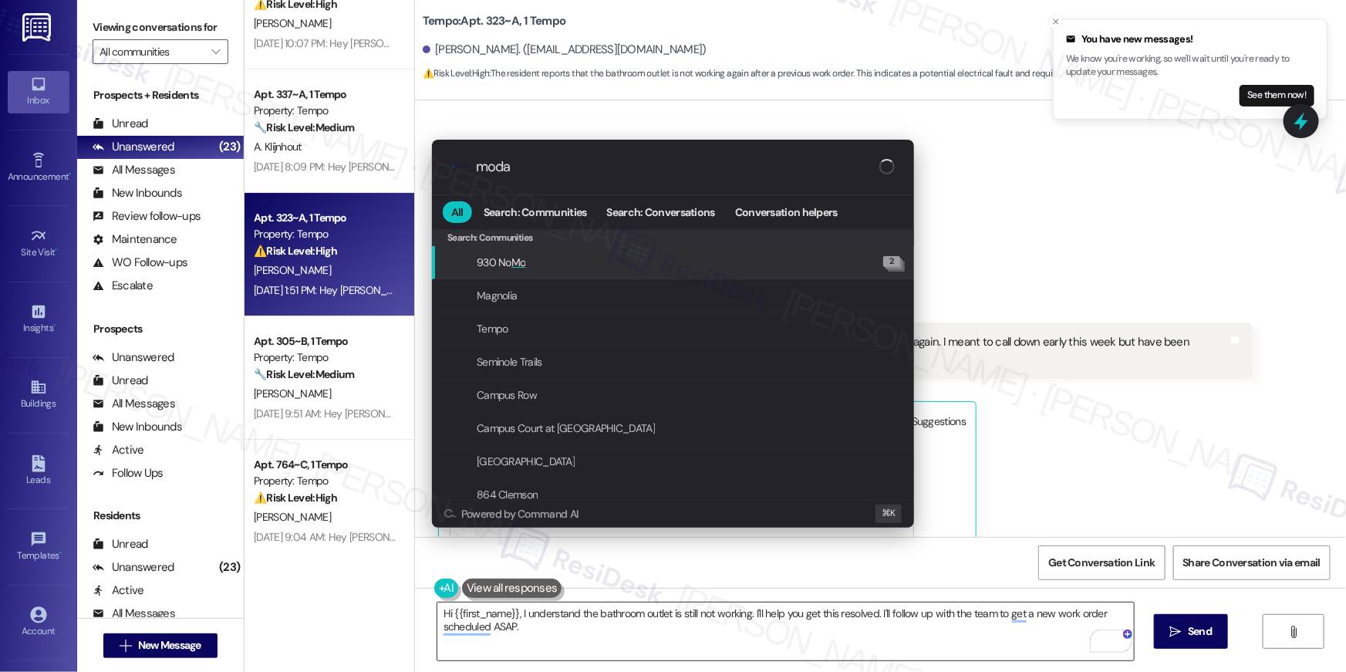
type input "modal"
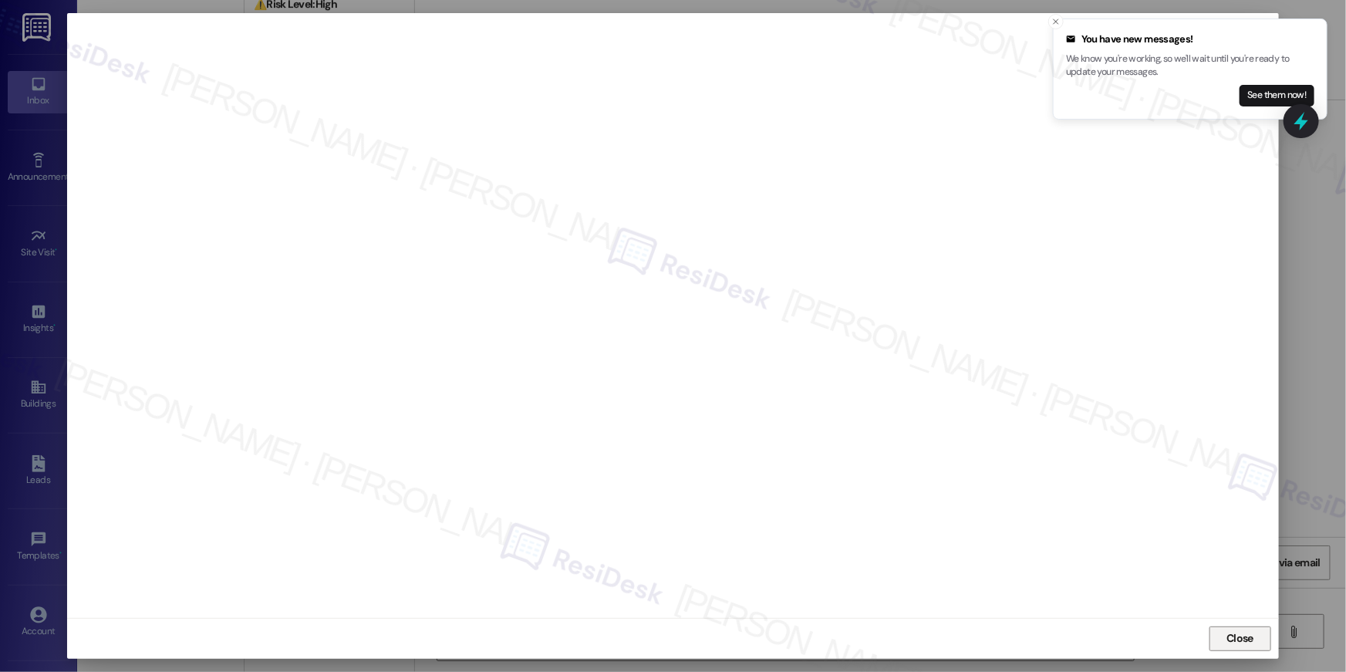
click at [1229, 628] on span "Close" at bounding box center [1239, 638] width 33 height 23
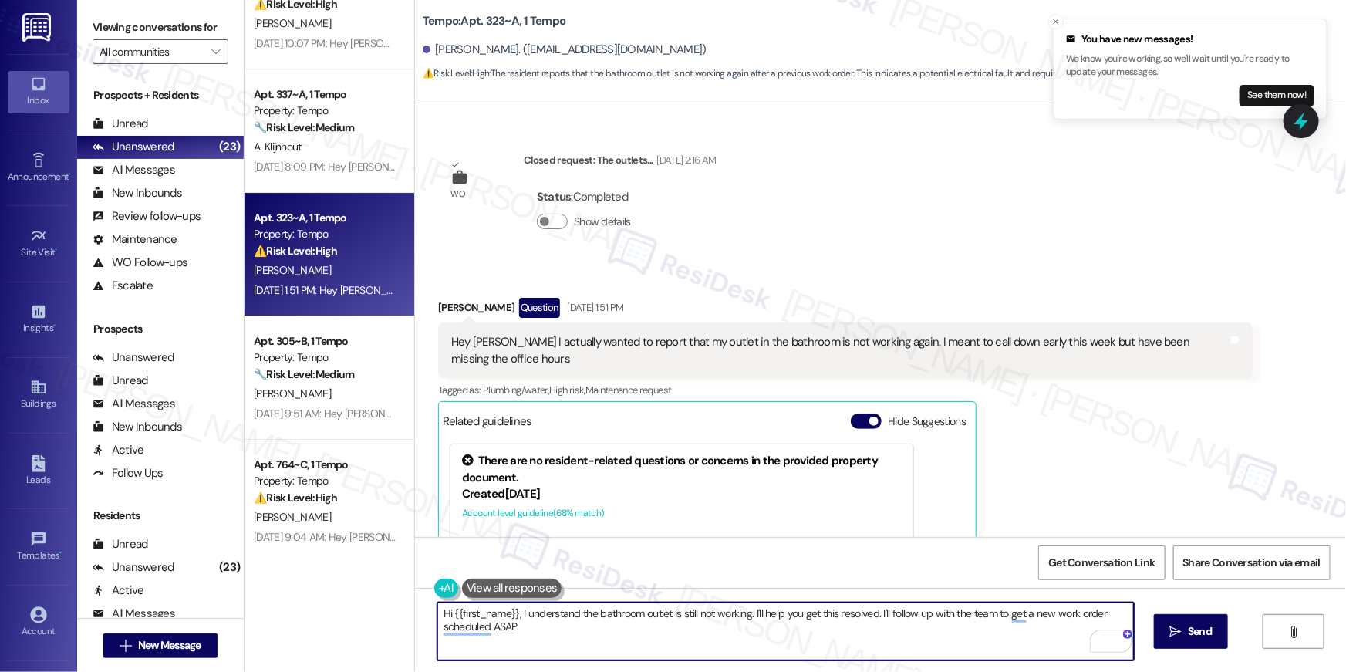
click at [514, 631] on textarea "Hi {{first_name}}, I understand the bathroom outlet is still not working. I'll …" at bounding box center [785, 631] width 697 height 58
click at [551, 626] on textarea "Hi {{first_name}}, I understand the bathroom outlet is still not working. I'll …" at bounding box center [785, 631] width 697 height 58
drag, startPoint x: 747, startPoint y: 612, endPoint x: 761, endPoint y: 650, distance: 40.3
click at [761, 650] on textarea "Hi {{first_name}}, I understand the bathroom outlet is still not working. I'll …" at bounding box center [785, 631] width 697 height 58
click at [751, 612] on textarea "Hi {{first_name}}, I understand the bathroom outlet is still not working. I'll …" at bounding box center [785, 631] width 697 height 58
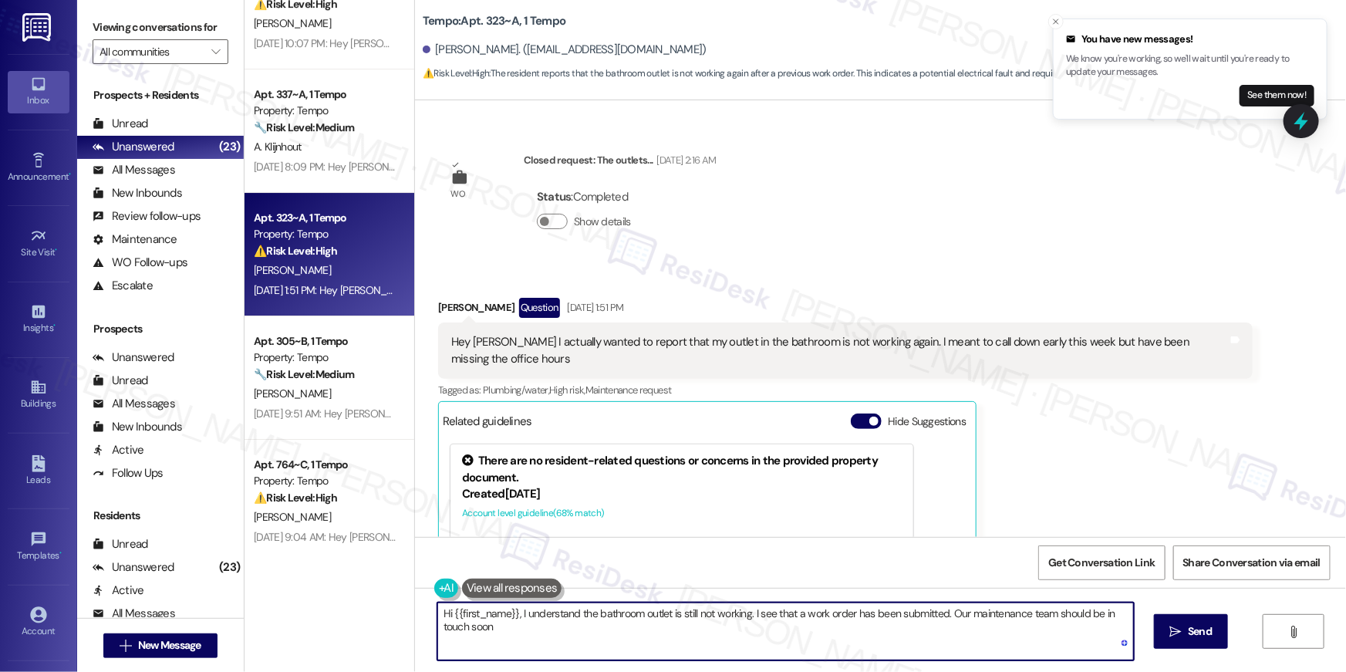
type textarea "Hi {{first_name}}, I understand the bathroom outlet is still not working. I see…"
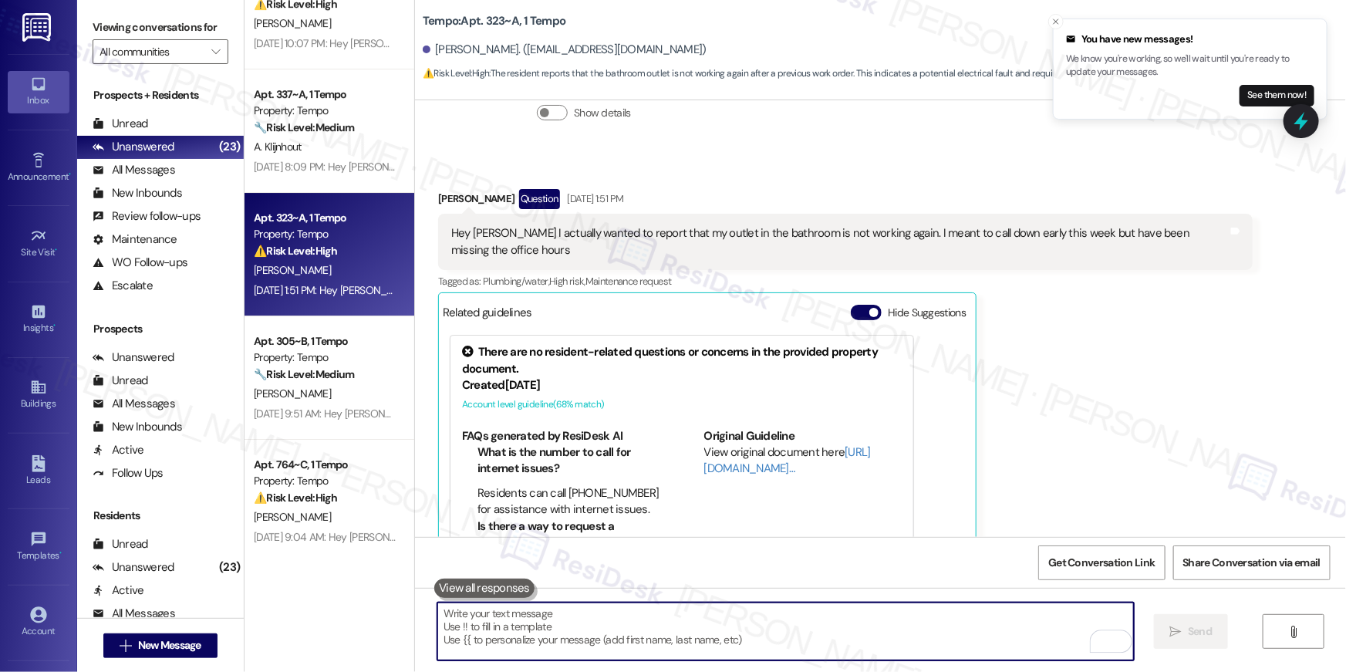
scroll to position [731, 0]
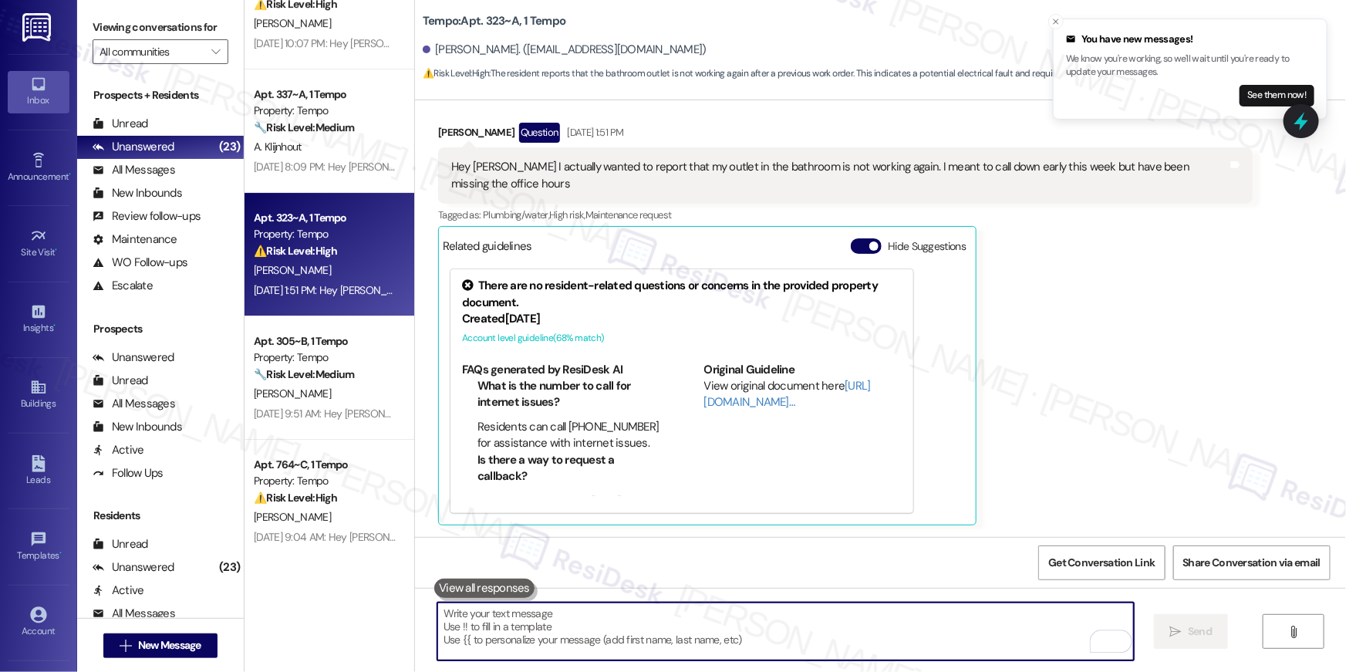
click at [891, 623] on textarea "To enrich screen reader interactions, please activate Accessibility in Grammarl…" at bounding box center [785, 631] width 697 height 58
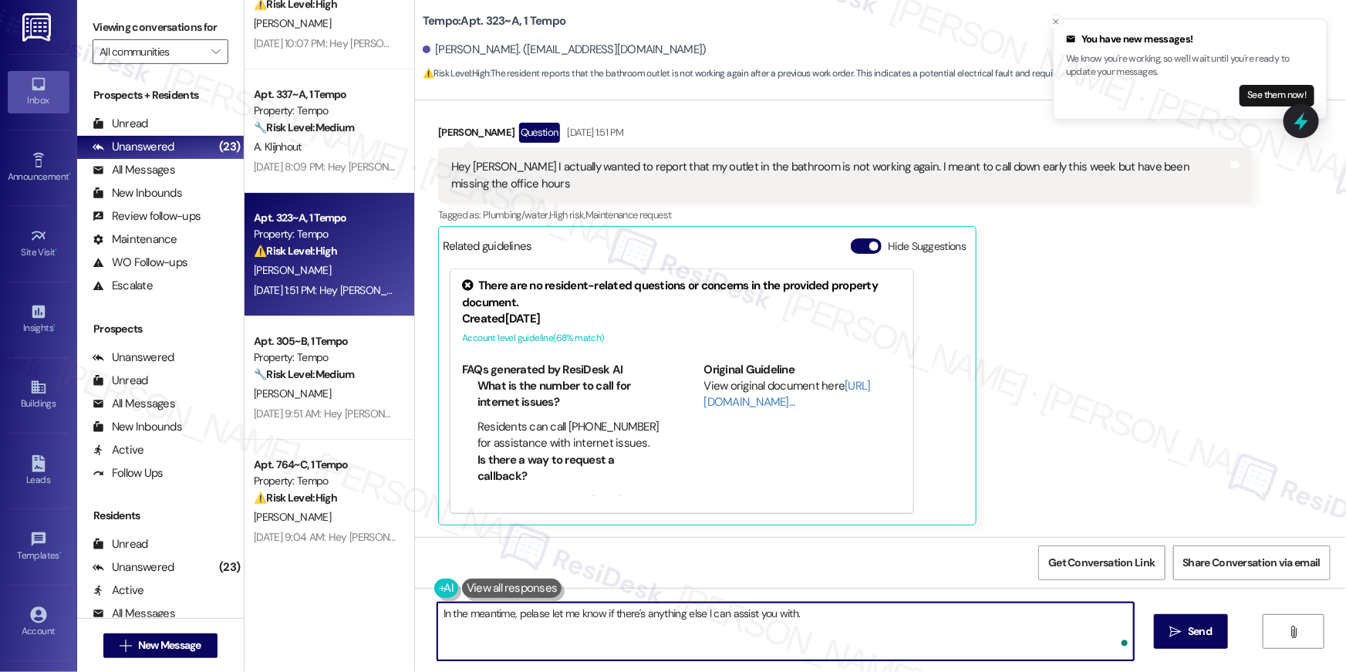
type textarea "In the meantime, pelase let me know if there's anything else I can assist you w…"
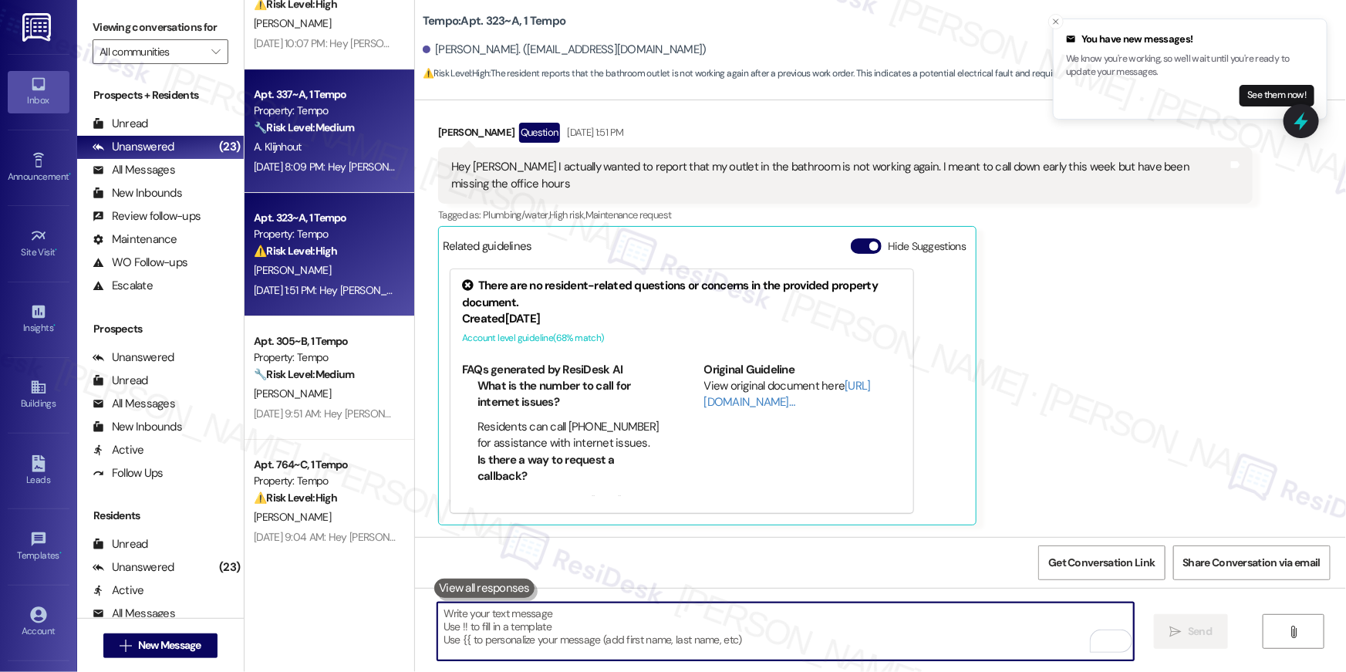
click at [353, 154] on div "A. Klijnhout" at bounding box center [325, 146] width 146 height 19
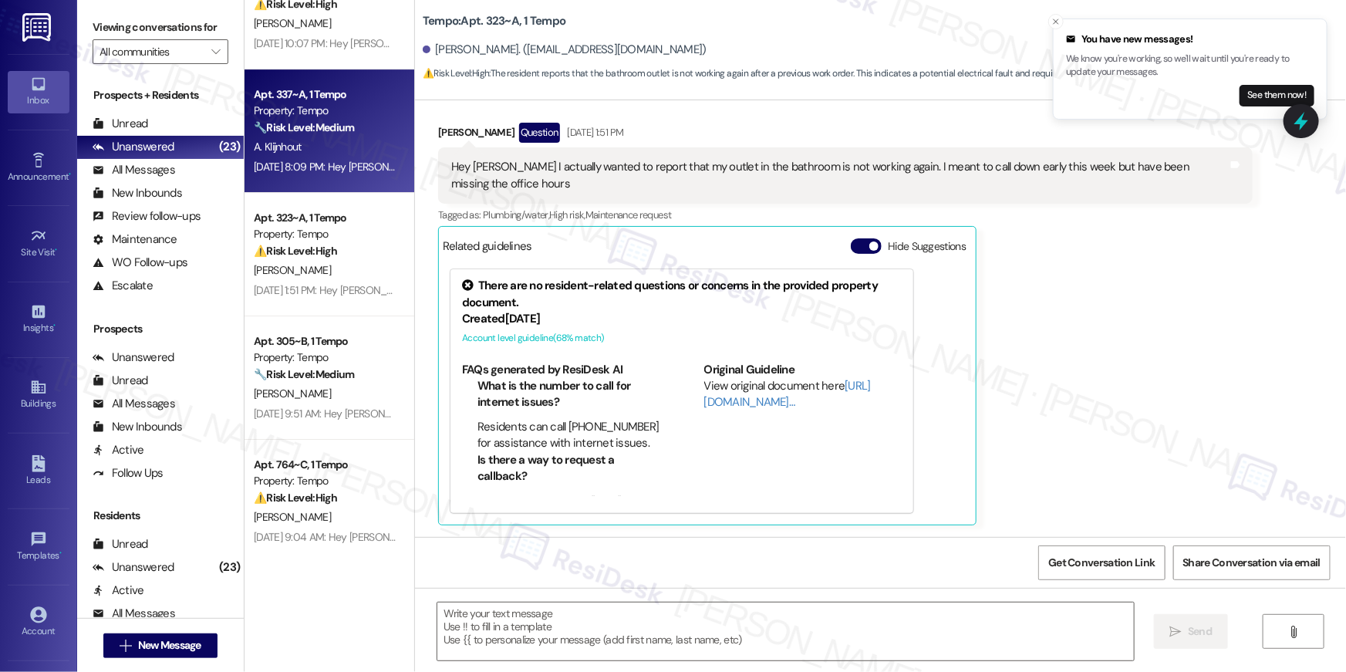
type textarea "Fetching suggested responses. Please feel free to read through the conversation…"
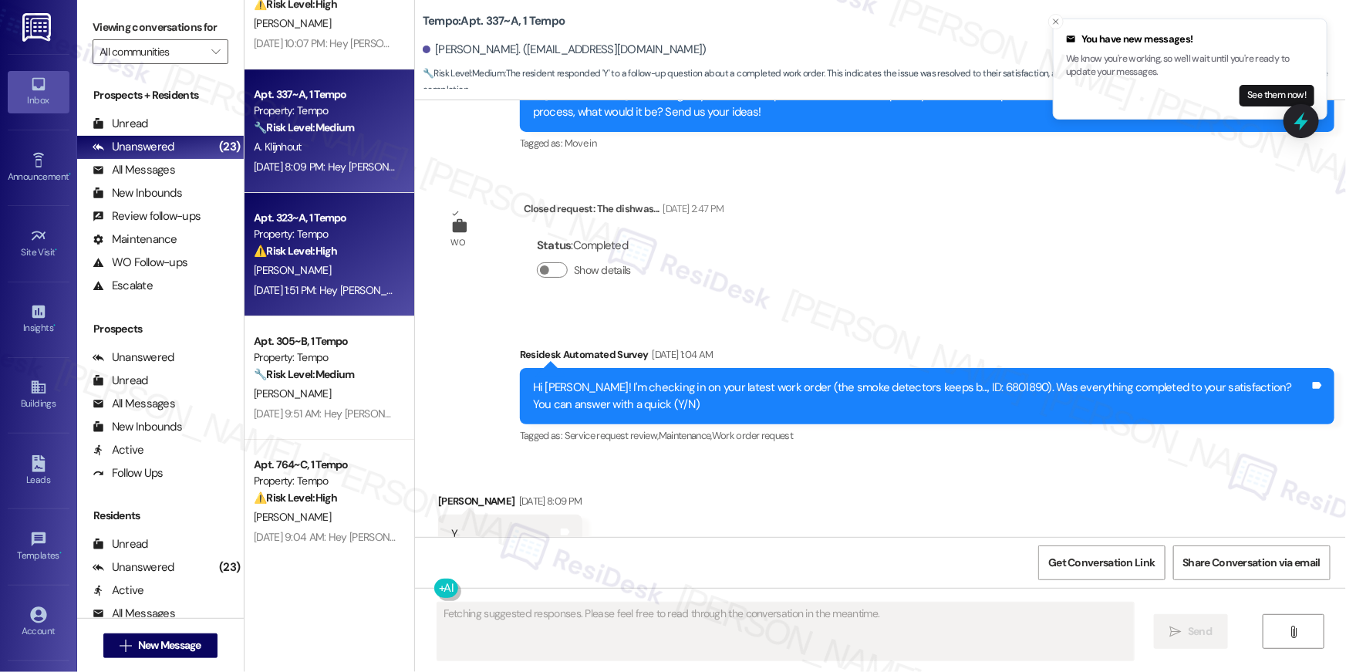
scroll to position [1122, 0]
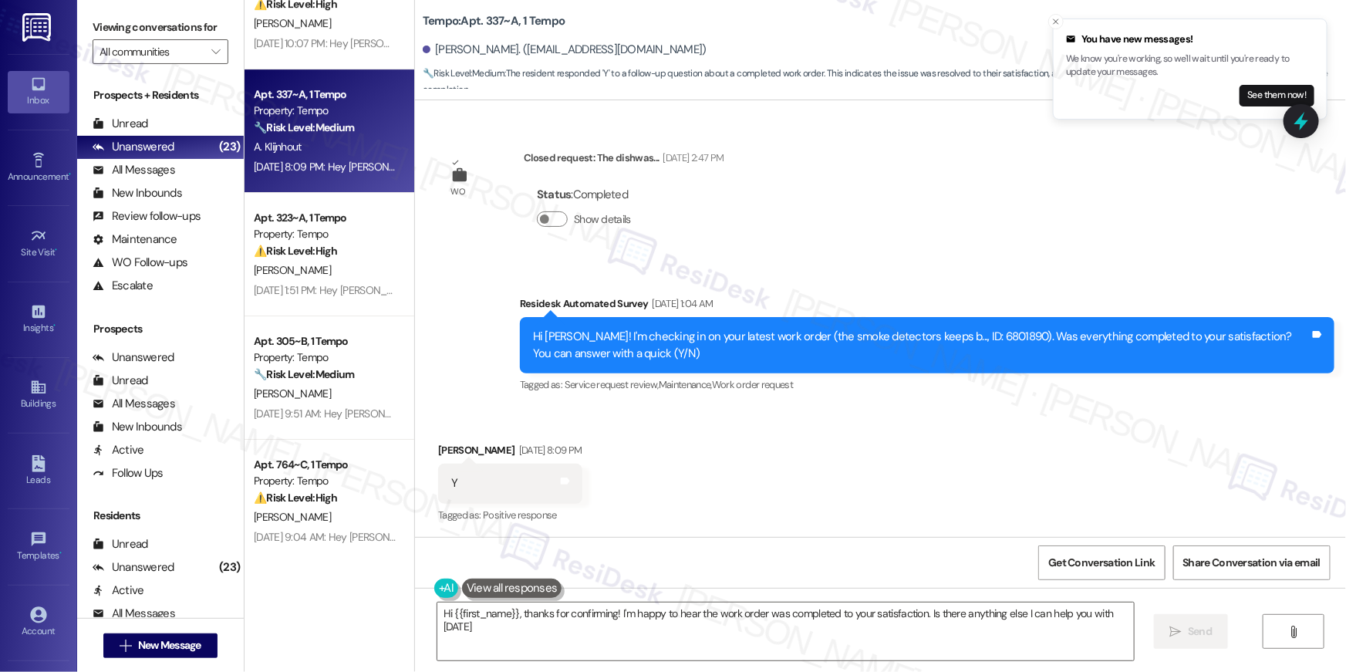
type textarea "Hi {{first_name}}, thanks for confirming! I'm happy to hear the work order was …"
click at [930, 481] on div "Received via SMS Annemijn Klijnhout Sep 18, 2025 at 8:09 PM Y Tags and notes Ta…" at bounding box center [880, 472] width 931 height 130
click at [691, 486] on div "Received via SMS Annemijn Klijnhout Sep 18, 2025 at 8:09 PM Y Tags and notes Ta…" at bounding box center [880, 472] width 931 height 130
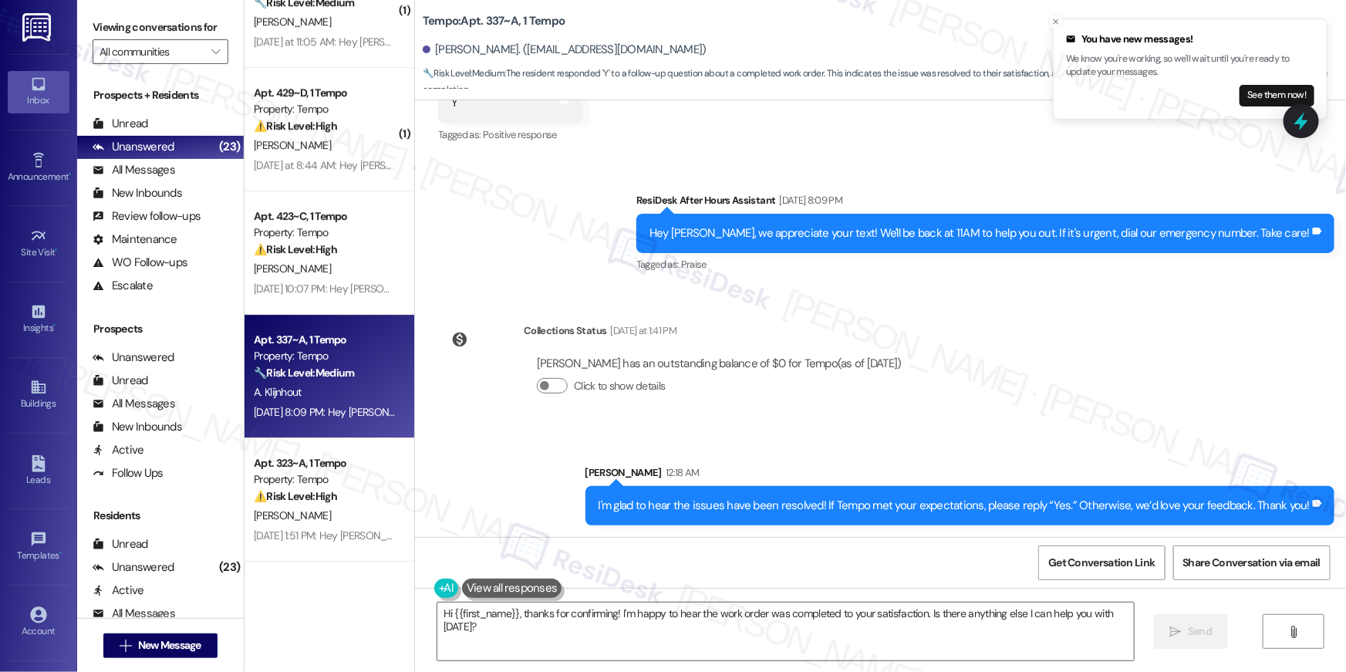
scroll to position [2336, 0]
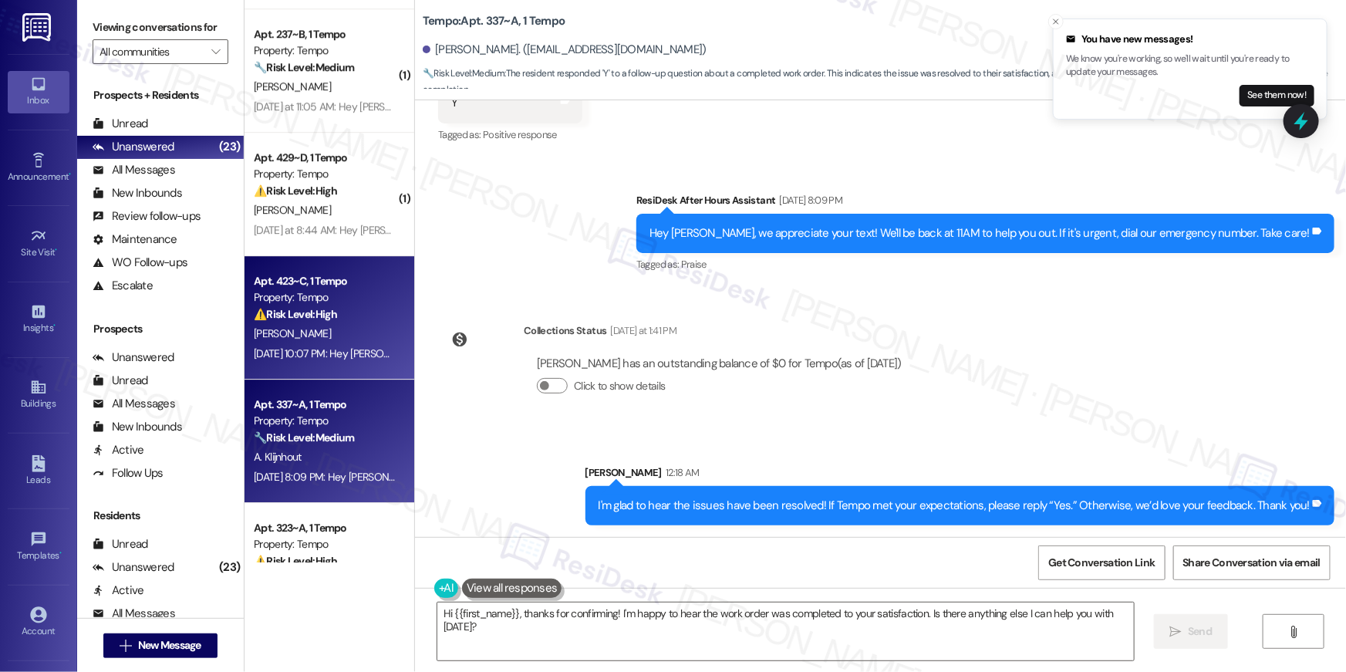
click at [299, 363] on div "Sep 18, 2025 at 10:07 PM: Hey Becky, we appreciate your text! We'll be back at …" at bounding box center [325, 353] width 146 height 19
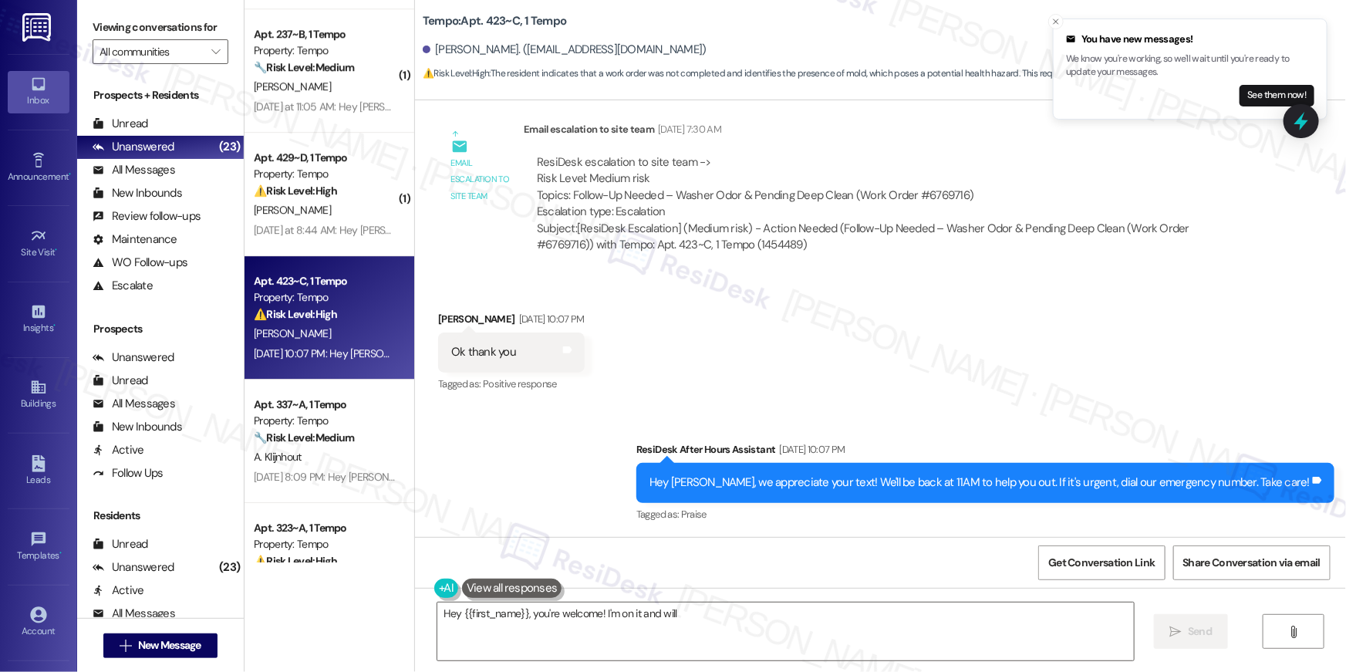
scroll to position [841, 0]
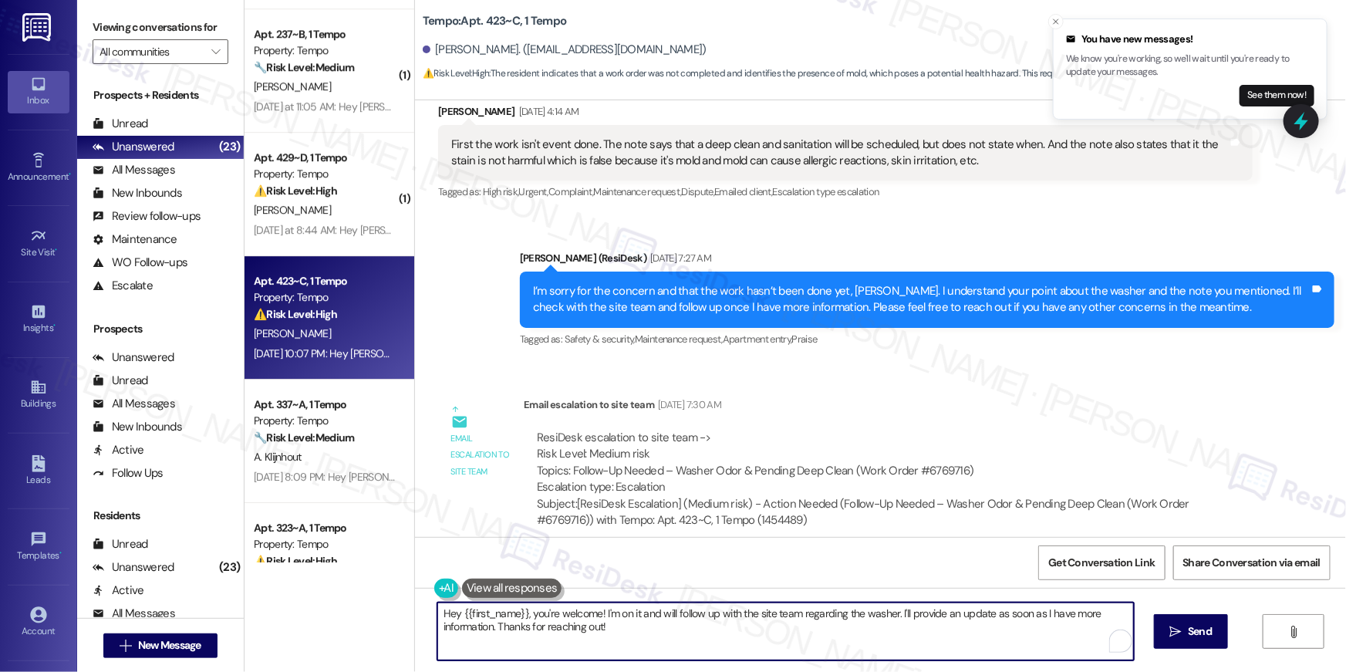
drag, startPoint x: 612, startPoint y: 636, endPoint x: 607, endPoint y: 626, distance: 11.7
click at [607, 626] on textarea "Hey {{first_name}}, you're welcome! I'm on it and will follow up with the site …" at bounding box center [785, 631] width 697 height 58
click at [605, 617] on textarea "Hey {{first_name}}, you're welcome! I'm on it and will follow up with the site …" at bounding box center [785, 631] width 697 height 58
drag, startPoint x: 596, startPoint y: 612, endPoint x: 646, endPoint y: 614, distance: 50.2
click at [646, 614] on textarea "Hey {{first_name}}, you're welcome! I'm on it and will follow up with the site …" at bounding box center [785, 631] width 697 height 58
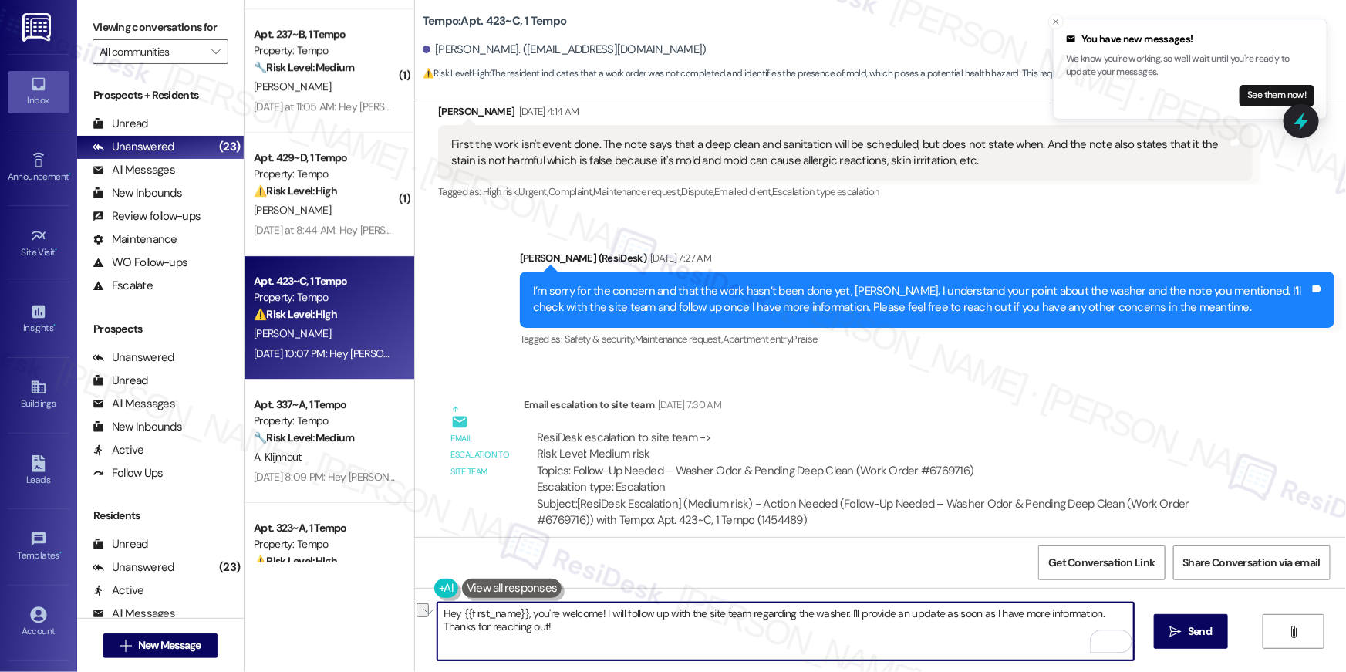
drag, startPoint x: 596, startPoint y: 614, endPoint x: 839, endPoint y: 616, distance: 243.8
click at [839, 616] on textarea "Hey {{first_name}}, you're welcome! I will follow up with the site team regardi…" at bounding box center [785, 631] width 697 height 58
type textarea "Hey {{first_name}}, you're welcome! I'll provide an update as soon as I have mo…"
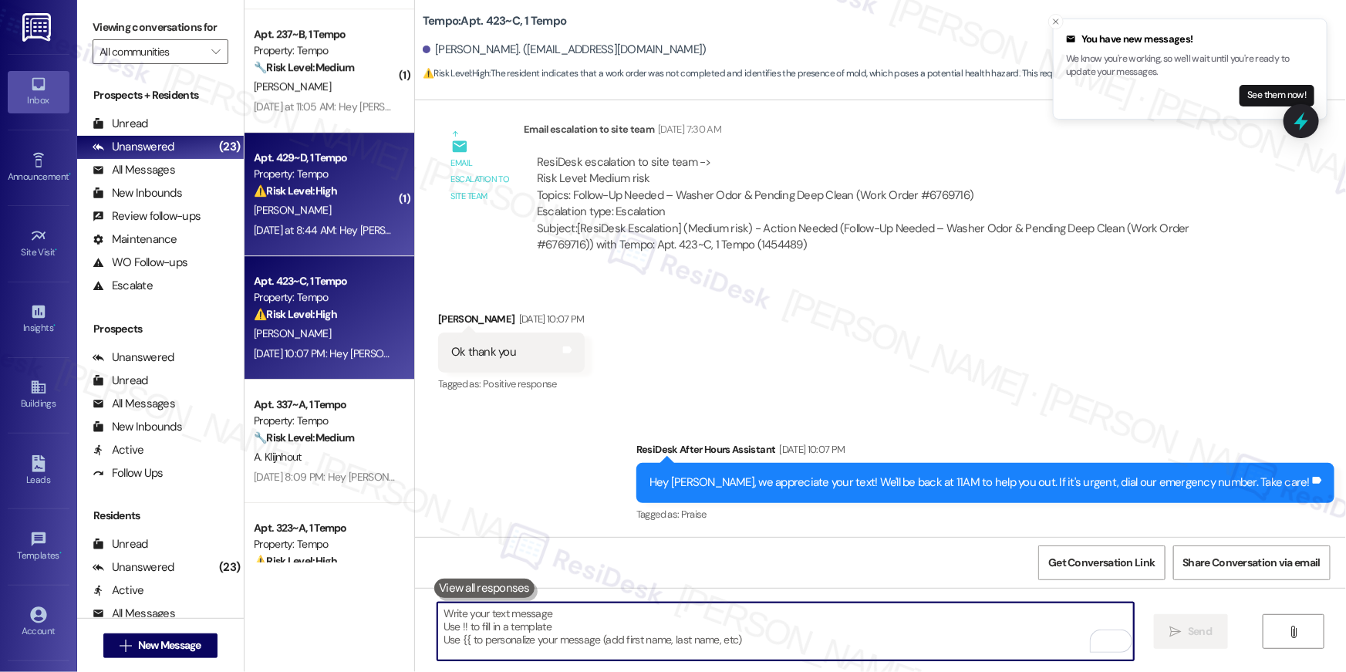
scroll to position [986, 0]
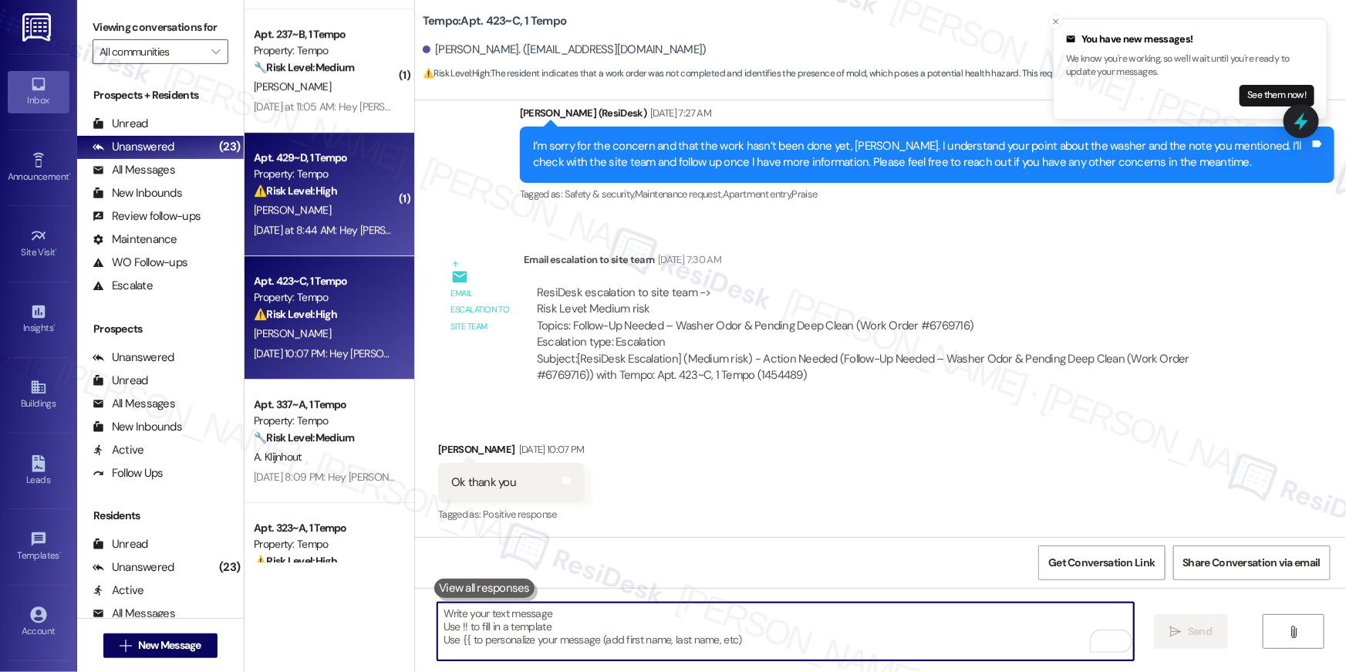
click at [328, 231] on div "Yesterday at 8:44 AM: Hey Nikhil, we appreciate your text! We'll be back at 11A…" at bounding box center [602, 230] width 696 height 14
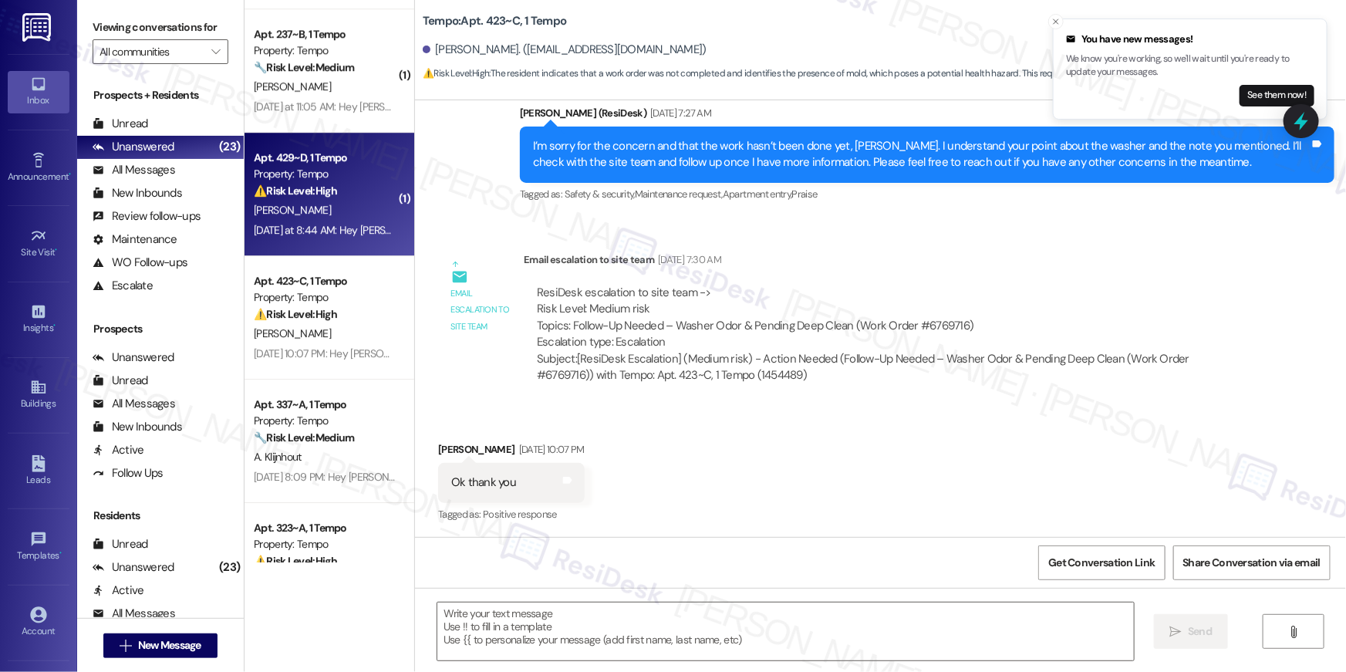
type textarea "Fetching suggested responses. Please feel free to read through the conversation…"
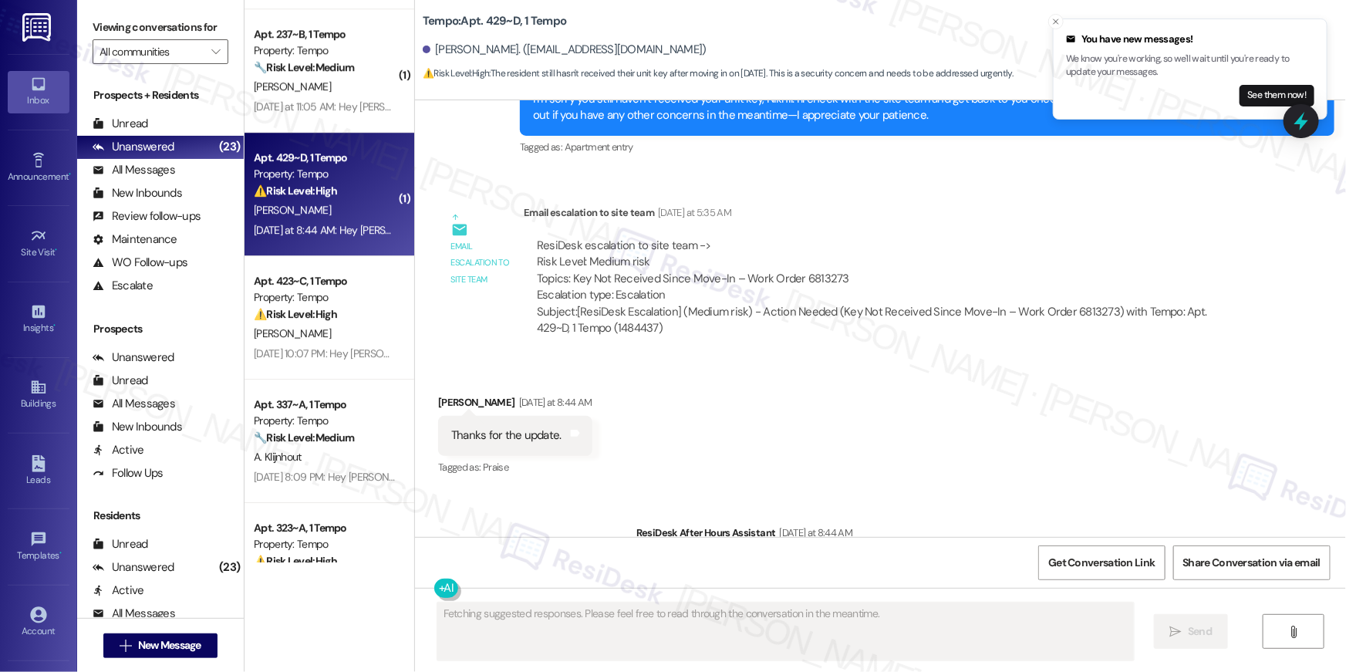
scroll to position [848, 0]
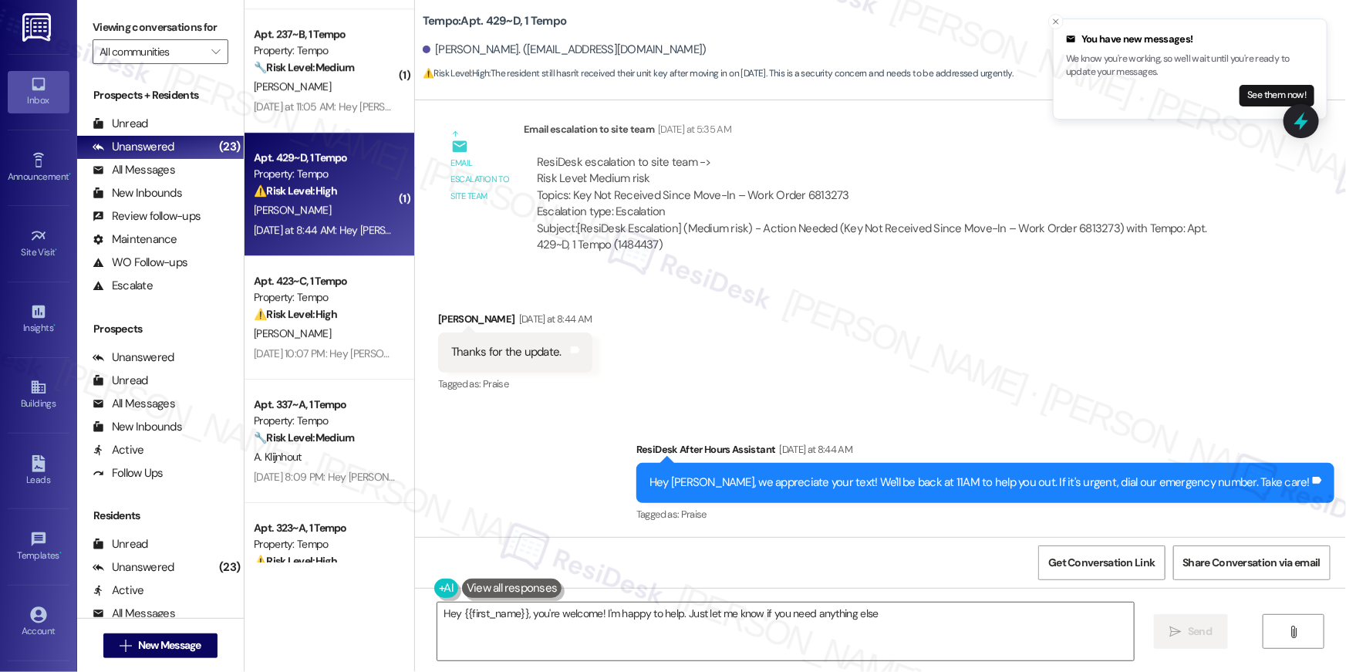
type textarea "Hey {{first_name}}, you're welcome! I'm happy to help. Just let me know if you …"
click at [642, 615] on textarea "Hey {{first_name}}, you're welcome! I'm happy to help. Just let me know if you …" at bounding box center [785, 631] width 697 height 58
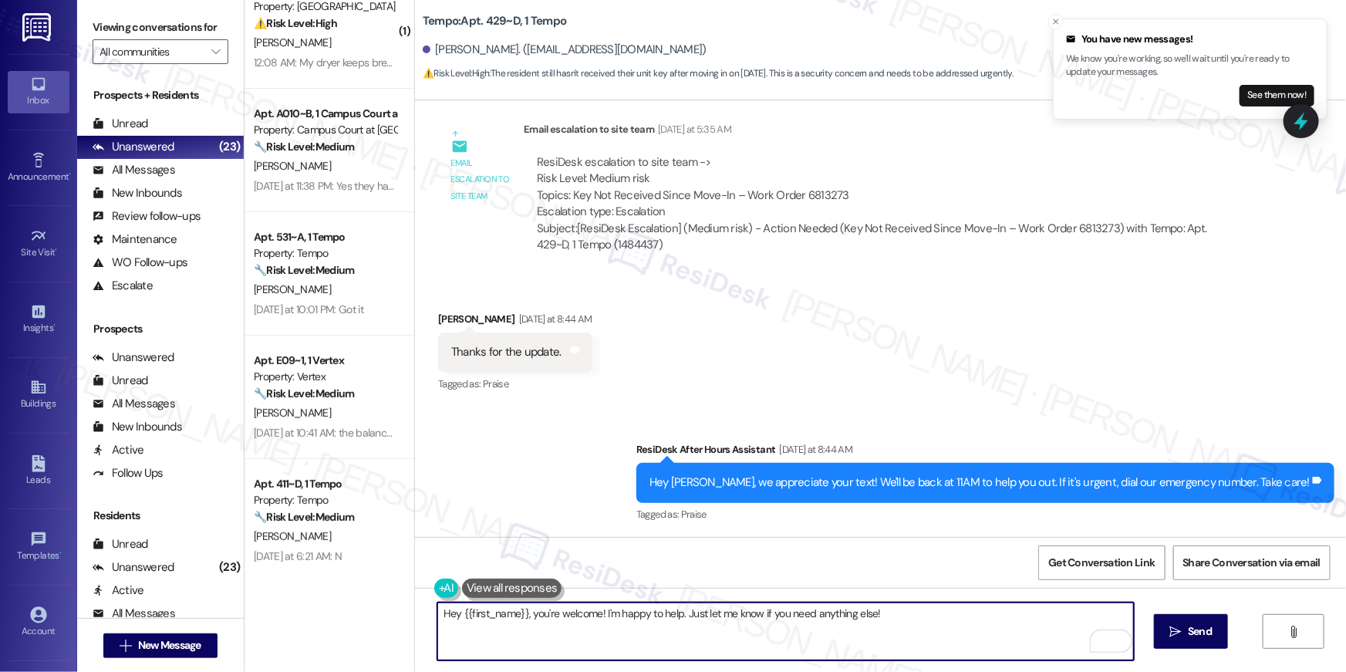
scroll to position [0, 0]
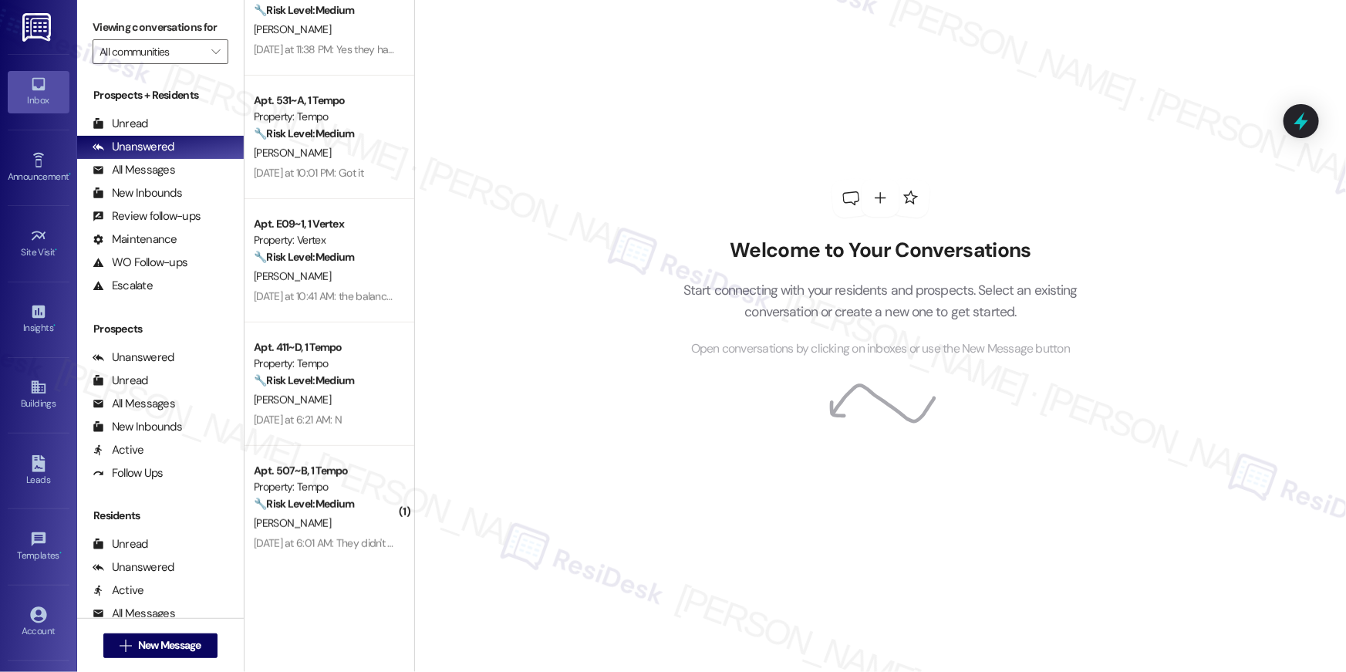
scroll to position [355, 0]
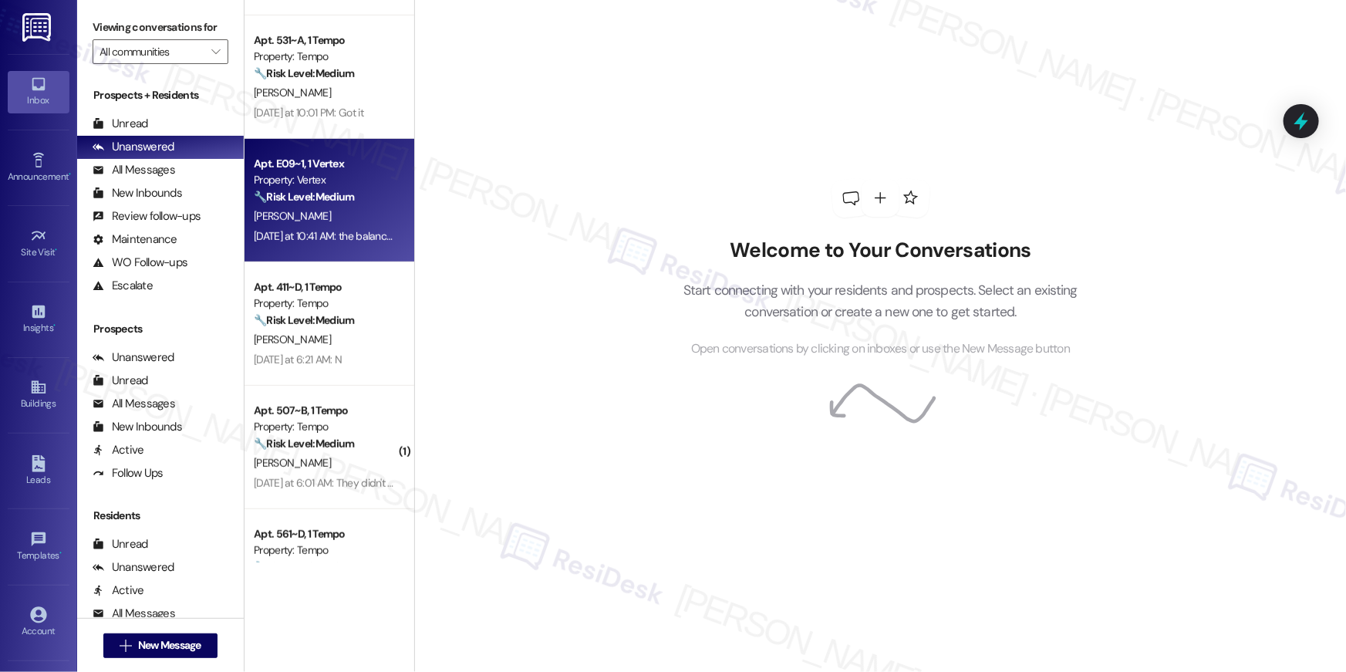
click at [332, 179] on div "Property: Vertex" at bounding box center [325, 180] width 143 height 16
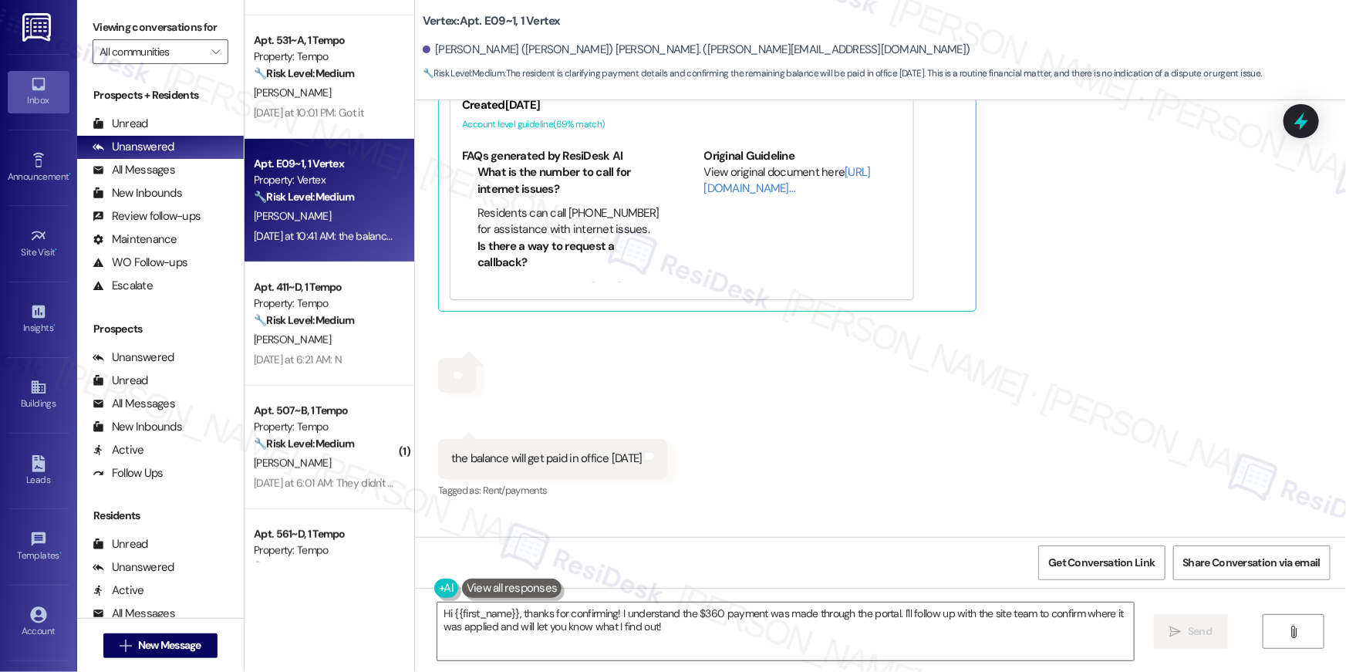
scroll to position [2608, 0]
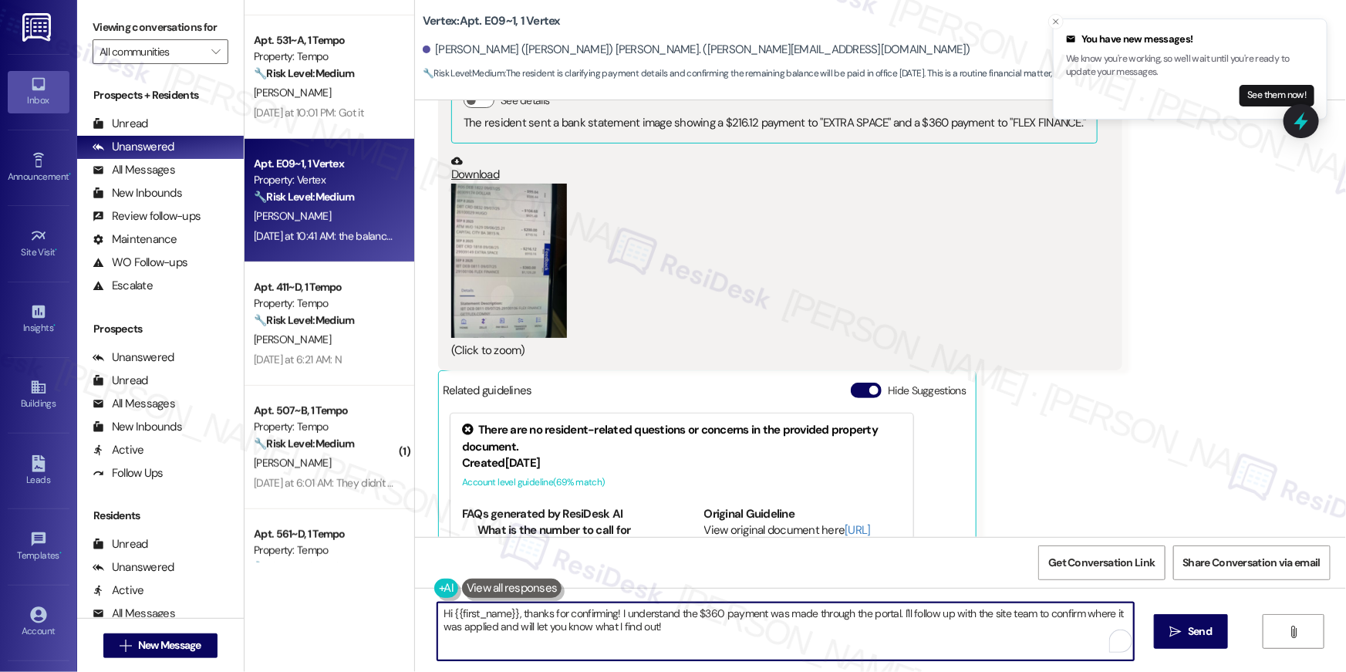
drag, startPoint x: 673, startPoint y: 623, endPoint x: 515, endPoint y: 610, distance: 159.4
click at [515, 610] on textarea "Hi {{first_name}}, thanks for confirming! I understand the $360 payment was mad…" at bounding box center [785, 631] width 697 height 58
type textarea "Hi {{first_name}}, thank you for the update. In the meantime, if you need assis…"
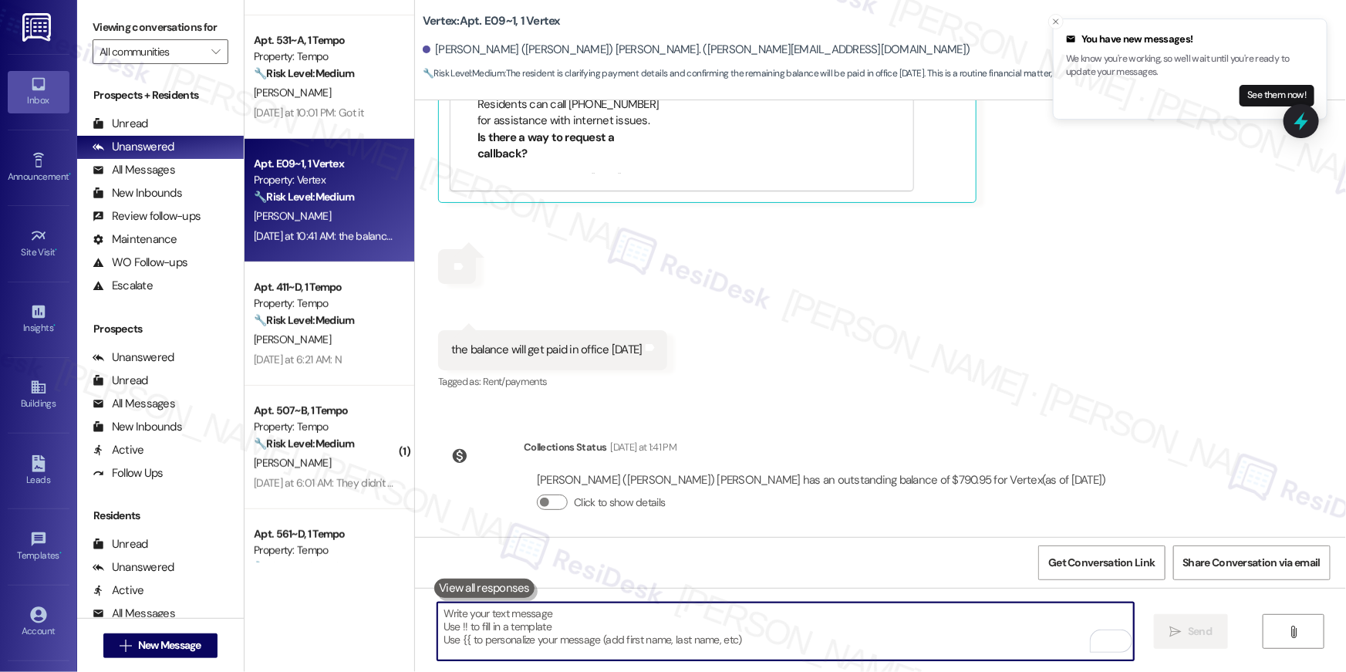
scroll to position [3191, 0]
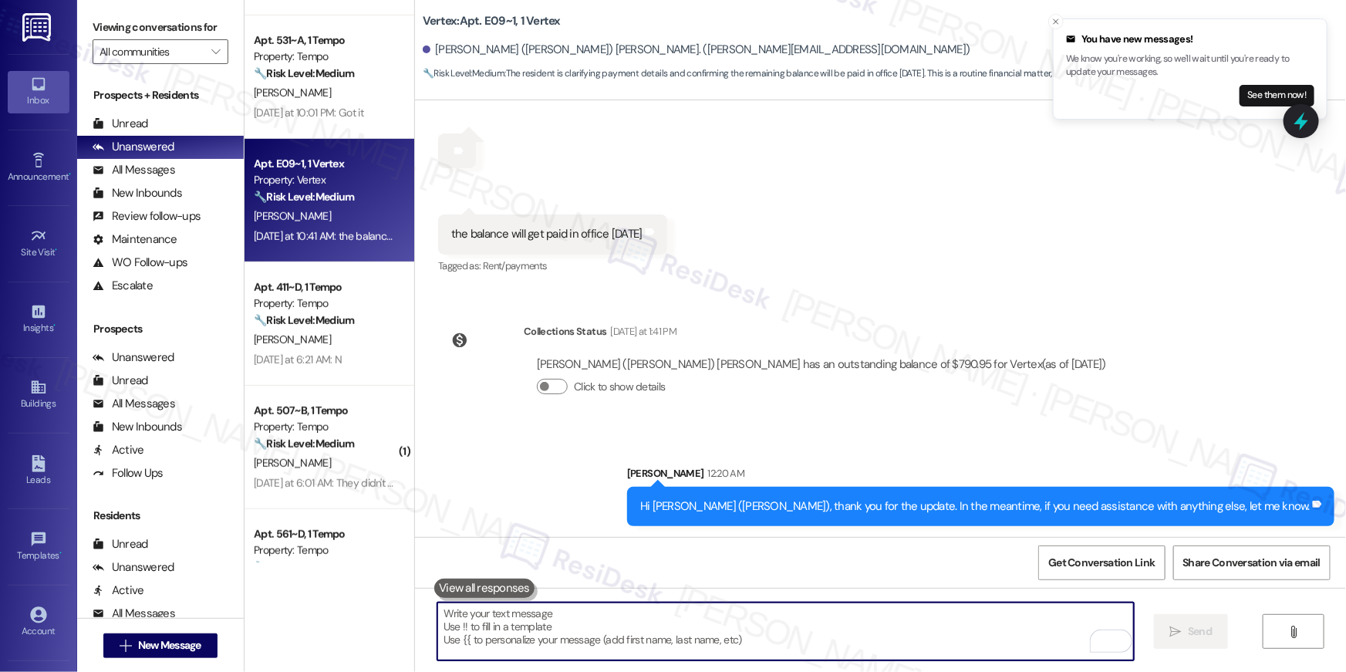
click at [995, 346] on div "Survey, sent via SMS Residesk Automated Survey [DATE] 12:29 AM Hi Isaiah! We're…" at bounding box center [880, 318] width 931 height 437
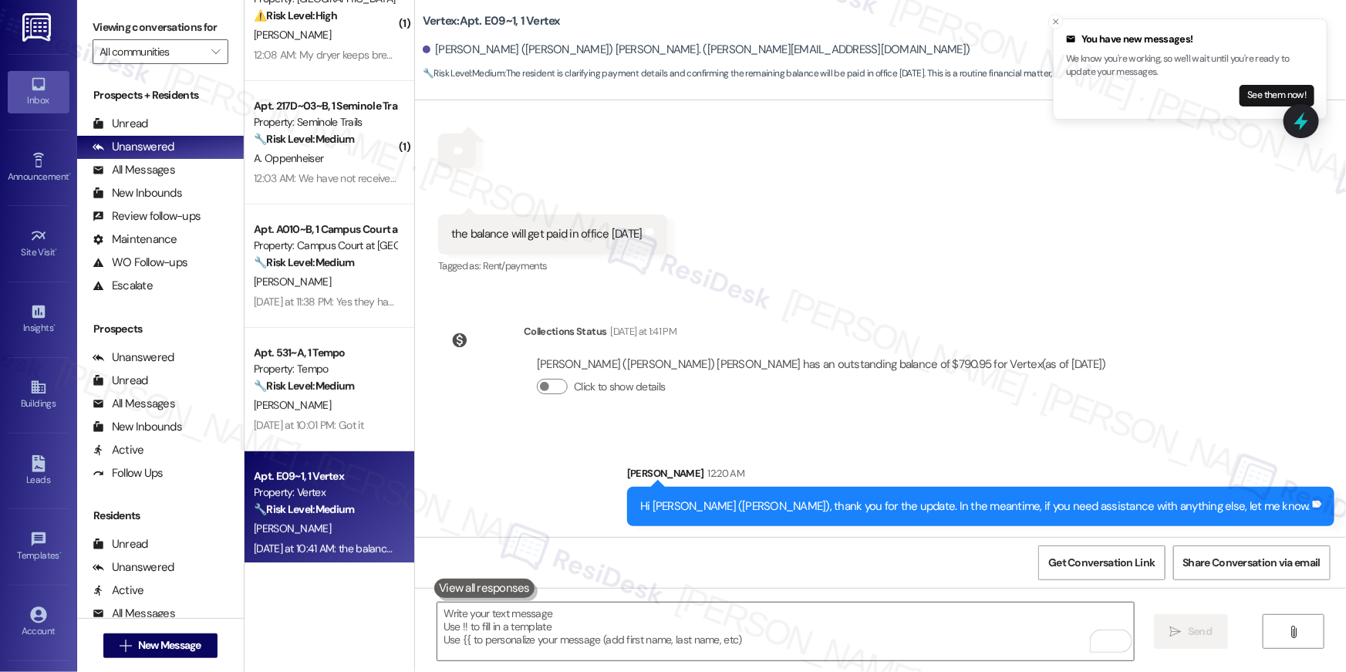
scroll to position [18, 0]
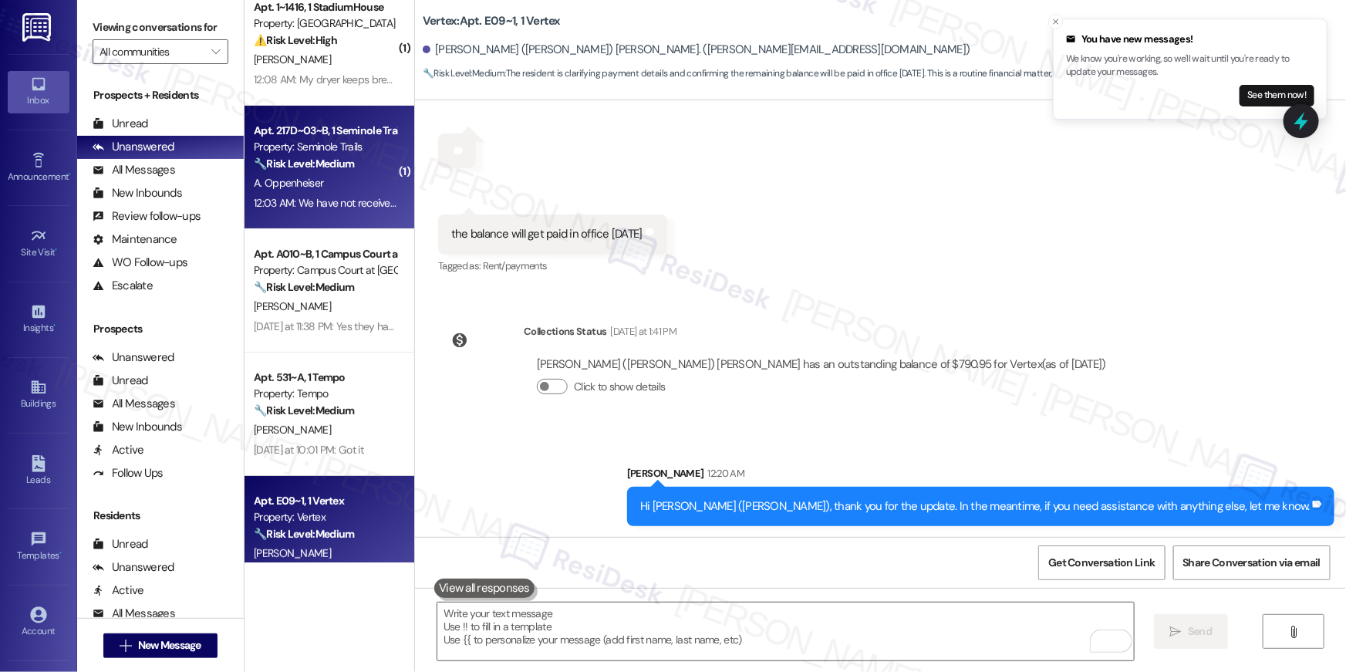
click at [288, 187] on span "A. Oppenheiser" at bounding box center [288, 183] width 69 height 14
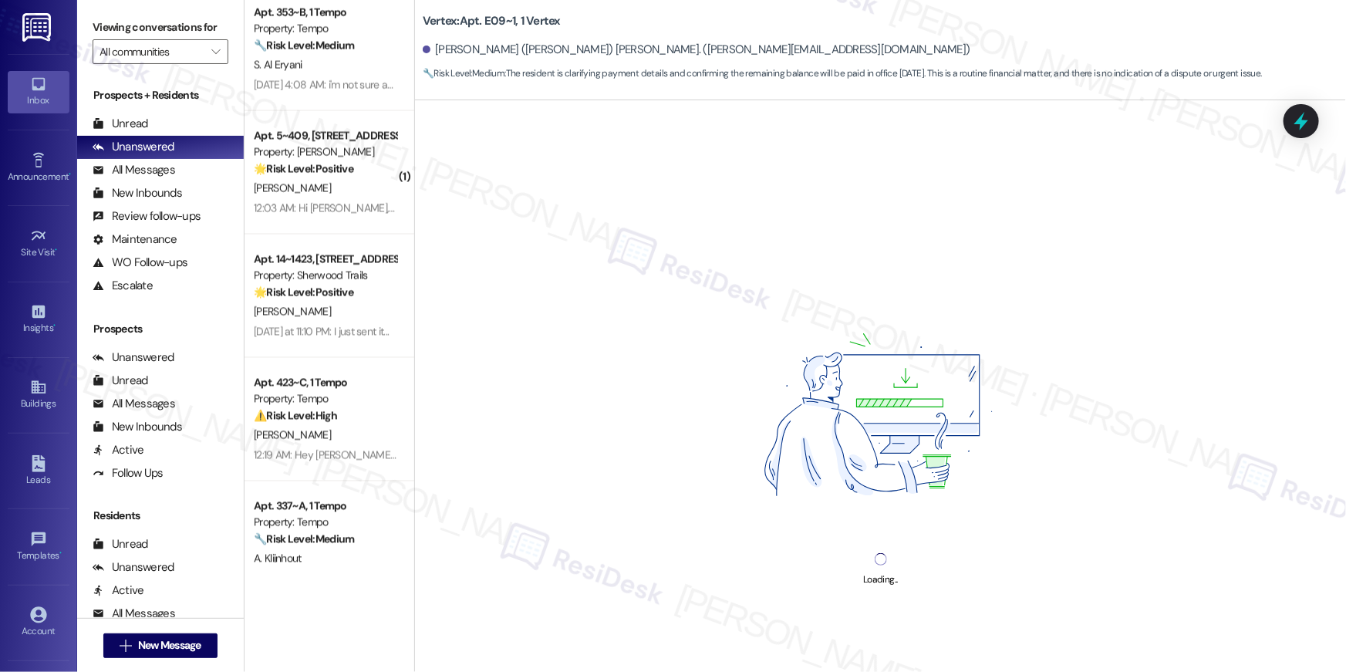
scroll to position [1905, 0]
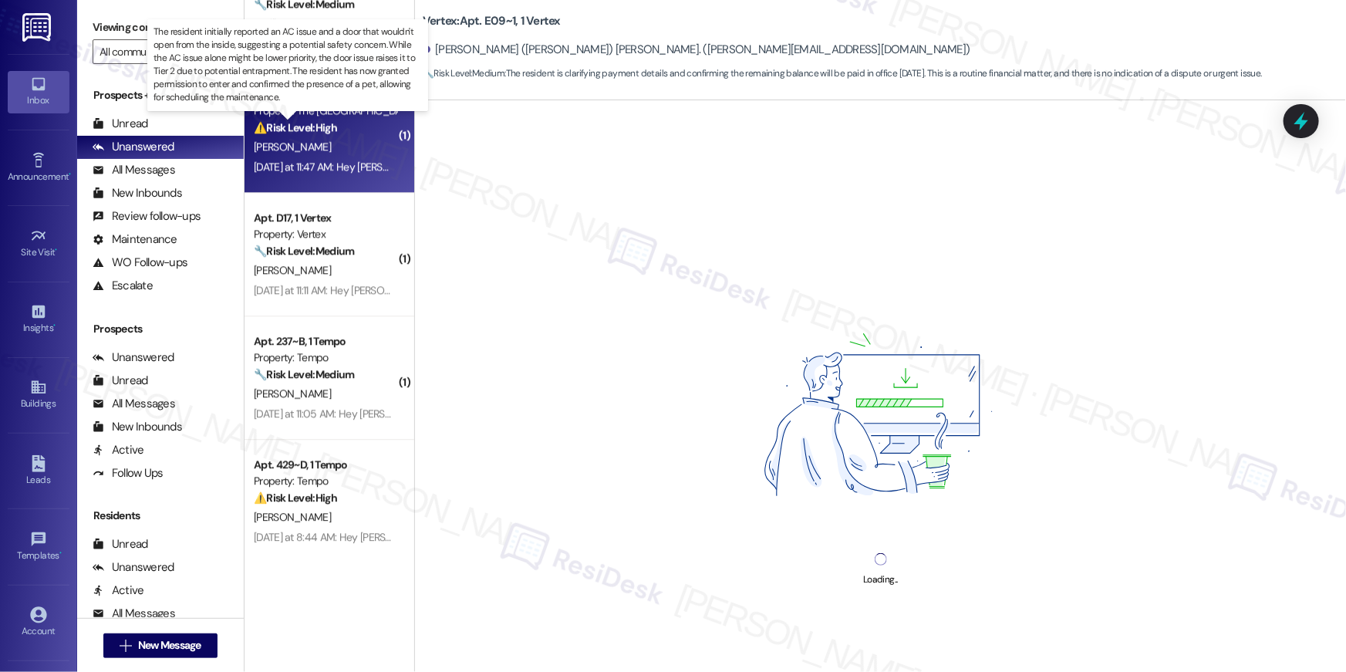
click at [296, 126] on strong "⚠️ Risk Level: High" at bounding box center [295, 127] width 83 height 14
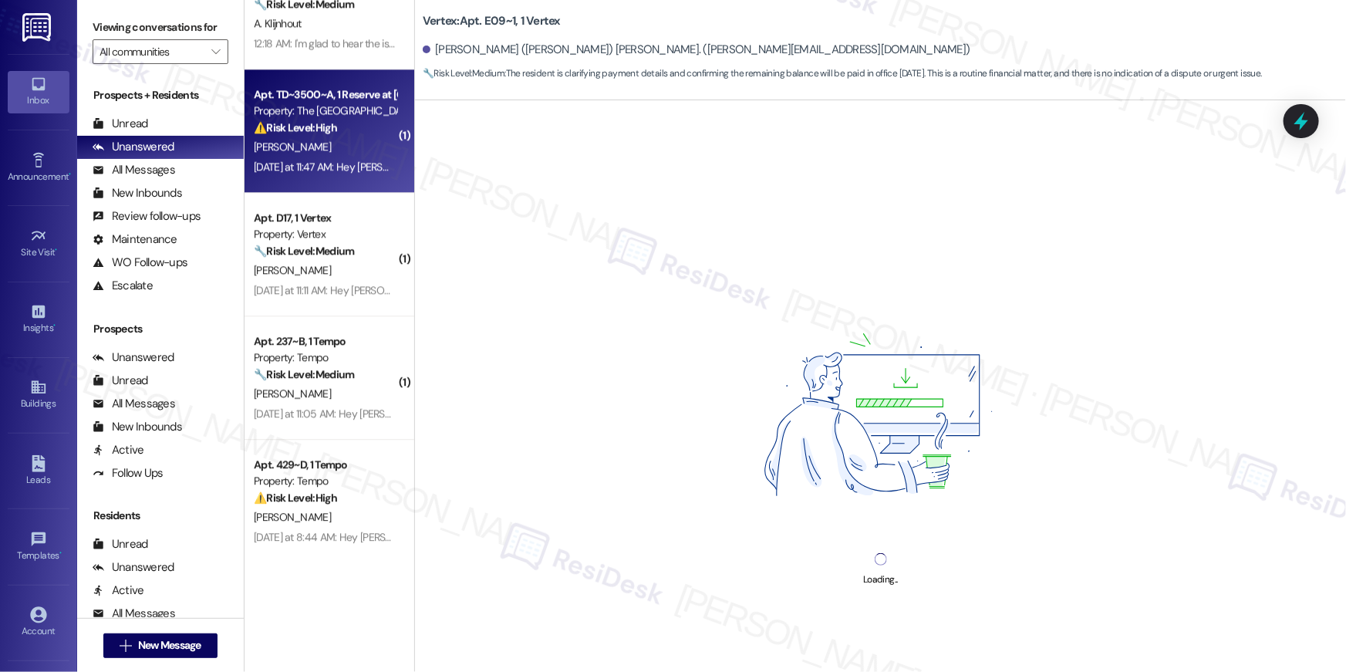
click at [353, 131] on div "⚠️ Risk Level: High The resident initially reported an AC issue and a door that…" at bounding box center [325, 128] width 143 height 16
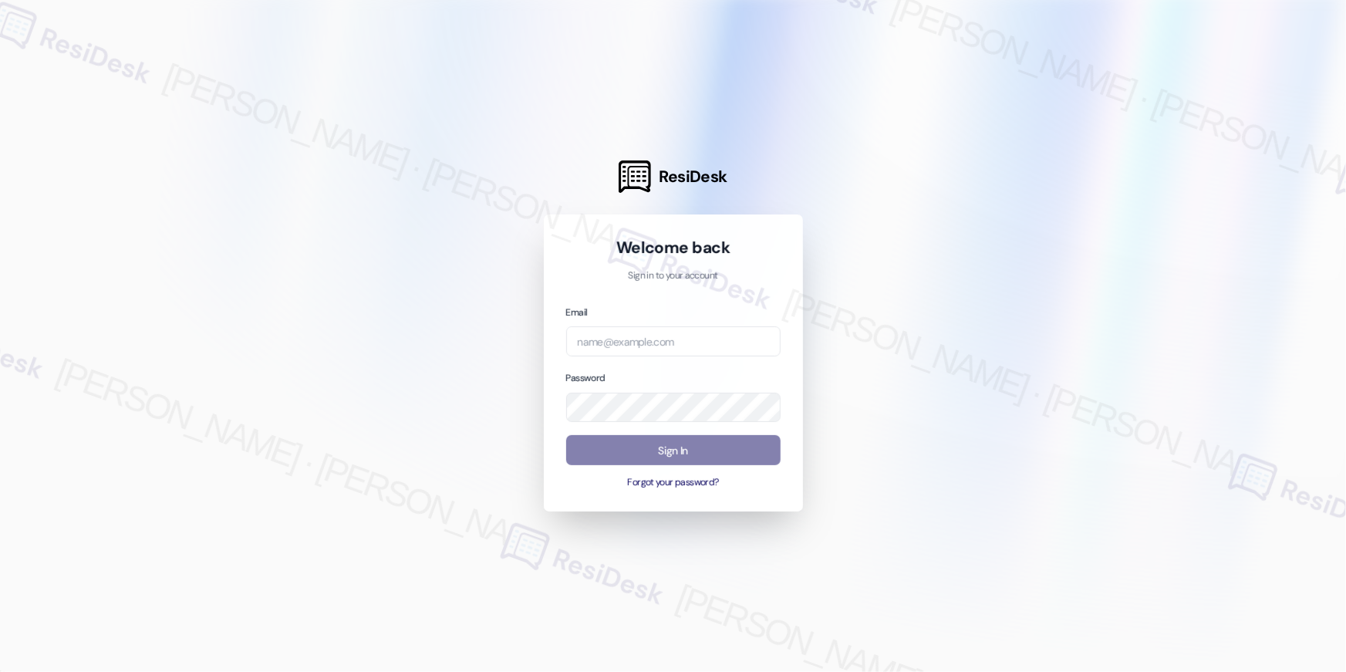
click at [363, 147] on div at bounding box center [673, 336] width 1346 height 672
click at [609, 349] on input "email" at bounding box center [673, 341] width 214 height 30
click at [624, 335] on input "email" at bounding box center [673, 341] width 214 height 30
paste input "automated-surveys-asset_living-resen.eight@asset_[DOMAIN_NAME]"
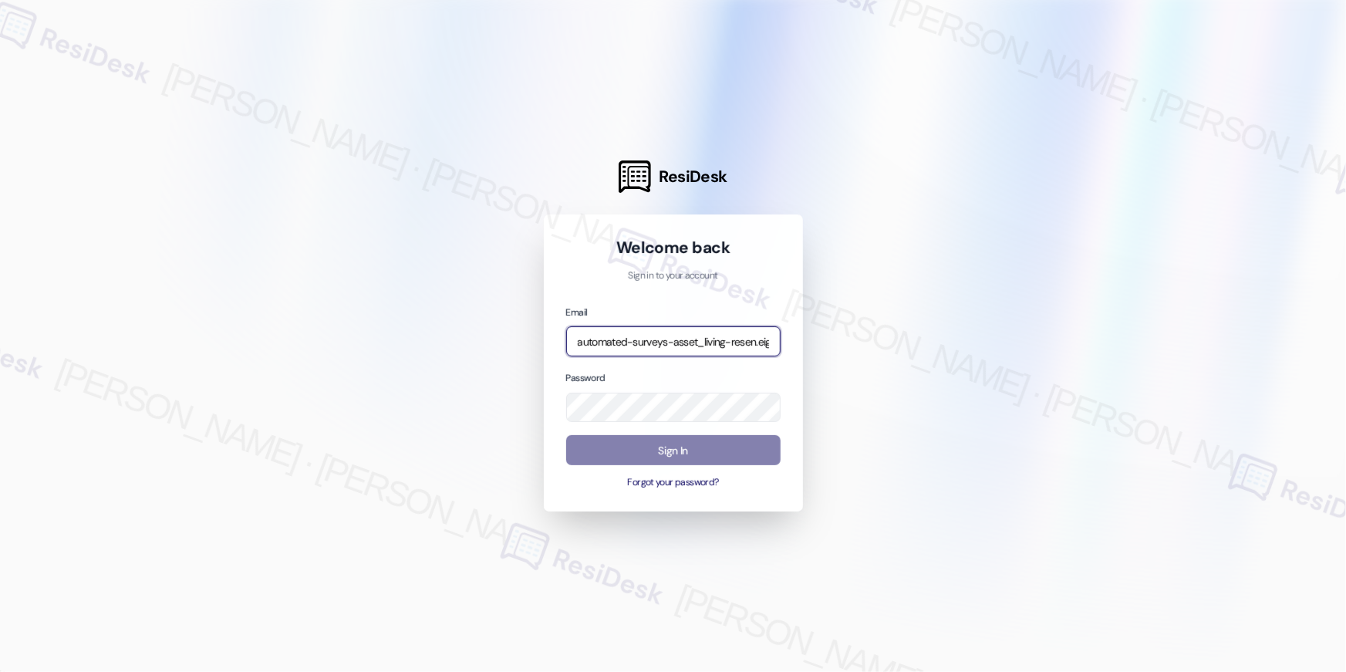
scroll to position [0, 96]
type input "automated-surveys-asset_living-resen.eight@asset_[DOMAIN_NAME]"
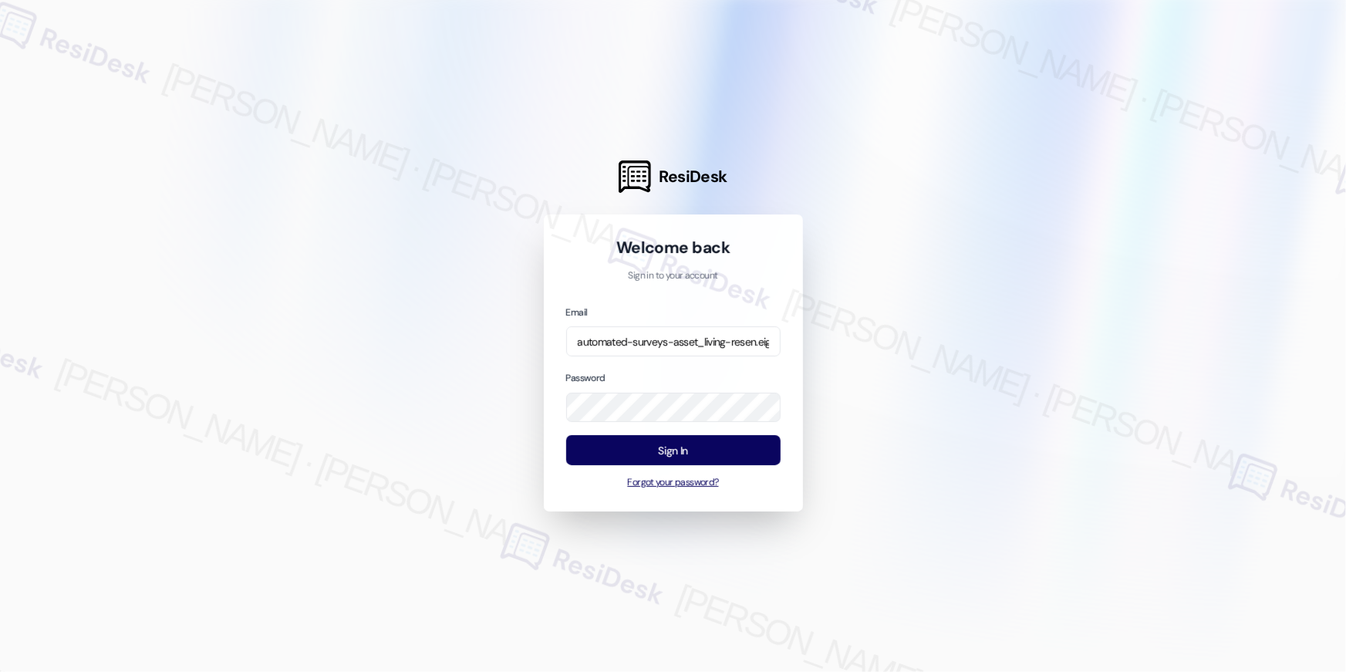
click at [566, 483] on button "Forgot your password?" at bounding box center [673, 483] width 214 height 14
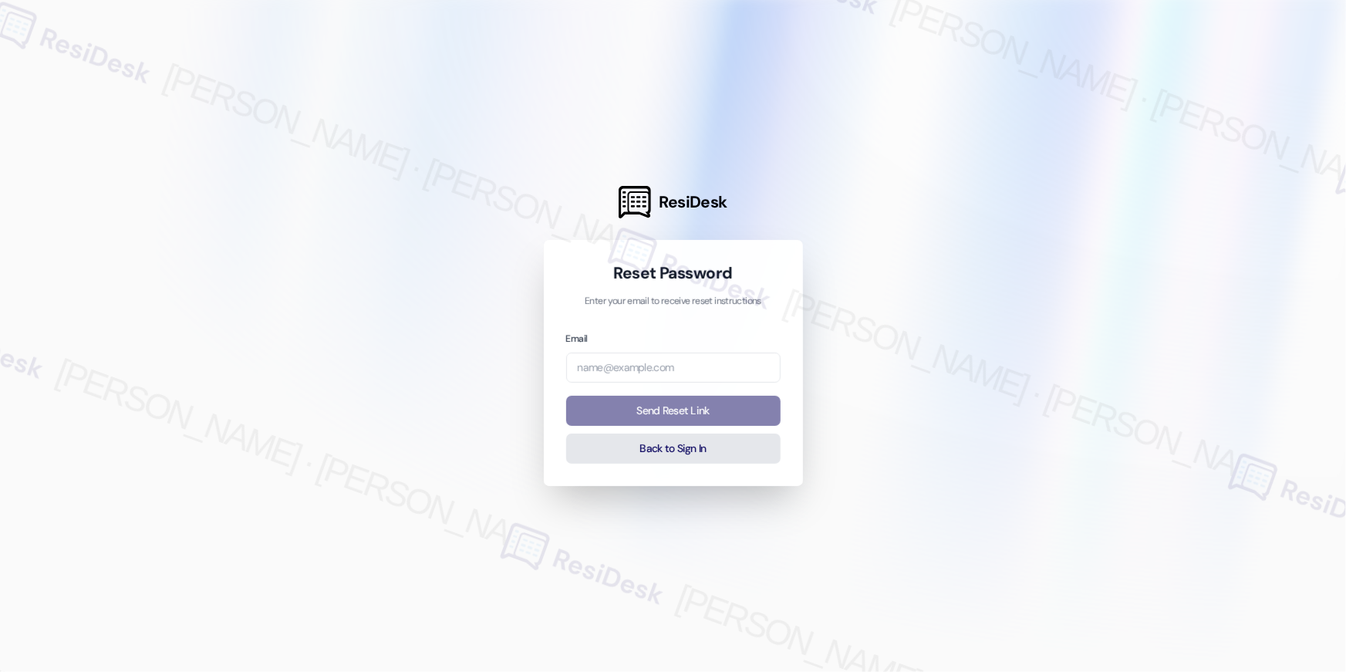
click at [650, 451] on button "Back to Sign In" at bounding box center [673, 449] width 214 height 30
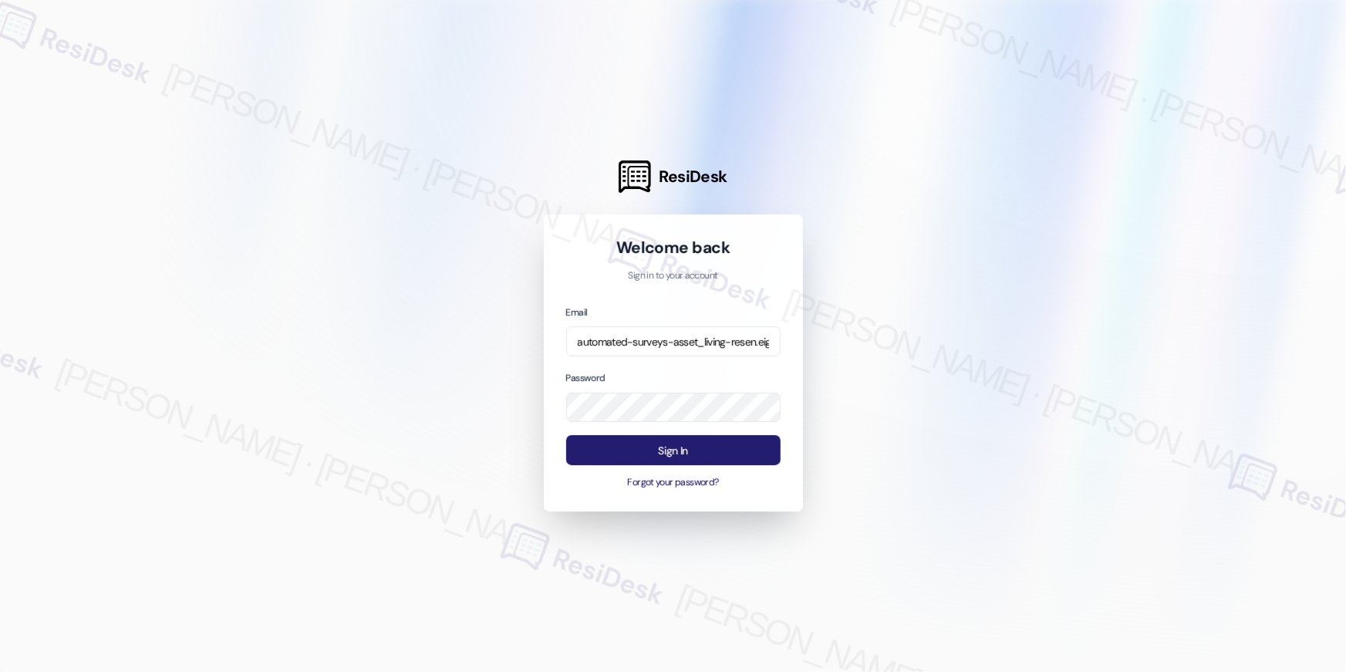
click at [606, 465] on div "Sign In Forgot your password?" at bounding box center [673, 462] width 214 height 54
click at [604, 441] on button "Sign In" at bounding box center [673, 450] width 214 height 30
drag, startPoint x: 1015, startPoint y: 365, endPoint x: 1007, endPoint y: 366, distance: 7.8
click at [1015, 365] on div at bounding box center [673, 336] width 1346 height 672
click at [987, 382] on div at bounding box center [673, 336] width 1346 height 672
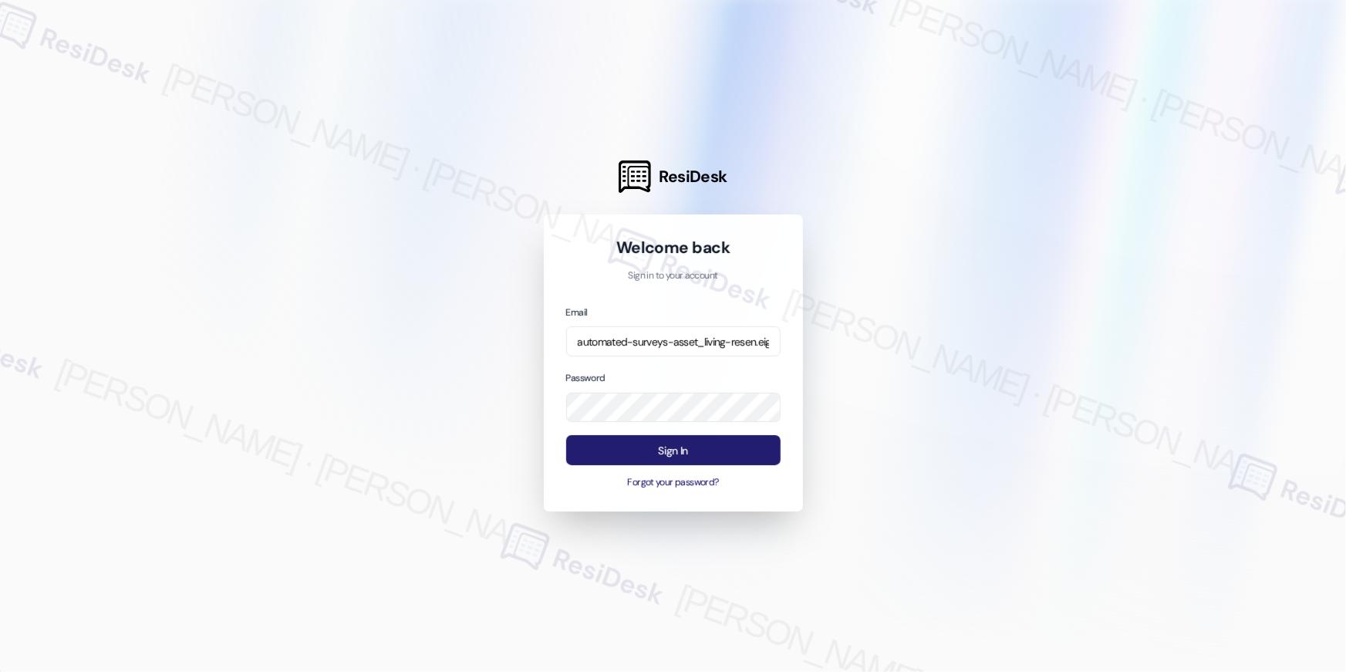
click at [741, 439] on button "Sign In" at bounding box center [673, 450] width 214 height 30
